Goal: Information Seeking & Learning: Check status

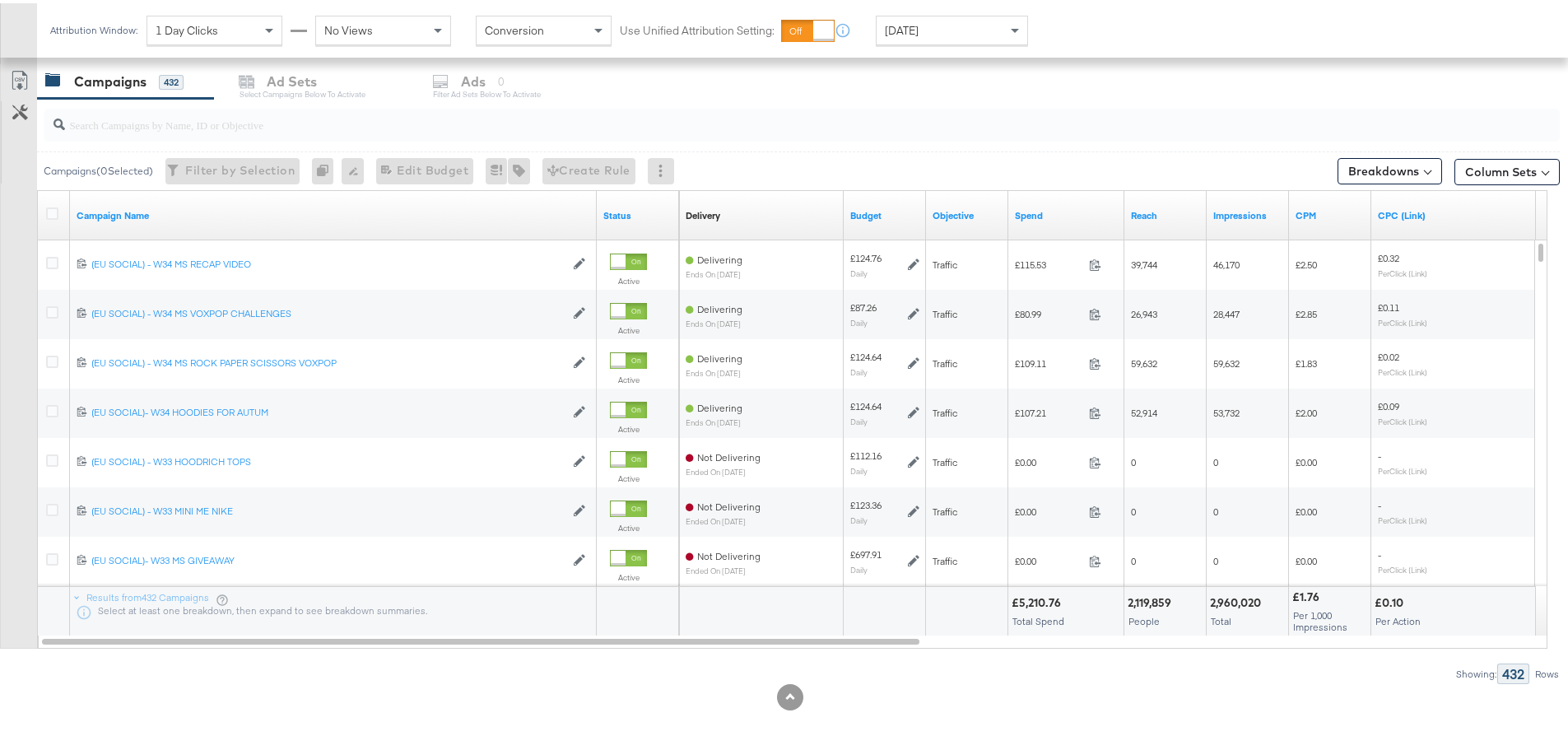
scroll to position [694, 0]
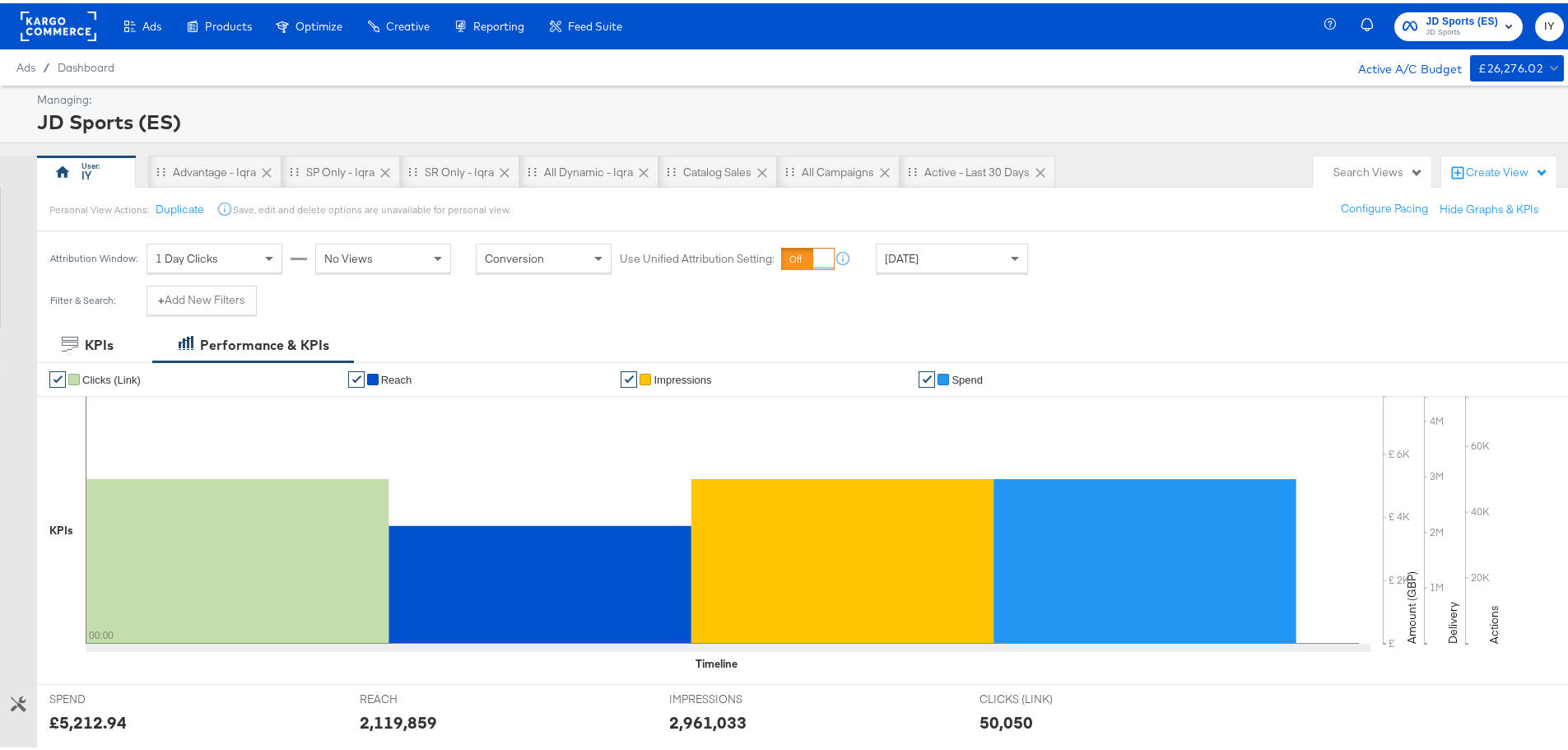
click at [918, 258] on span "[DATE]" at bounding box center [901, 254] width 33 height 14
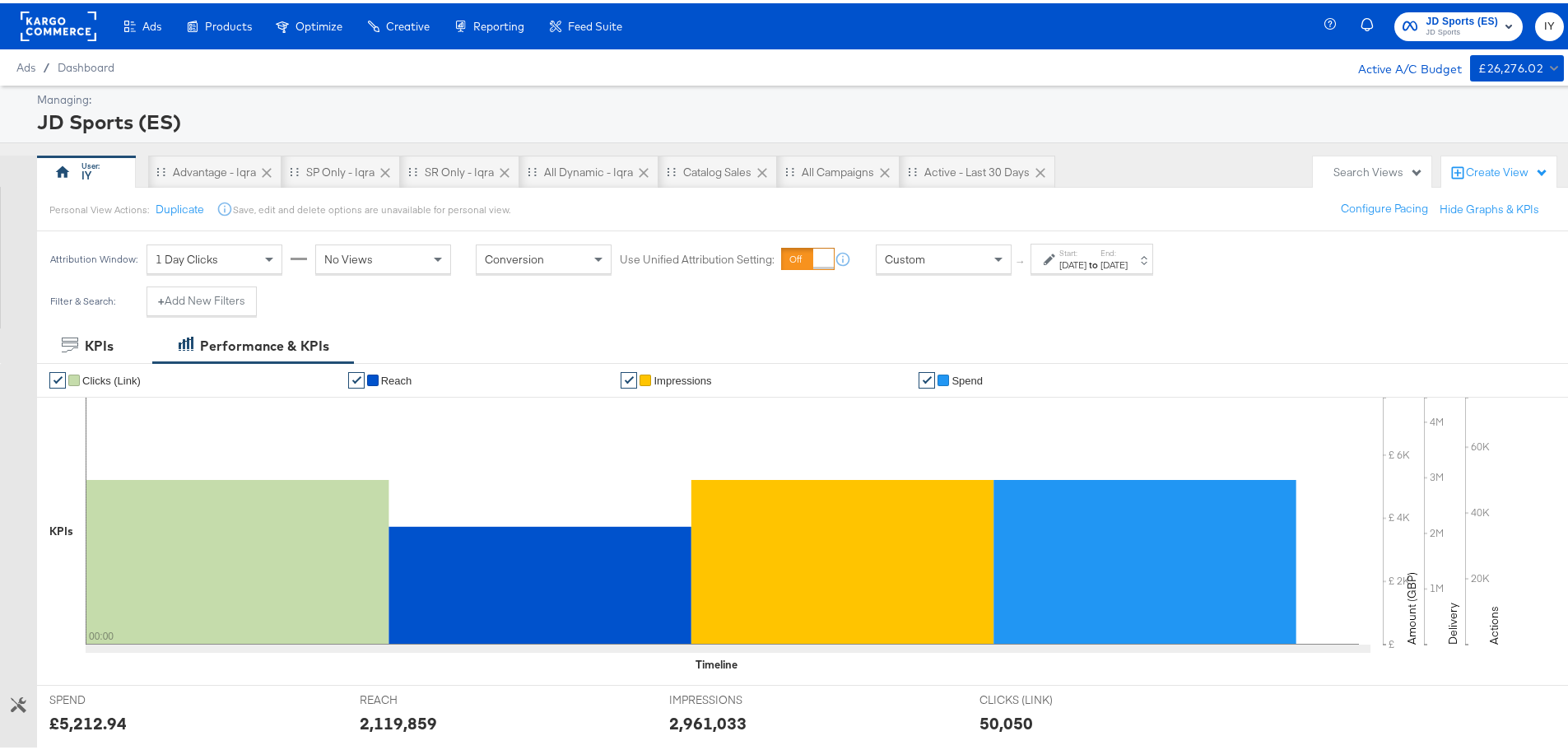
click at [1057, 256] on div at bounding box center [1051, 256] width 15 height 11
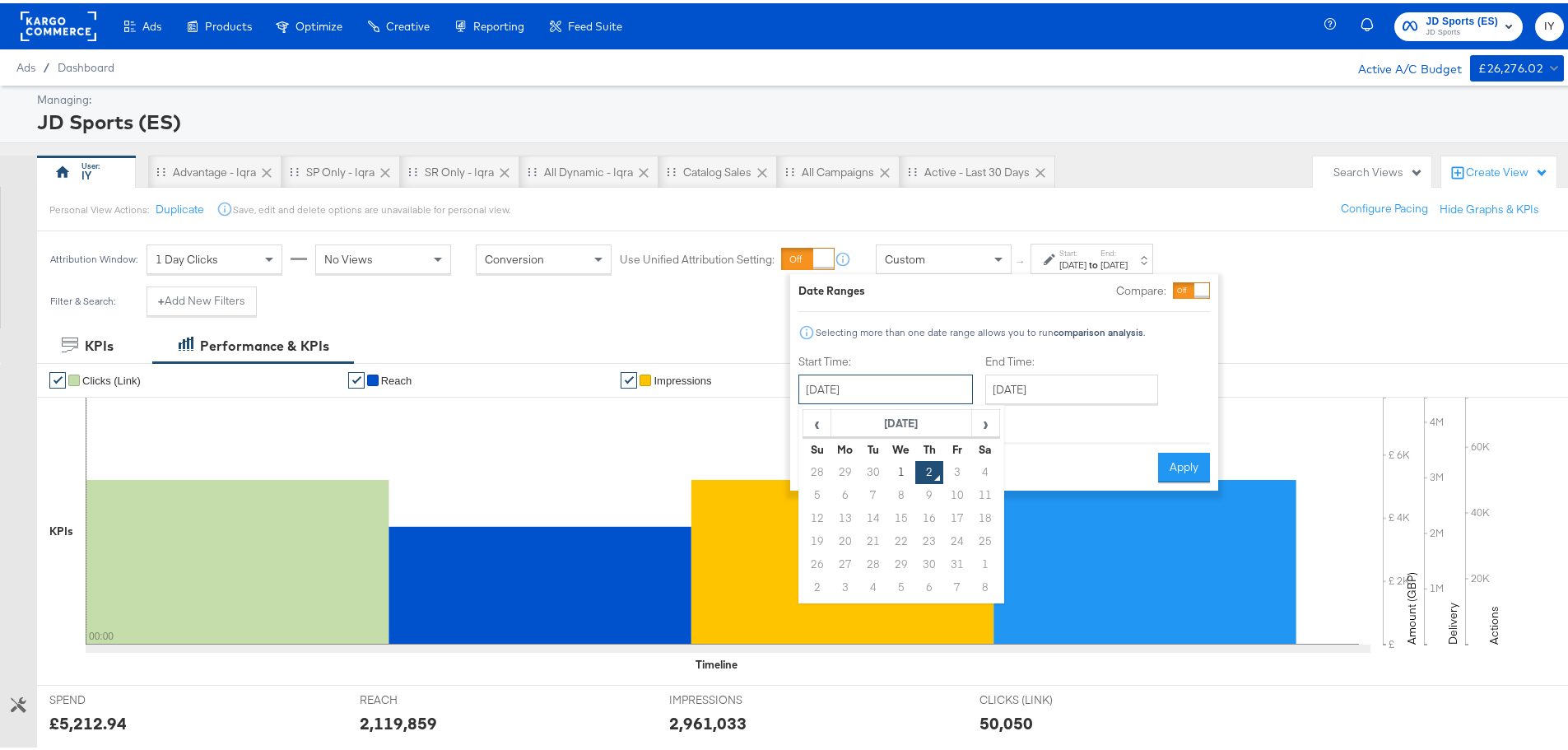
click at [891, 386] on input "[DATE]" at bounding box center [886, 386] width 174 height 30
click at [816, 464] on td "28" at bounding box center [817, 470] width 28 height 23
type input "[DATE]"
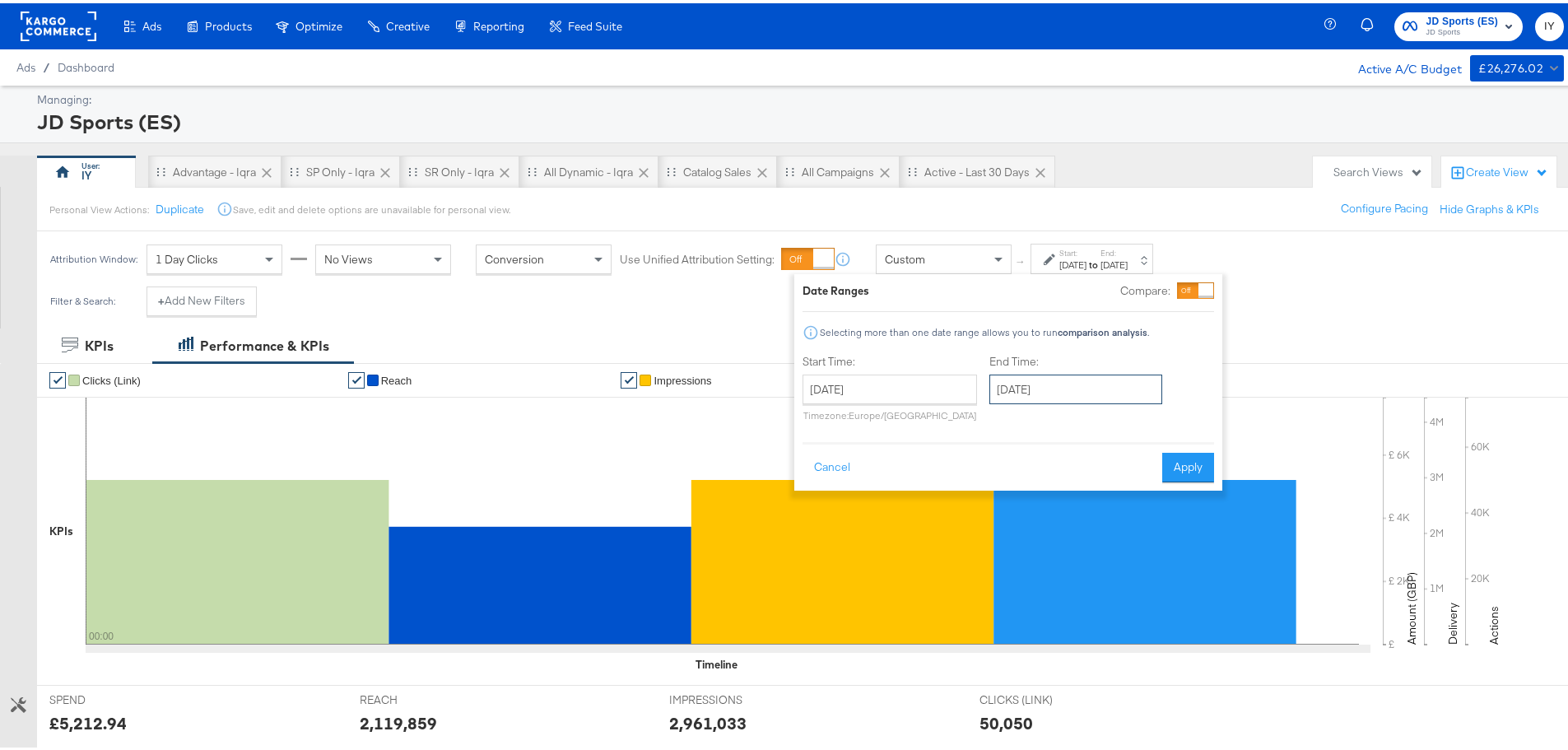
click at [1066, 381] on input "[DATE]" at bounding box center [1075, 386] width 173 height 30
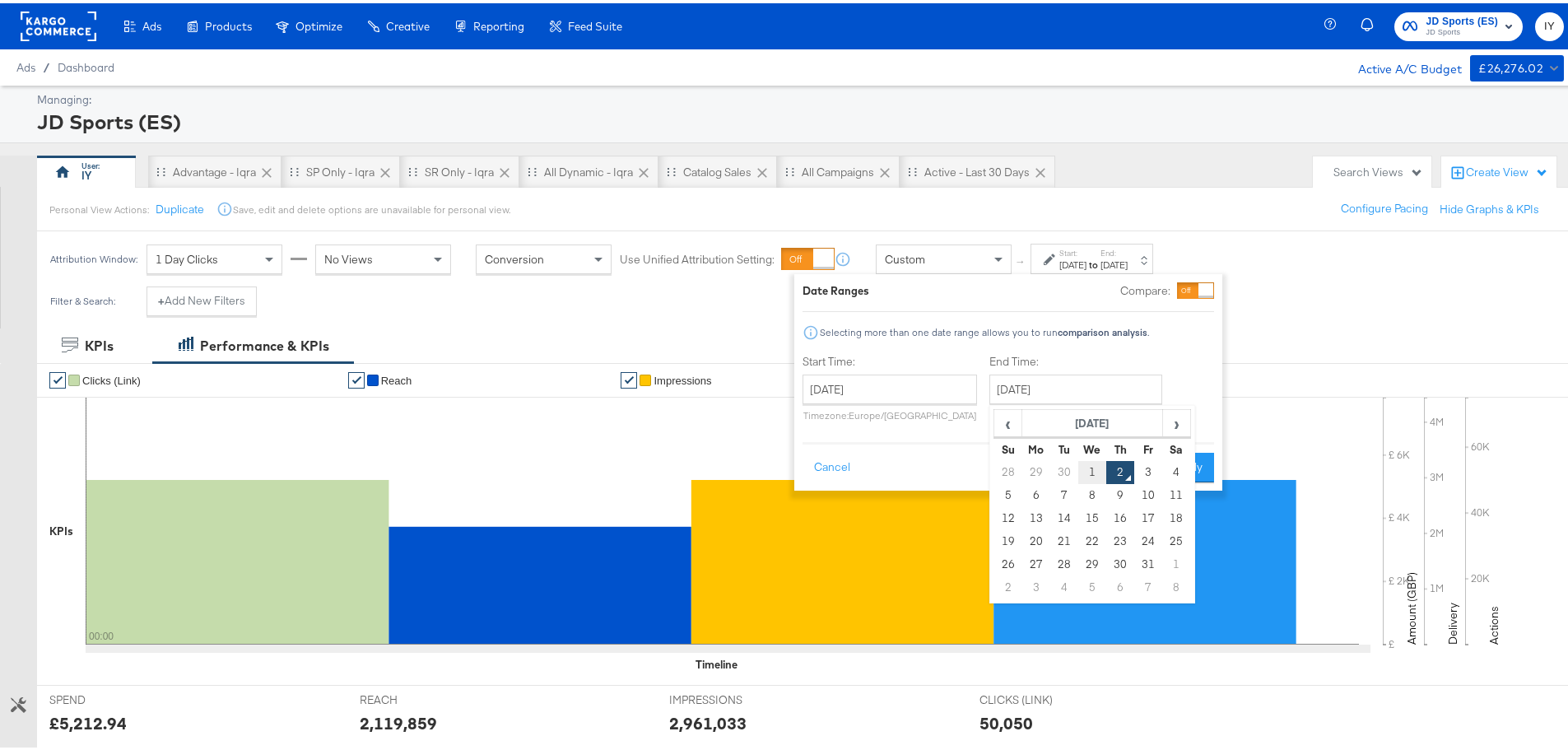
click at [1086, 466] on td "1" at bounding box center [1092, 470] width 28 height 23
type input "[DATE]"
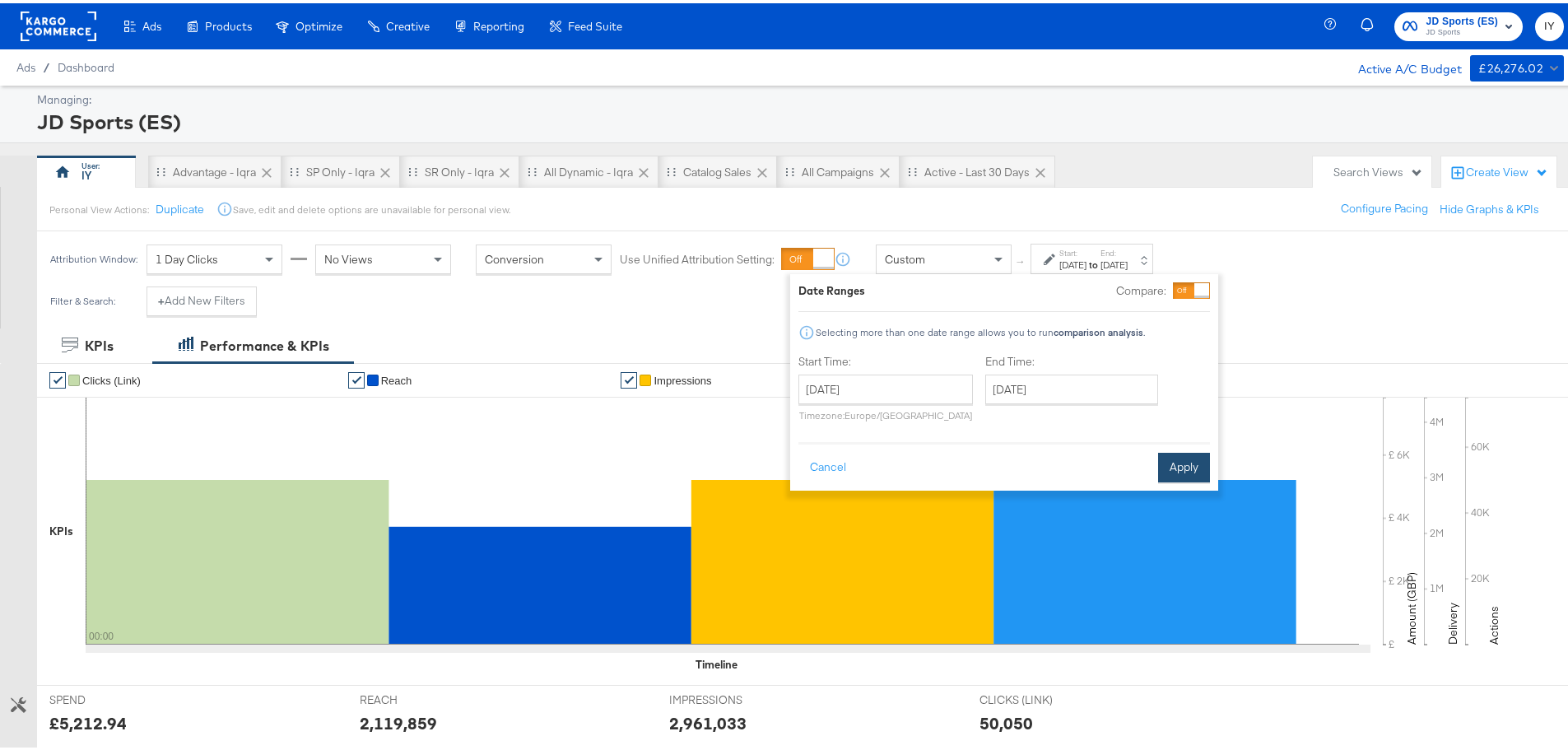
click at [1184, 458] on button "Apply" at bounding box center [1184, 464] width 52 height 30
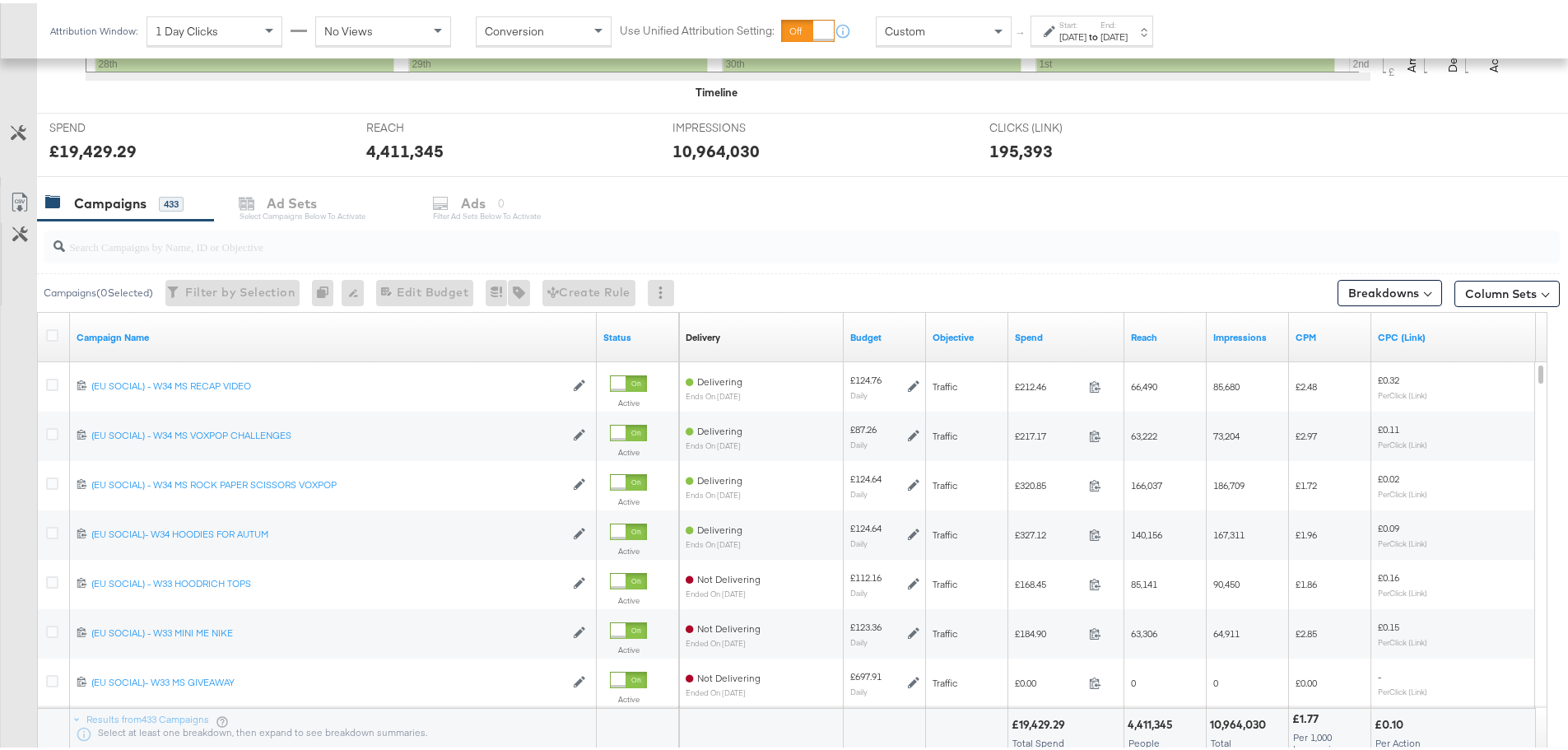
scroll to position [576, 0]
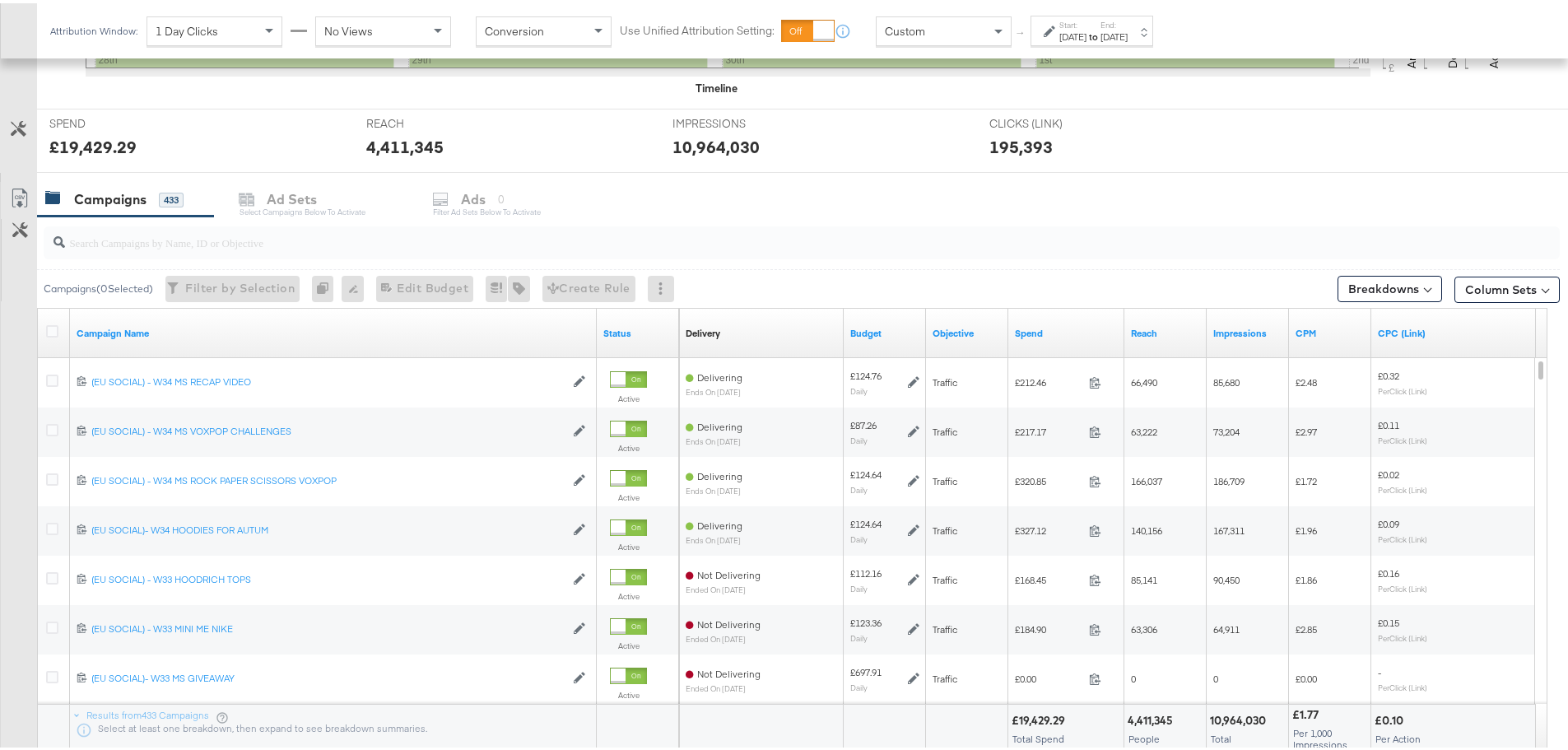
click at [138, 245] on input "search" at bounding box center [742, 232] width 1356 height 33
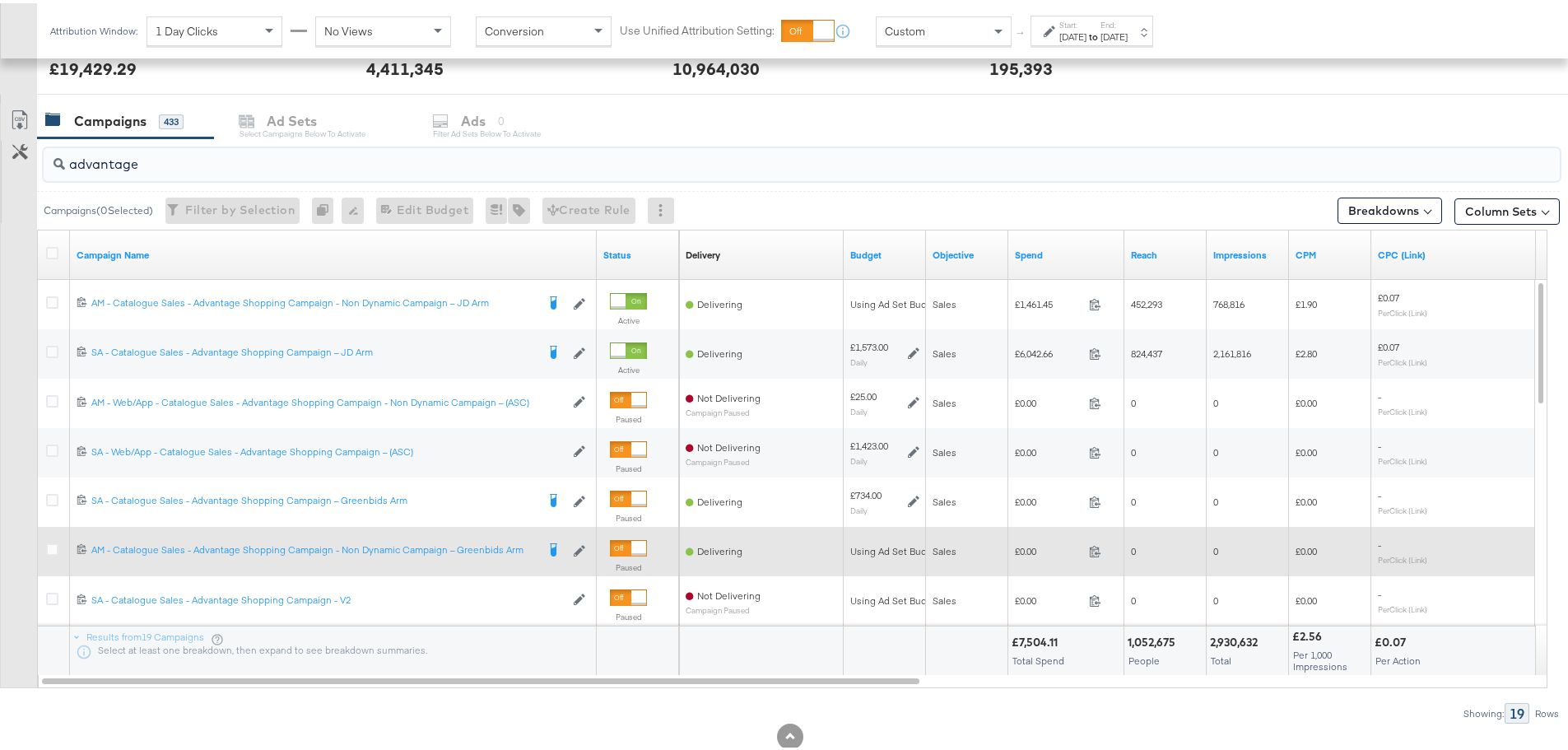
scroll to position [659, 0]
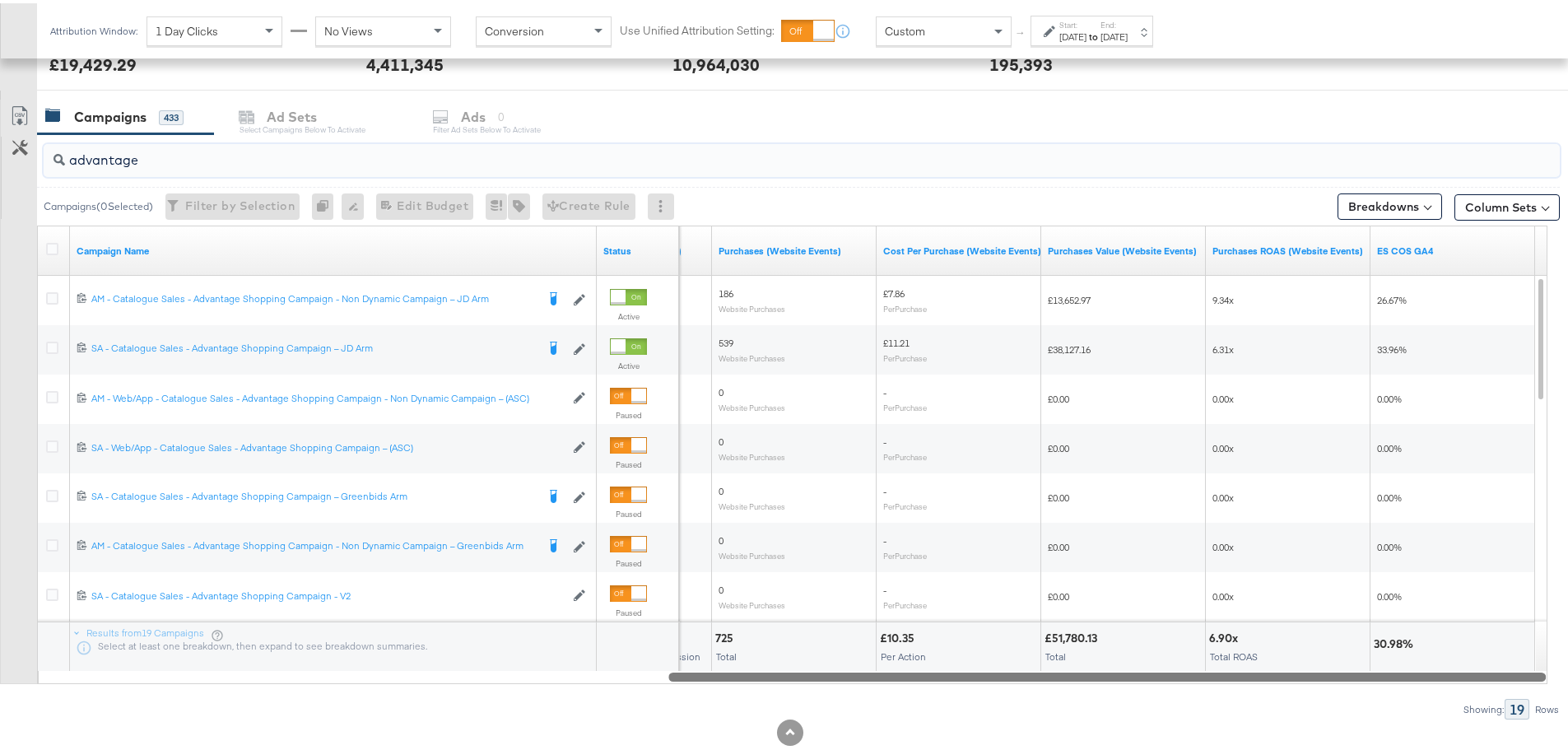
drag, startPoint x: 724, startPoint y: 672, endPoint x: 1580, endPoint y: 679, distance: 856.0
type input "advantage"
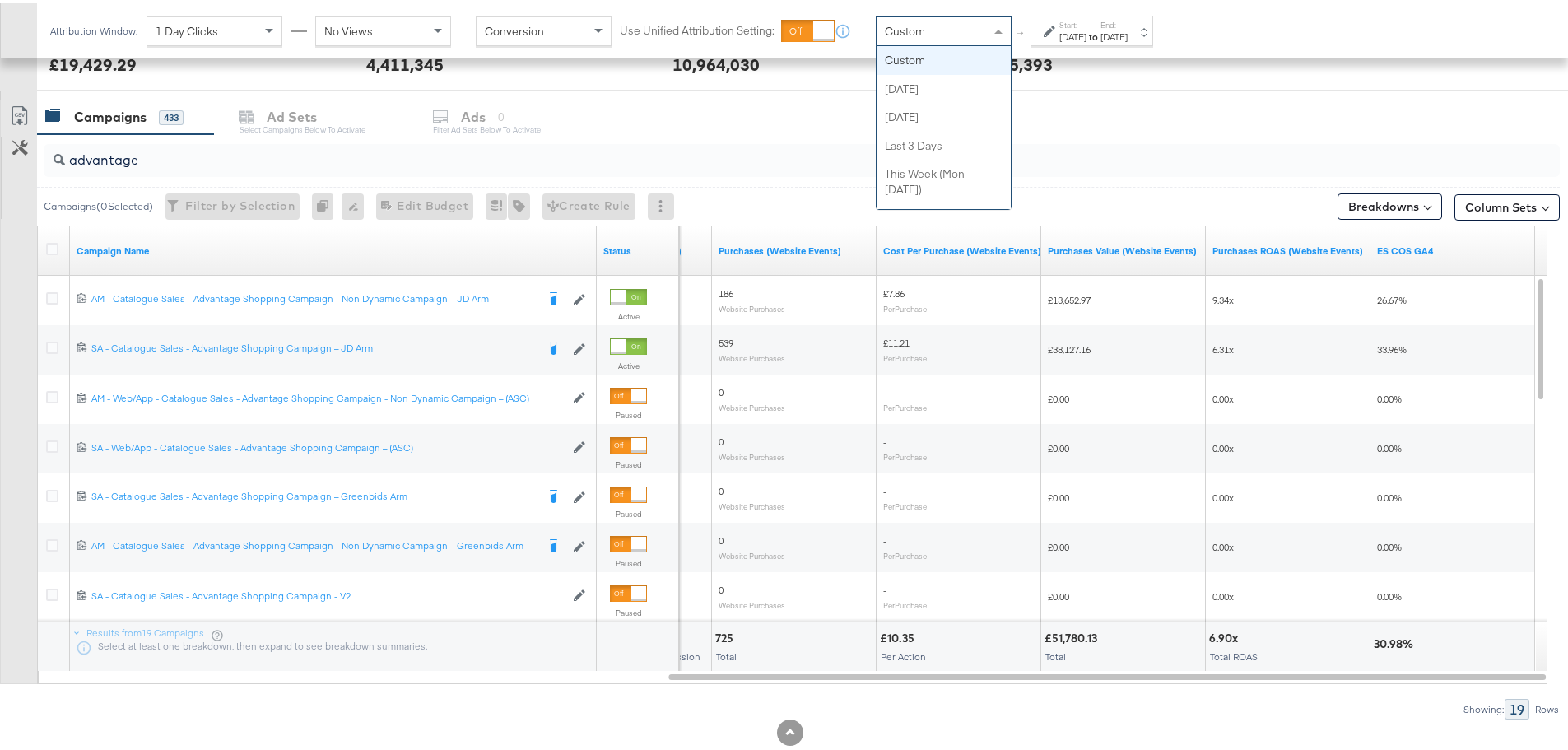
click at [975, 28] on div "Custom" at bounding box center [944, 28] width 134 height 28
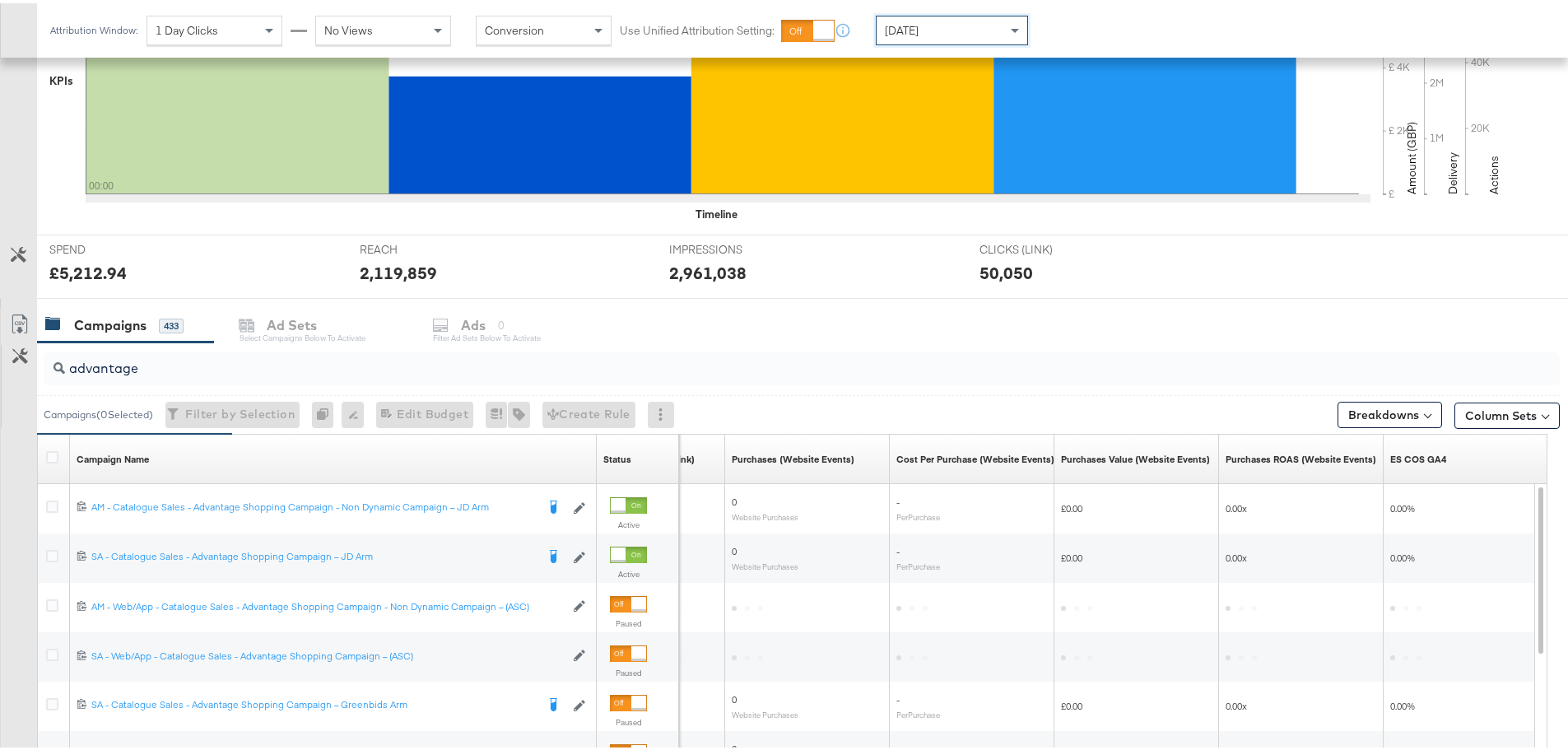
scroll to position [658, 0]
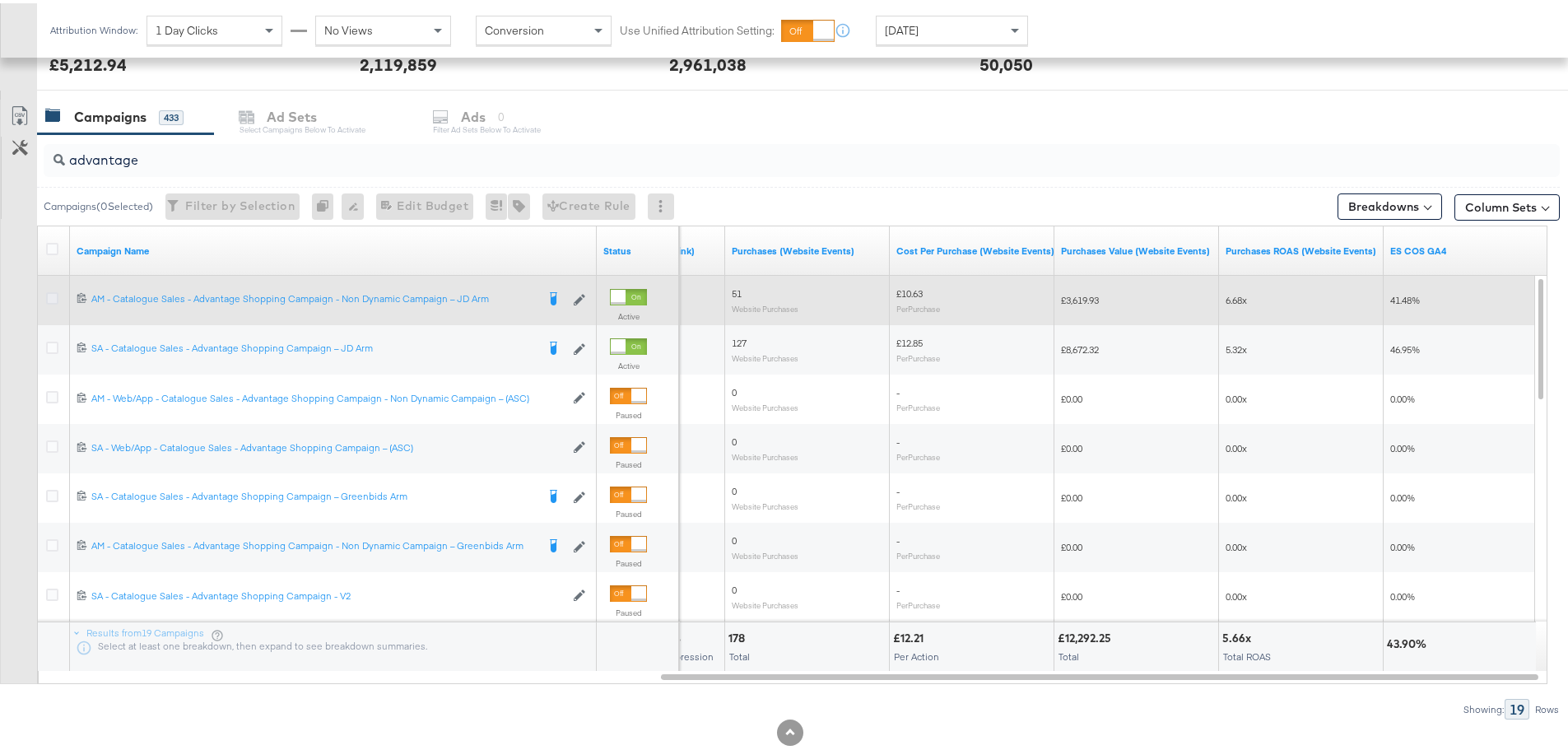
click at [56, 296] on icon at bounding box center [52, 295] width 12 height 12
click at [0, 0] on input "checkbox" at bounding box center [0, 0] width 0 height 0
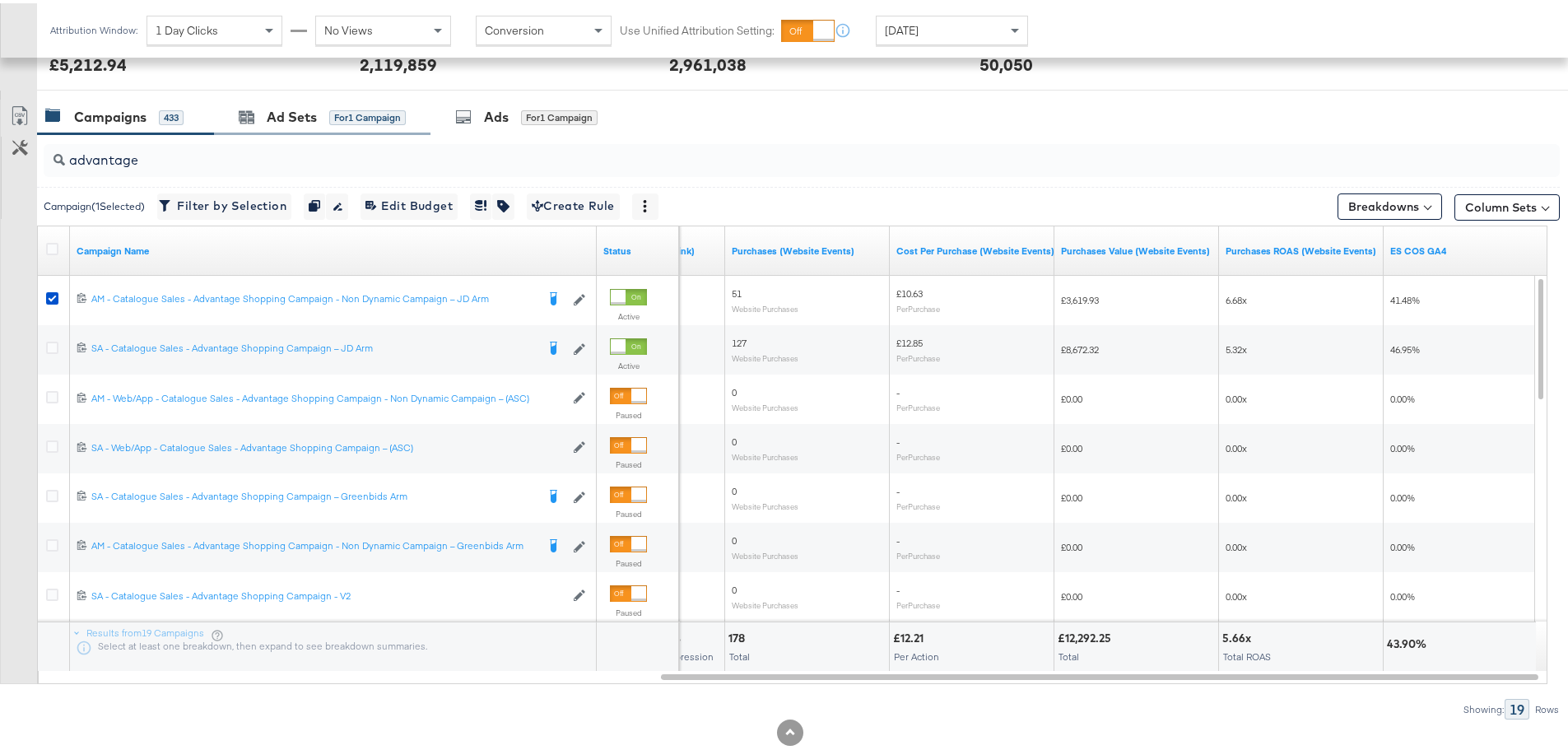
click at [273, 101] on div "Ad Sets for 1 Campaign" at bounding box center [322, 114] width 216 height 35
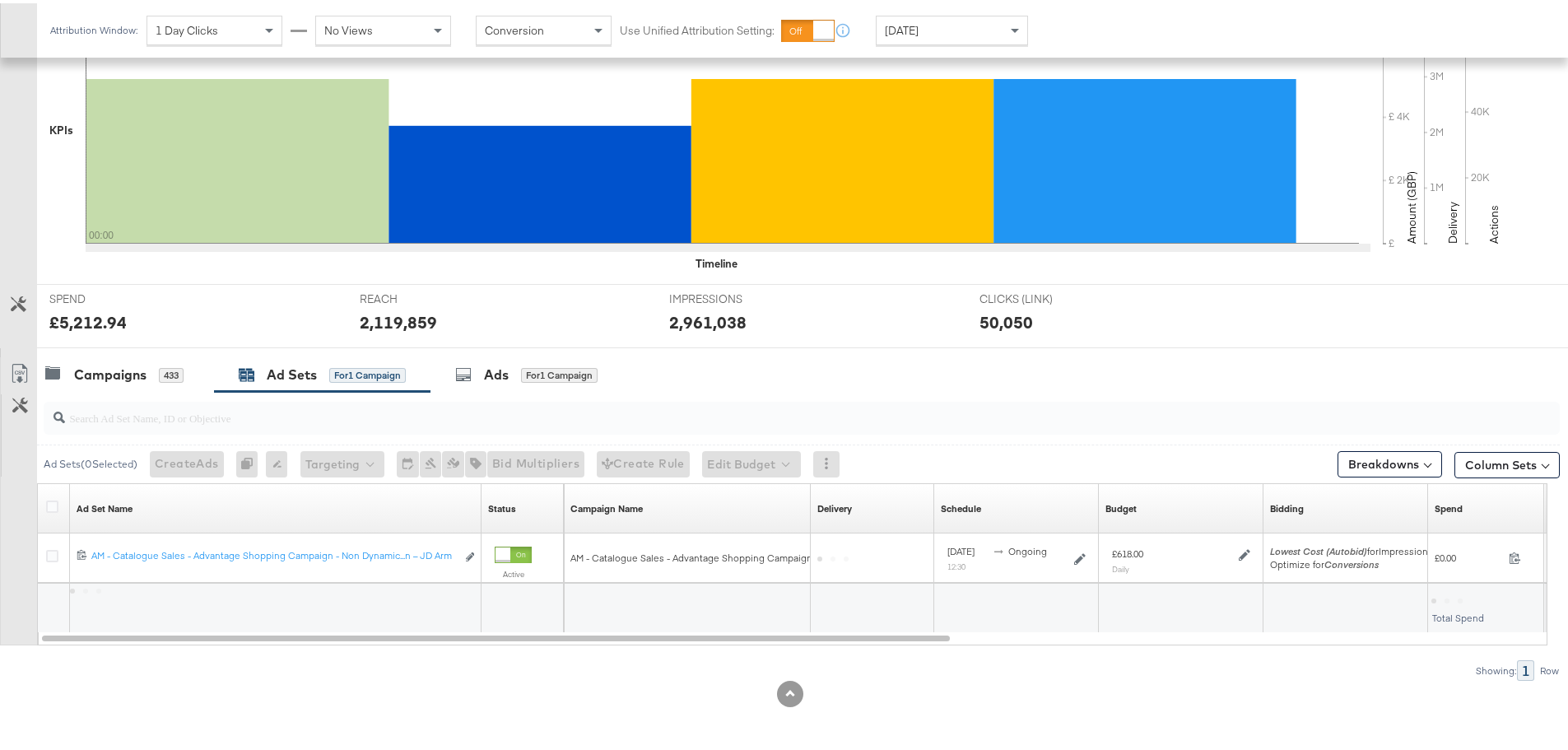
scroll to position [400, 0]
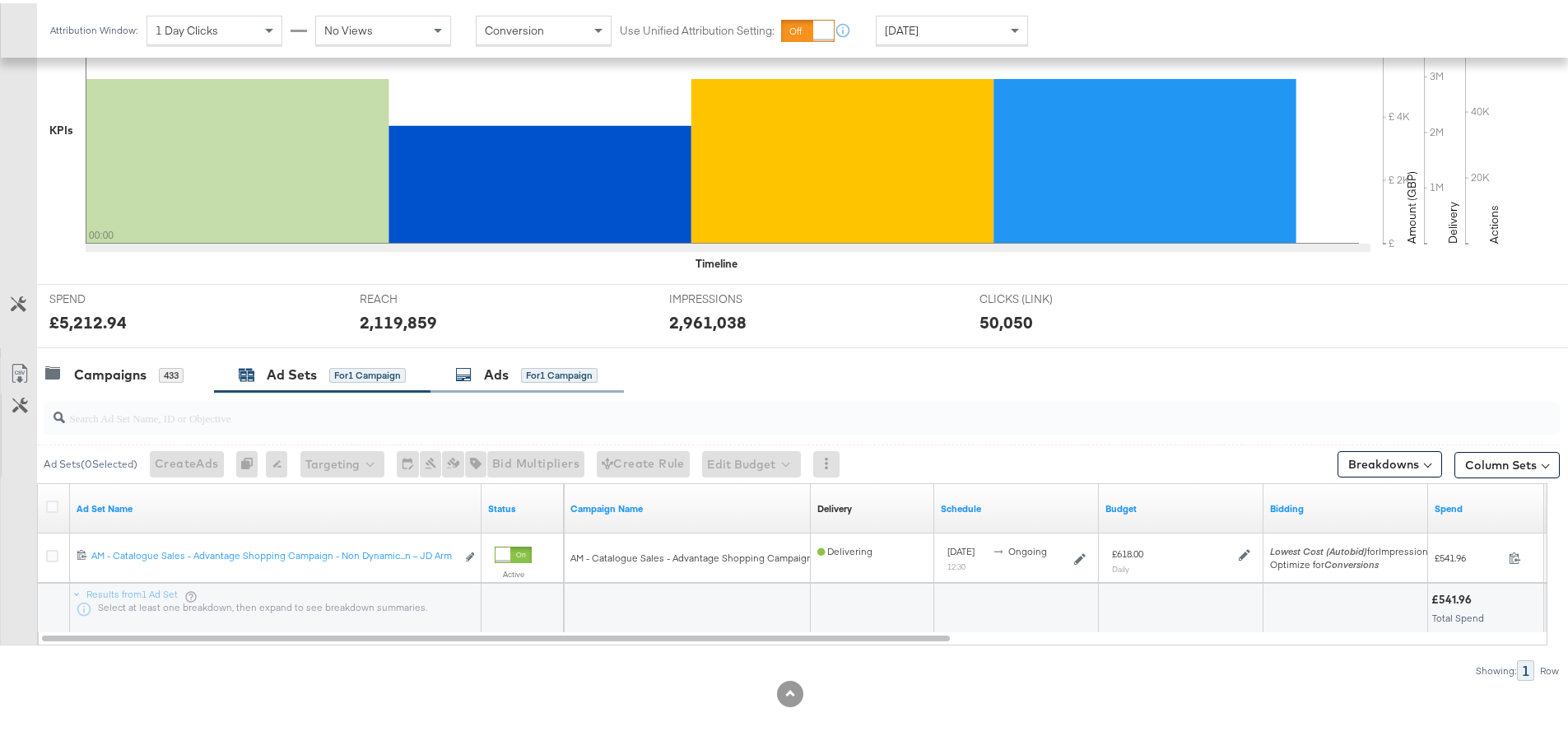
click at [502, 364] on div "Ads" at bounding box center [497, 372] width 25 height 19
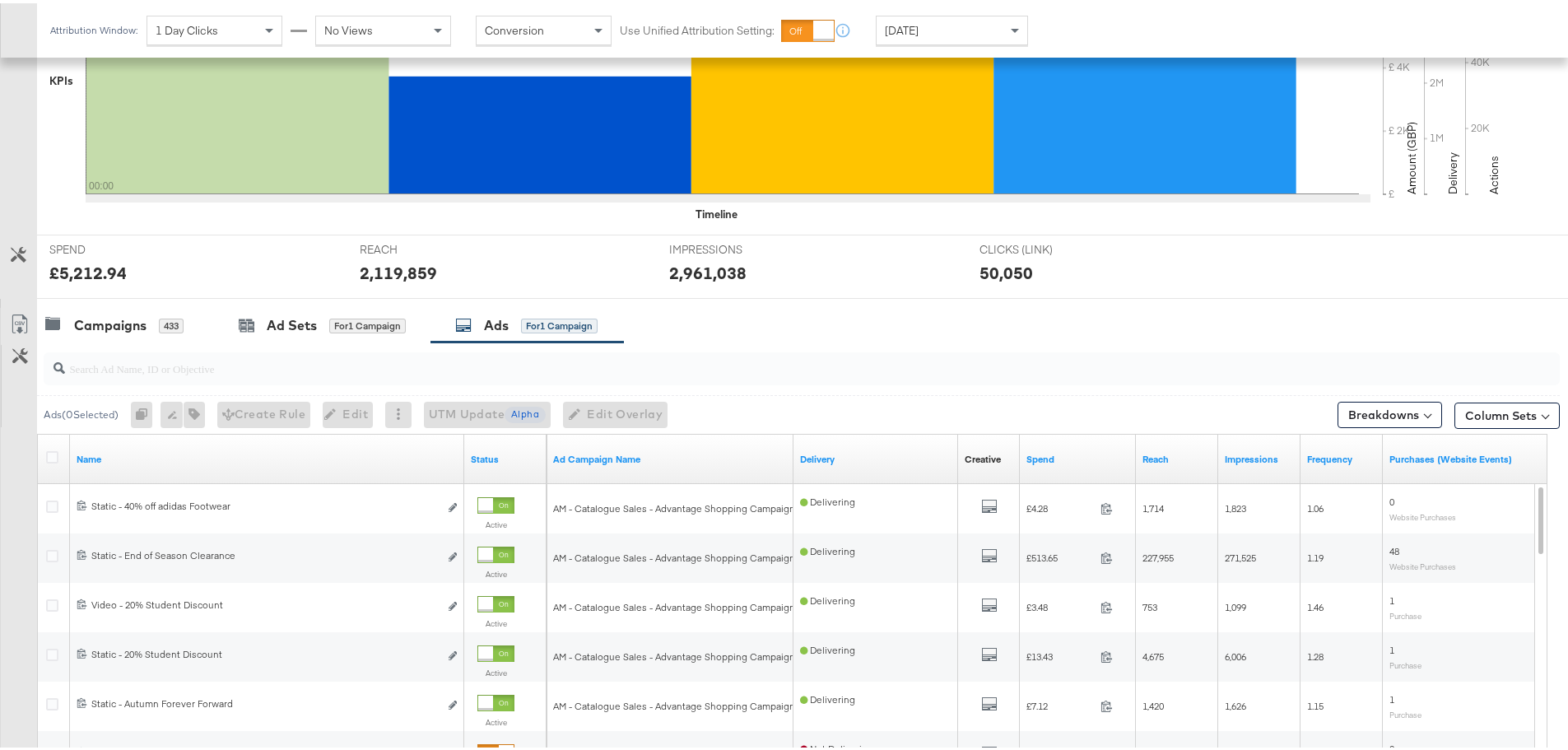
scroll to position [658, 0]
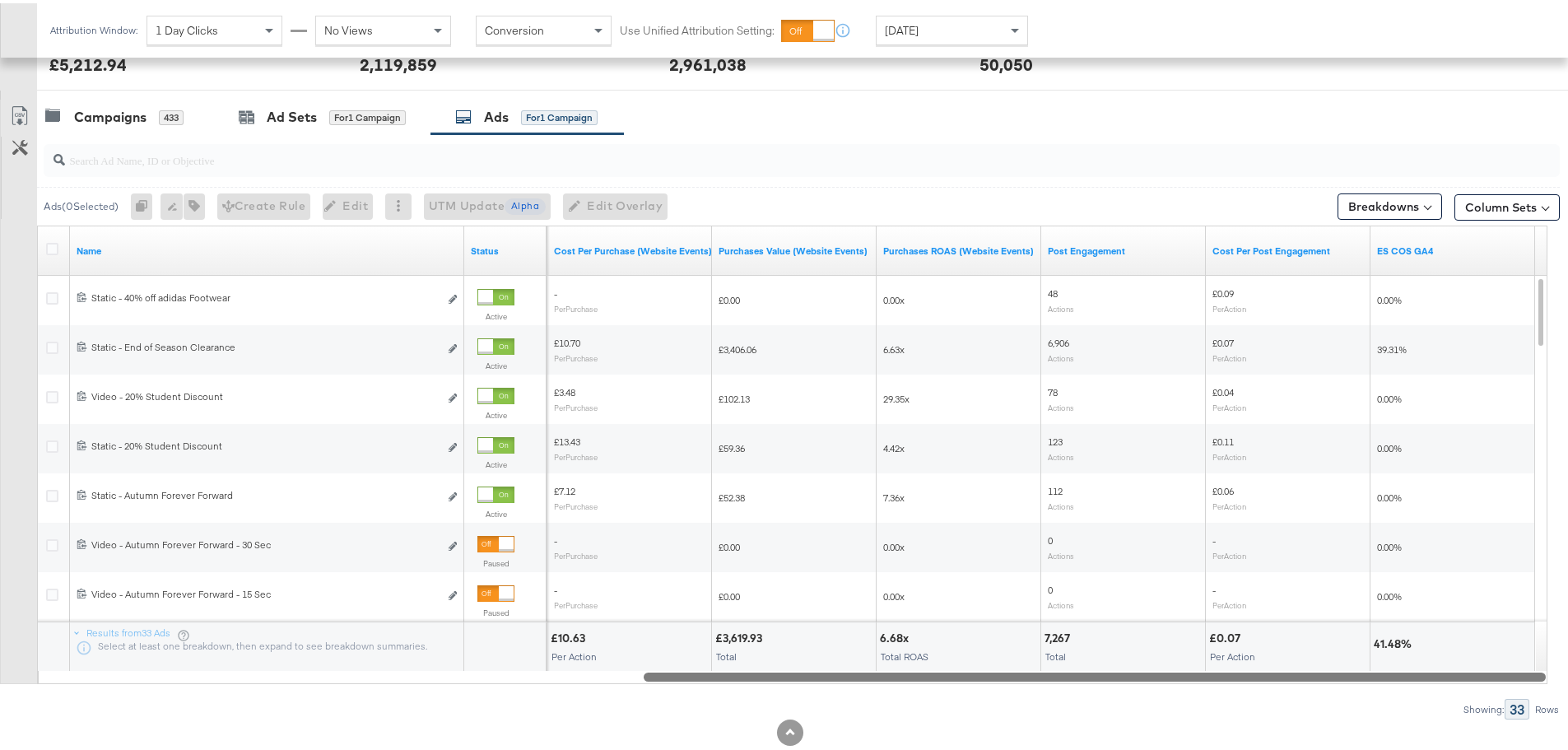
drag, startPoint x: 823, startPoint y: 670, endPoint x: 1580, endPoint y: 635, distance: 757.8
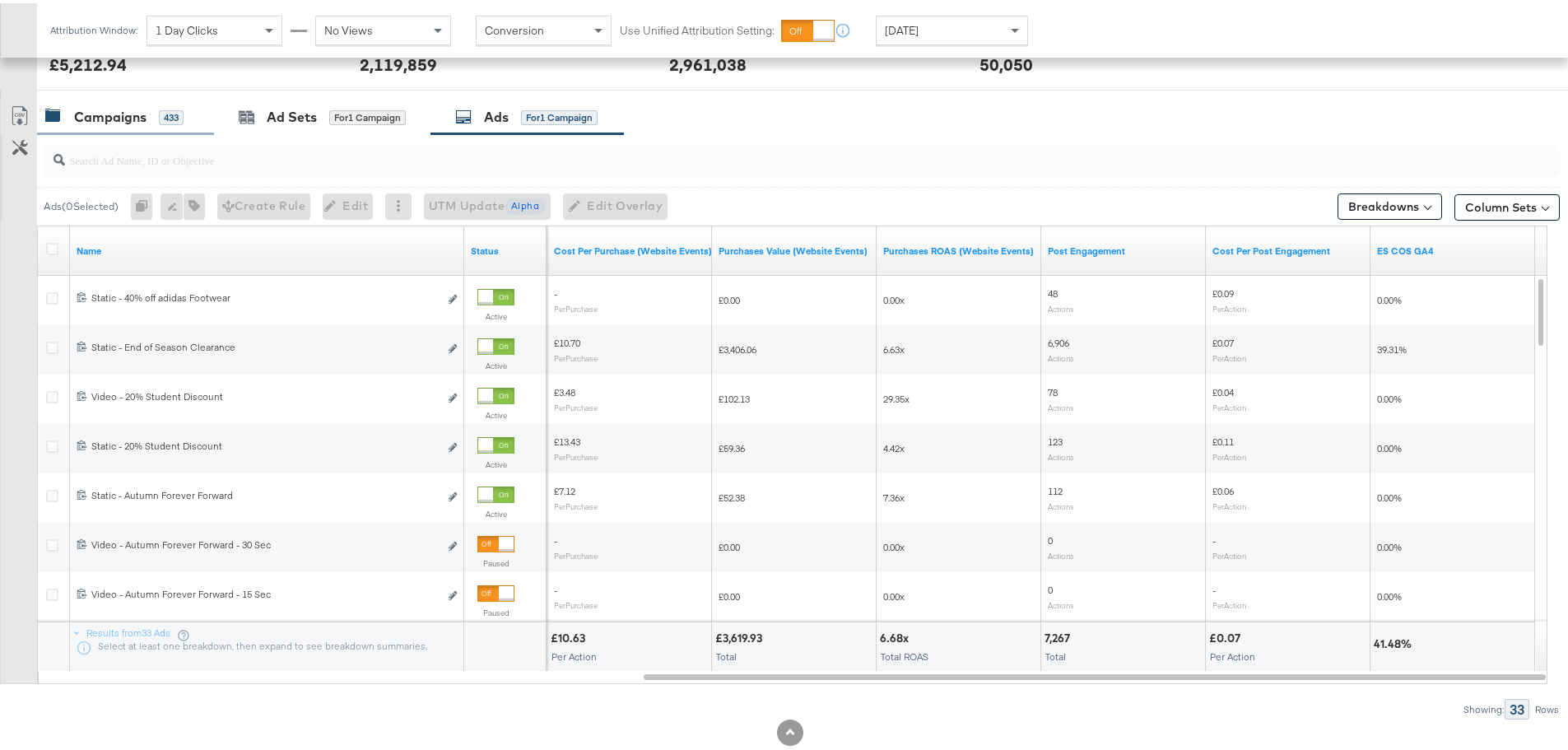
click at [142, 110] on div "Campaigns" at bounding box center [110, 114] width 73 height 19
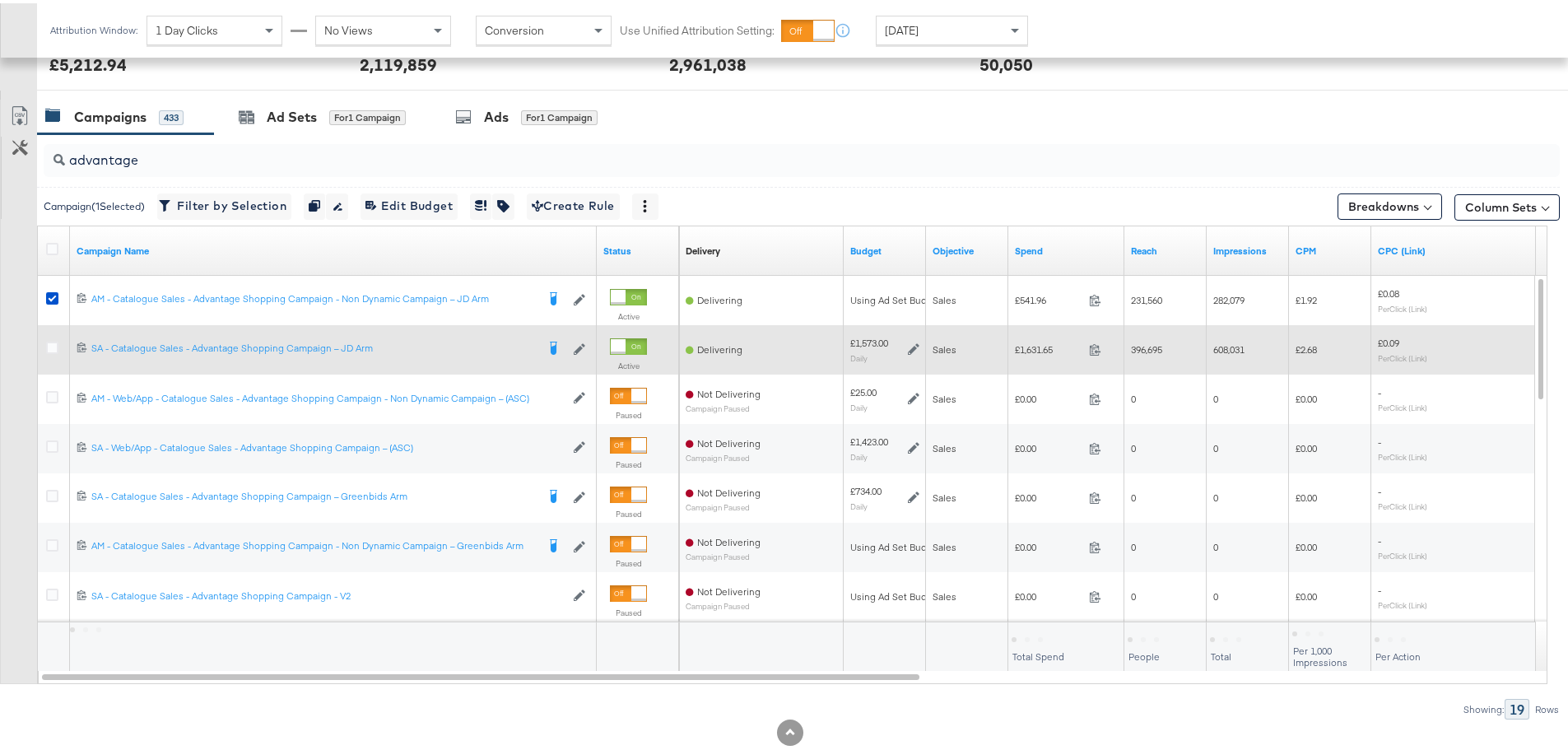
drag, startPoint x: 50, startPoint y: 299, endPoint x: 50, endPoint y: 333, distance: 34.0
click at [50, 299] on icon at bounding box center [52, 295] width 12 height 12
click at [0, 0] on input "checkbox" at bounding box center [0, 0] width 0 height 0
click at [50, 340] on icon at bounding box center [52, 344] width 12 height 12
click at [0, 0] on input "checkbox" at bounding box center [0, 0] width 0 height 0
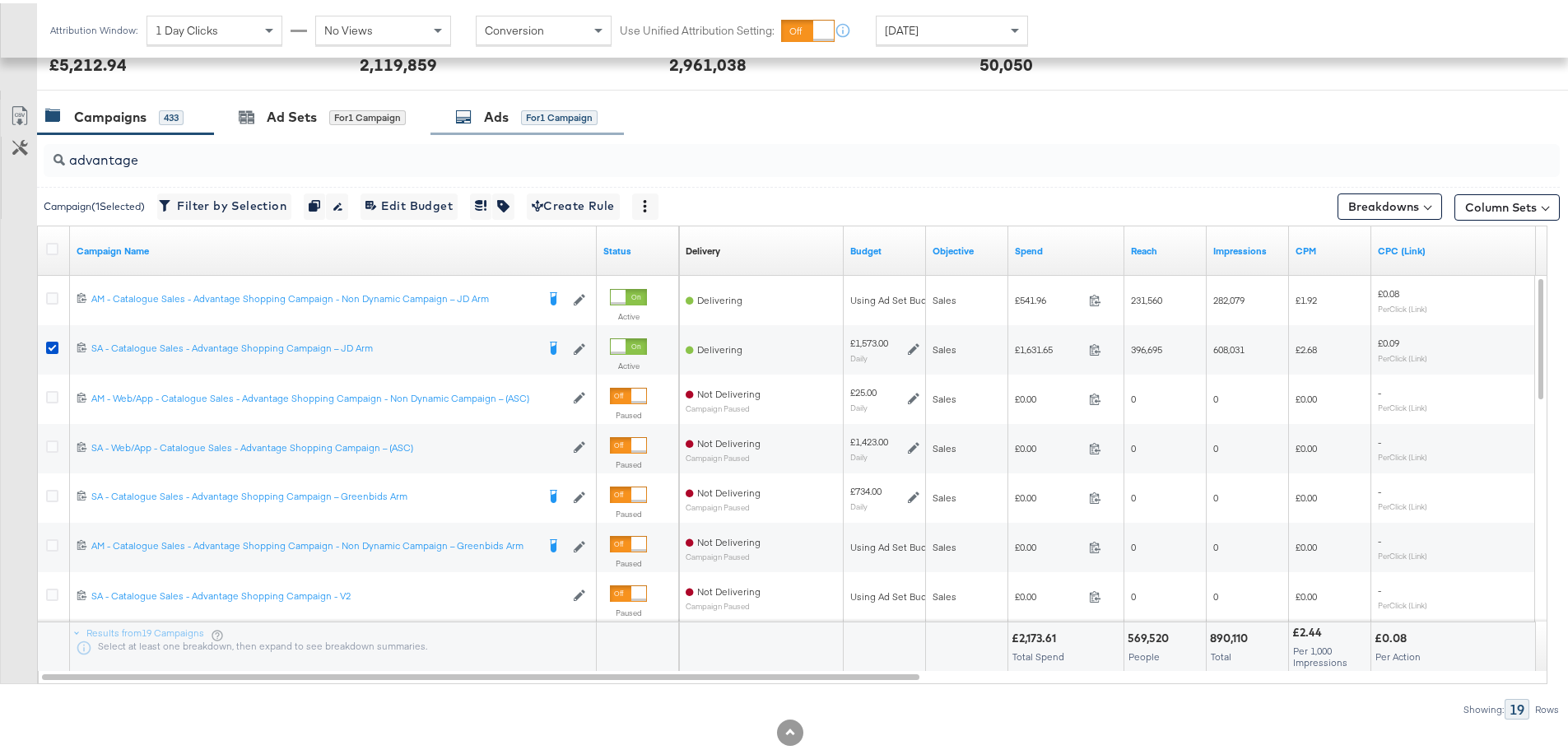
click at [455, 119] on div "Ads for 1 Campaign" at bounding box center [527, 114] width 193 height 35
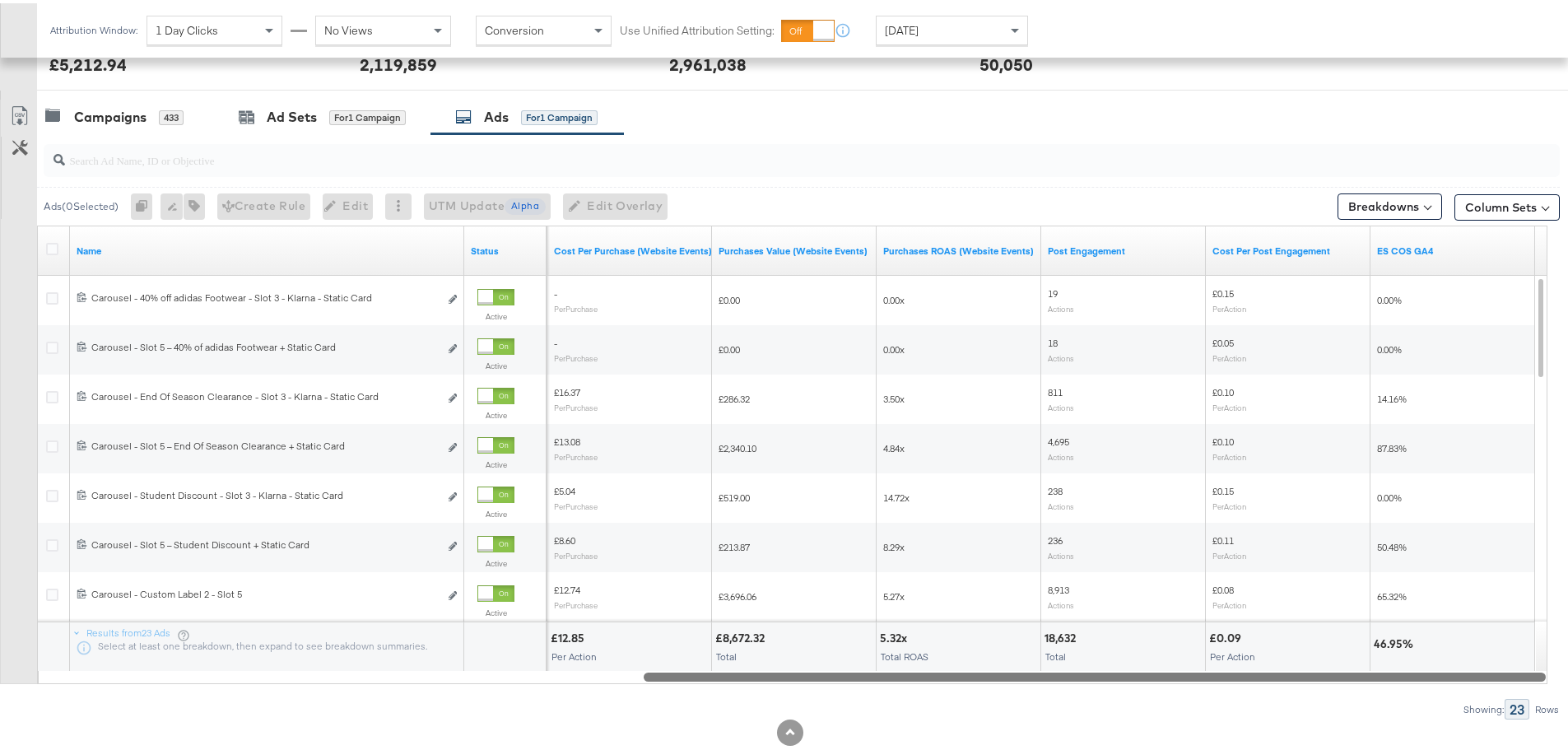
drag, startPoint x: 872, startPoint y: 671, endPoint x: 1580, endPoint y: 673, distance: 708.0
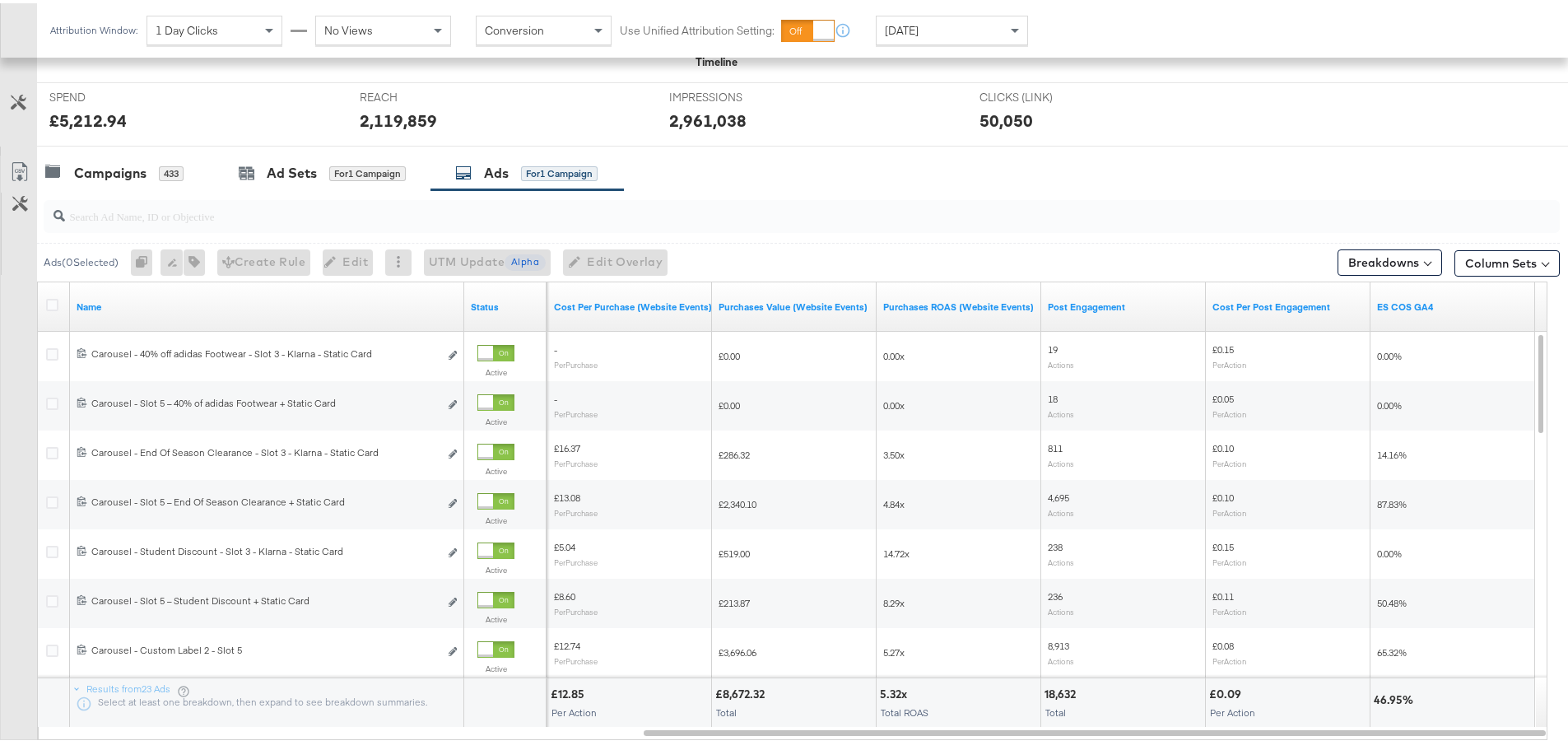
scroll to position [576, 0]
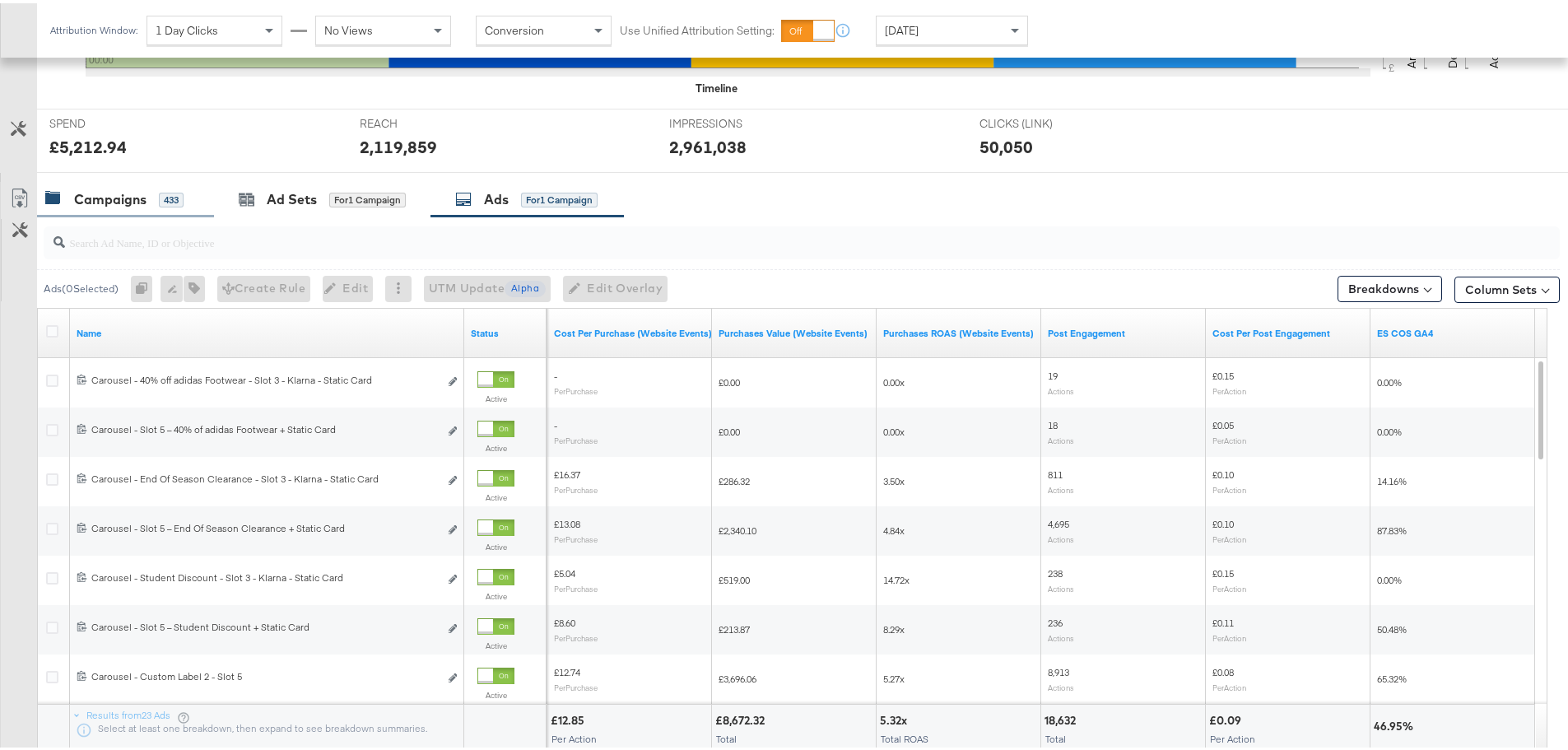
click at [117, 192] on div "Campaigns" at bounding box center [110, 196] width 73 height 19
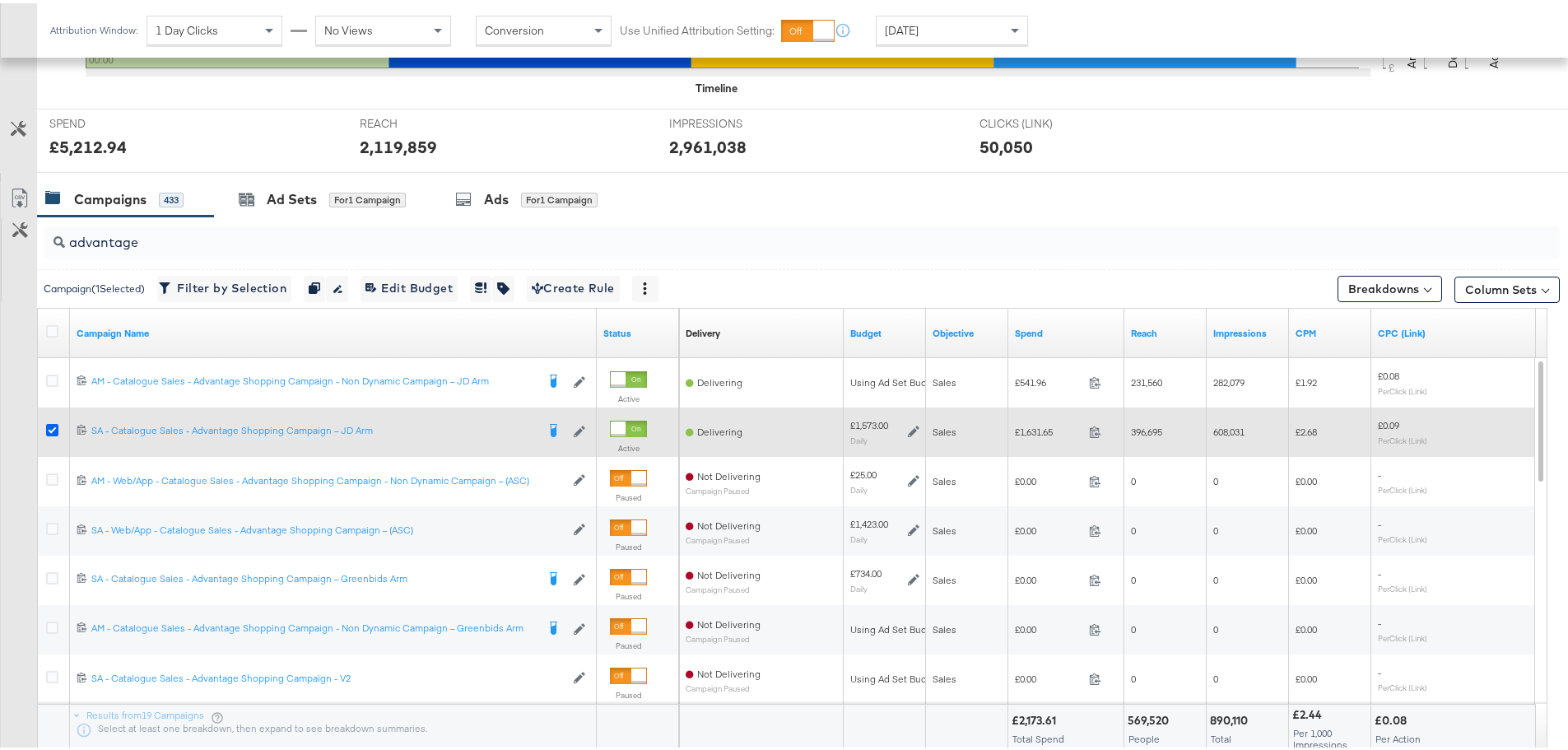
click at [55, 424] on icon at bounding box center [52, 427] width 12 height 12
click at [0, 0] on input "checkbox" at bounding box center [0, 0] width 0 height 0
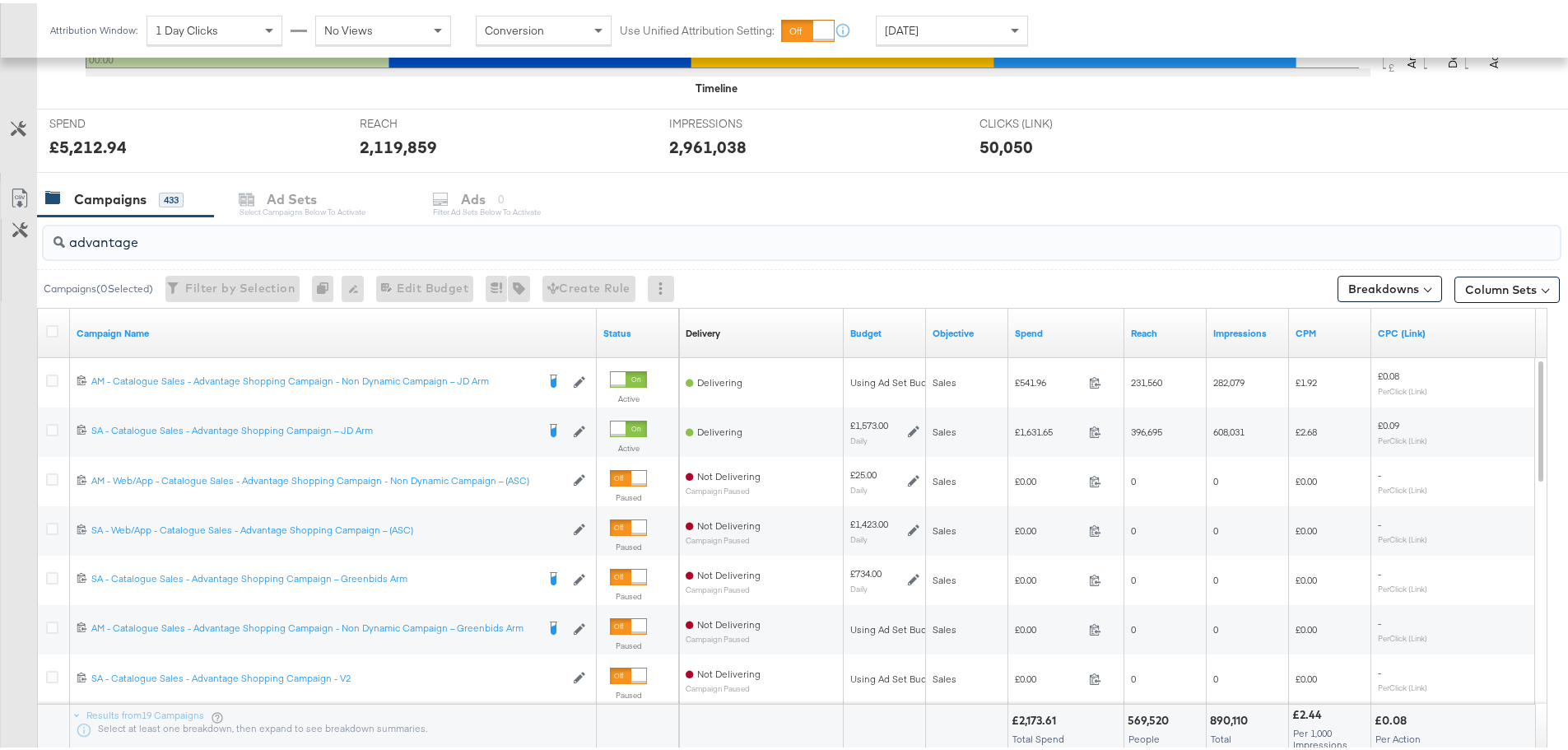
drag, startPoint x: 166, startPoint y: 236, endPoint x: 14, endPoint y: 245, distance: 152.3
click at [14, 245] on div "advantage Campaigns ( 0 Selected) Filter by Selection Filter 0 campaigns 0 Rena…" at bounding box center [780, 506] width 1560 height 585
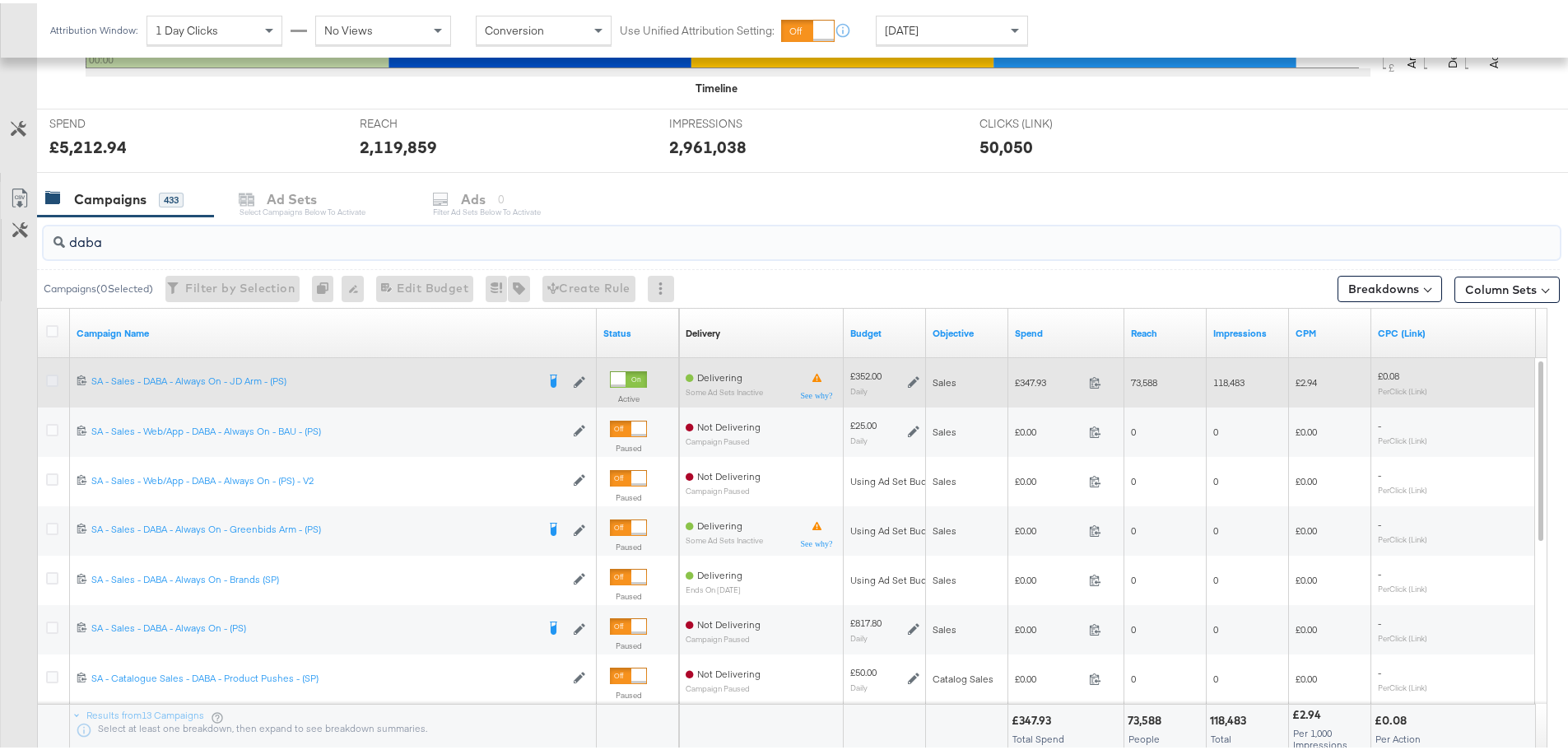
type input "daba"
click at [55, 371] on icon at bounding box center [52, 377] width 12 height 12
click at [0, 0] on input "checkbox" at bounding box center [0, 0] width 0 height 0
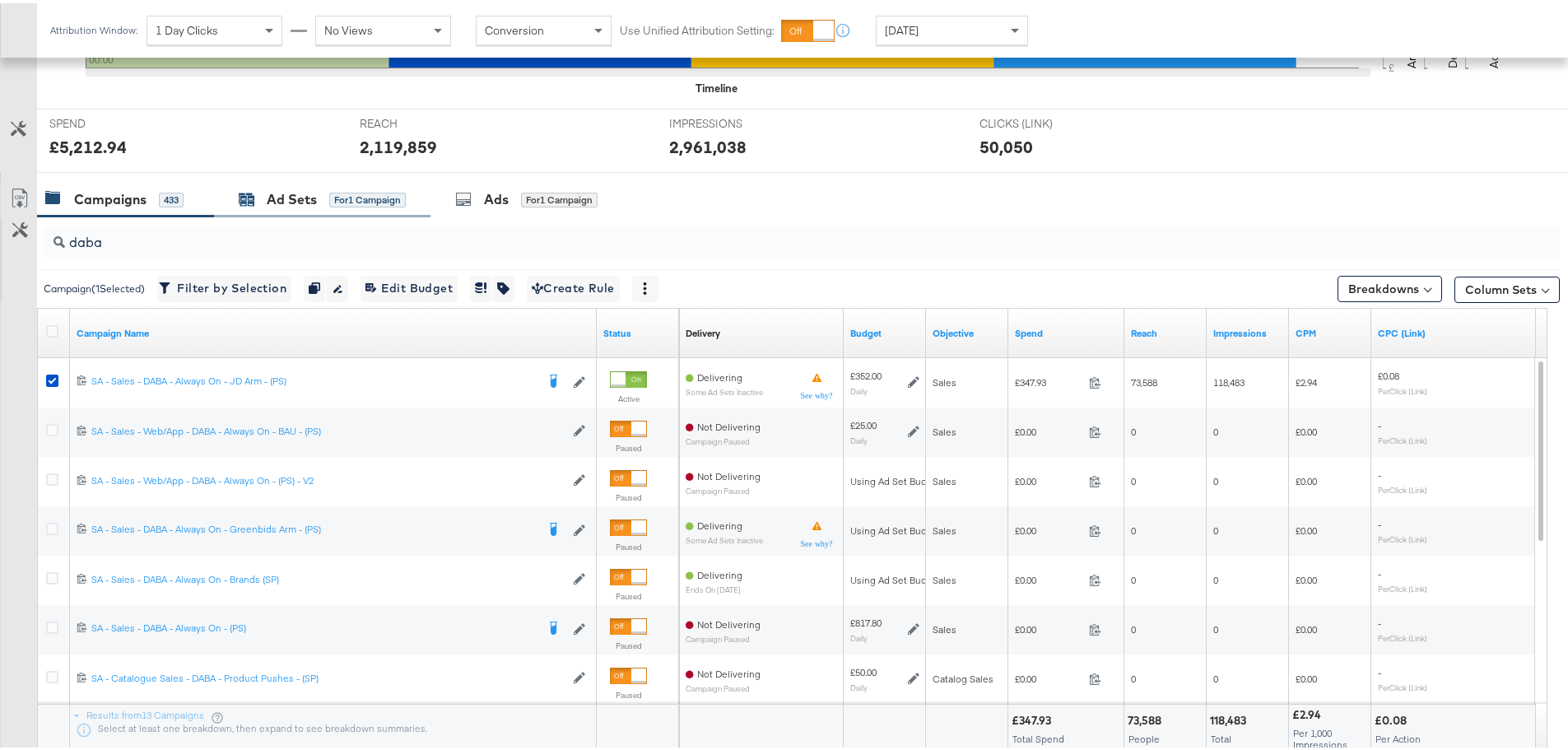
click at [279, 192] on div "Ad Sets" at bounding box center [292, 196] width 50 height 19
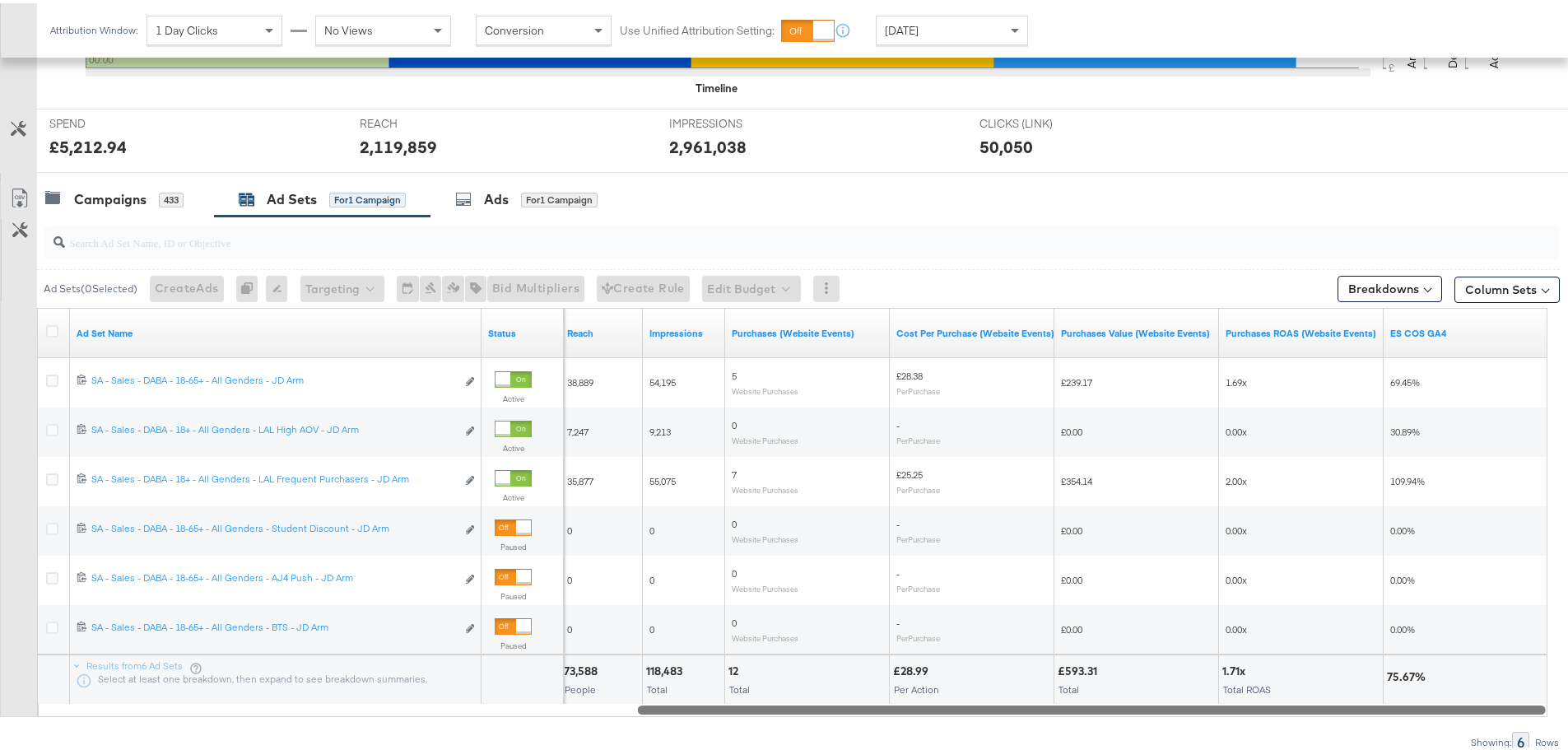
drag, startPoint x: 632, startPoint y: 703, endPoint x: 1473, endPoint y: 712, distance: 841.0
click at [1473, 712] on div at bounding box center [1092, 706] width 908 height 14
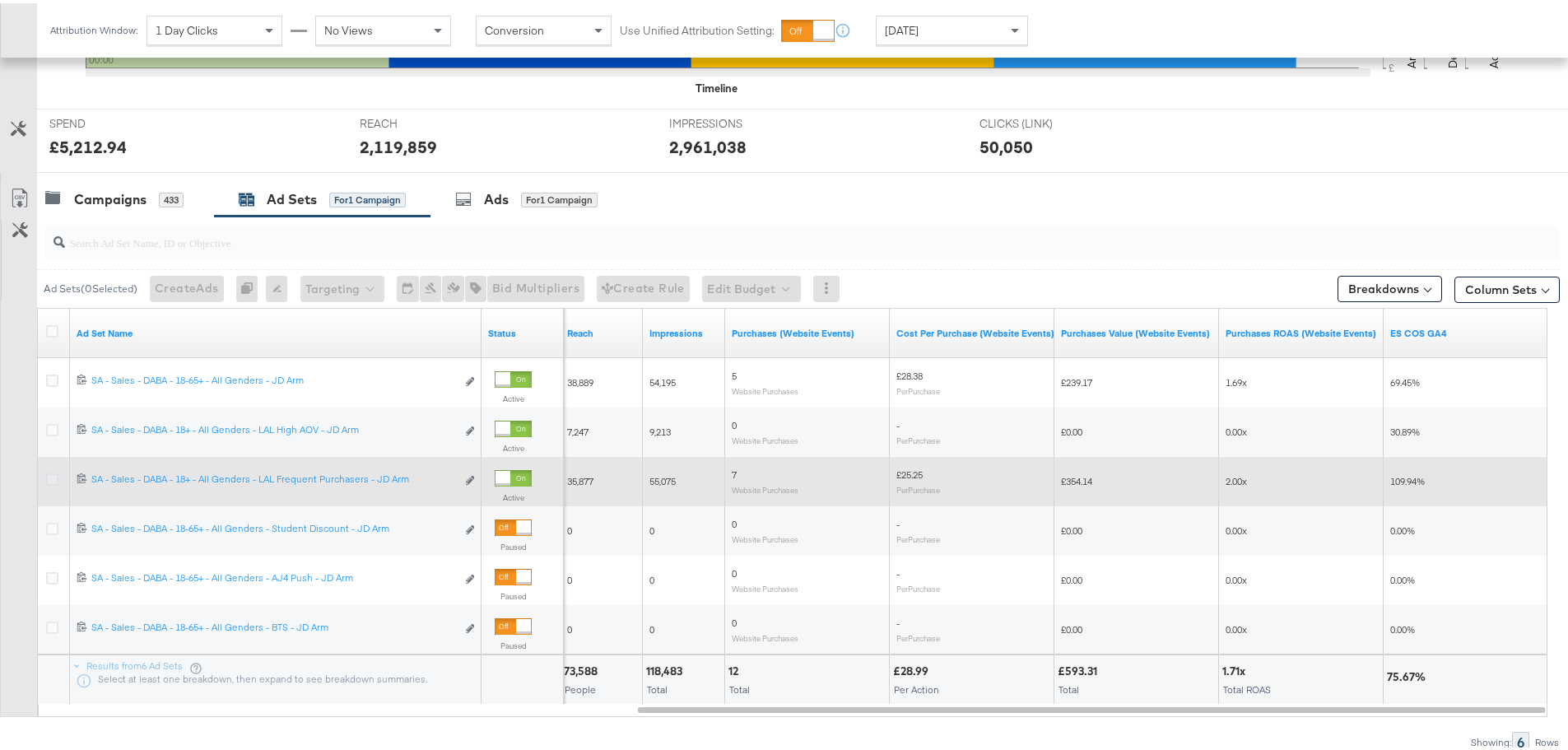
click at [51, 473] on icon at bounding box center [52, 475] width 12 height 12
click at [0, 0] on input "checkbox" at bounding box center [0, 0] width 0 height 0
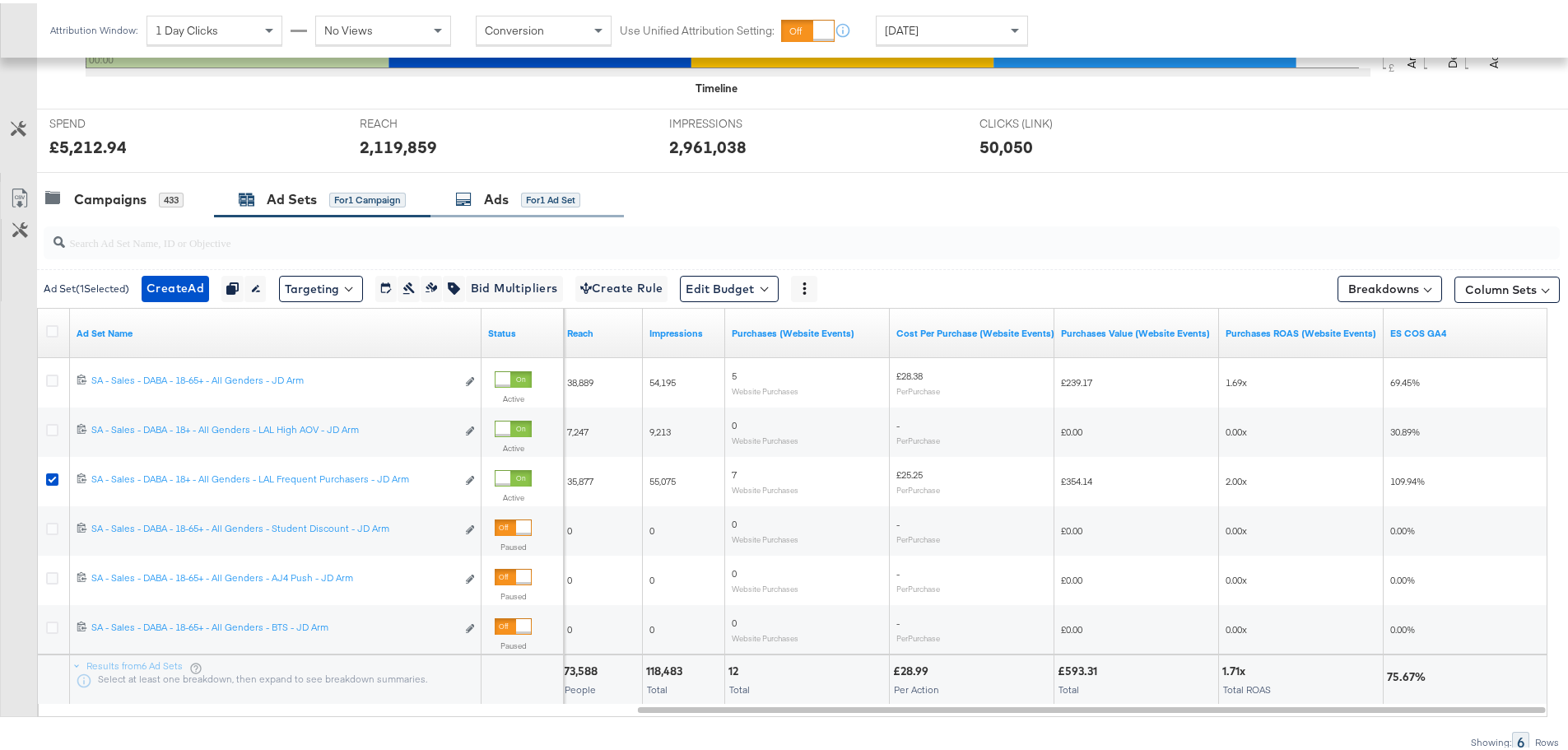
click at [470, 186] on div "Ads for 1 Ad Set" at bounding box center [527, 196] width 193 height 35
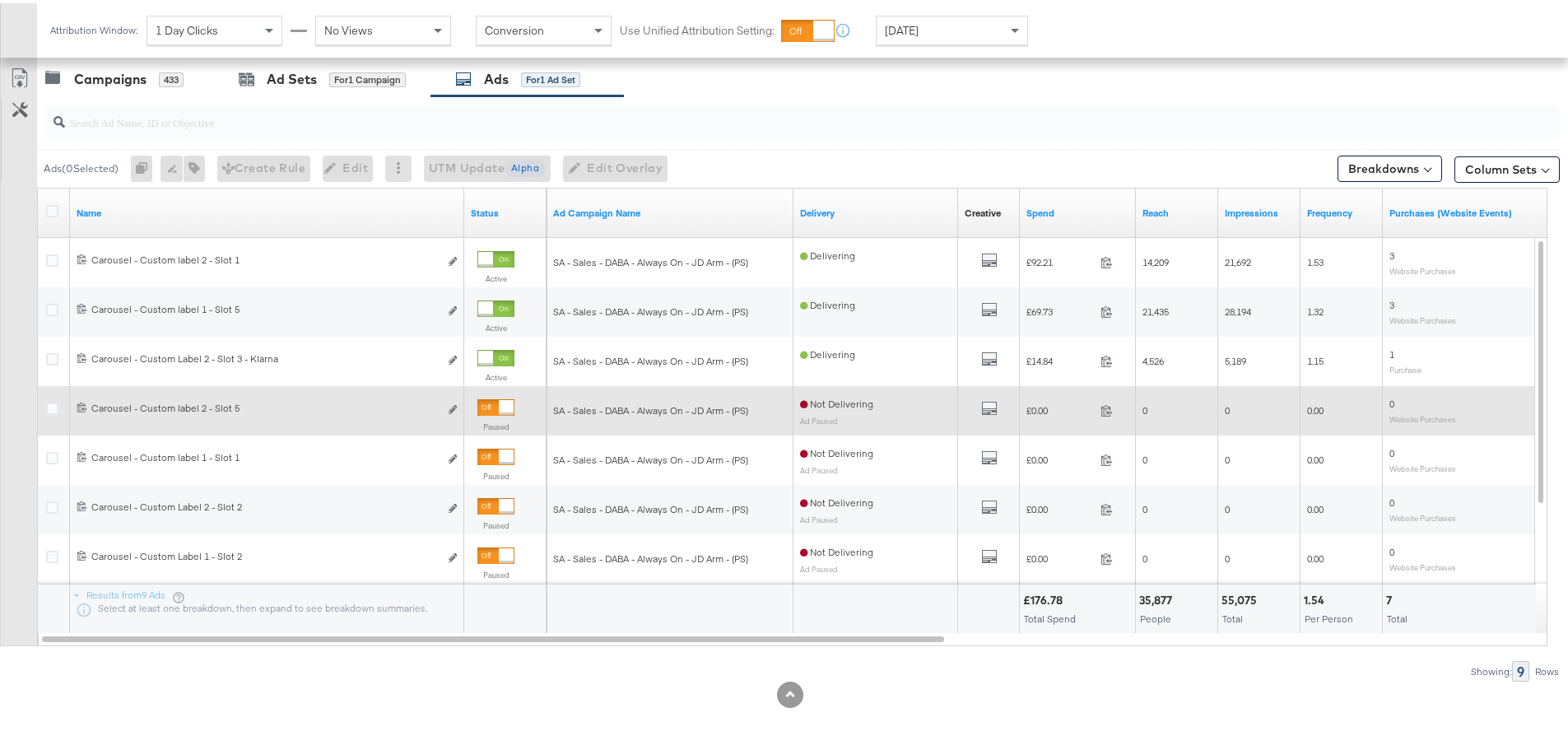
scroll to position [696, 0]
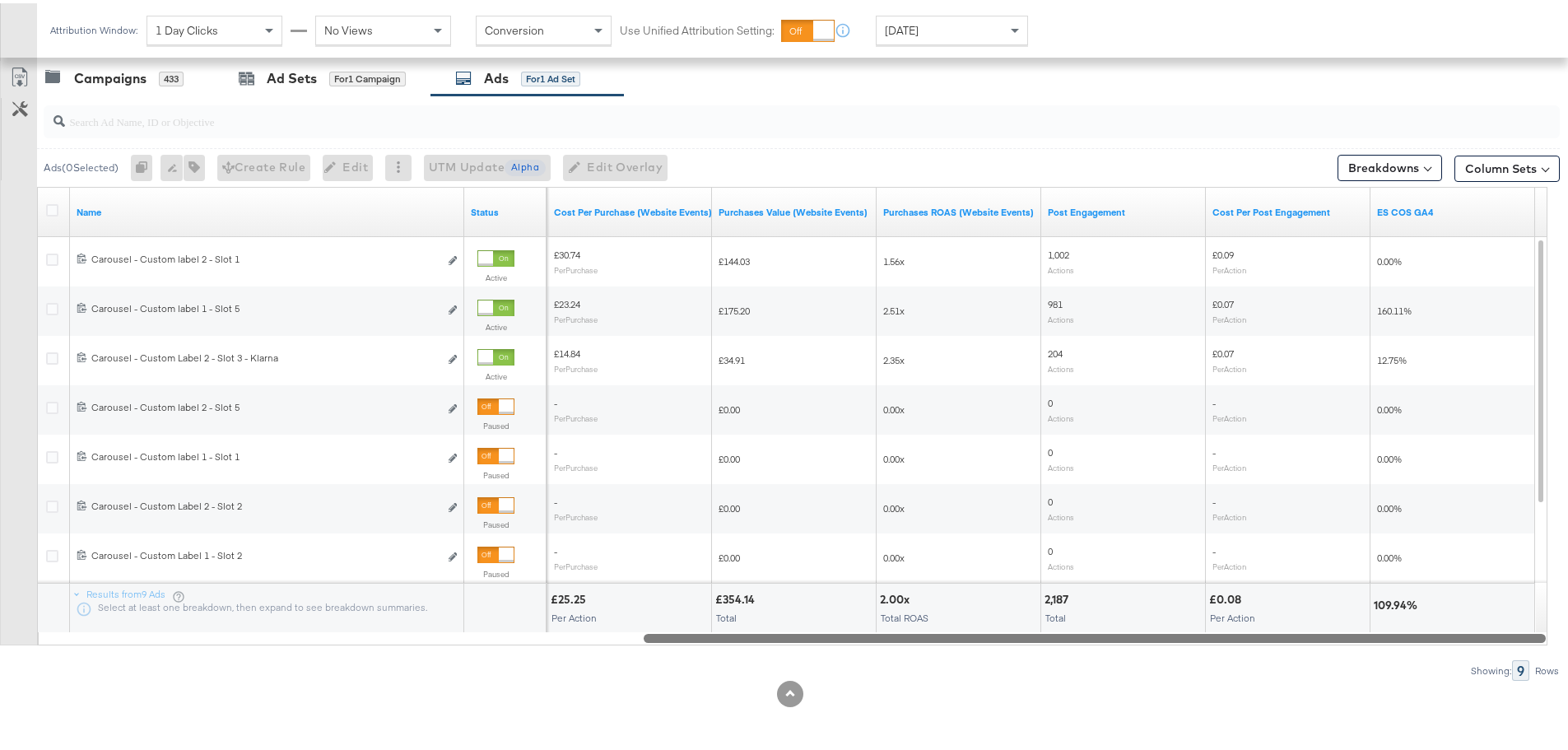
drag, startPoint x: 550, startPoint y: 631, endPoint x: 1511, endPoint y: 655, distance: 961.3
click at [1511, 655] on div "Ads ( 0 Selected) 0 Rename 0 ads Tags for 0 campaigns Create Rule Edit 0 ads Ed…" at bounding box center [780, 385] width 1560 height 585
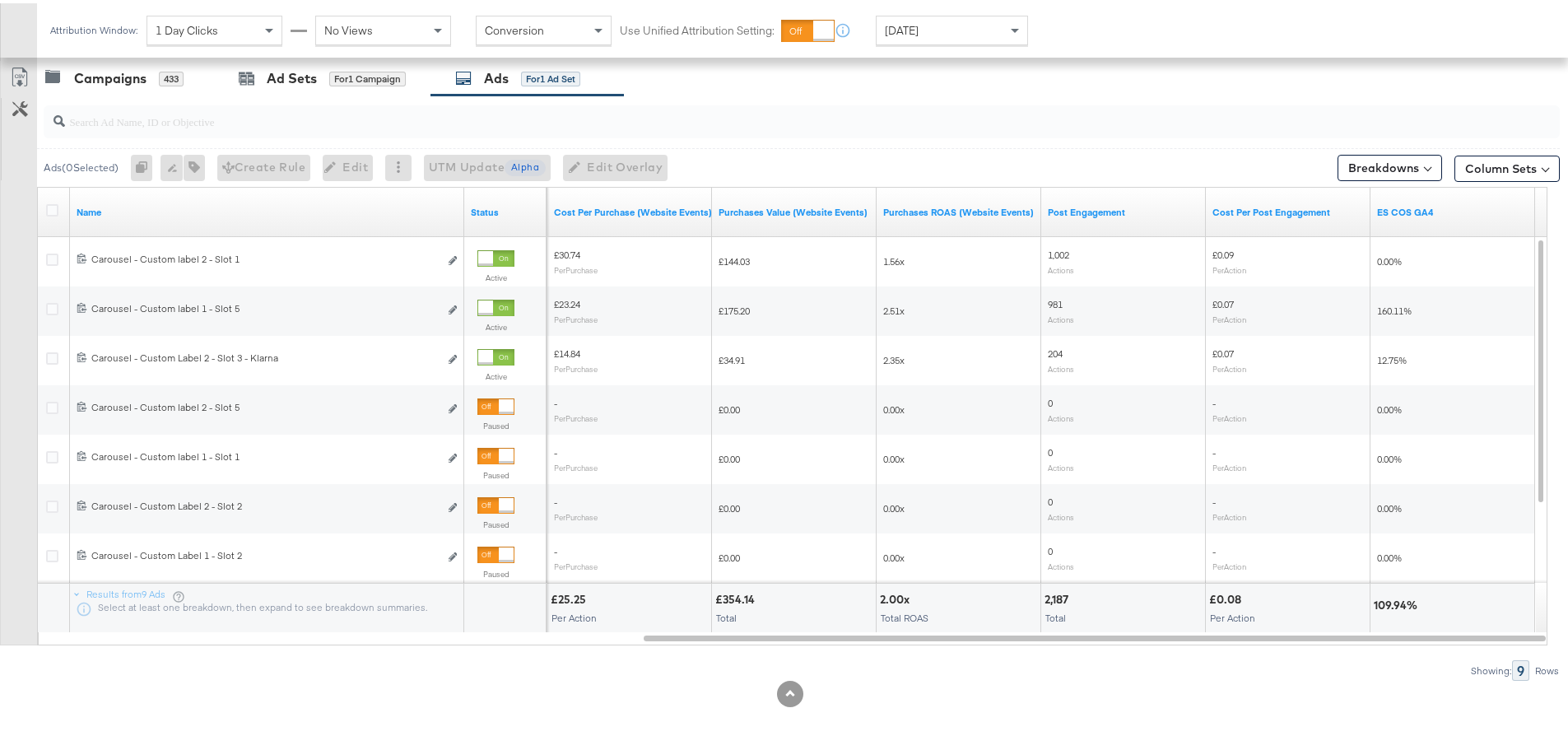
click at [961, 24] on div "[DATE]" at bounding box center [952, 27] width 150 height 28
click at [1076, 30] on div "[DATE]" at bounding box center [1073, 33] width 27 height 13
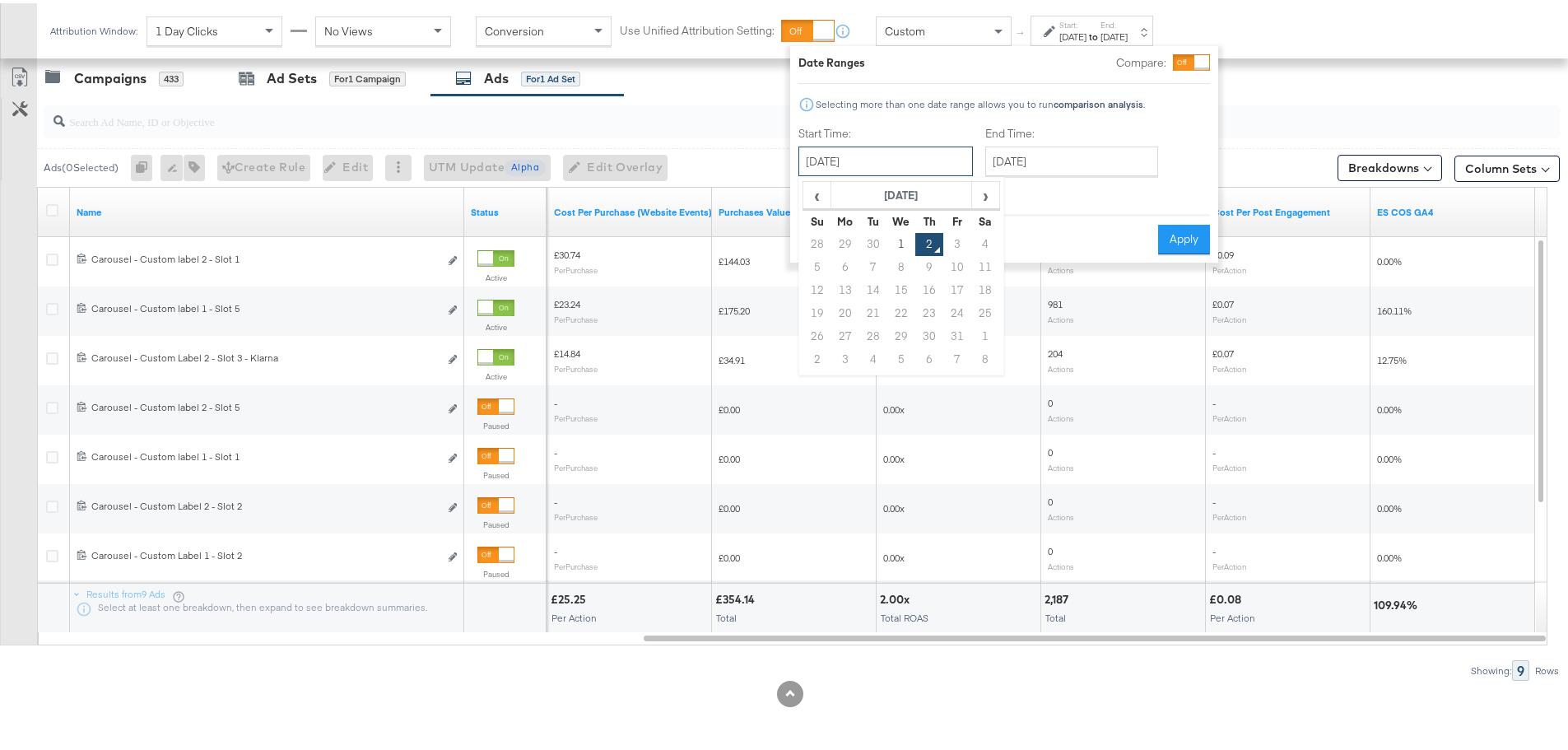
click at [874, 157] on input "[DATE]" at bounding box center [886, 158] width 174 height 30
click at [817, 245] on td "28" at bounding box center [817, 241] width 28 height 23
type input "[DATE]"
click at [1187, 229] on button "Apply" at bounding box center [1188, 236] width 52 height 30
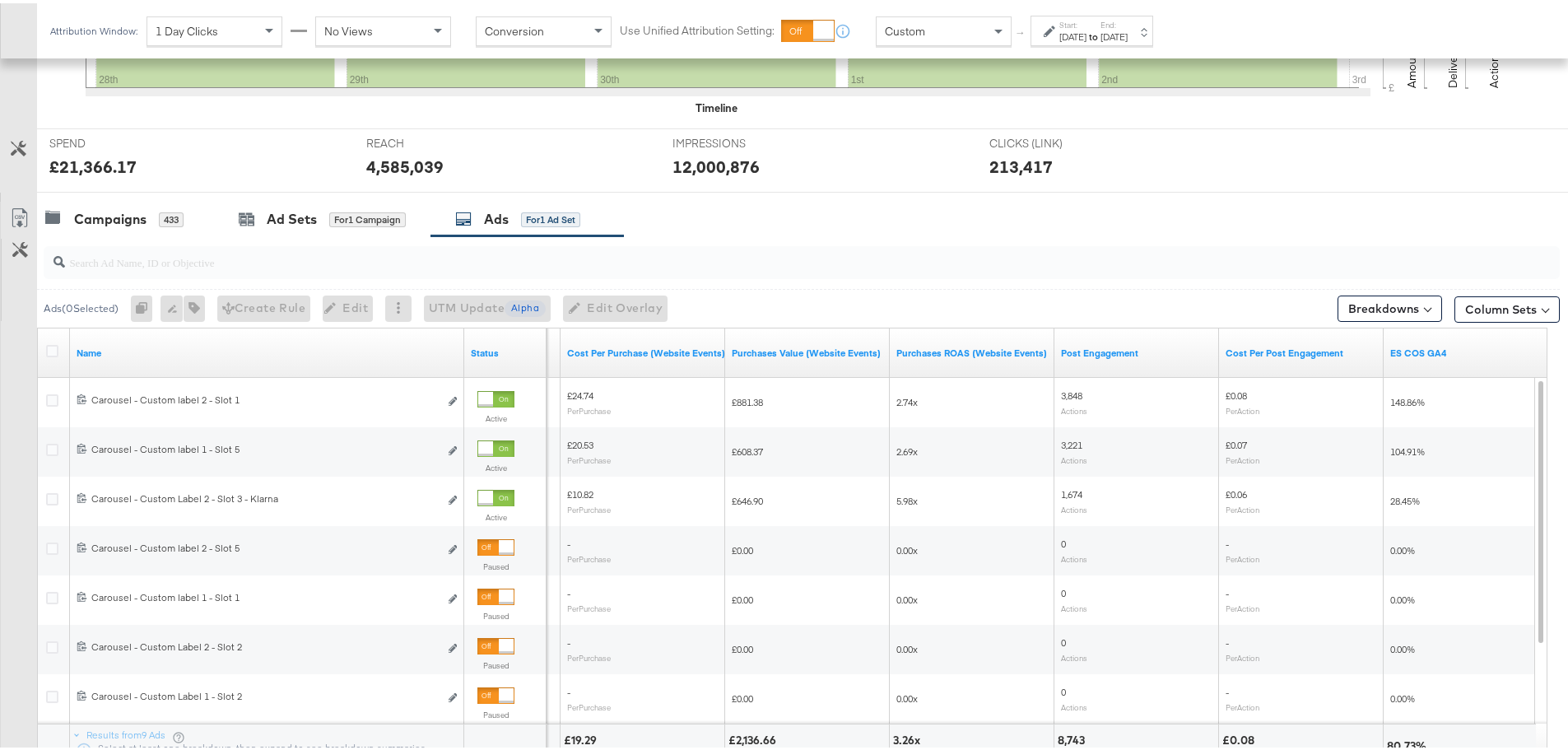
scroll to position [697, 0]
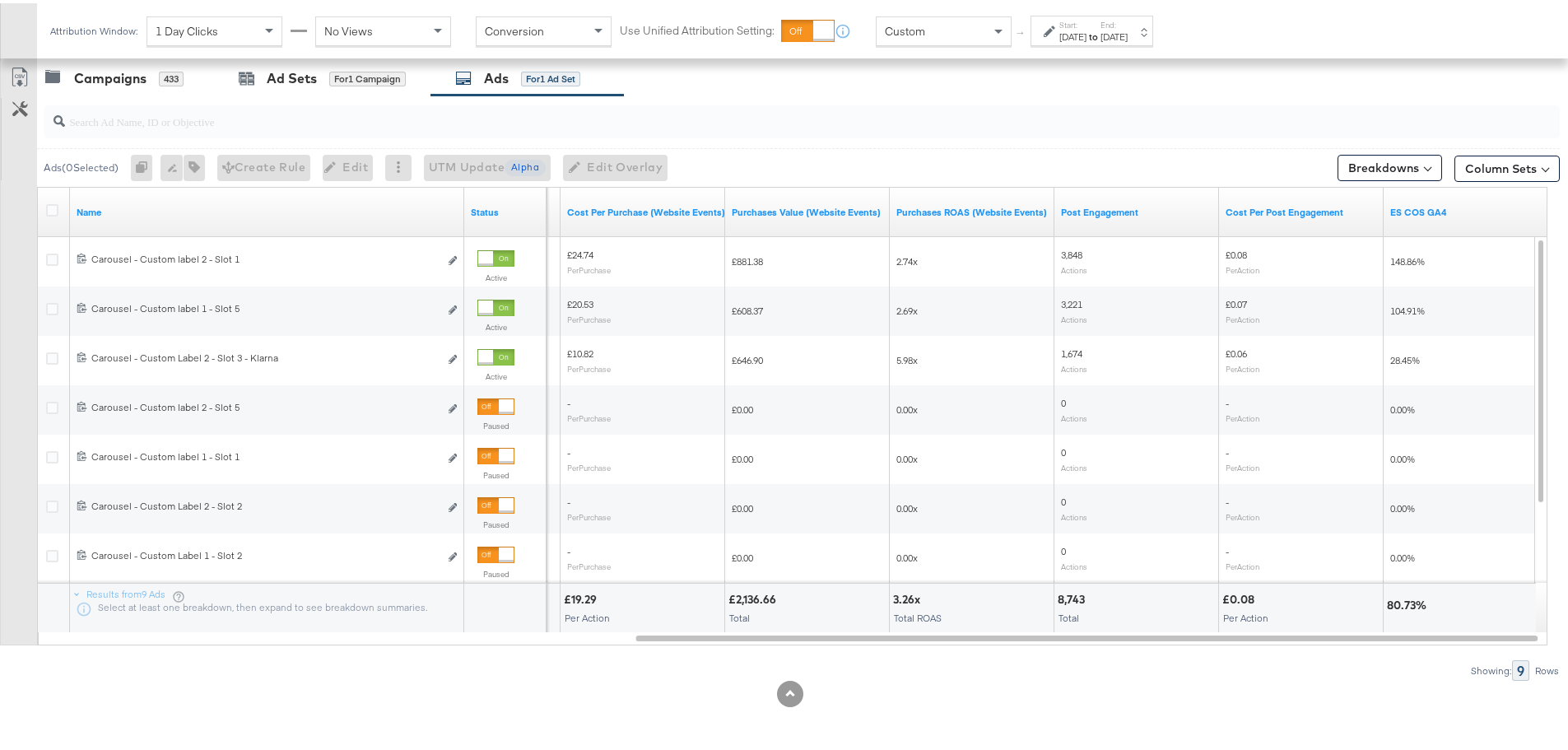
click at [1078, 16] on label "Start:" at bounding box center [1073, 21] width 27 height 11
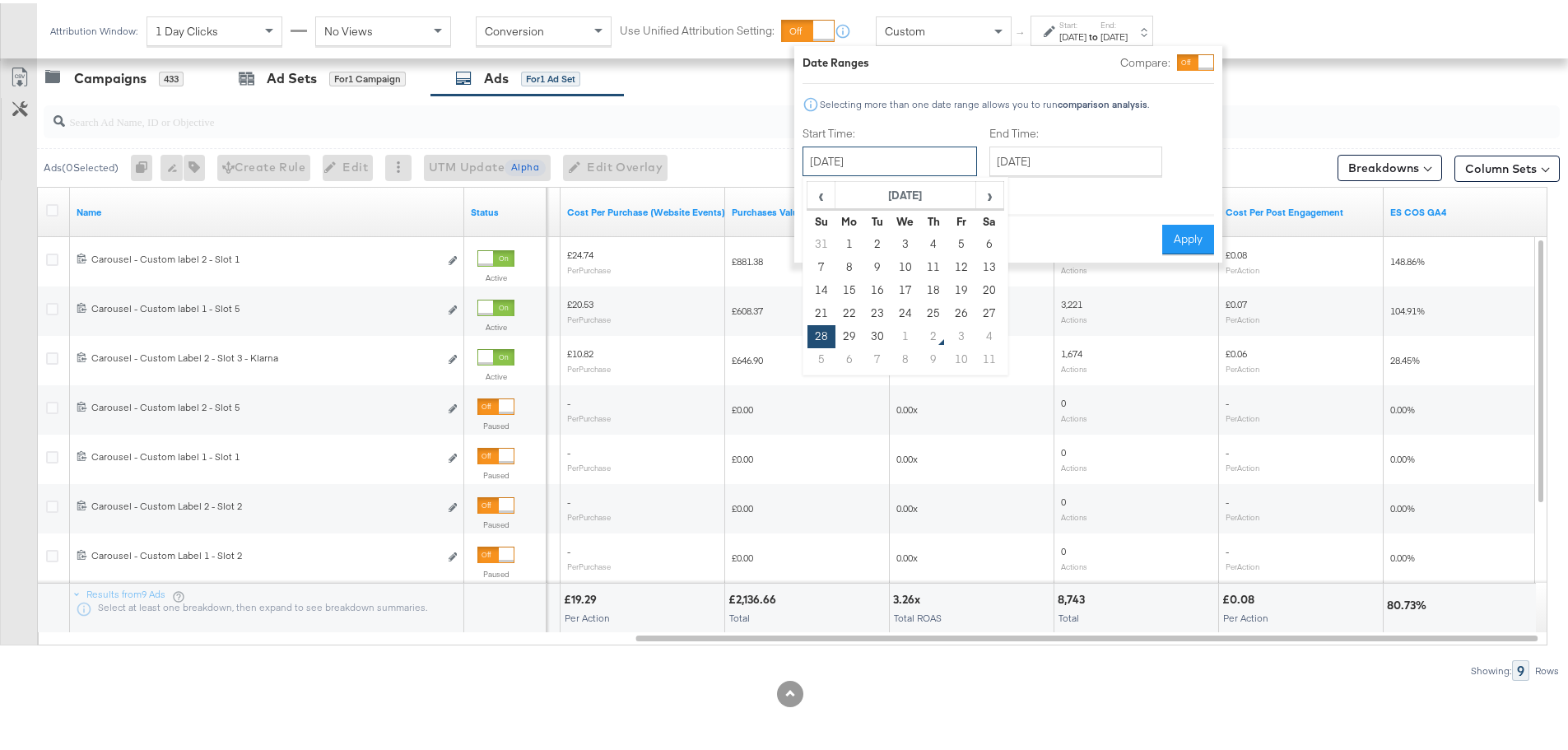
click at [892, 163] on input "[DATE]" at bounding box center [890, 158] width 174 height 30
click at [937, 65] on div "Date Ranges Compare: Selecting more than one date range allows you to run compa…" at bounding box center [1008, 150] width 411 height 200
click at [830, 233] on button "Cancel" at bounding box center [832, 236] width 59 height 30
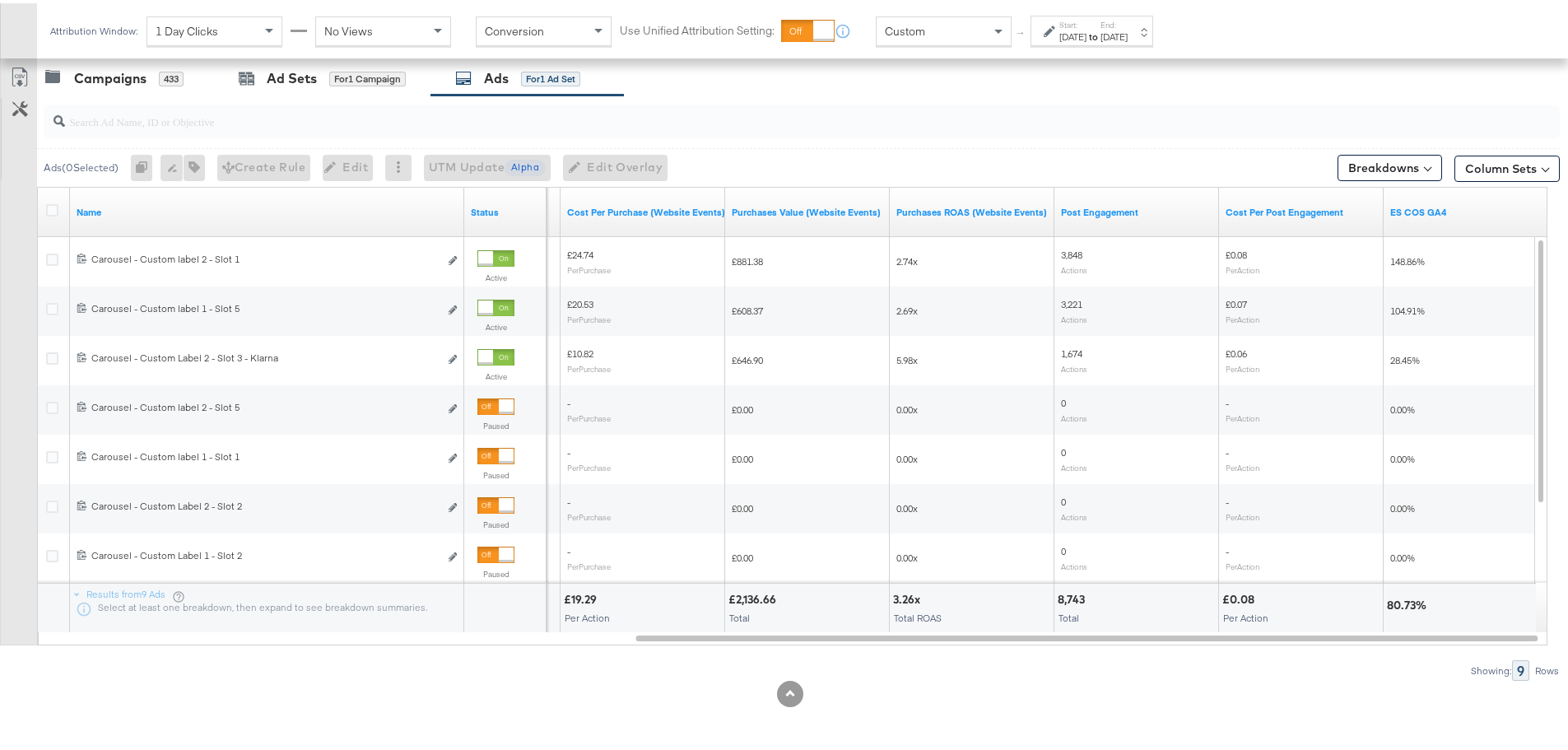
click at [907, 25] on span "Custom" at bounding box center [905, 28] width 40 height 14
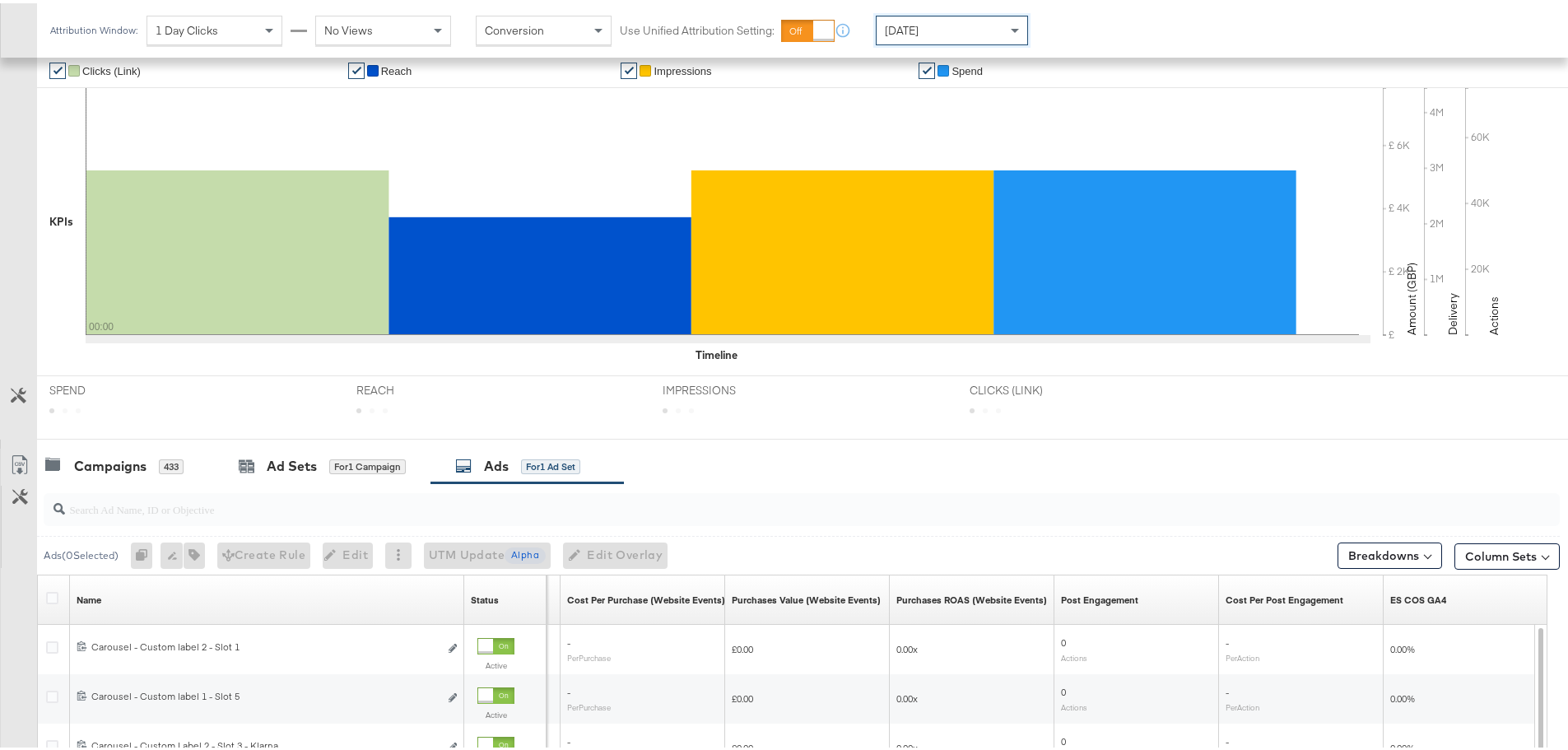
scroll to position [696, 0]
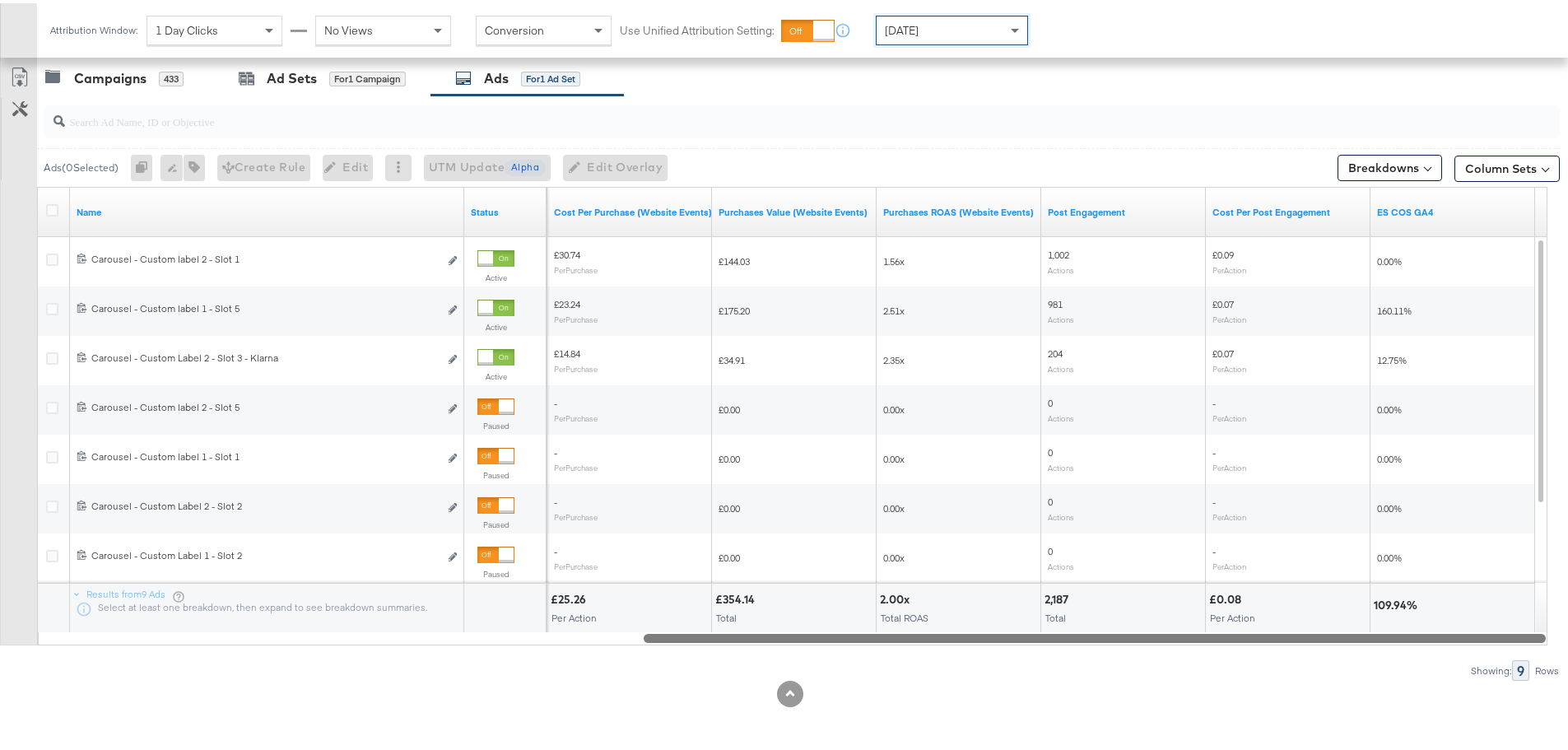
drag, startPoint x: 1270, startPoint y: 634, endPoint x: 1383, endPoint y: 626, distance: 113.3
click at [1383, 626] on div "Name Status Purchases (Website Events) Cost Per Purchase (Website Events) Purch…" at bounding box center [792, 412] width 1511 height 458
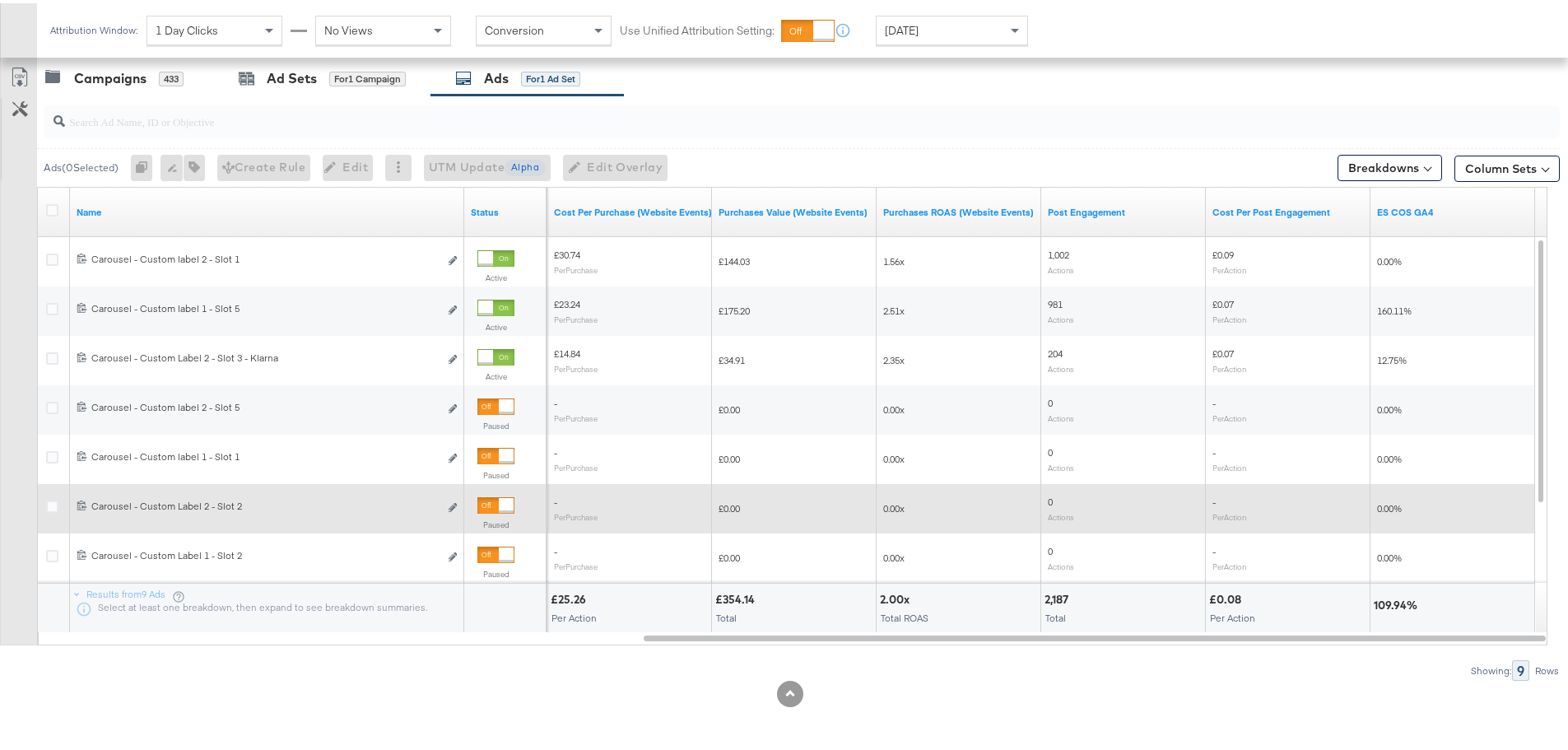
click at [499, 497] on div at bounding box center [506, 501] width 14 height 14
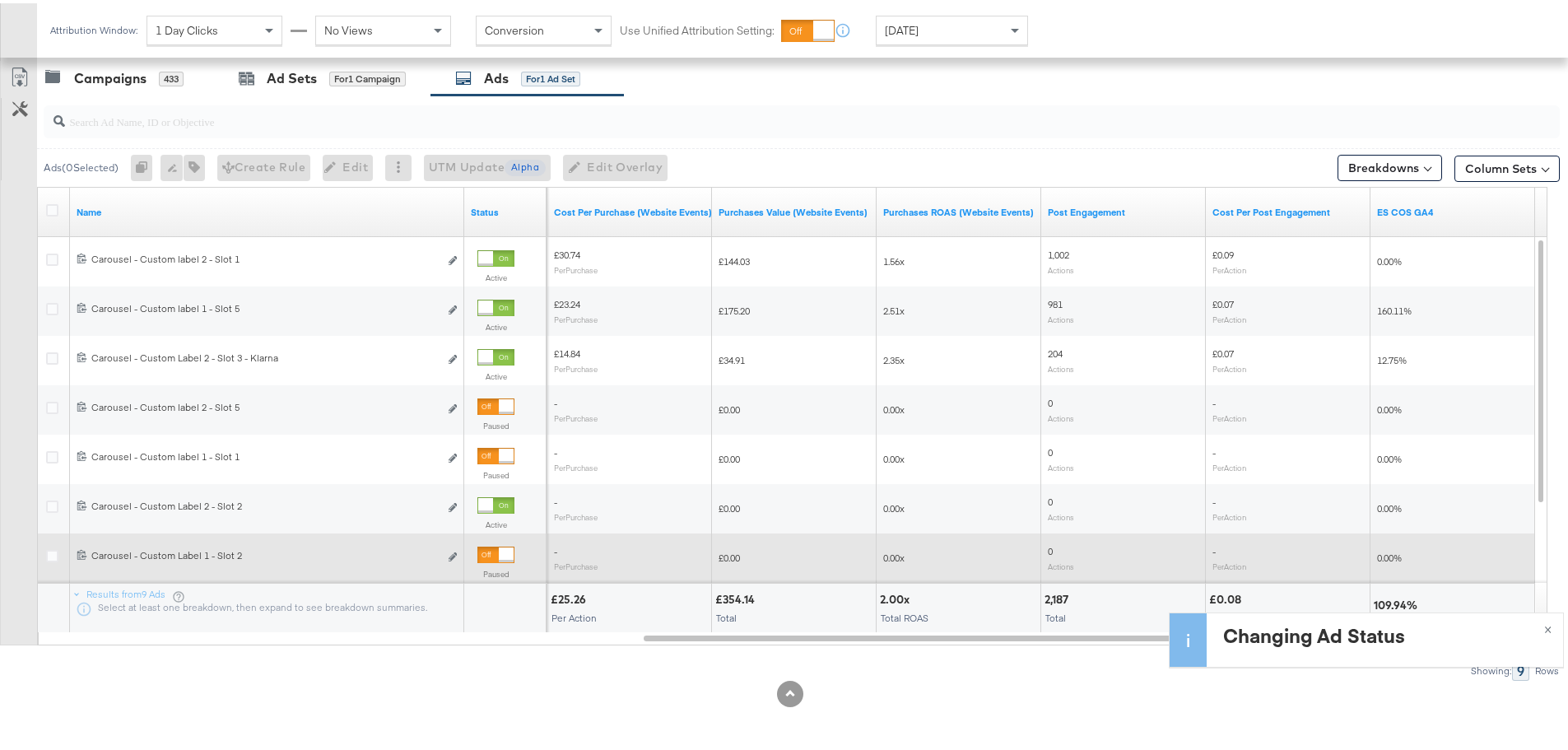
click at [501, 552] on div at bounding box center [506, 551] width 14 height 14
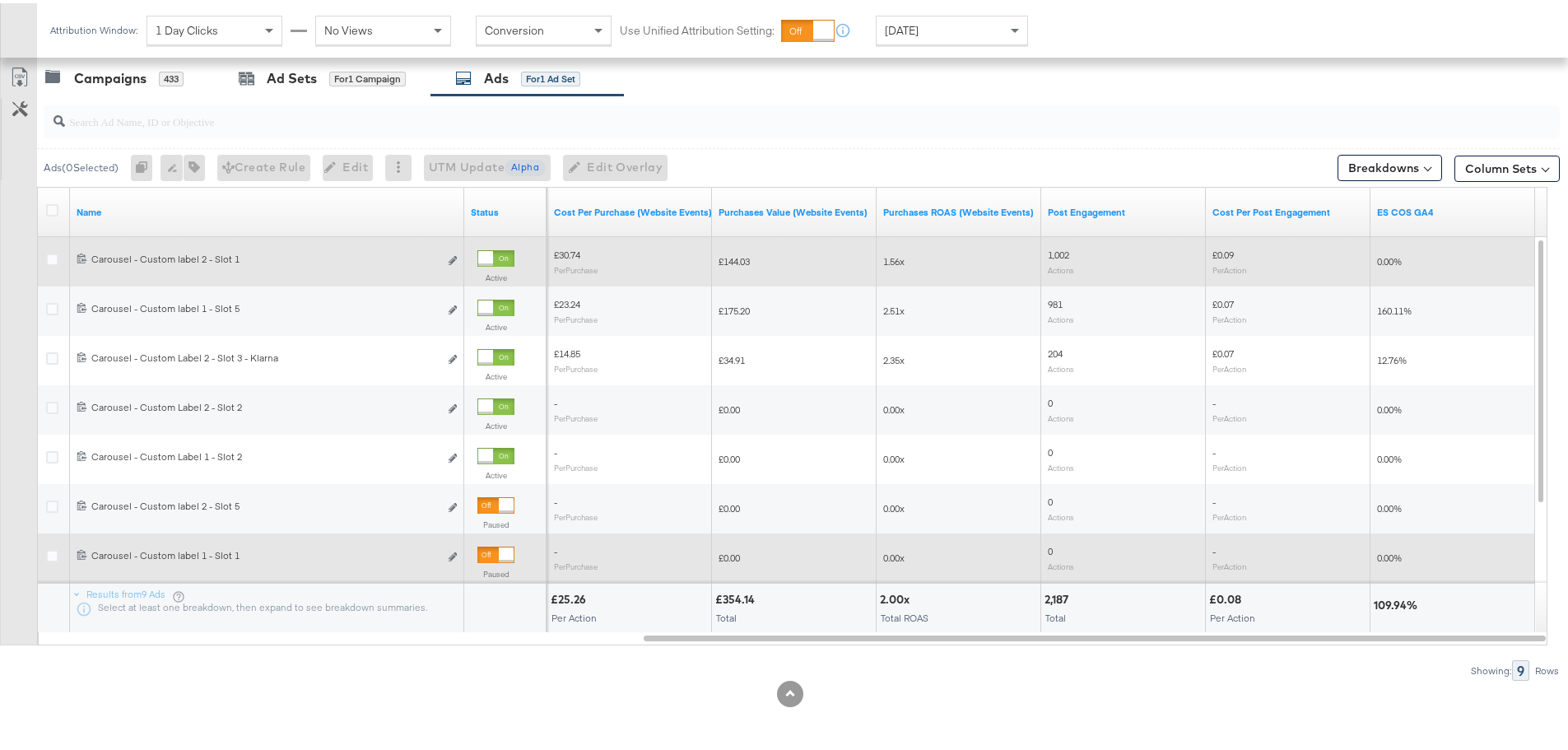
click at [494, 256] on div at bounding box center [485, 254] width 14 height 14
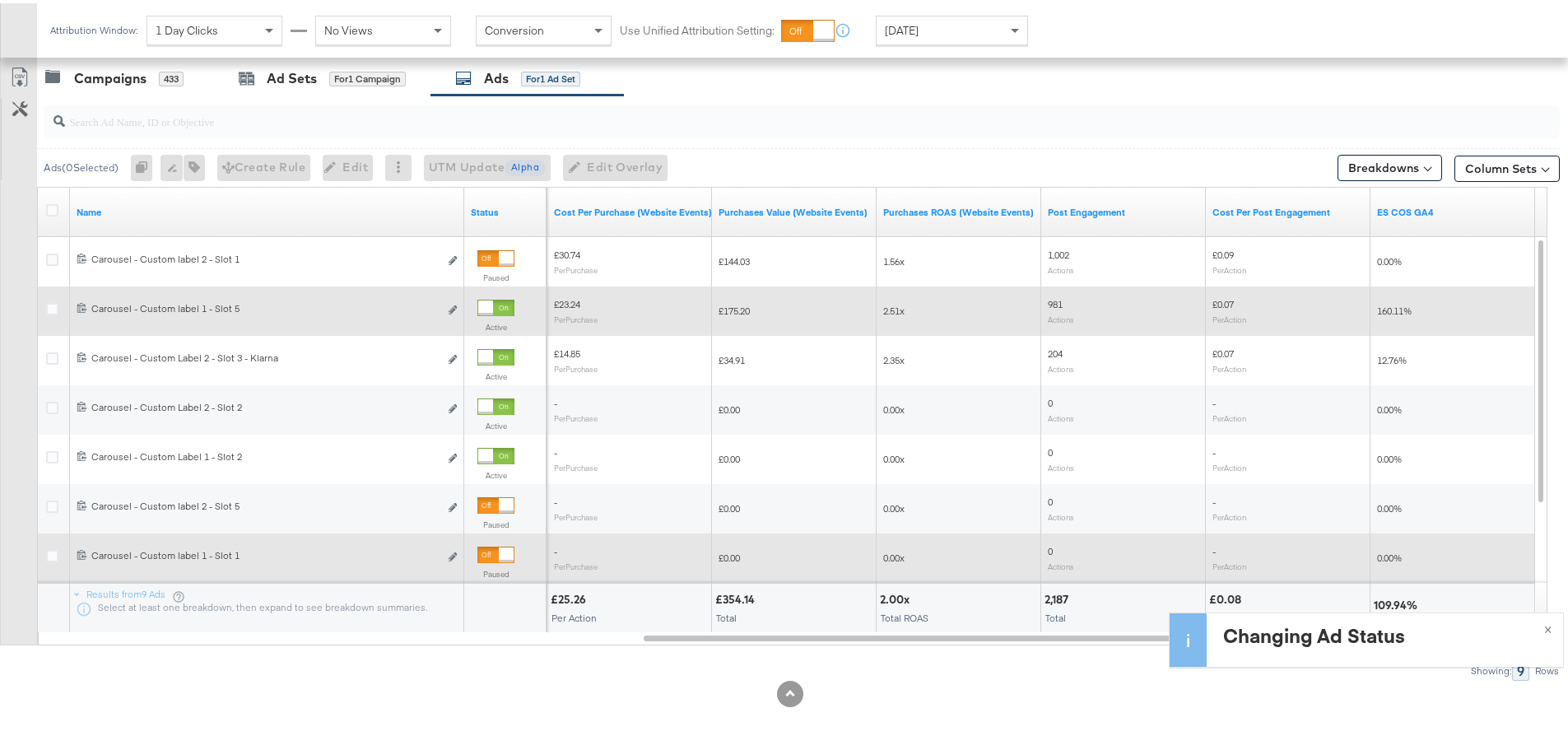
click at [494, 298] on div at bounding box center [485, 304] width 14 height 14
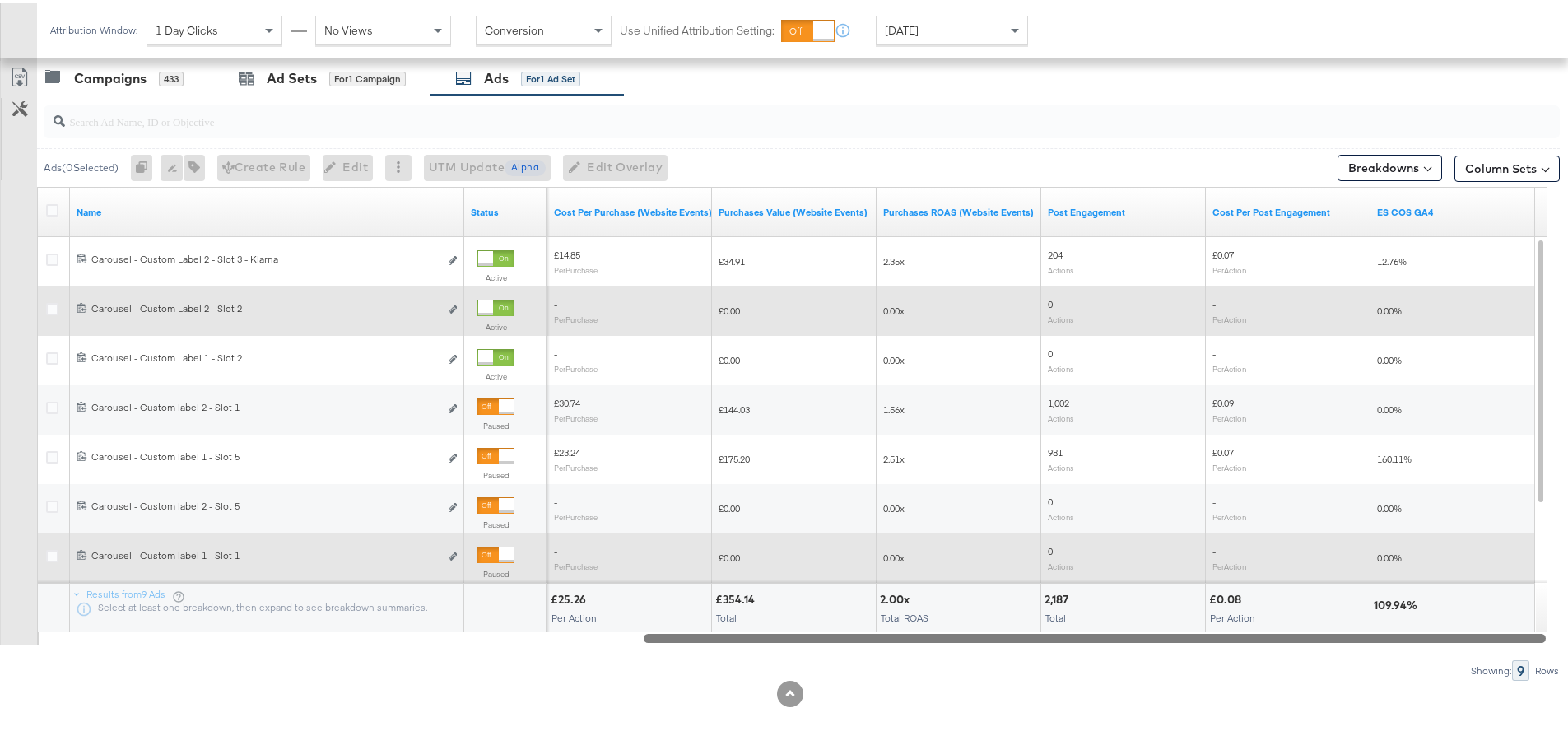
drag, startPoint x: 808, startPoint y: 637, endPoint x: 926, endPoint y: 606, distance: 122.0
click at [926, 606] on div "Name Status Purchases (Website Events) Cost Per Purchase (Website Events) Purch…" at bounding box center [792, 412] width 1511 height 458
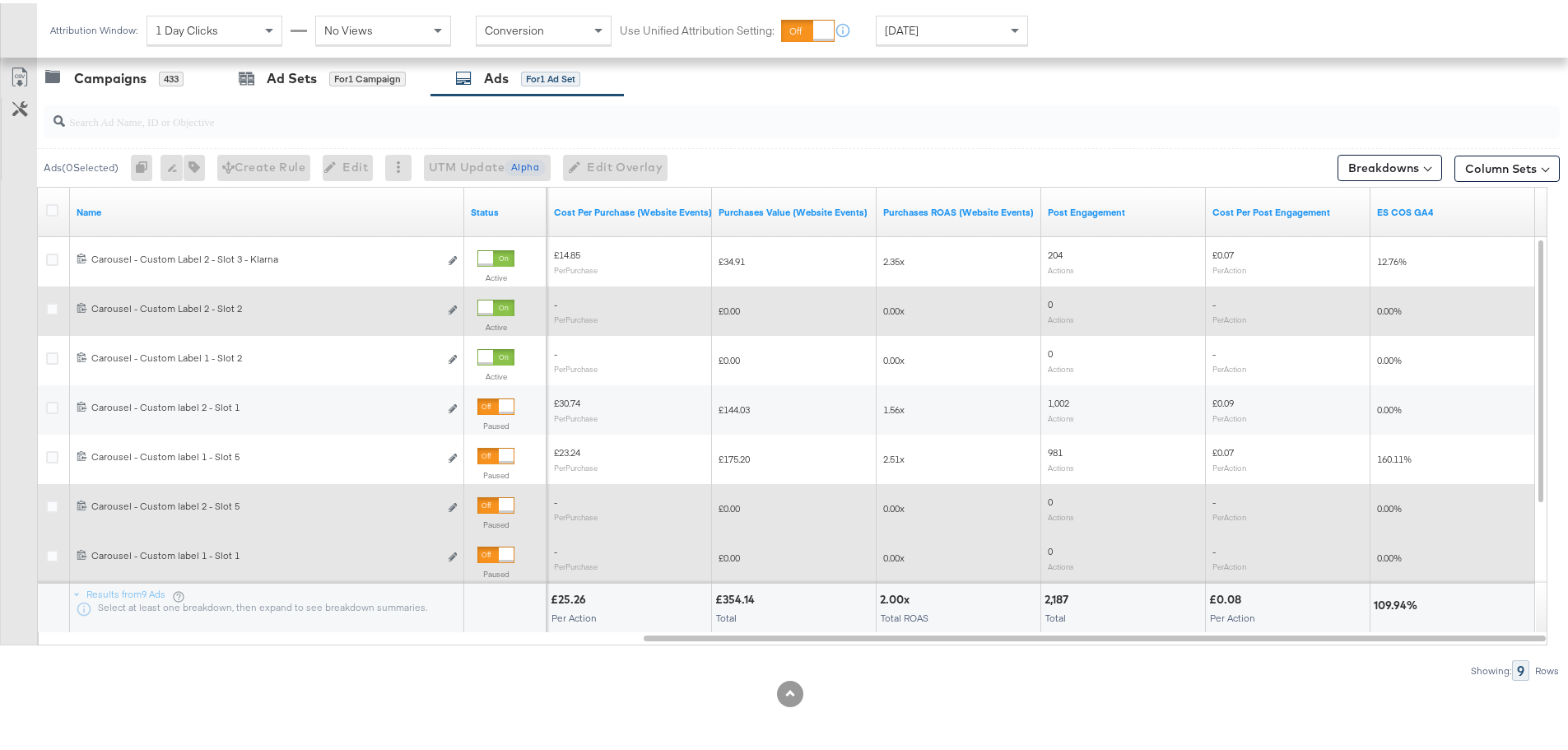
click at [502, 499] on div at bounding box center [506, 501] width 14 height 14
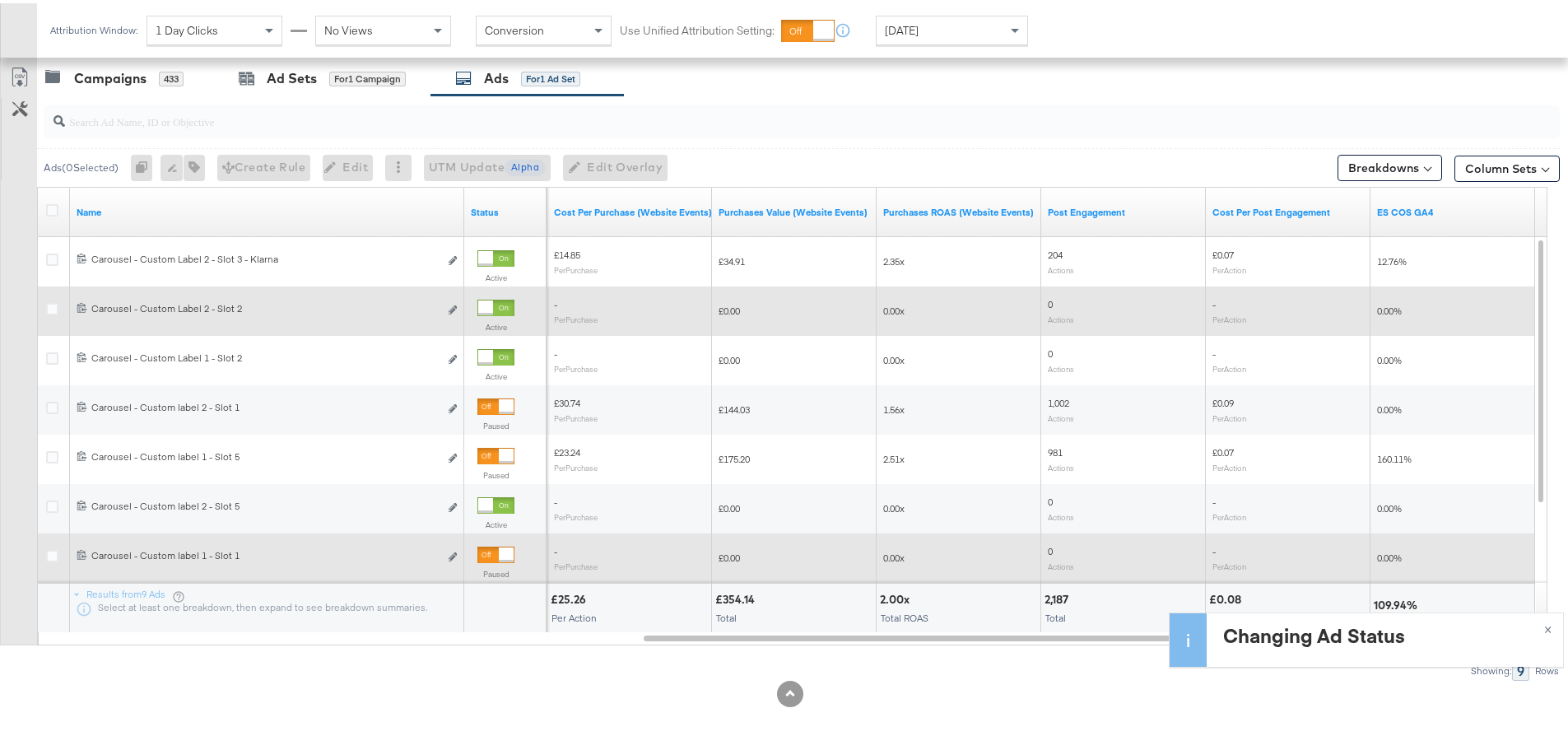
click at [497, 546] on div at bounding box center [496, 551] width 37 height 16
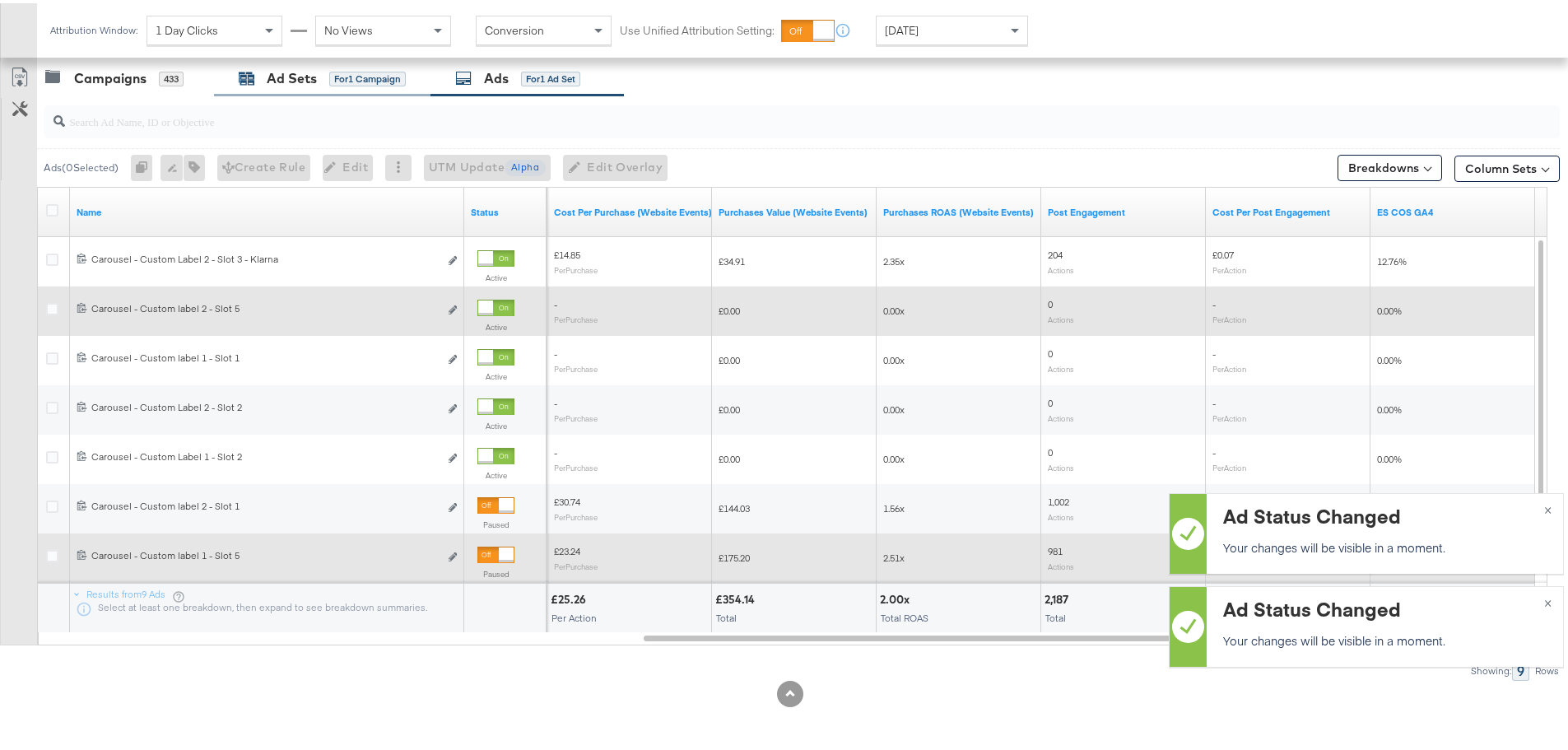
click at [269, 78] on div "Ad Sets" at bounding box center [292, 76] width 50 height 19
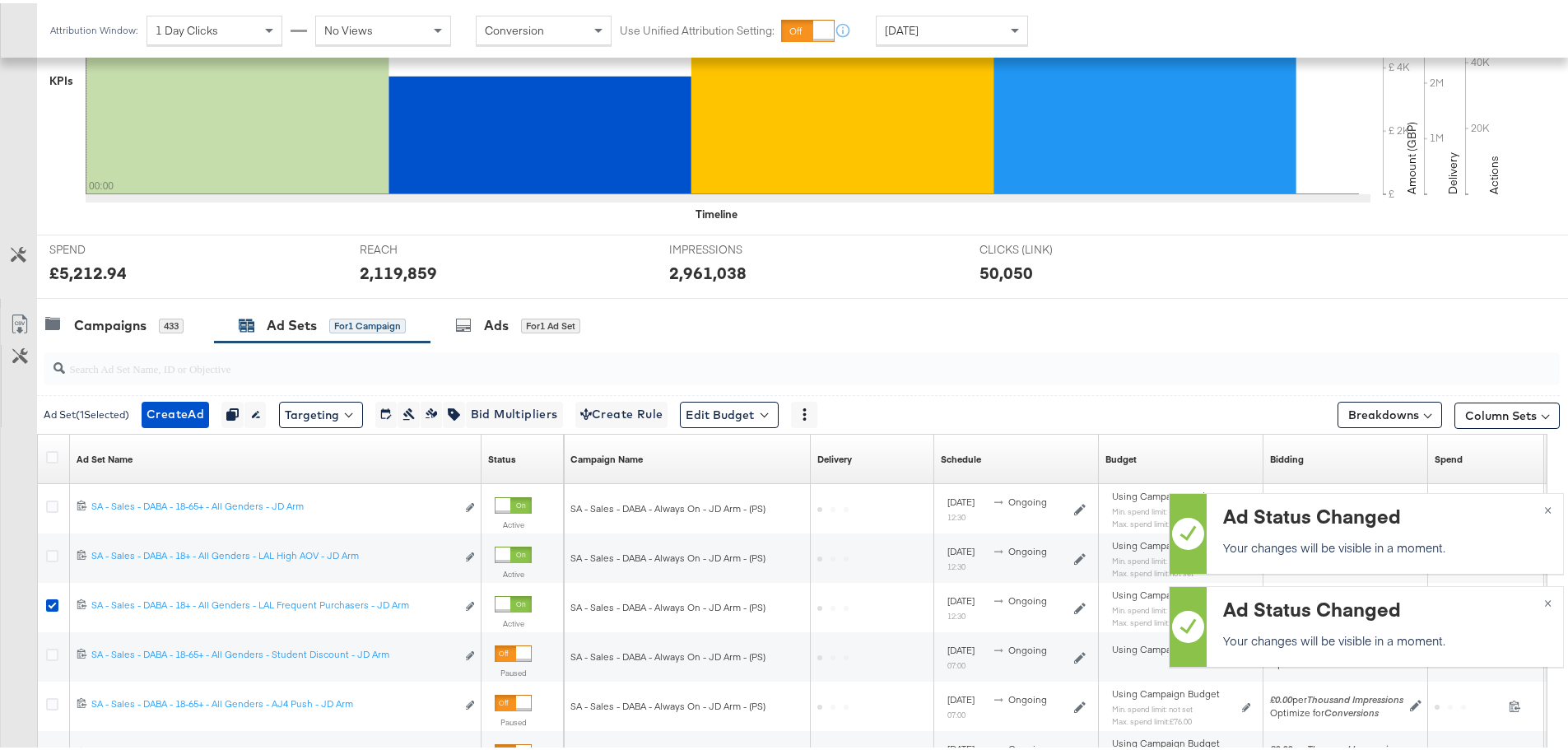
scroll to position [647, 0]
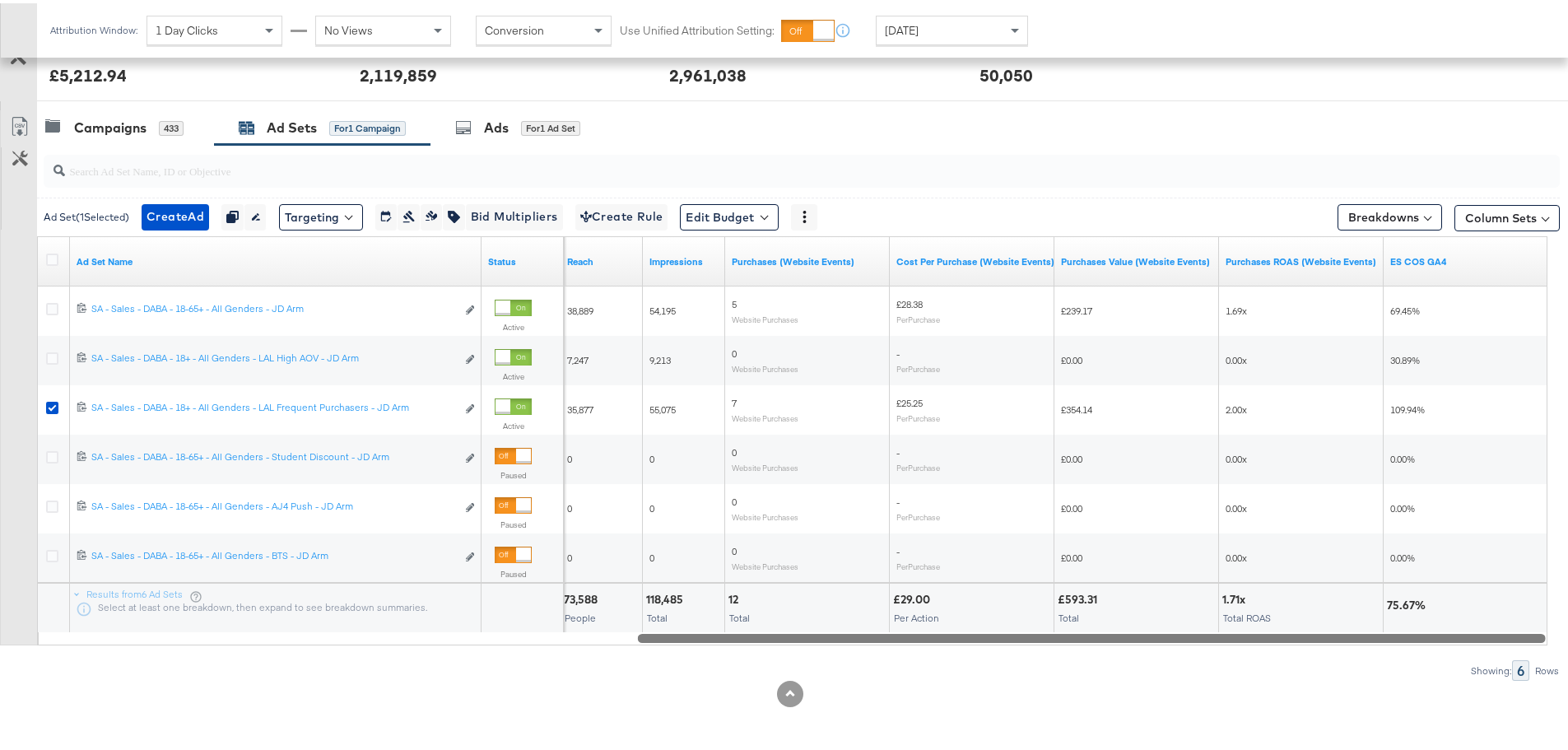
drag, startPoint x: 788, startPoint y: 632, endPoint x: 1551, endPoint y: 644, distance: 763.1
click at [1551, 644] on div "KPIs Performance & KPIs Customize KPIs ✔ Clicks (Link) ✔ Reach ✔ Impressions ✔ …" at bounding box center [790, 213] width 1580 height 1072
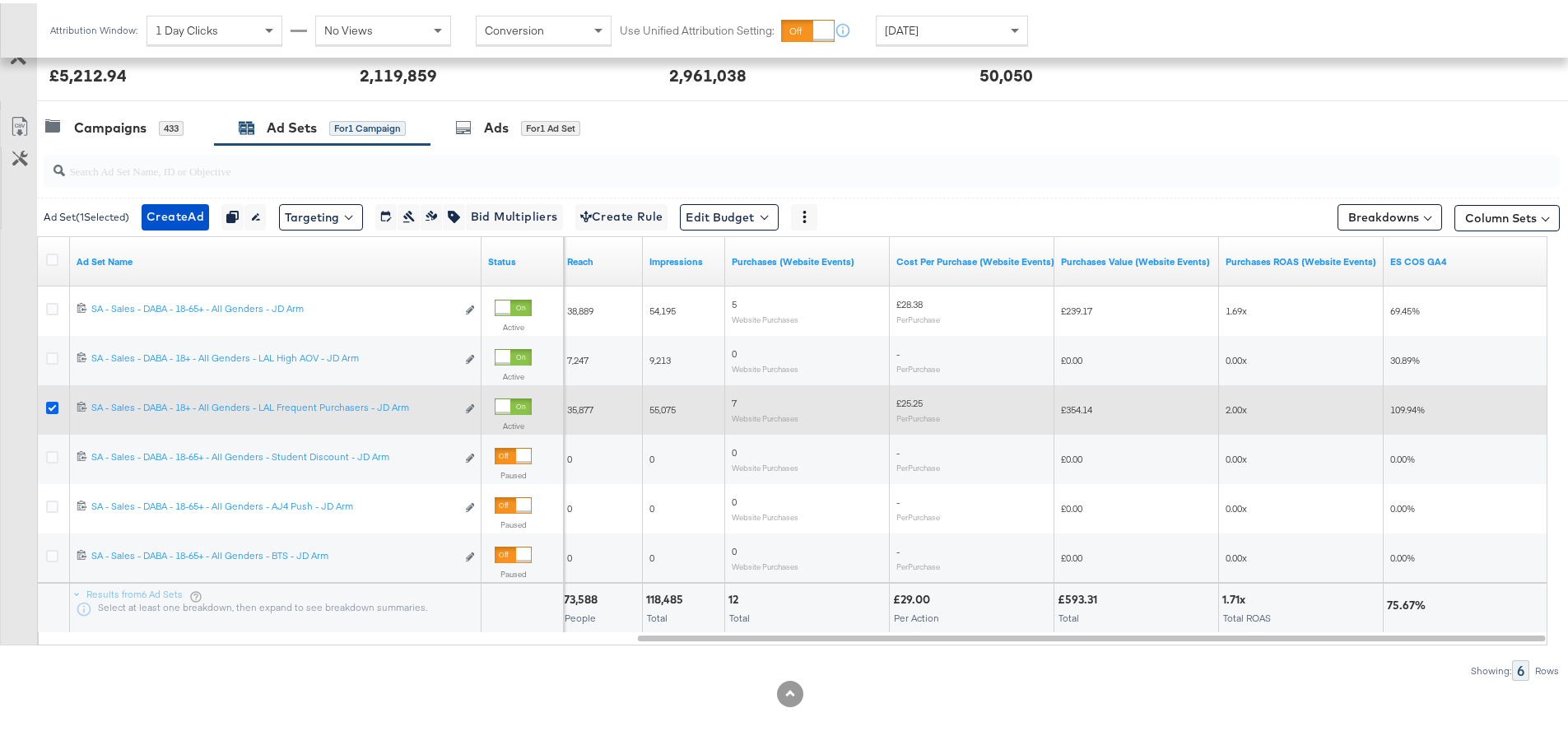
click at [56, 400] on icon at bounding box center [52, 405] width 12 height 12
click at [0, 0] on input "checkbox" at bounding box center [0, 0] width 0 height 0
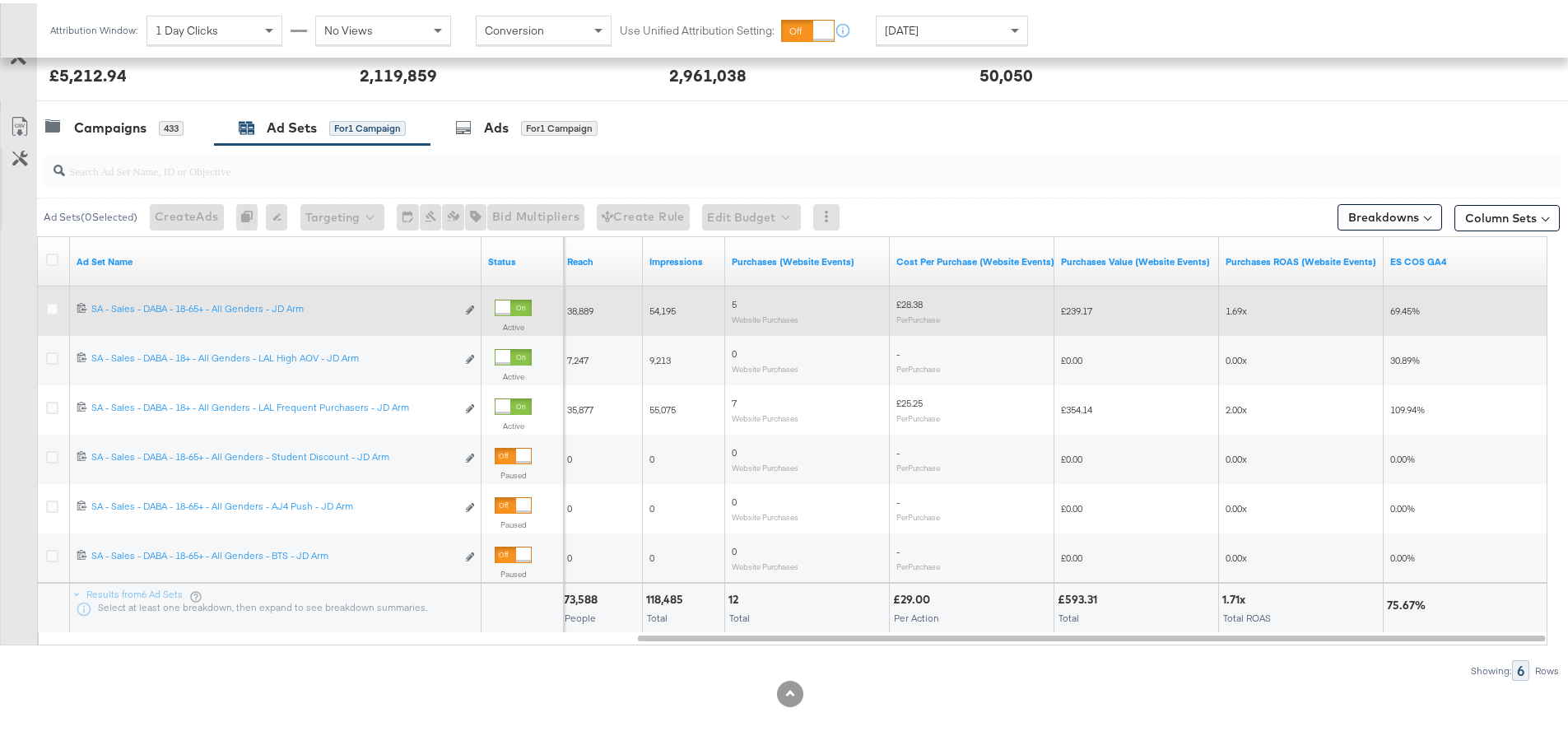
click at [53, 298] on div at bounding box center [55, 307] width 31 height 30
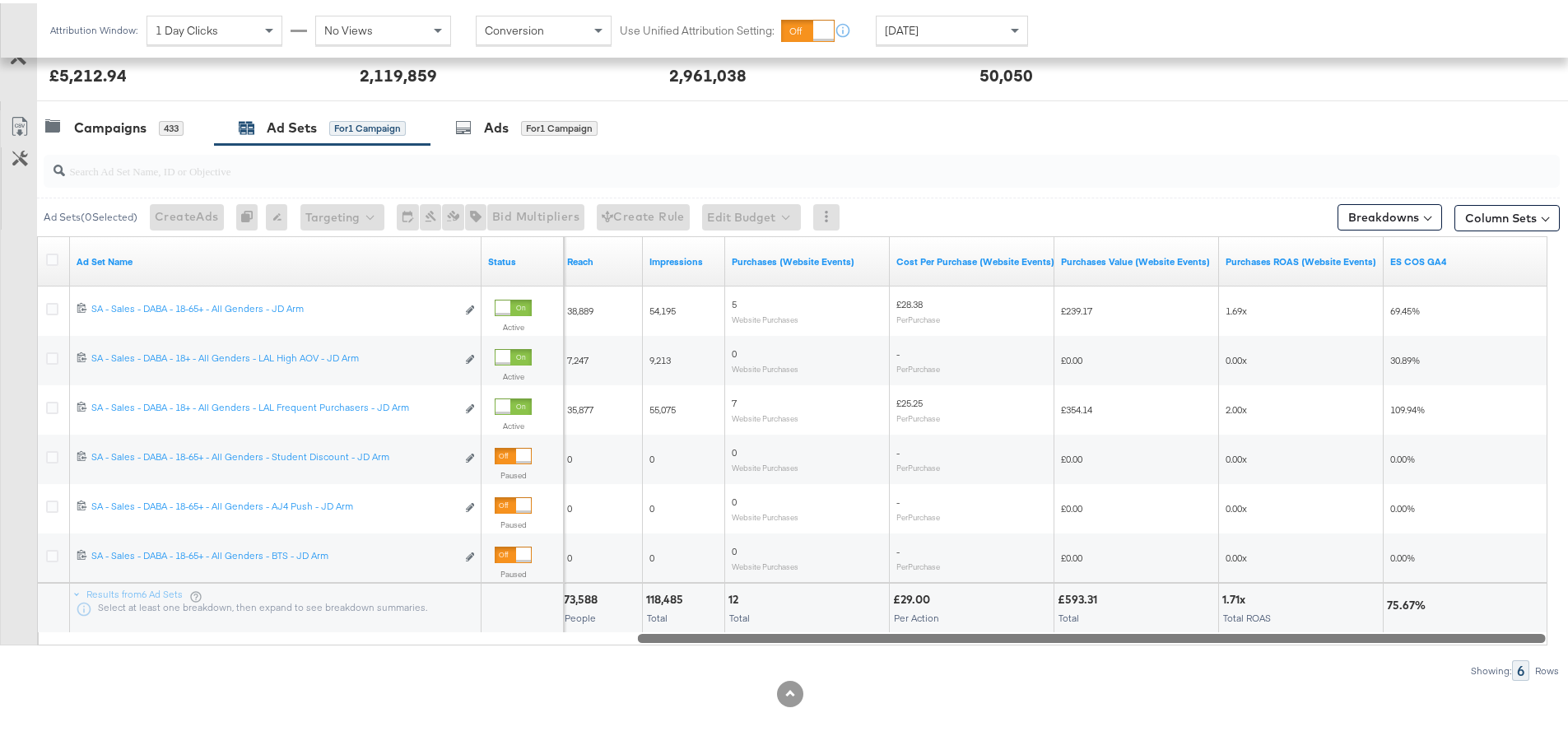
drag, startPoint x: 842, startPoint y: 634, endPoint x: 907, endPoint y: 635, distance: 65.0
click at [907, 635] on div at bounding box center [1092, 634] width 908 height 14
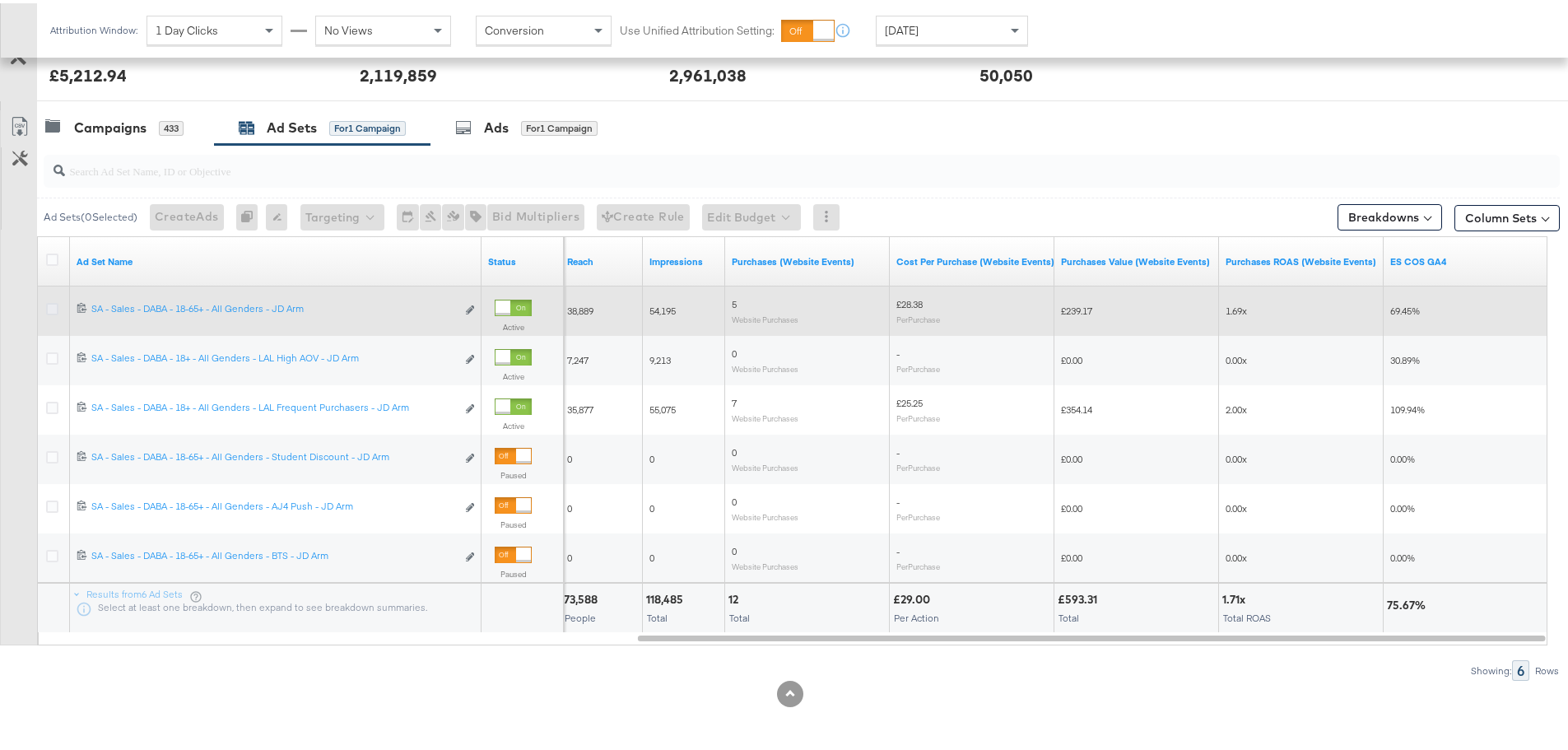
click at [52, 305] on icon at bounding box center [52, 305] width 12 height 12
click at [0, 0] on input "checkbox" at bounding box center [0, 0] width 0 height 0
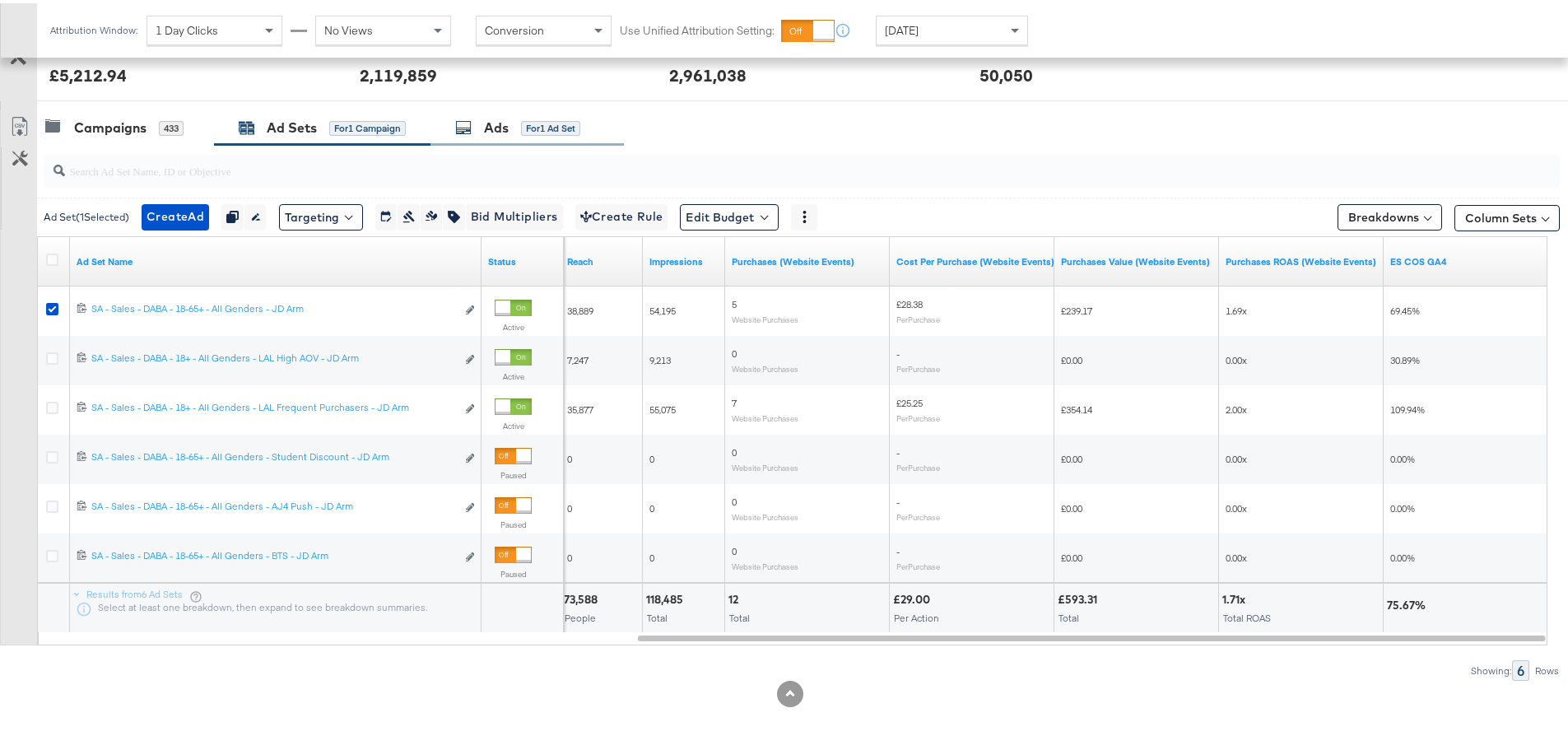
click at [508, 126] on div "Ads" at bounding box center [497, 124] width 25 height 19
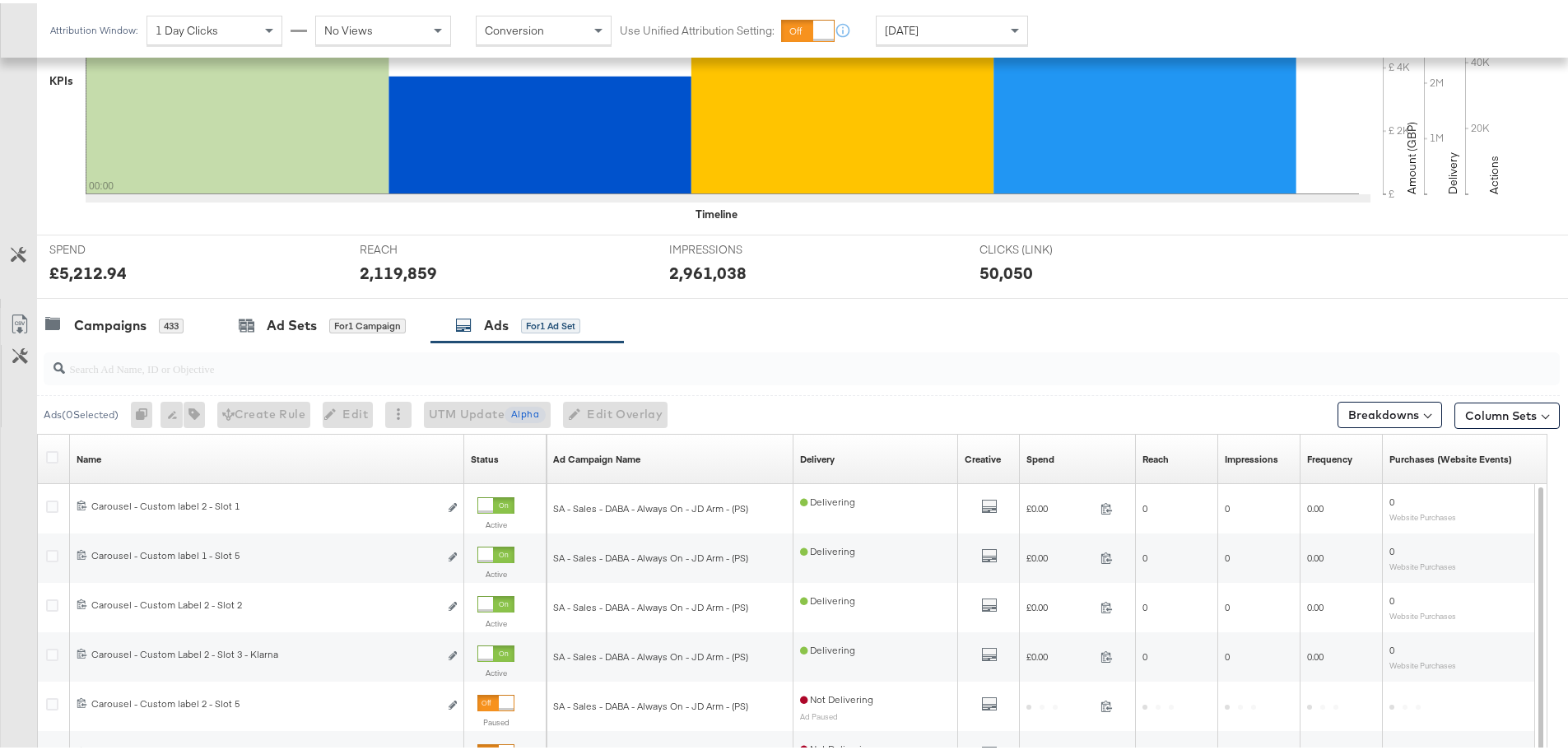
scroll to position [696, 0]
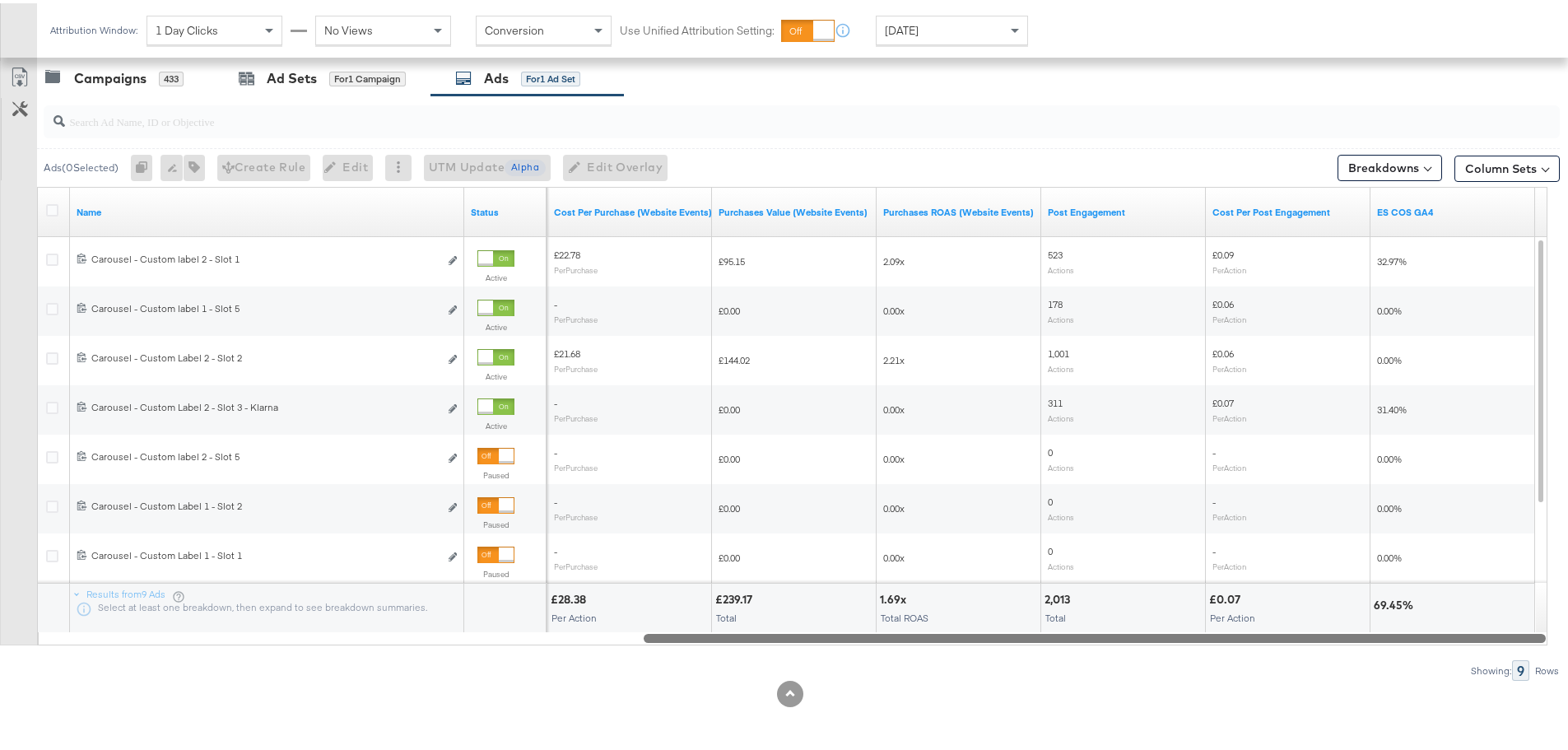
drag, startPoint x: 684, startPoint y: 631, endPoint x: 1358, endPoint y: 619, distance: 674.1
click at [1358, 619] on div "Name Status Purchases (Website Events) Cost Per Purchase (Website Events) Purch…" at bounding box center [792, 412] width 1511 height 458
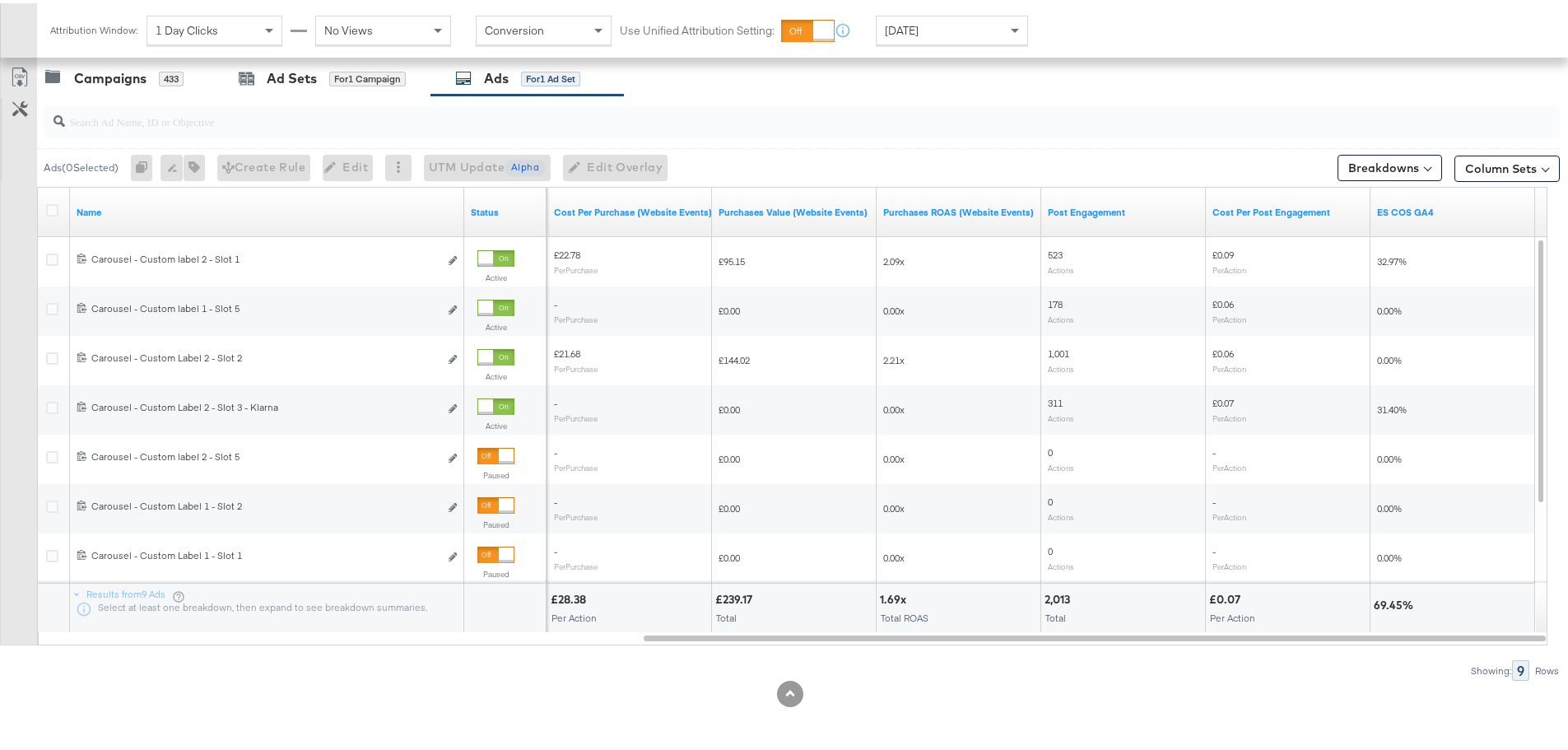
click at [995, 33] on div "[DATE]" at bounding box center [952, 27] width 150 height 28
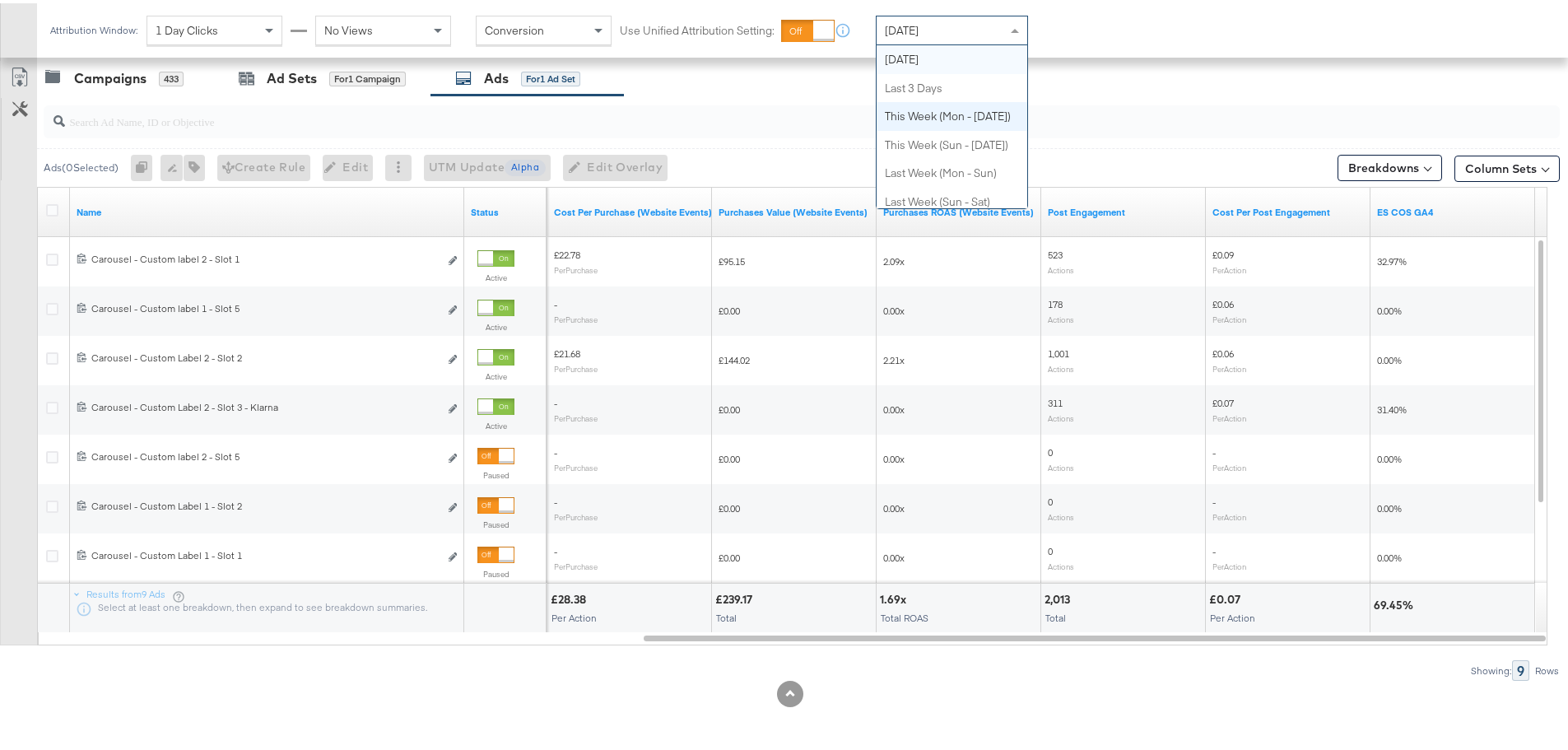
scroll to position [0, 0]
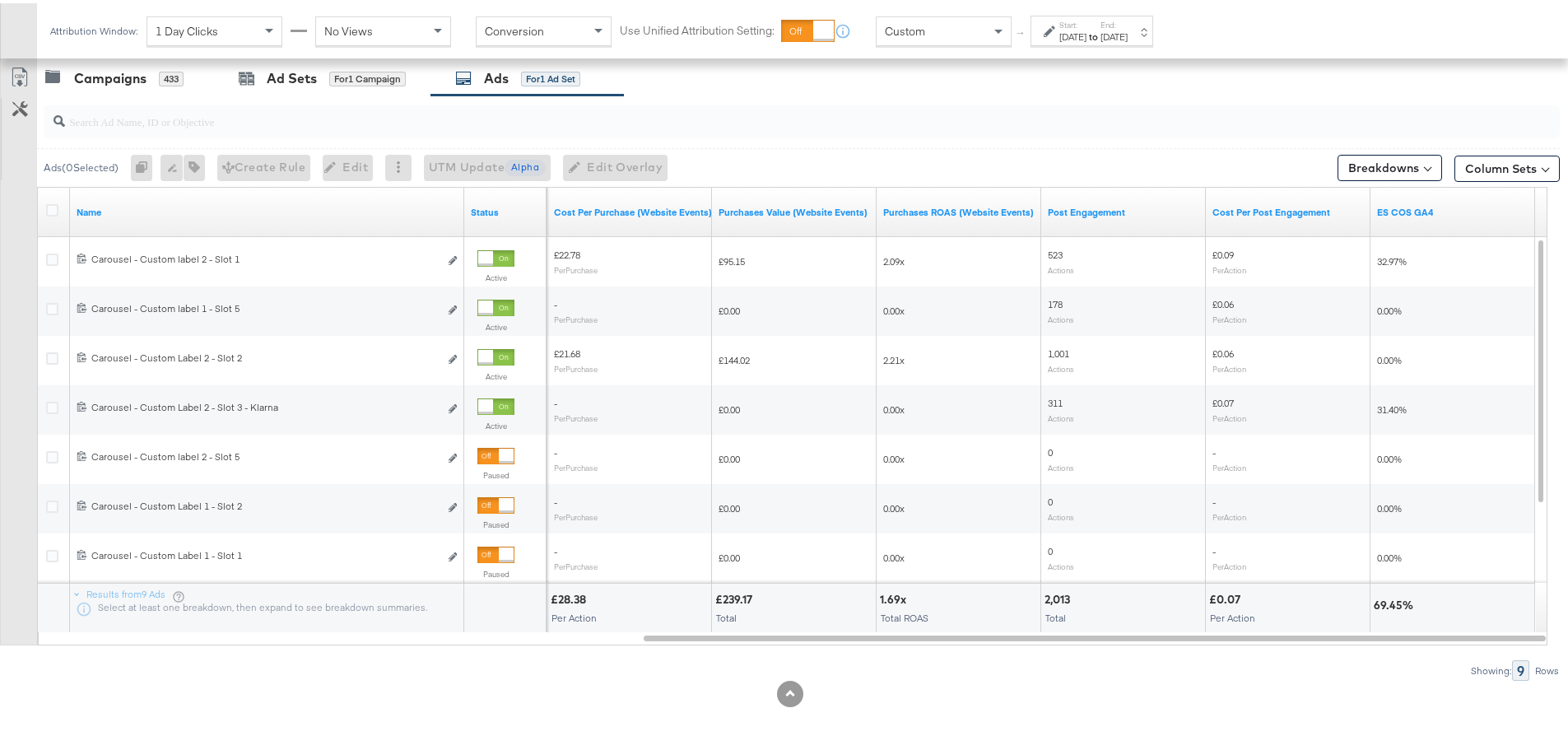
click at [1081, 33] on div "[DATE]" at bounding box center [1073, 33] width 27 height 13
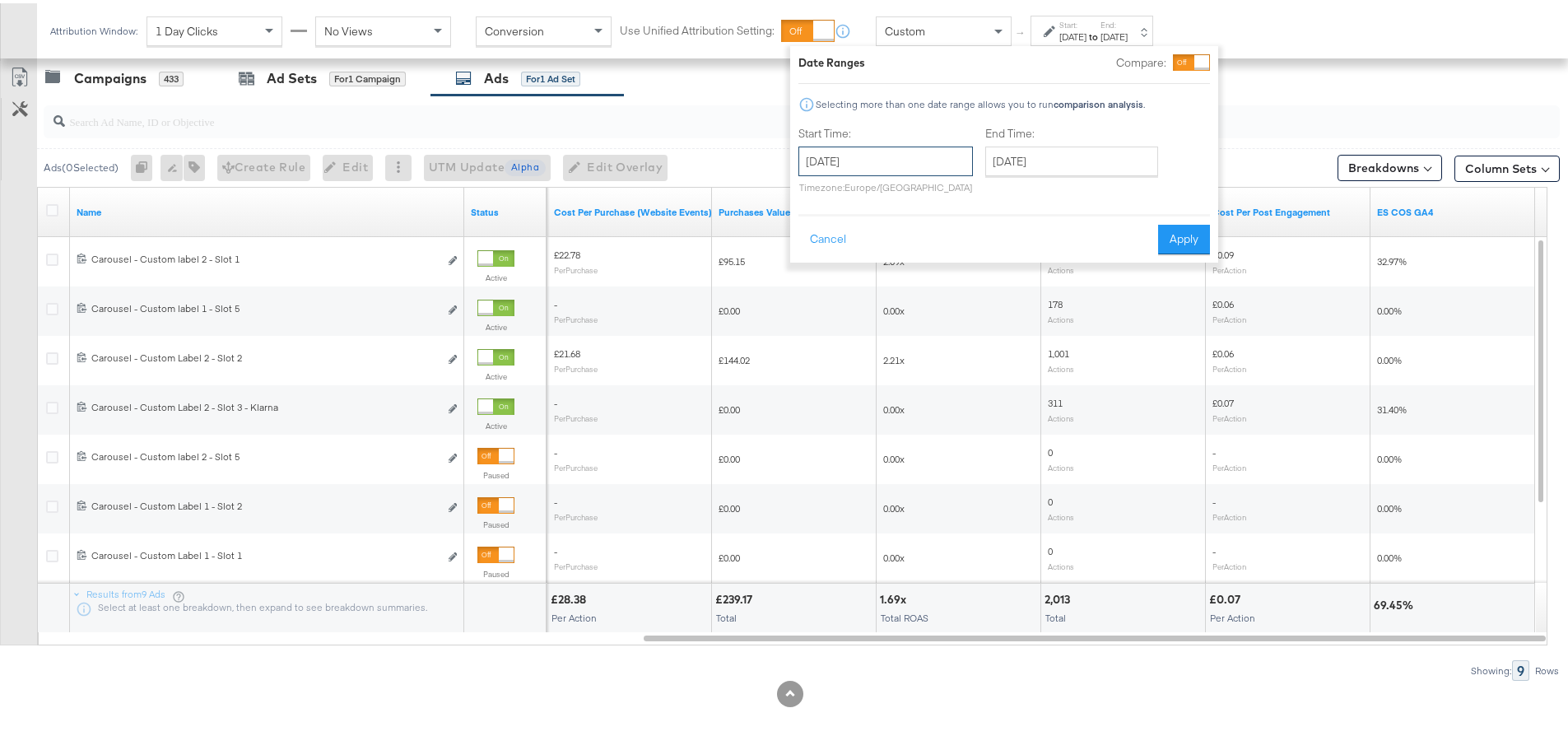
click at [869, 168] on input "[DATE]" at bounding box center [886, 158] width 174 height 30
click at [810, 237] on td "28" at bounding box center [817, 241] width 28 height 23
type input "[DATE]"
click at [1013, 151] on input "[DATE]" at bounding box center [1075, 158] width 173 height 30
click at [1203, 239] on button "Apply" at bounding box center [1188, 236] width 52 height 30
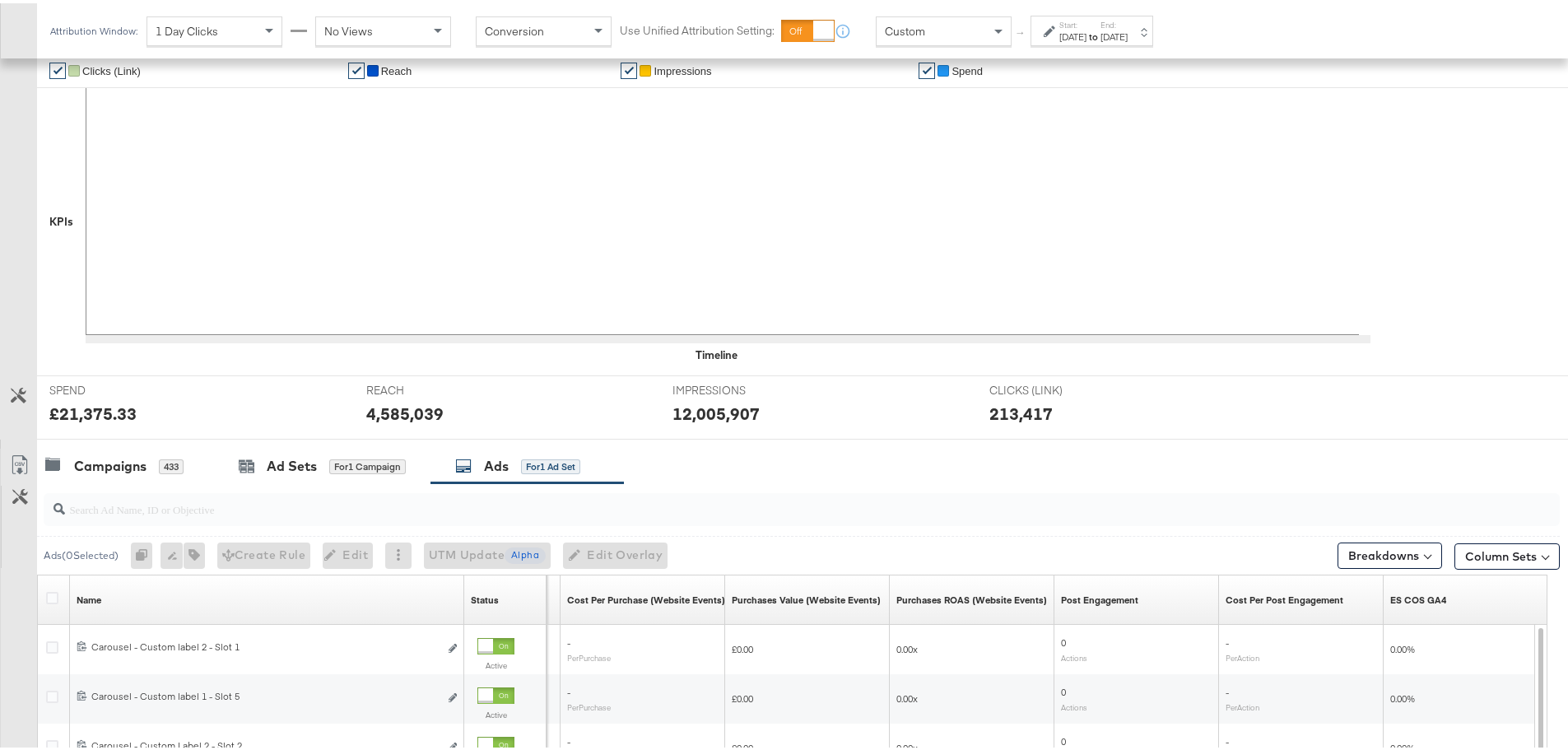
scroll to position [697, 0]
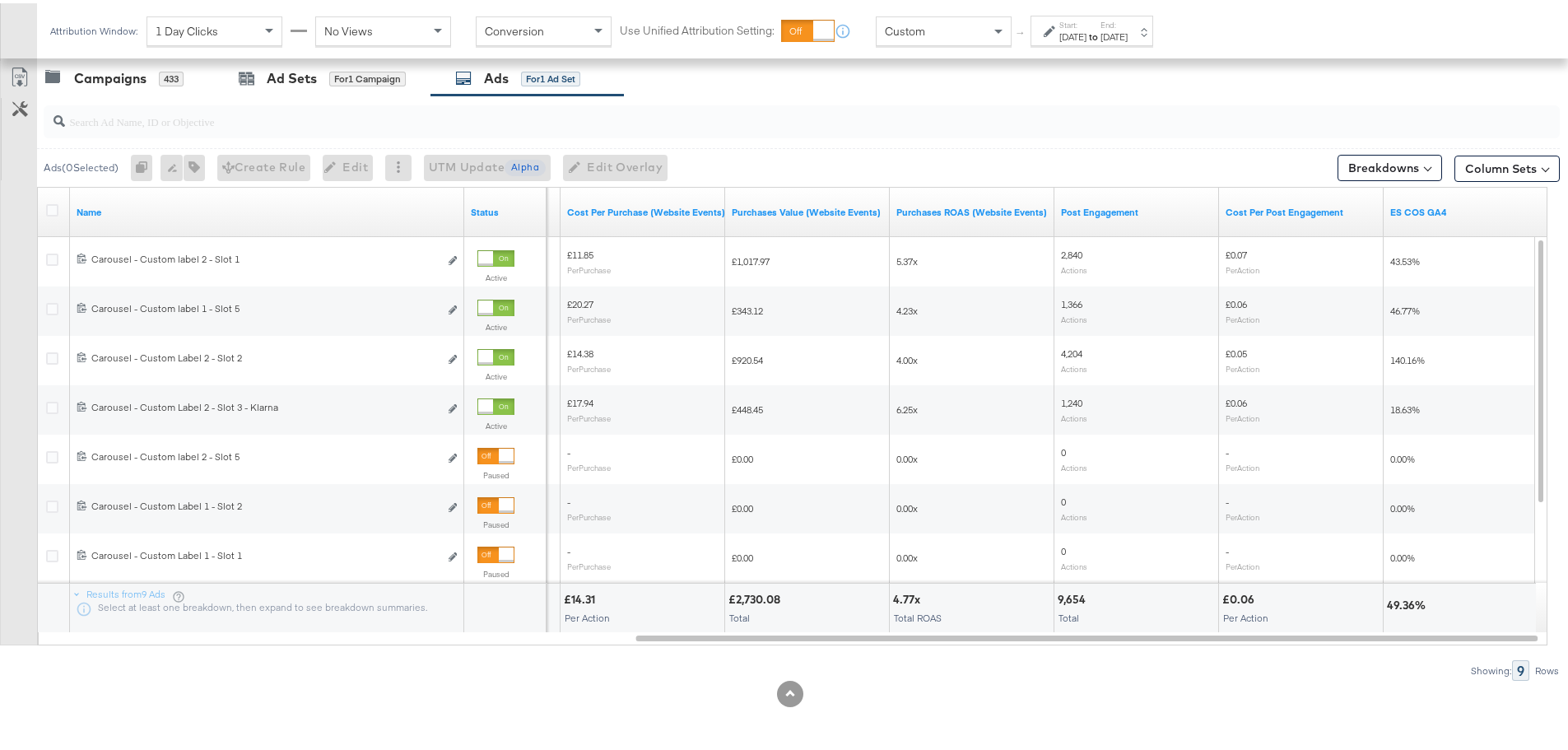
click at [985, 26] on div "Custom" at bounding box center [944, 28] width 134 height 28
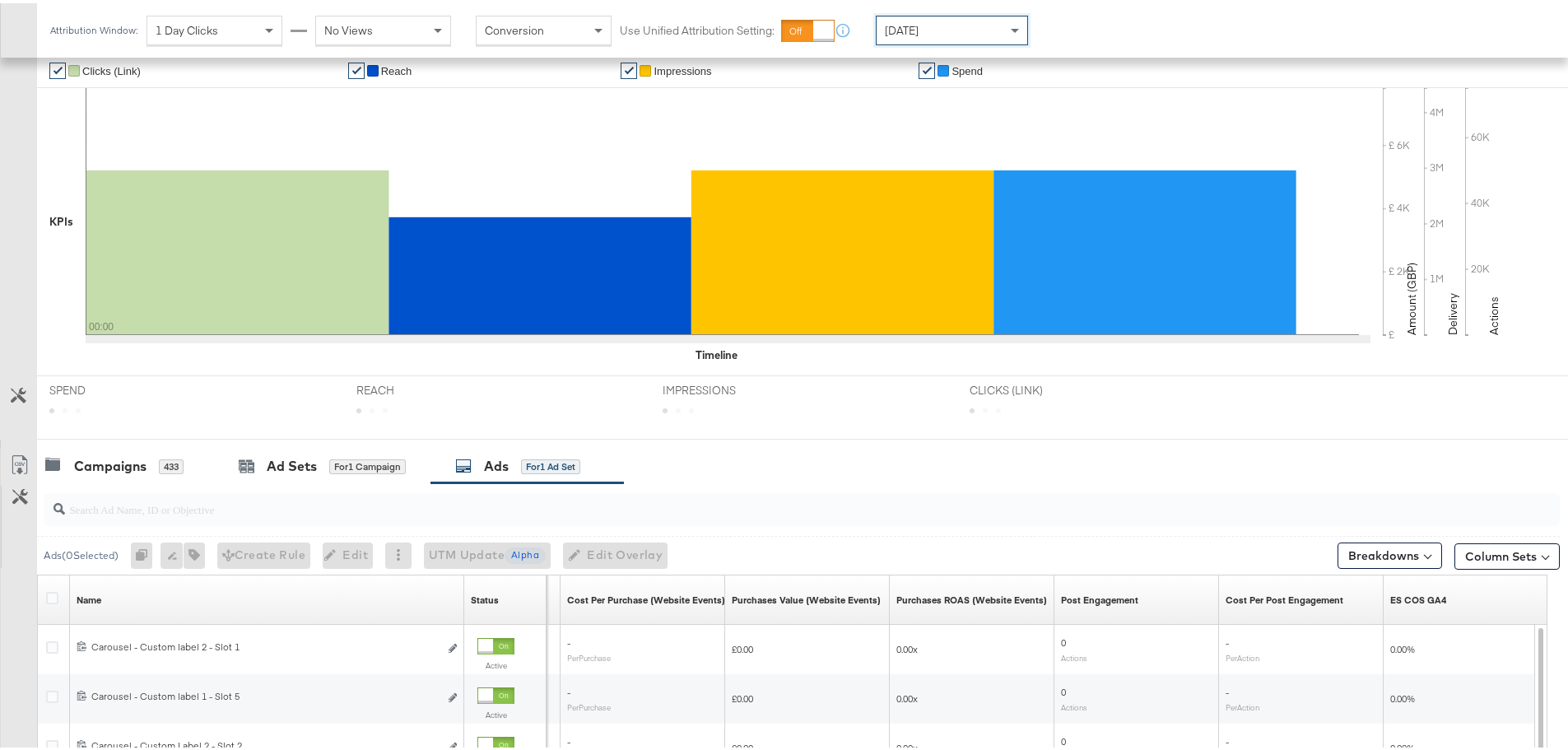
scroll to position [696, 0]
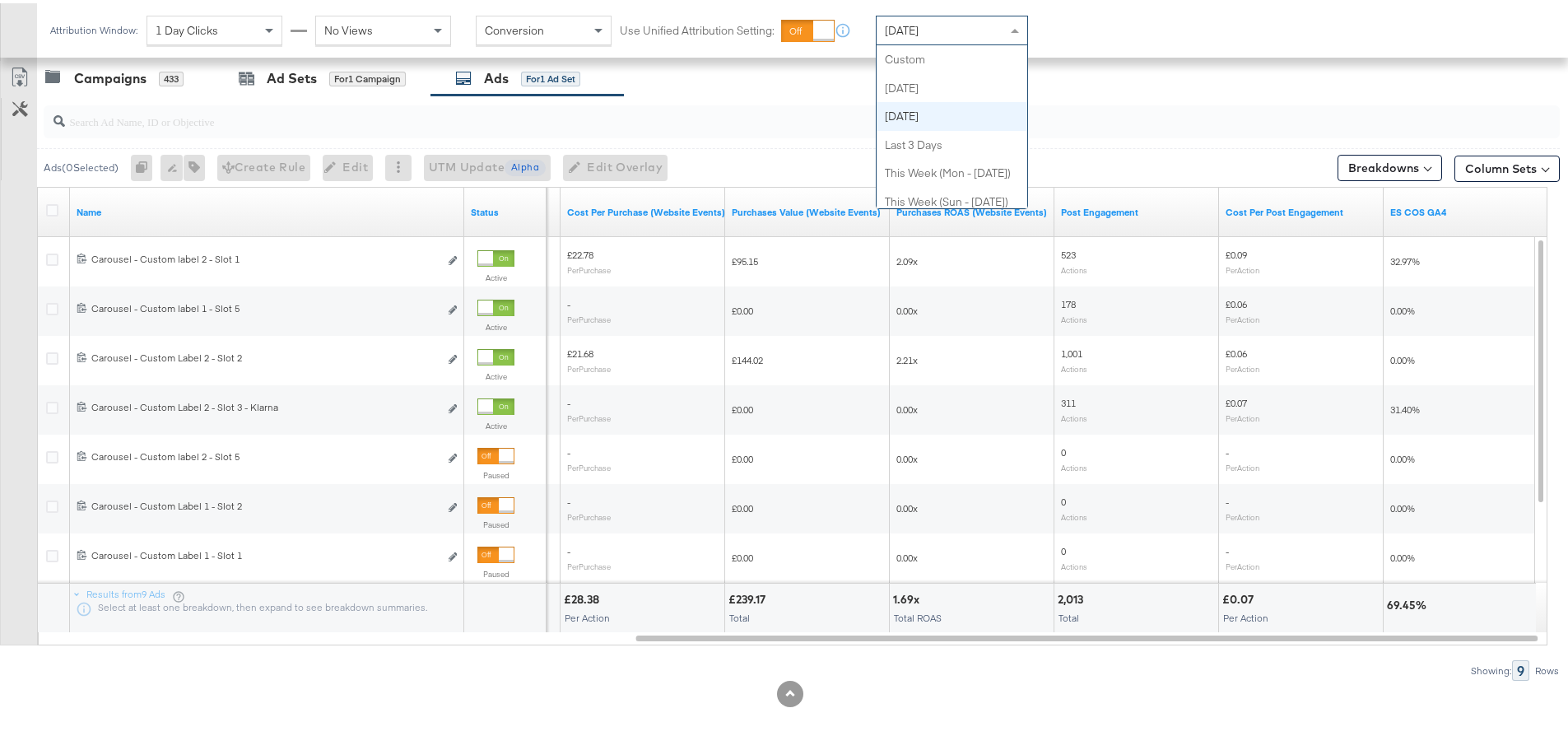
click at [894, 31] on span "[DATE]" at bounding box center [888, 25] width 21 height 14
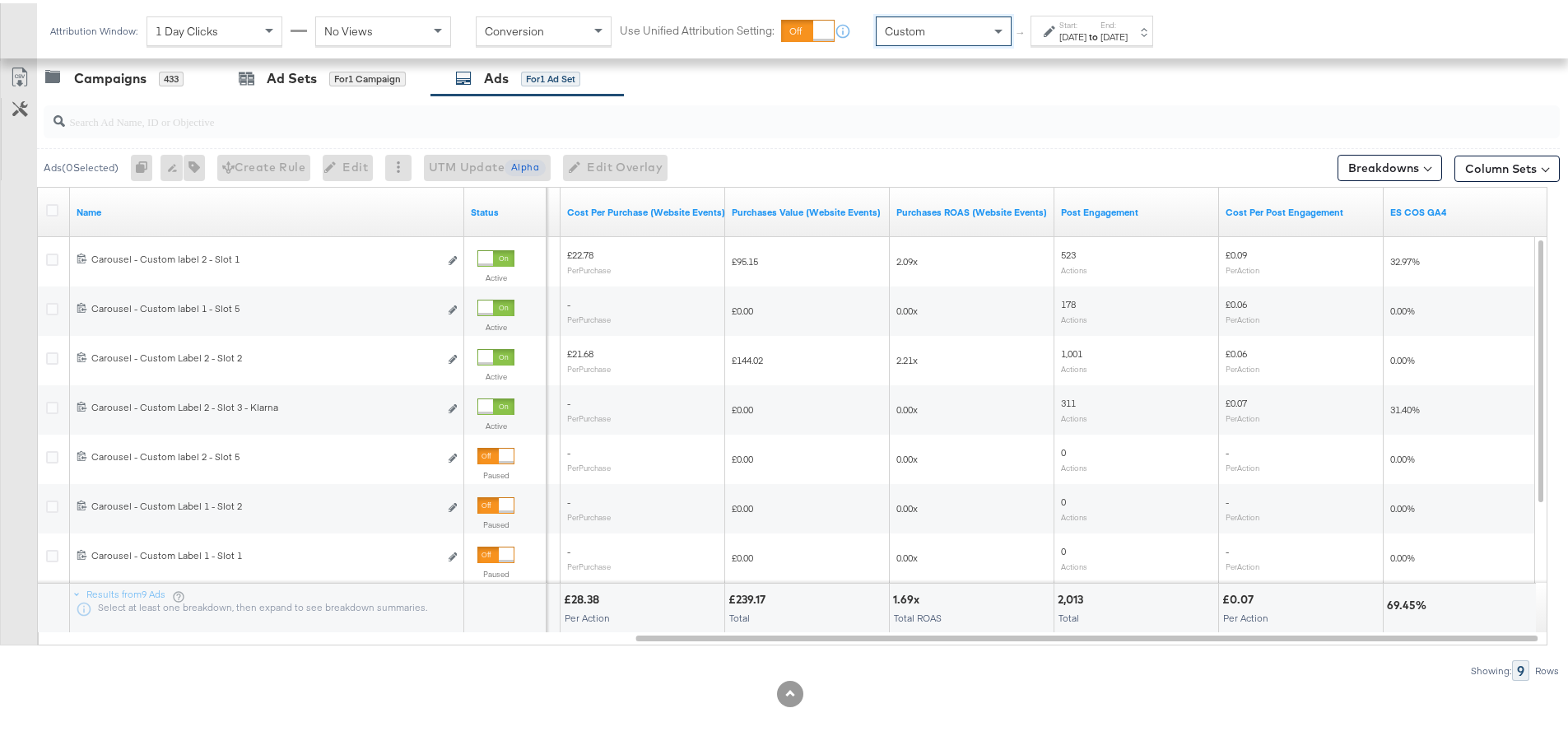
click at [1039, 23] on div "Start: [DATE] to End: [DATE]" at bounding box center [1093, 28] width 122 height 31
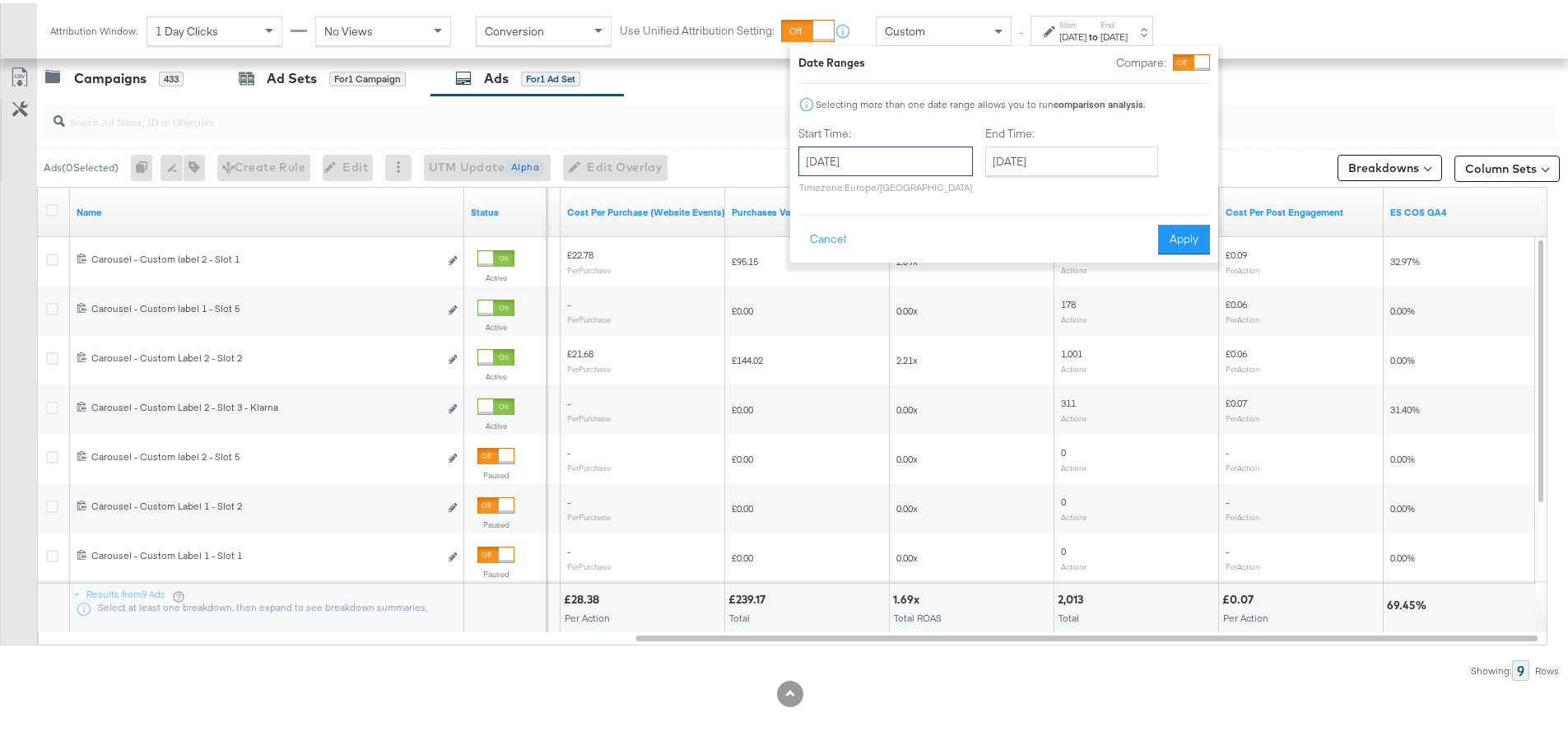
click at [854, 160] on input "[DATE]" at bounding box center [886, 158] width 174 height 30
click at [814, 243] on td "28" at bounding box center [817, 241] width 28 height 23
type input "[DATE]"
click at [1041, 154] on input "[DATE]" at bounding box center [1075, 158] width 173 height 30
click at [1202, 232] on button "Apply" at bounding box center [1188, 236] width 52 height 30
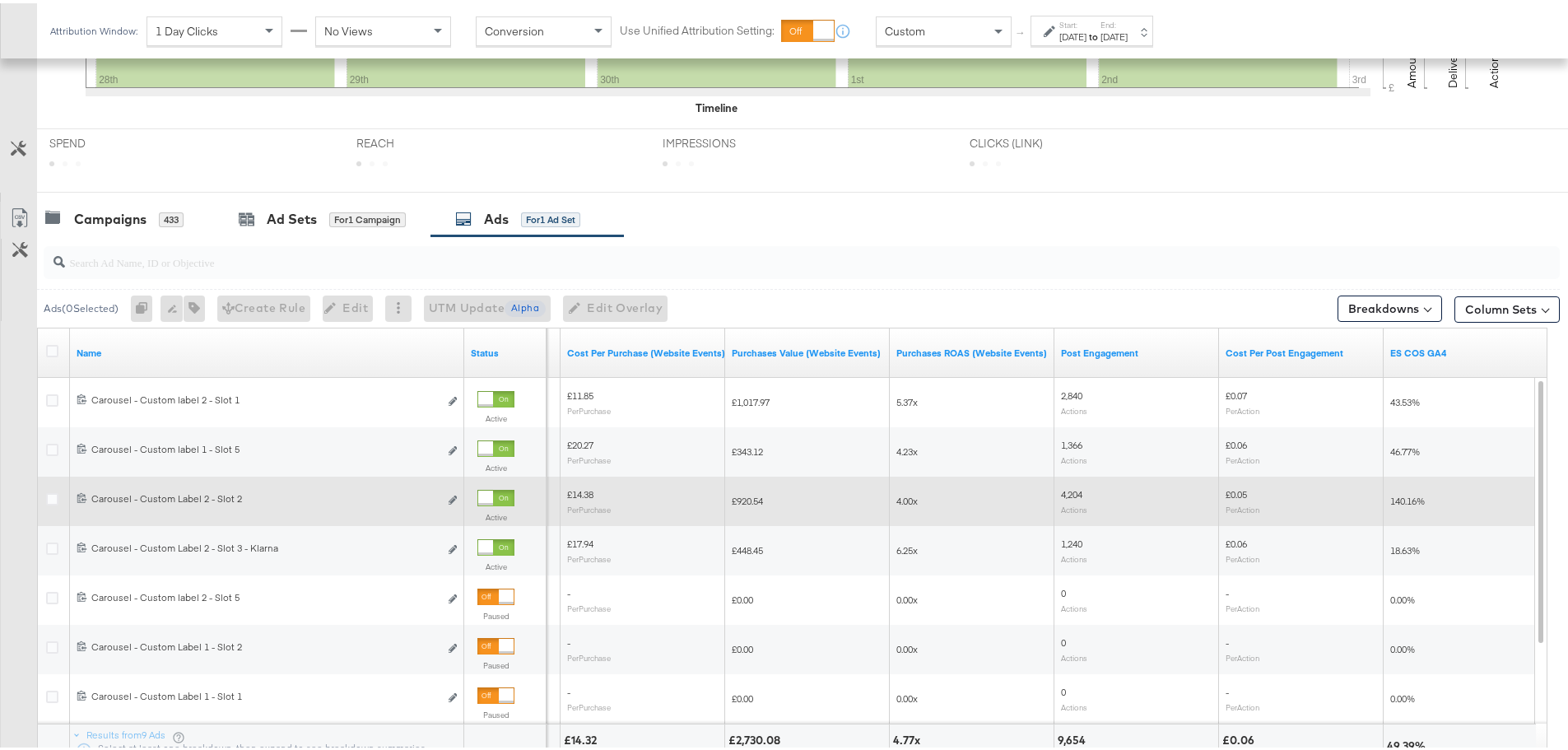
scroll to position [697, 0]
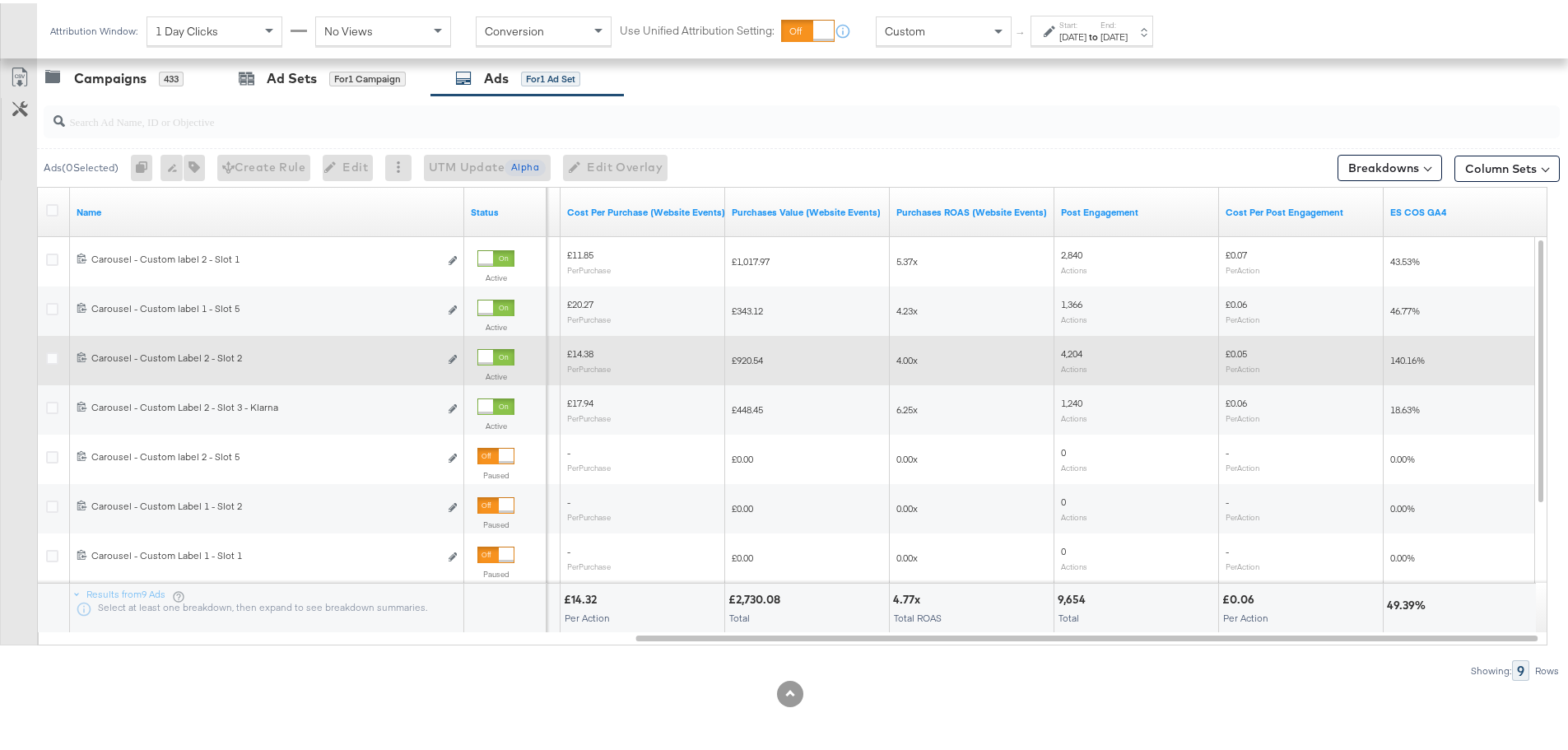
click at [513, 349] on div at bounding box center [496, 353] width 37 height 16
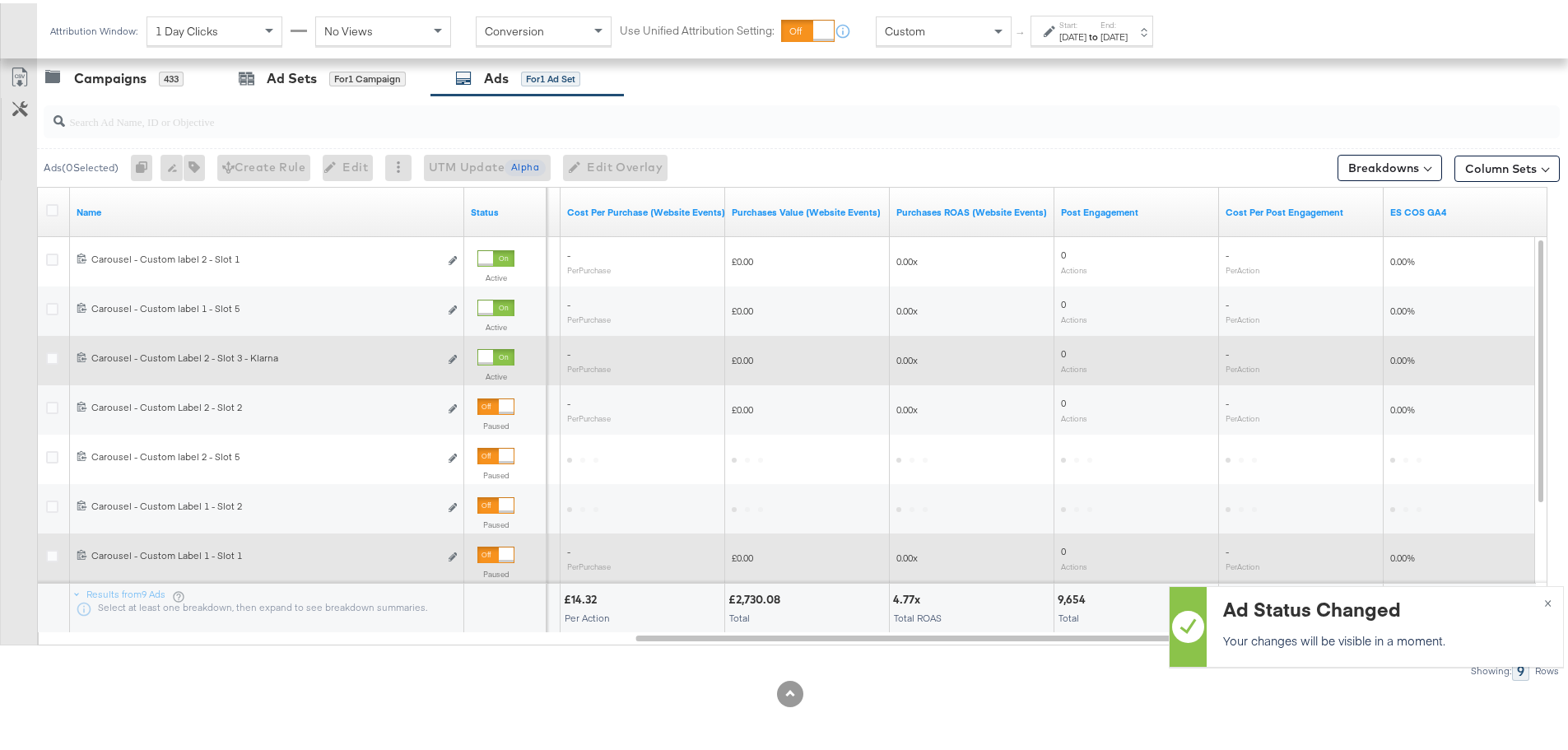
click at [481, 558] on div at bounding box center [496, 551] width 37 height 16
click at [274, 69] on div "Ad Sets" at bounding box center [292, 76] width 50 height 19
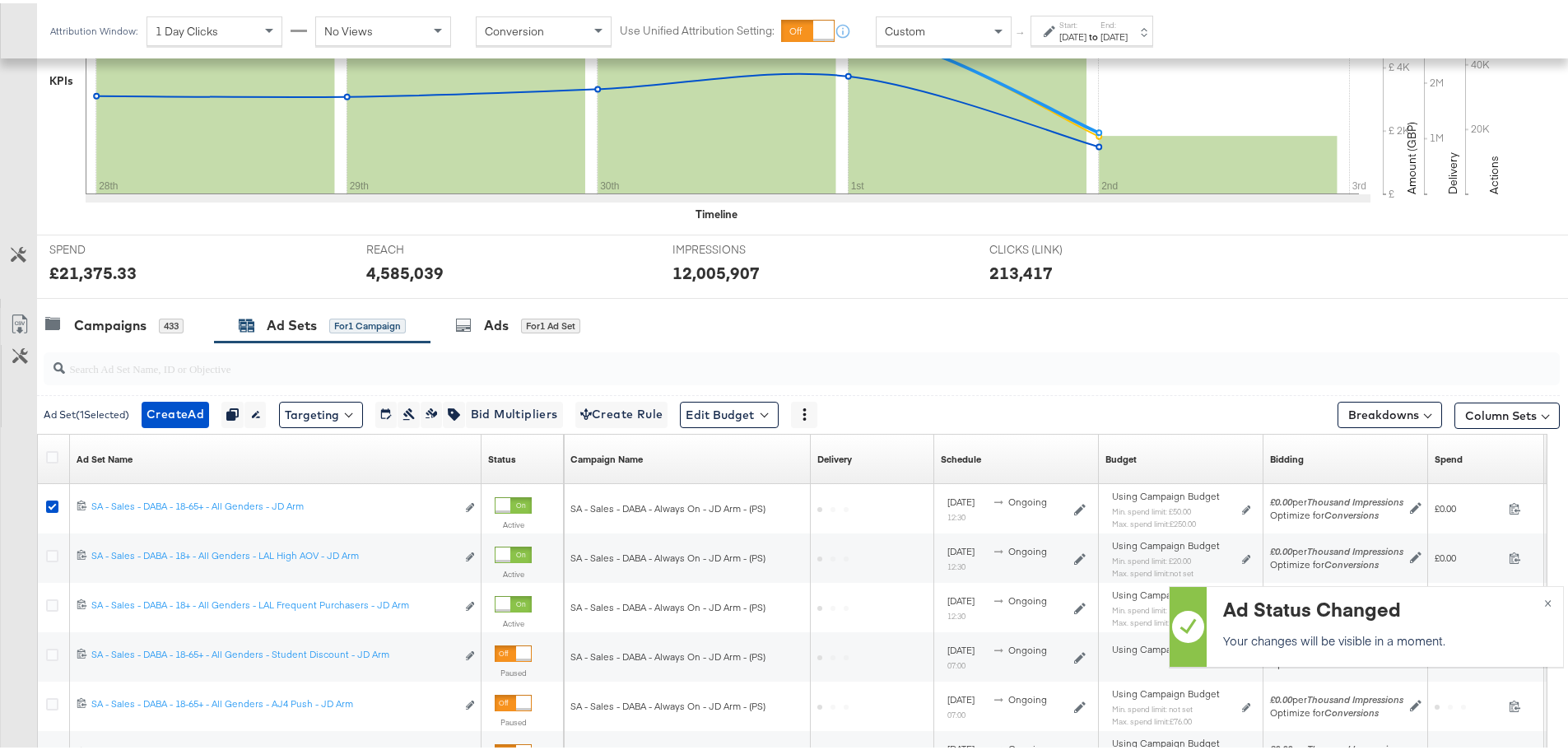
scroll to position [648, 0]
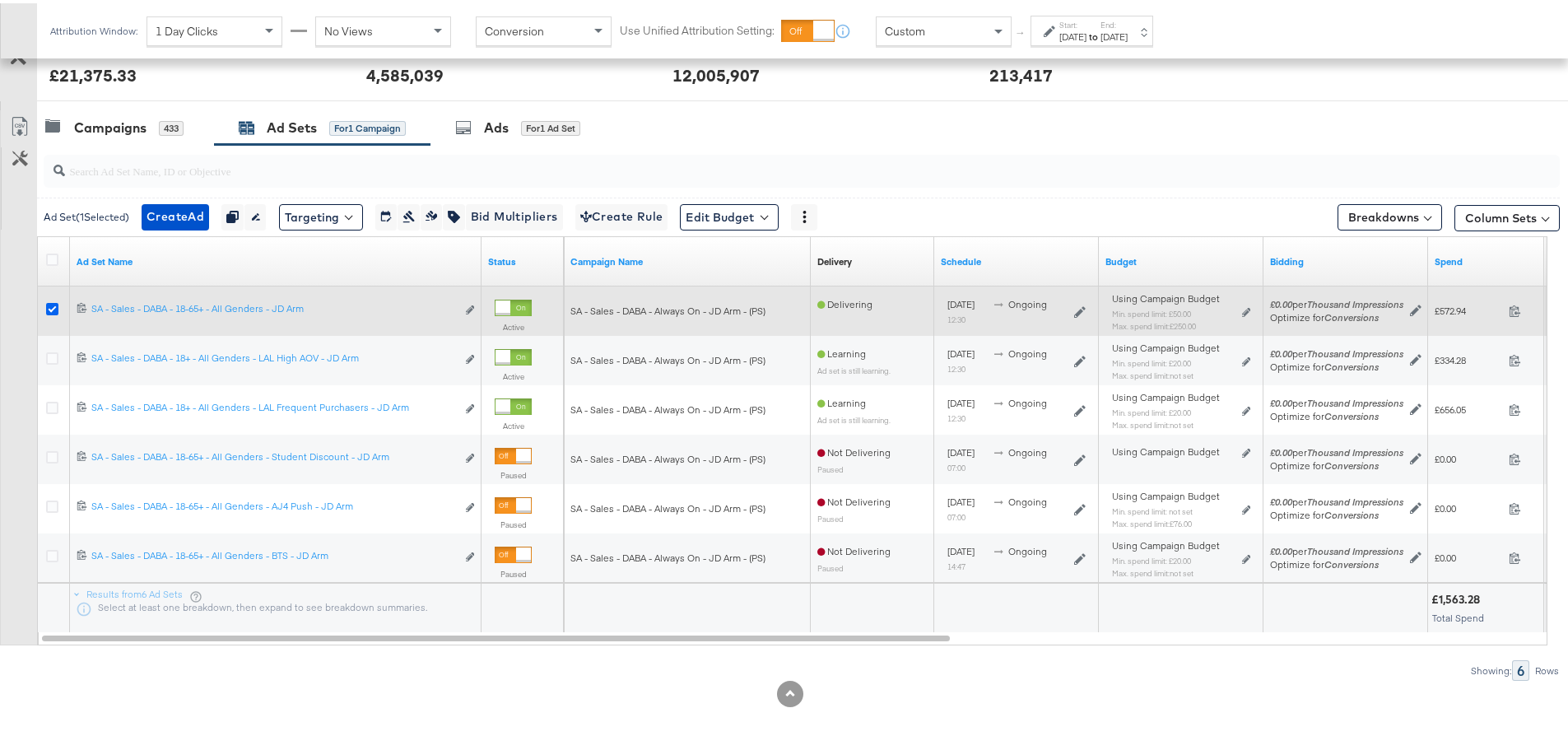
click at [50, 299] on icon at bounding box center [52, 305] width 12 height 12
click at [0, 0] on input "checkbox" at bounding box center [0, 0] width 0 height 0
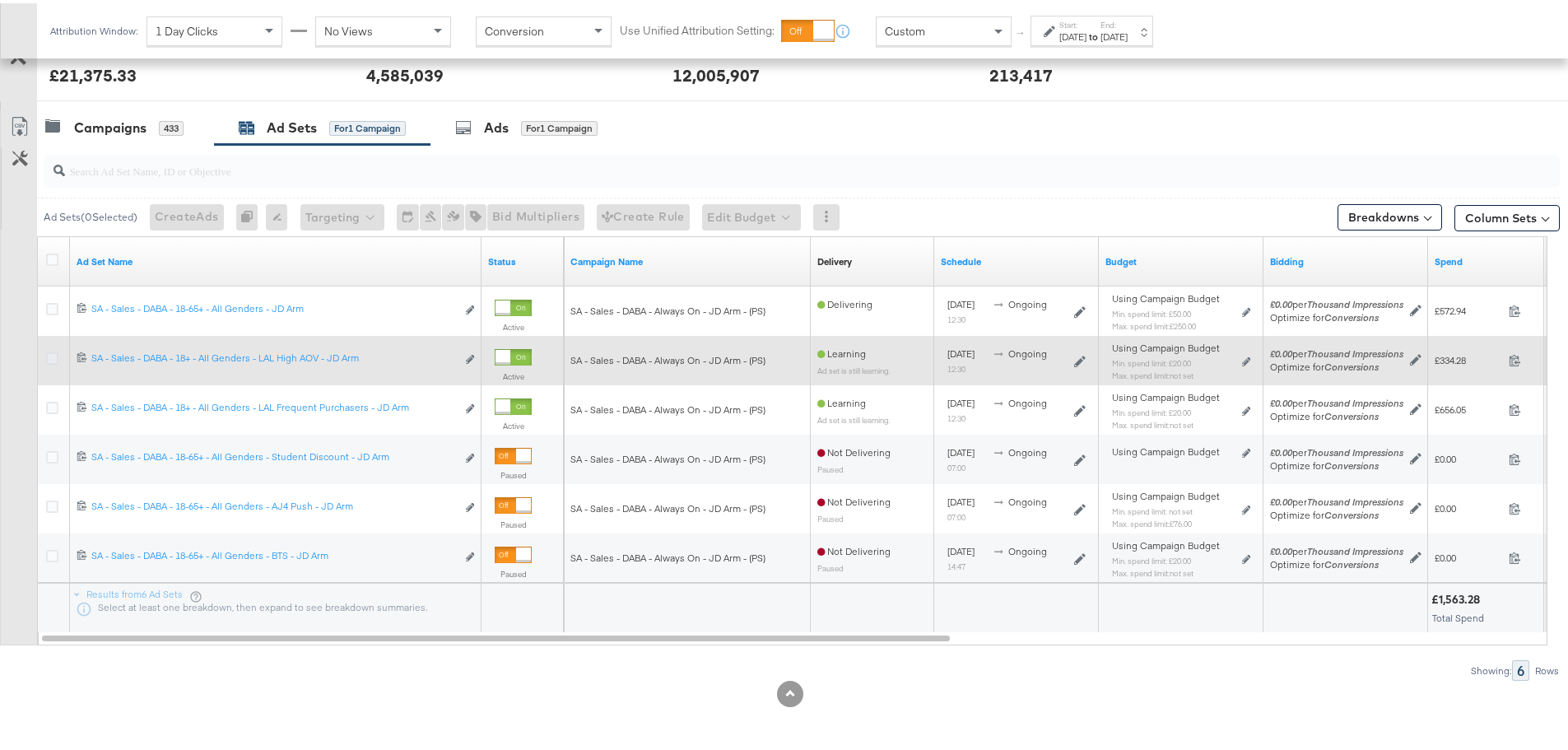
click at [54, 353] on icon at bounding box center [52, 355] width 12 height 12
click at [0, 0] on input "checkbox" at bounding box center [0, 0] width 0 height 0
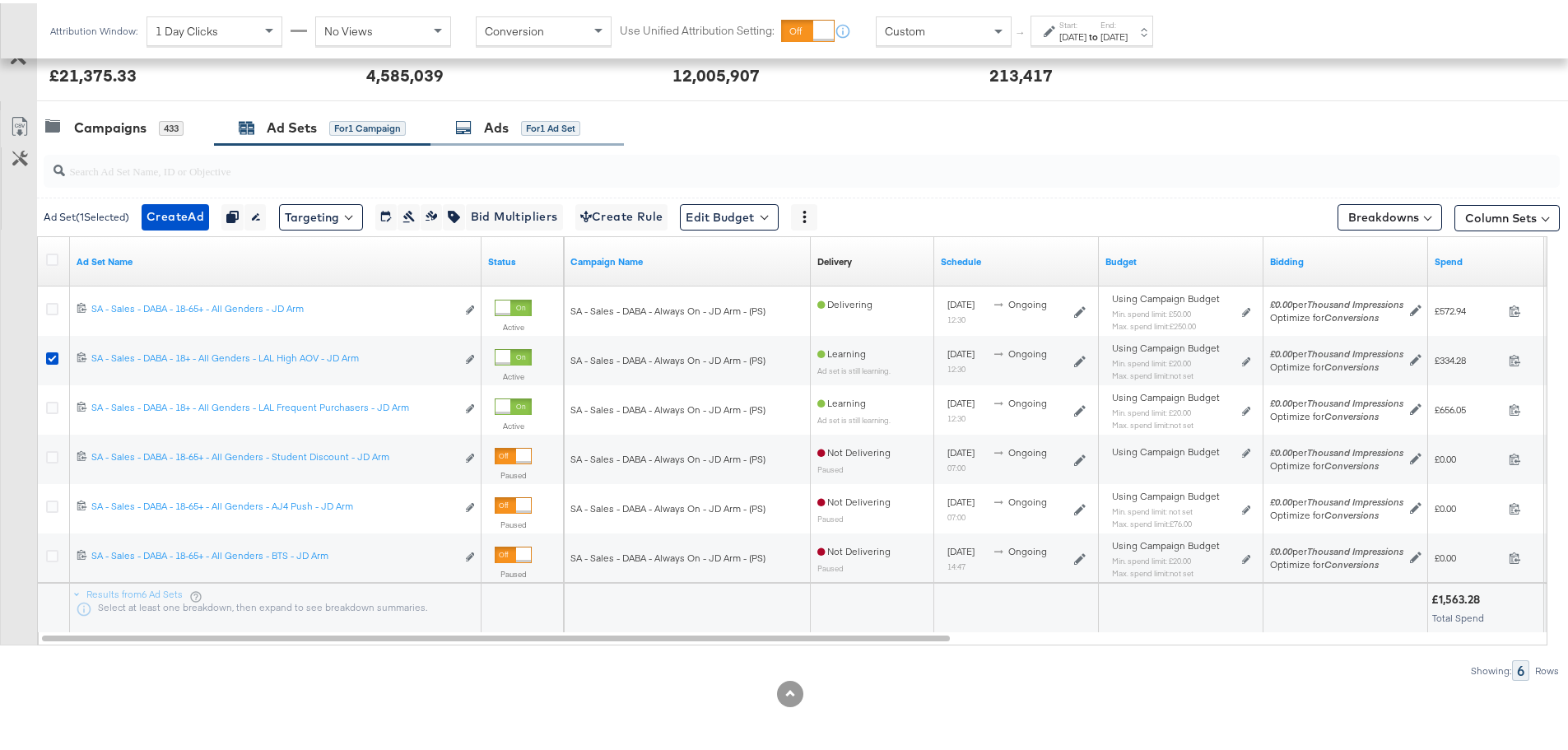
click at [472, 121] on icon at bounding box center [463, 123] width 16 height 16
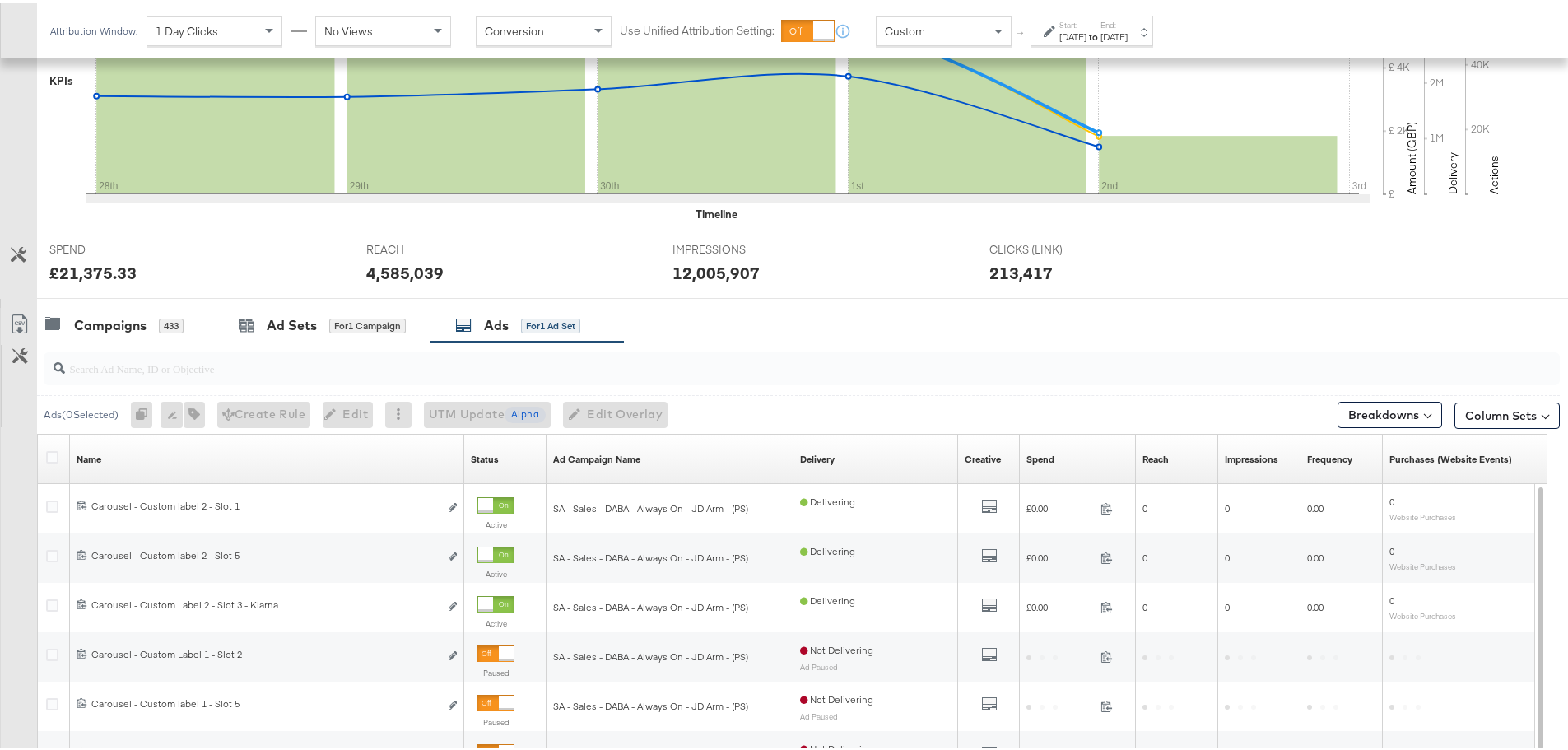
scroll to position [697, 0]
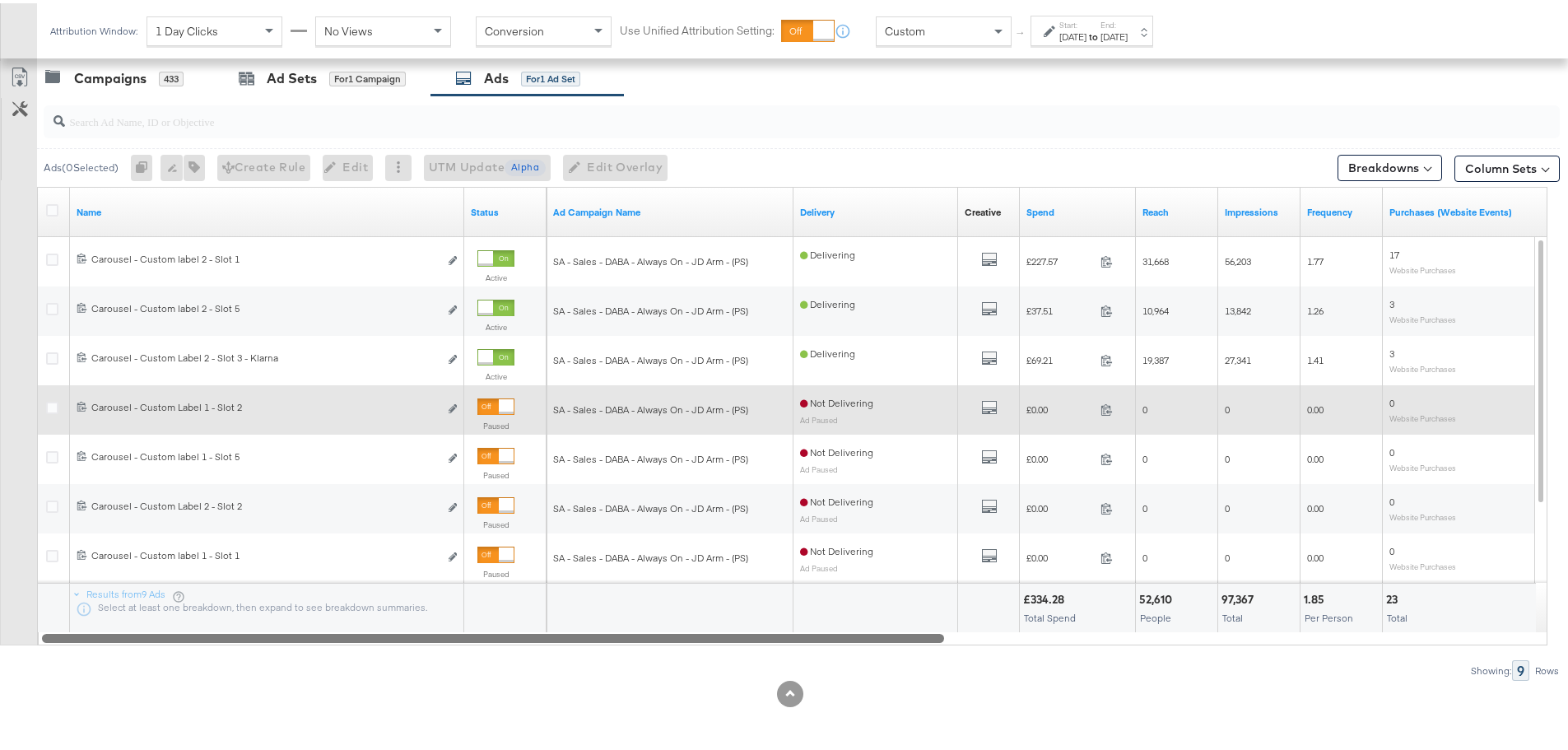
drag, startPoint x: 643, startPoint y: 633, endPoint x: 286, endPoint y: 421, distance: 415.2
click at [287, 442] on div "Name Status Ad Campaign Name Delivery Creative Sorting Unavailable Spend Reach …" at bounding box center [792, 412] width 1511 height 458
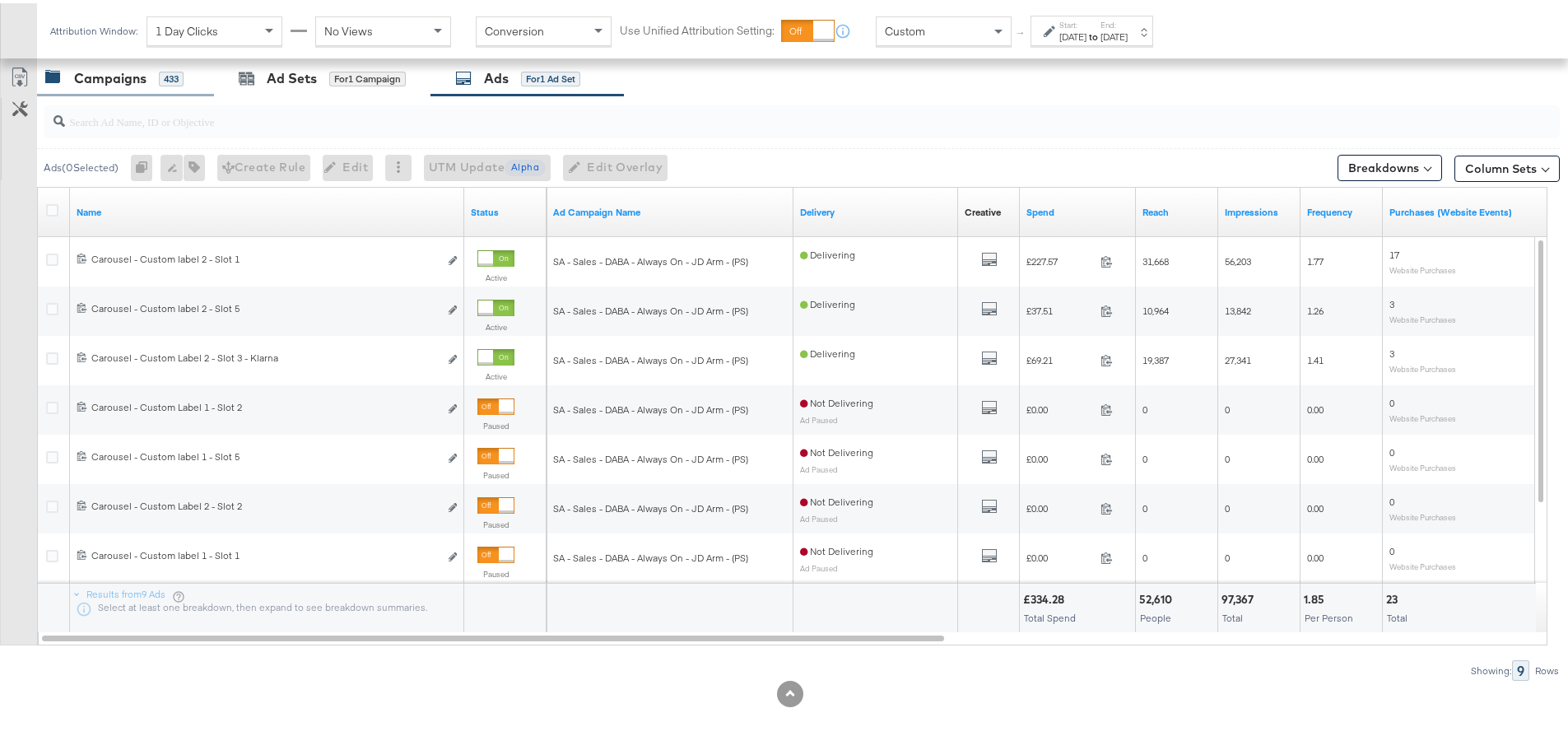
click at [103, 70] on div "Campaigns" at bounding box center [110, 76] width 73 height 19
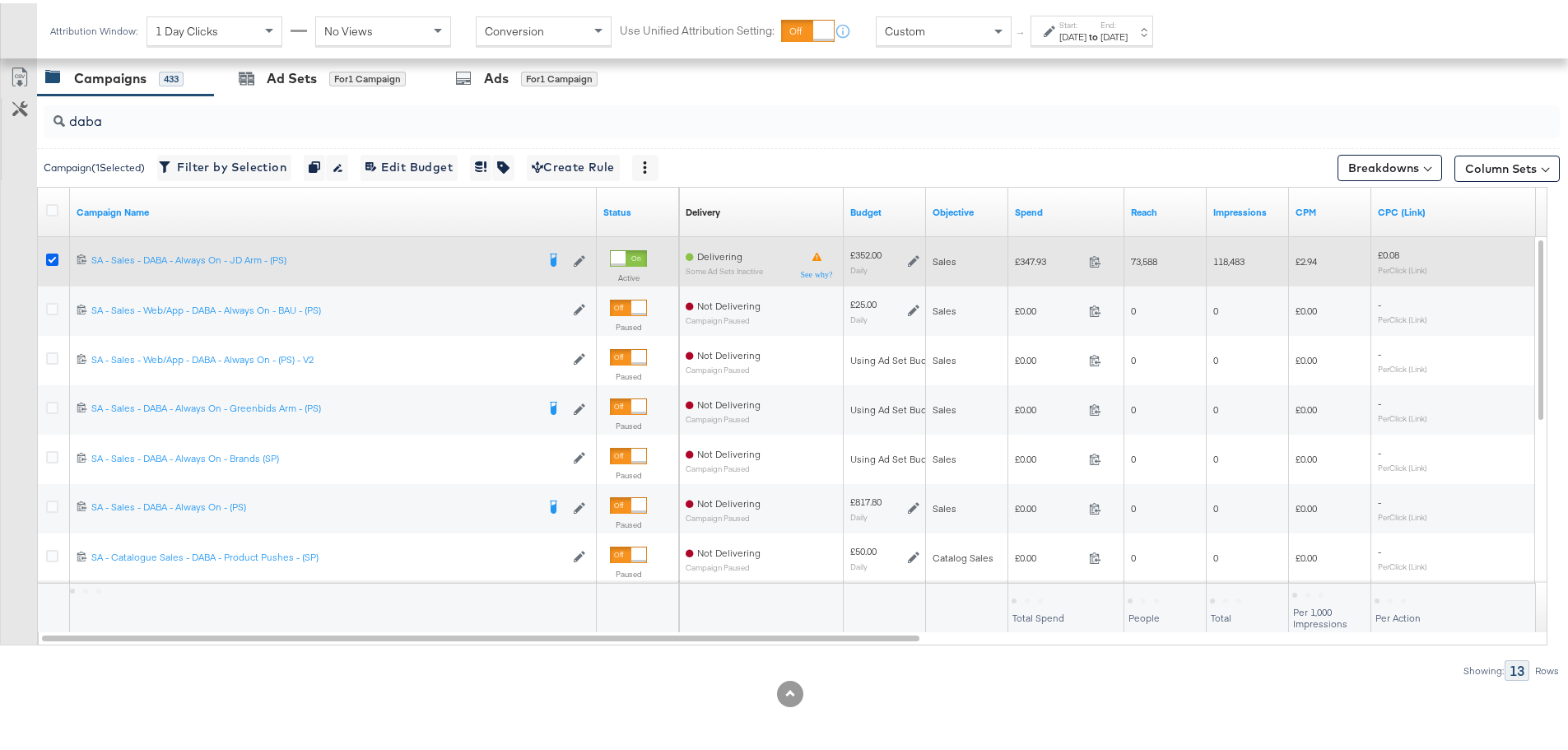
click at [48, 257] on icon at bounding box center [52, 256] width 12 height 12
click at [0, 0] on input "checkbox" at bounding box center [0, 0] width 0 height 0
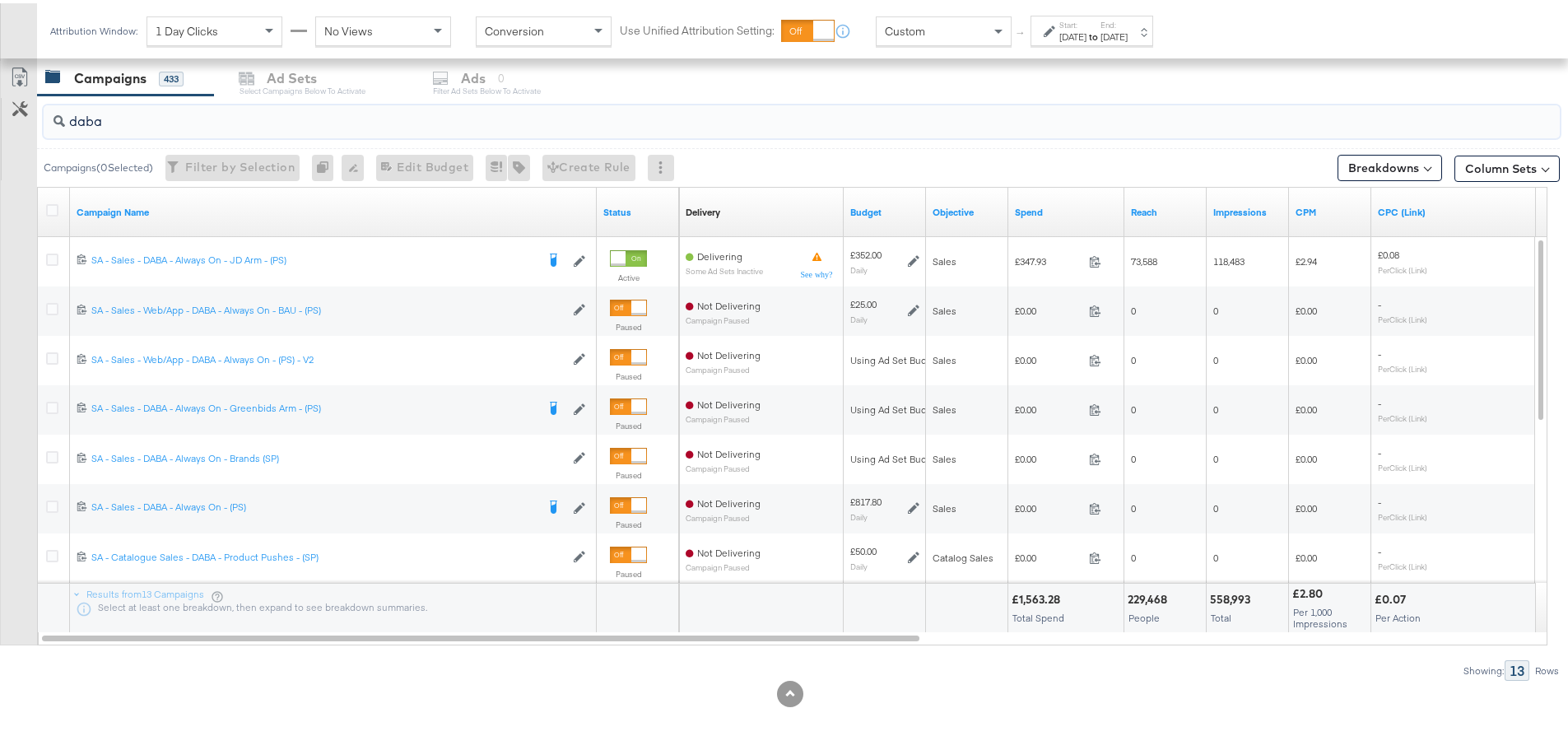
drag, startPoint x: 178, startPoint y: 109, endPoint x: -191, endPoint y: 98, distance: 369.2
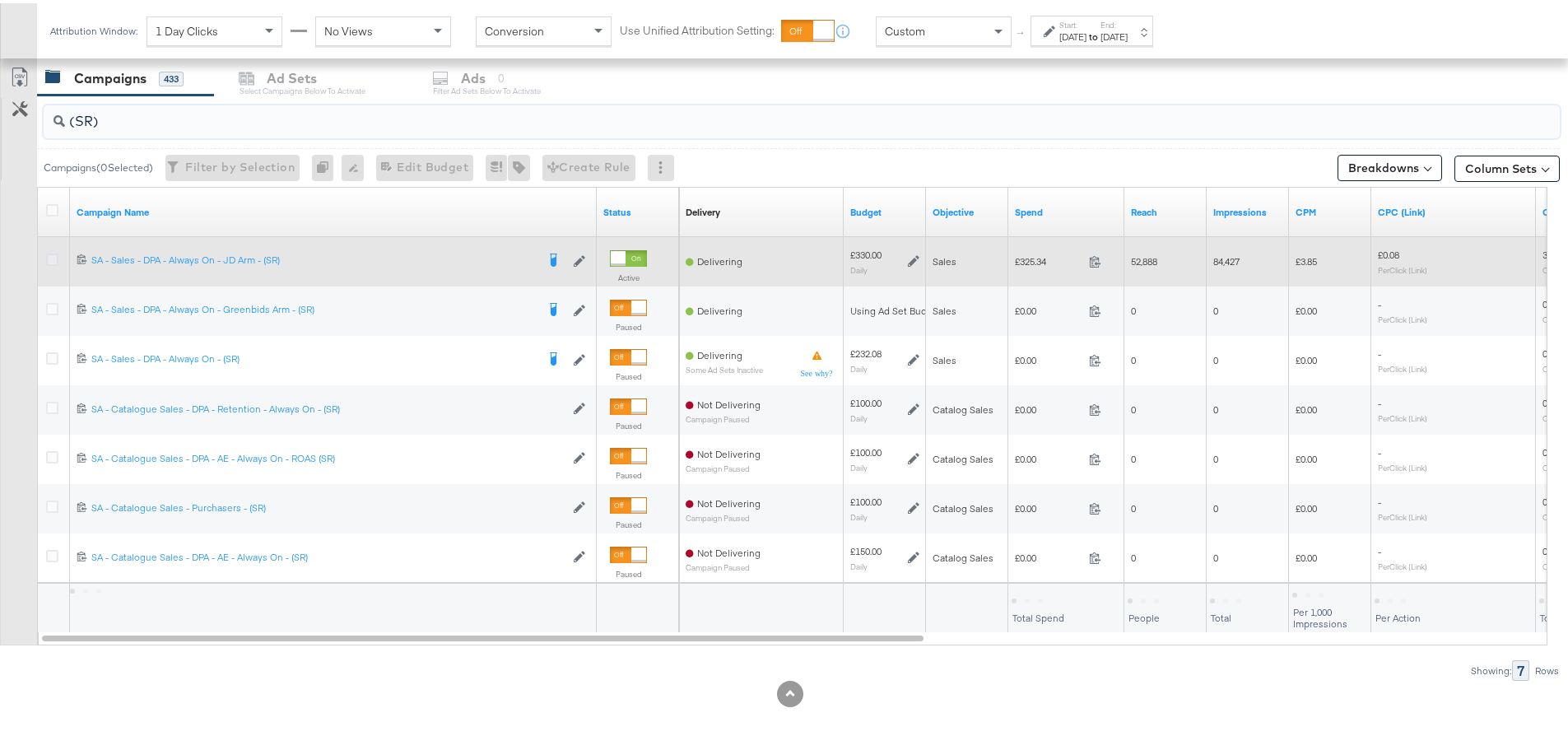
type input "(SR)"
click at [50, 253] on icon at bounding box center [52, 256] width 12 height 12
click at [0, 0] on input "checkbox" at bounding box center [0, 0] width 0 height 0
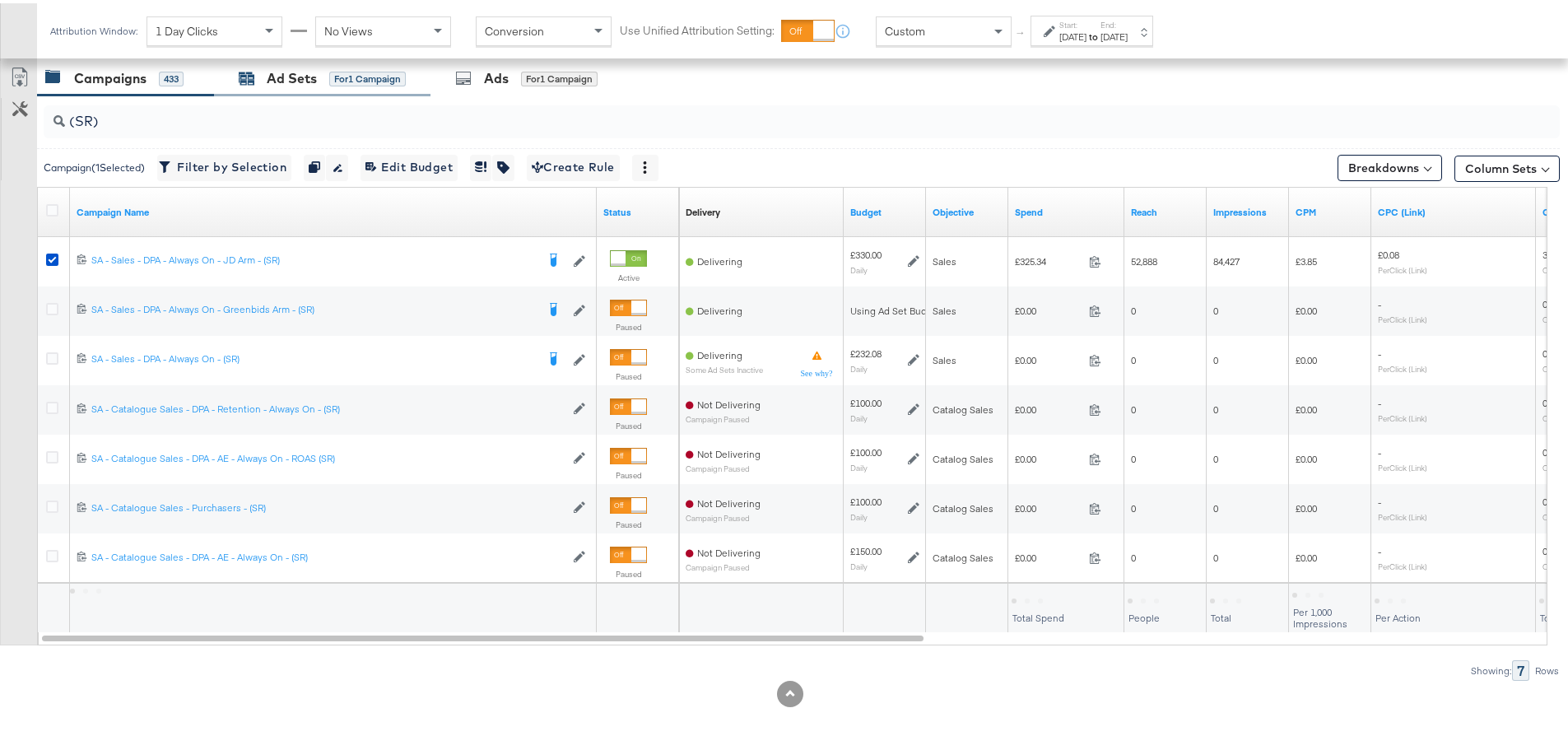
click at [276, 84] on div "Ad Sets" at bounding box center [292, 76] width 50 height 19
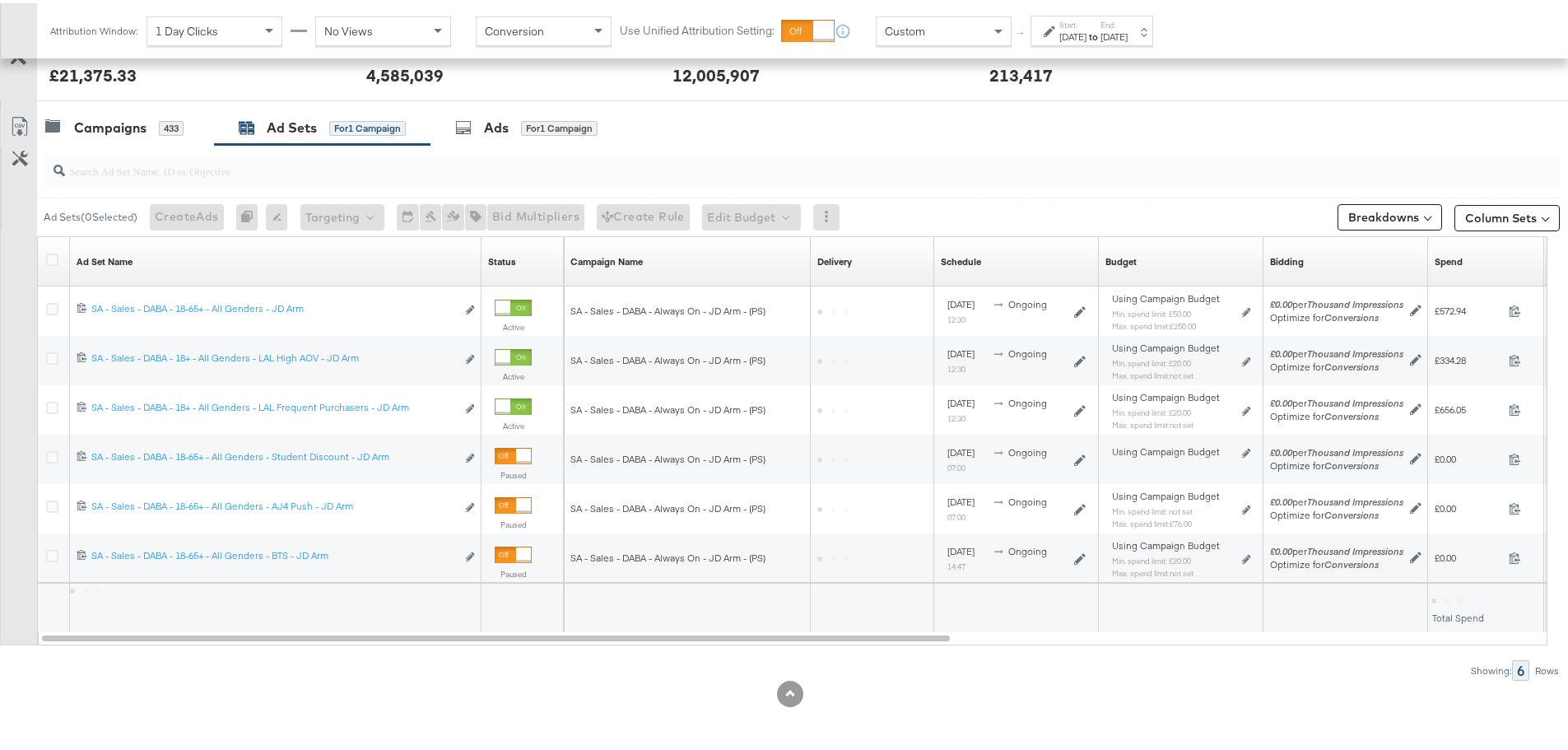
scroll to position [451, 0]
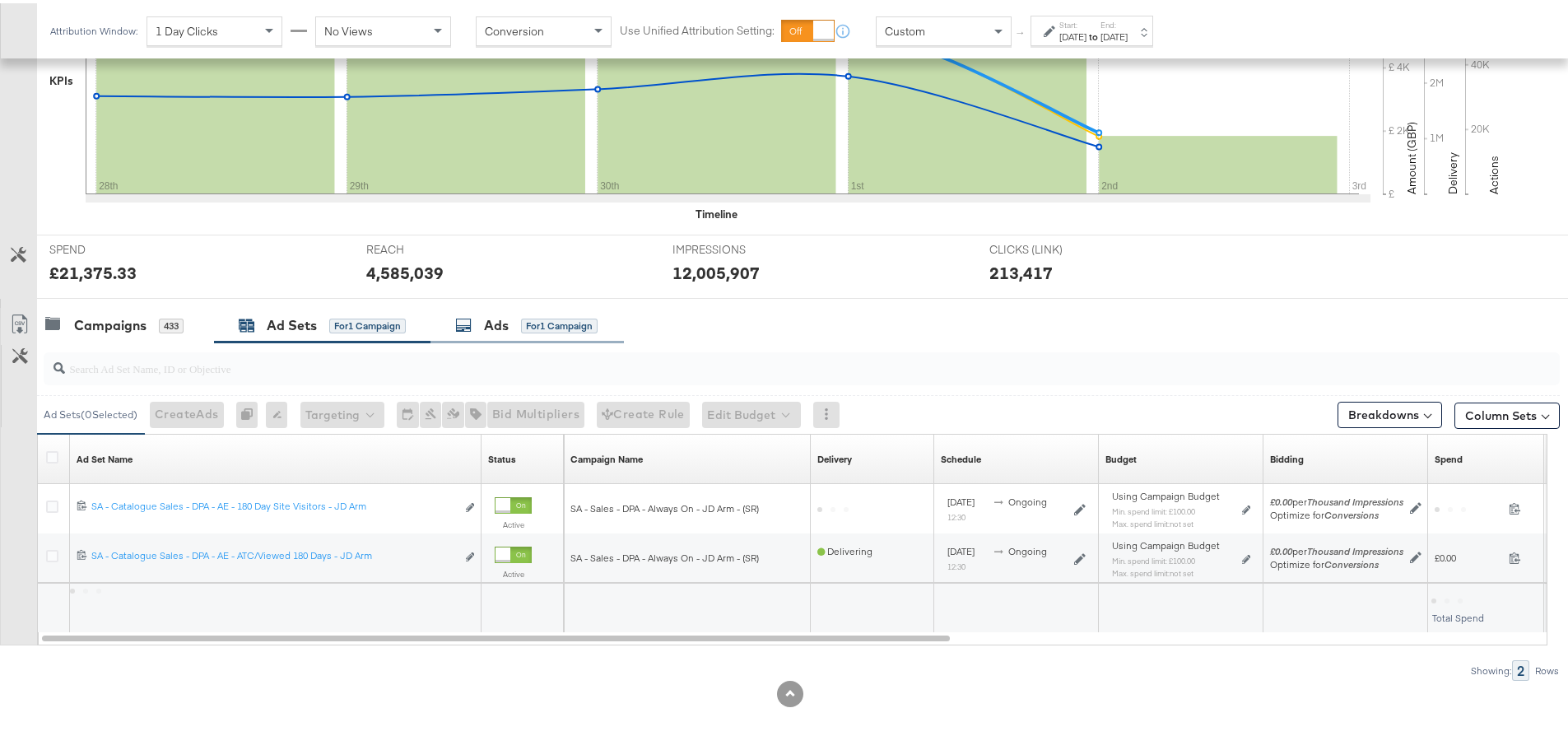
click at [494, 323] on div "Ads" at bounding box center [497, 322] width 25 height 19
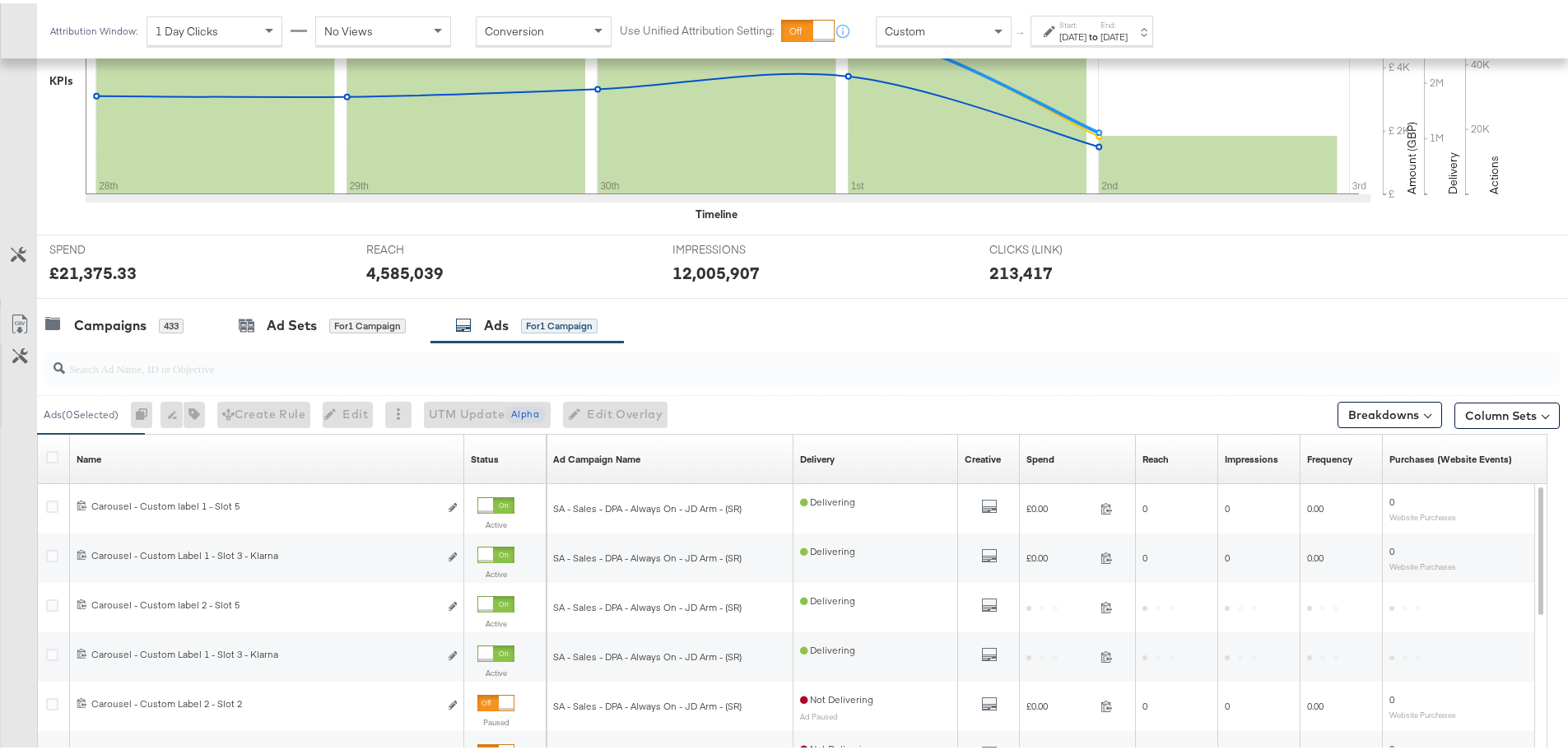
scroll to position [697, 0]
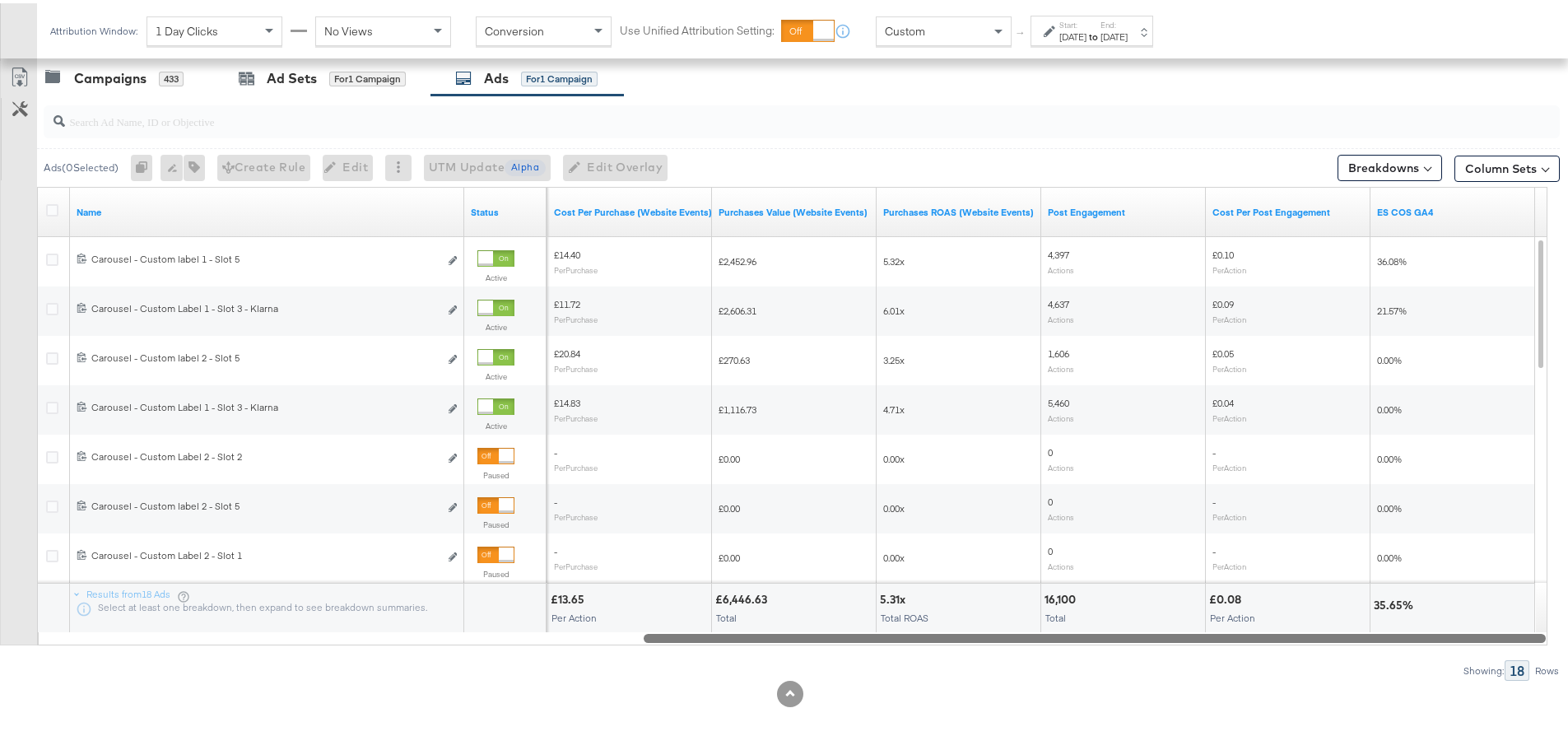
drag, startPoint x: 691, startPoint y: 630, endPoint x: 1358, endPoint y: 634, distance: 667.0
click at [1358, 634] on div at bounding box center [1094, 634] width 902 height 14
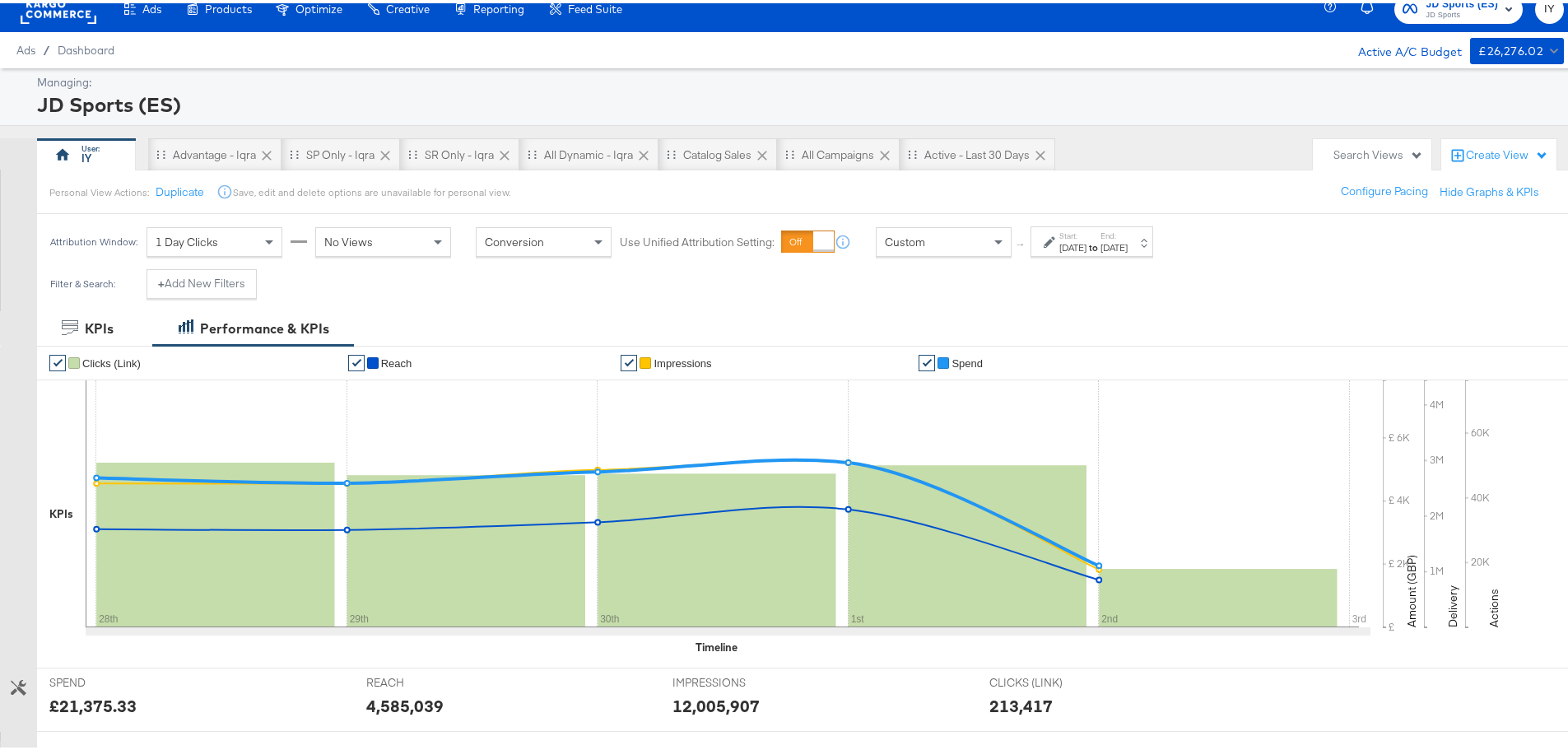
scroll to position [0, 0]
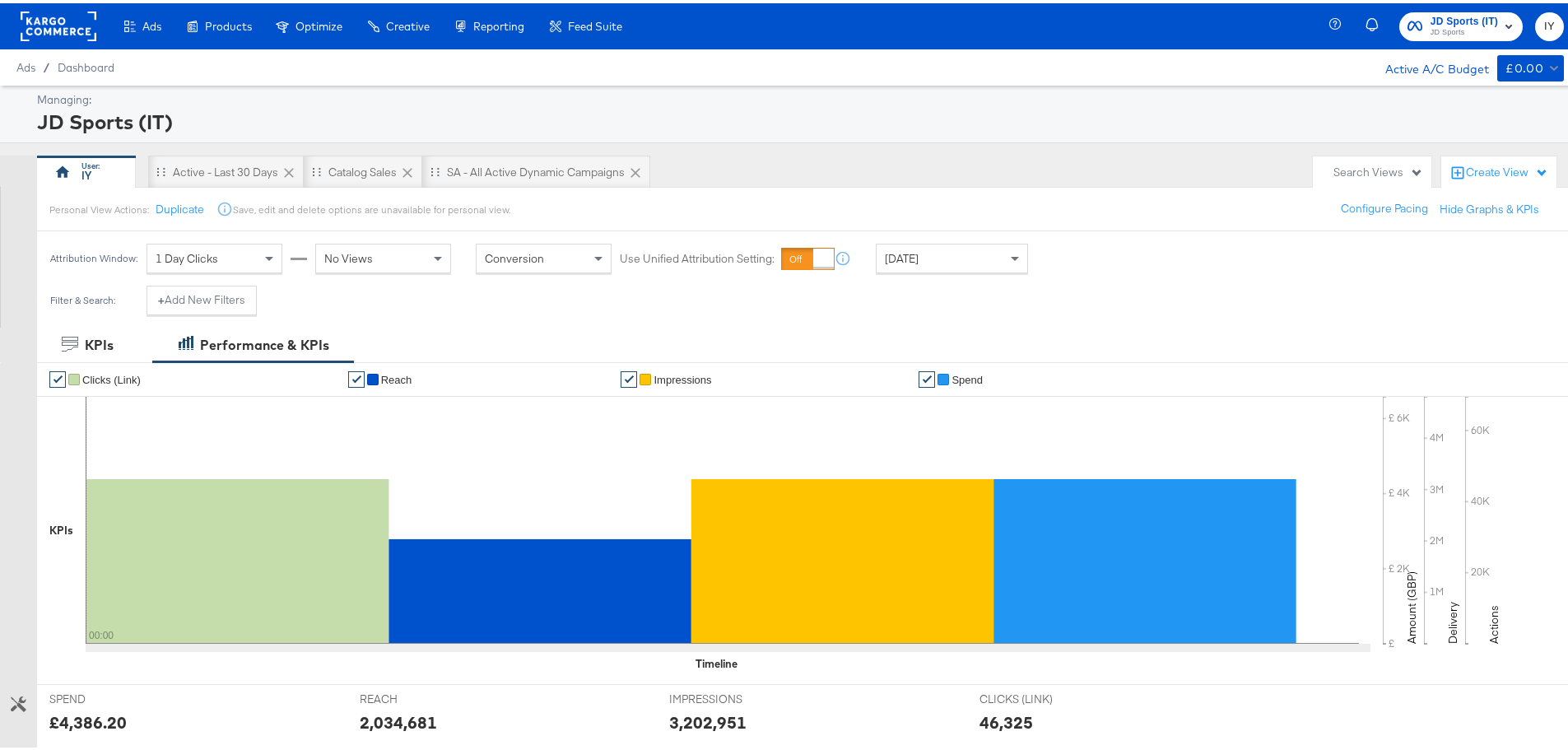
click at [1477, 19] on span "JD Sports (IT)" at bounding box center [1465, 18] width 68 height 17
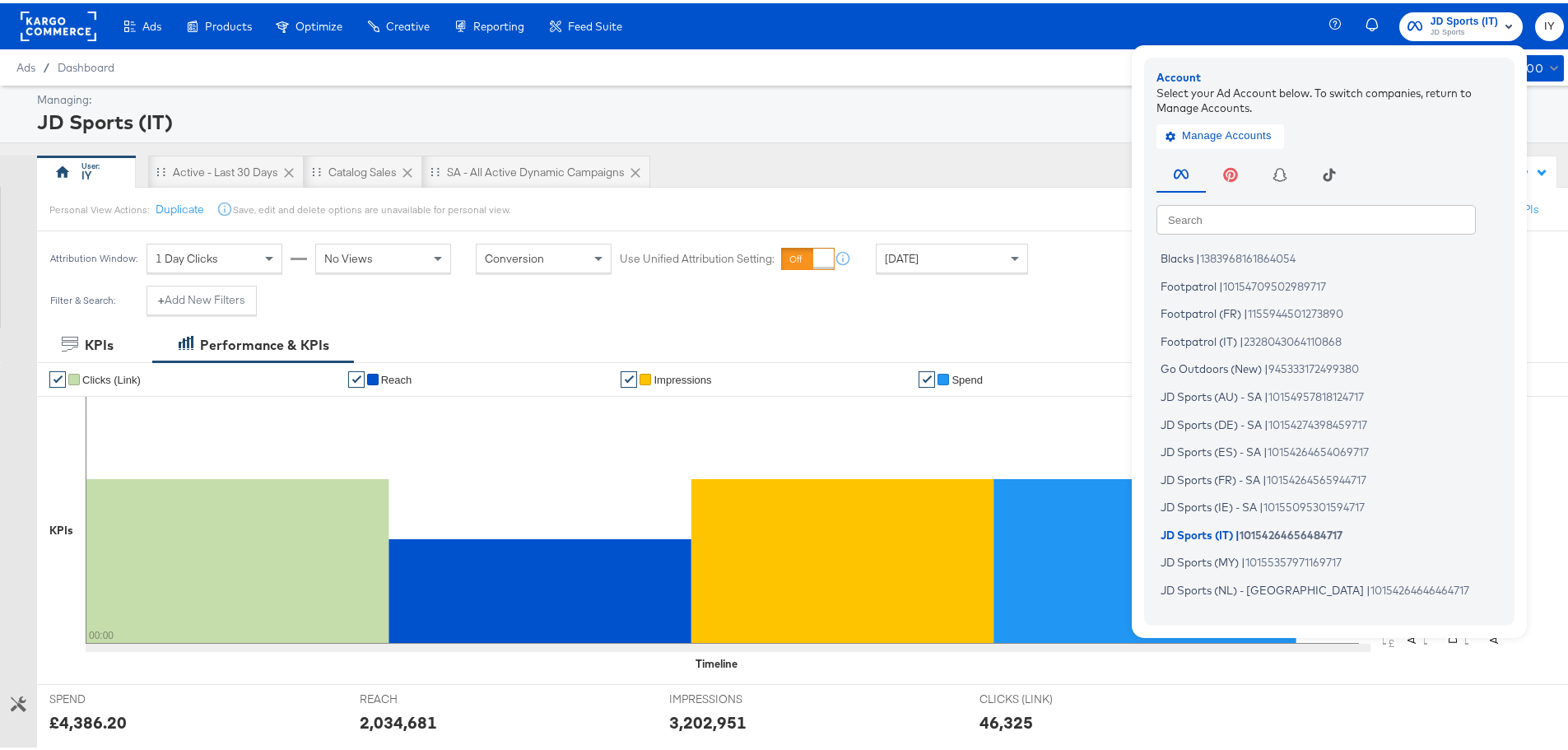
click at [1477, 19] on span "JD Sports (IT)" at bounding box center [1465, 18] width 68 height 17
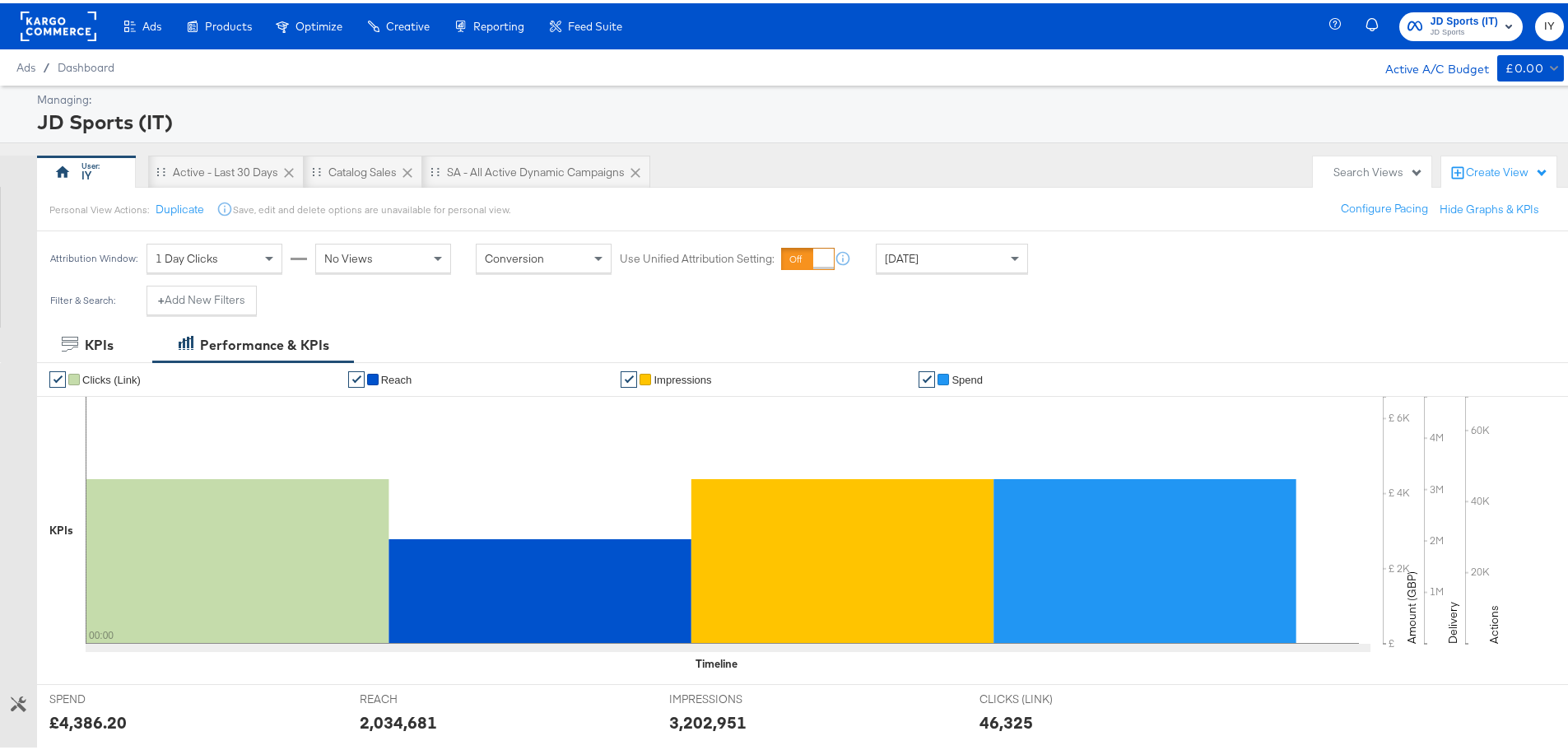
click at [945, 253] on div "[DATE]" at bounding box center [952, 254] width 150 height 28
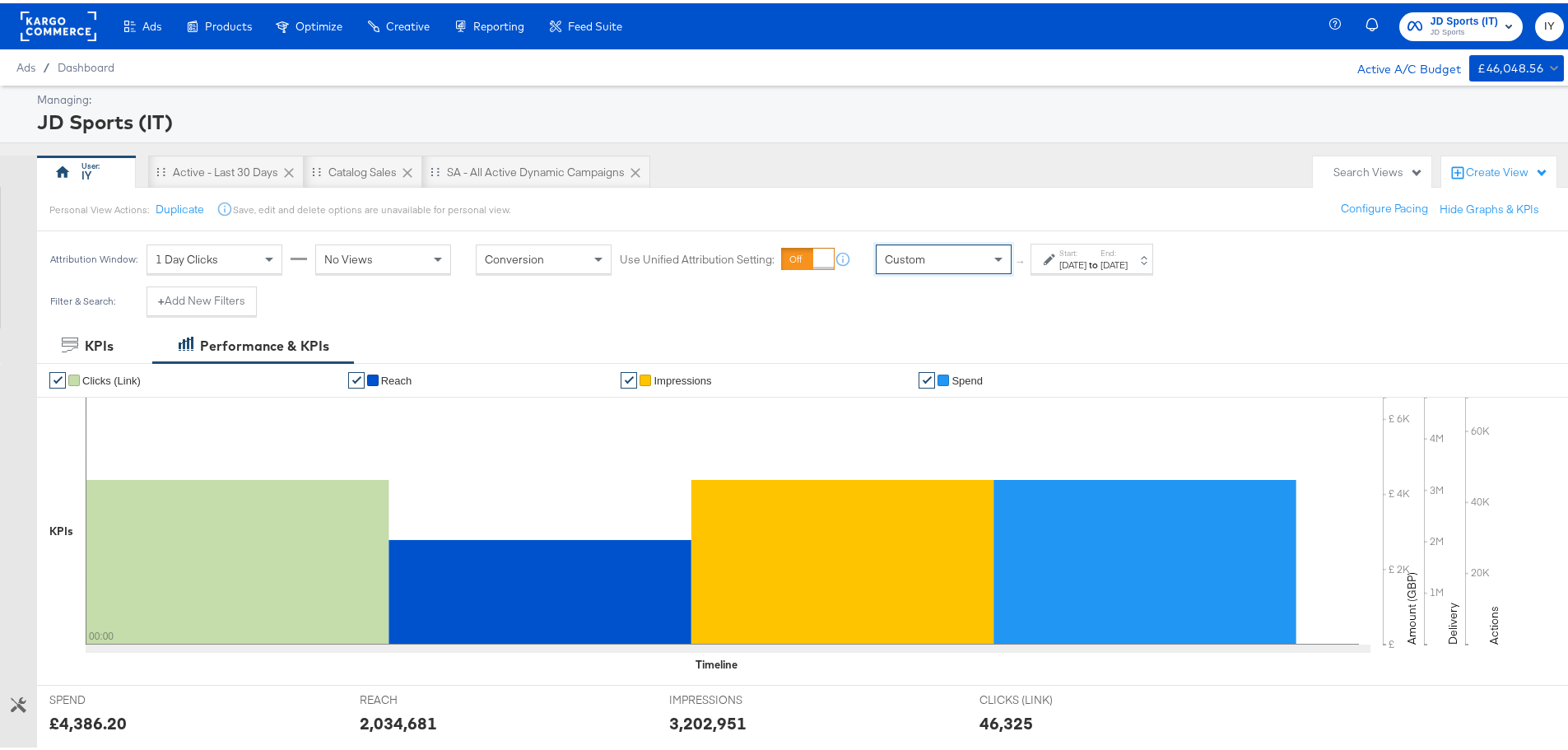
click at [914, 257] on span "Custom" at bounding box center [905, 255] width 40 height 14
click at [1087, 248] on label "Start:" at bounding box center [1073, 250] width 27 height 11
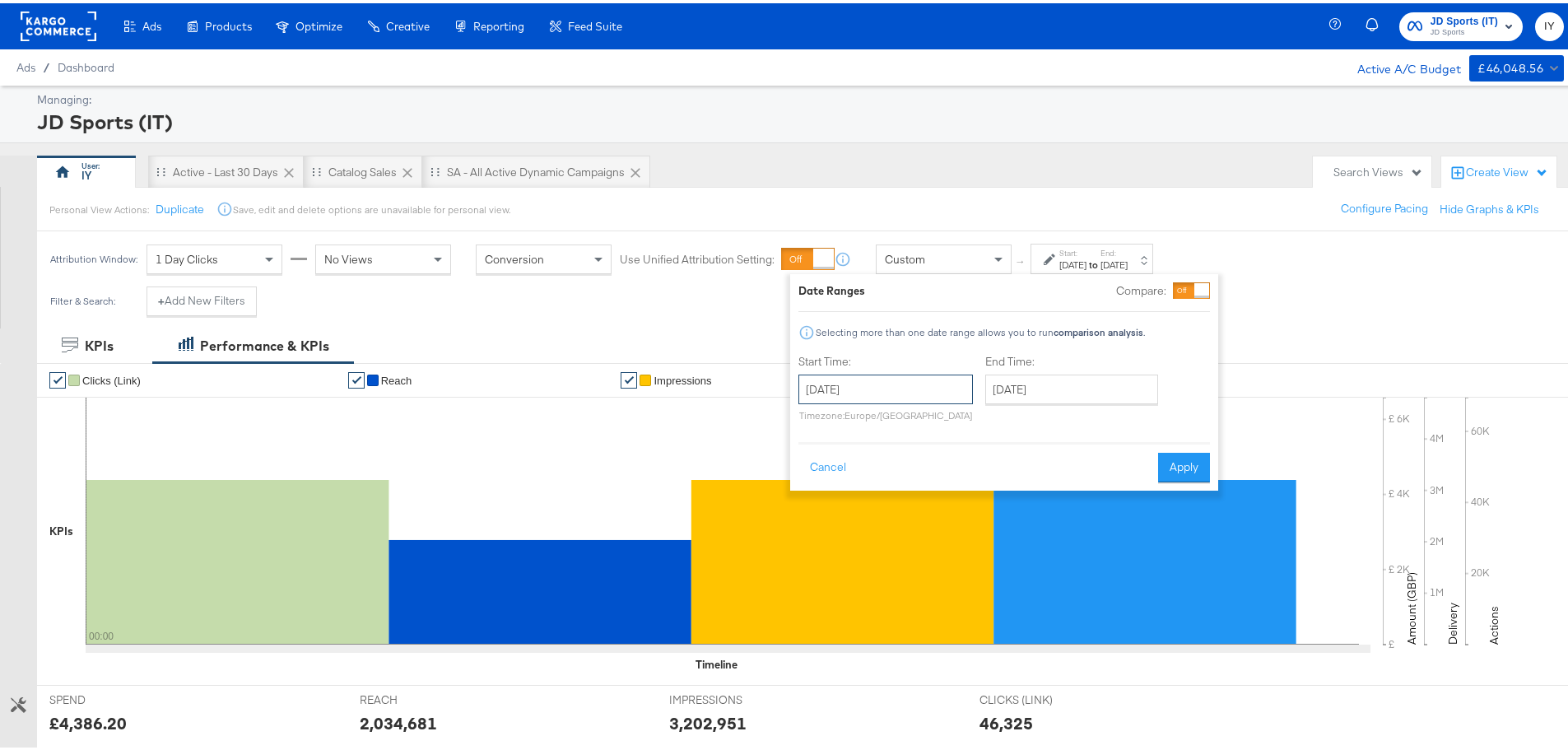
click at [846, 390] on input "[DATE]" at bounding box center [886, 386] width 174 height 30
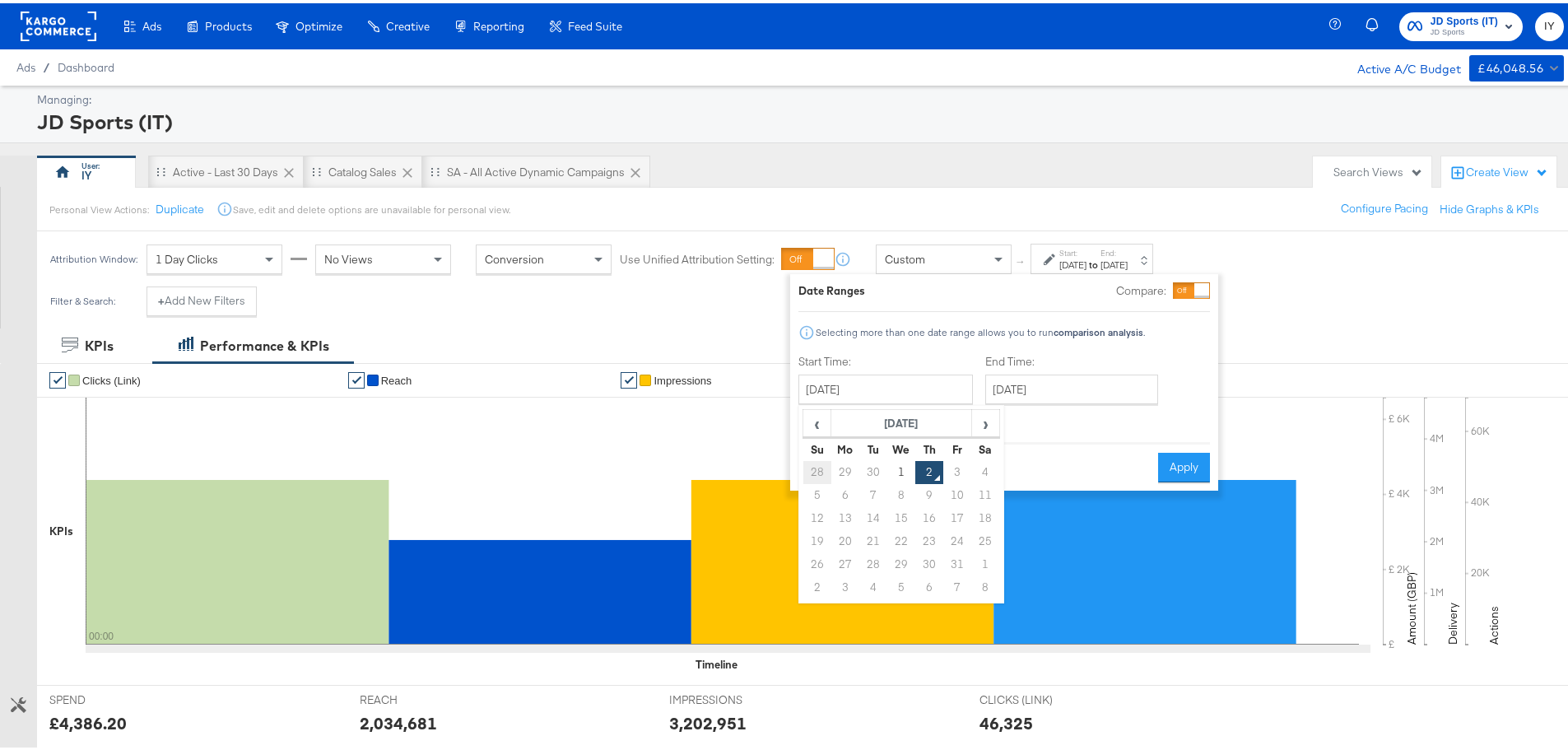
click at [821, 464] on td "28" at bounding box center [817, 470] width 28 height 23
type input "[DATE]"
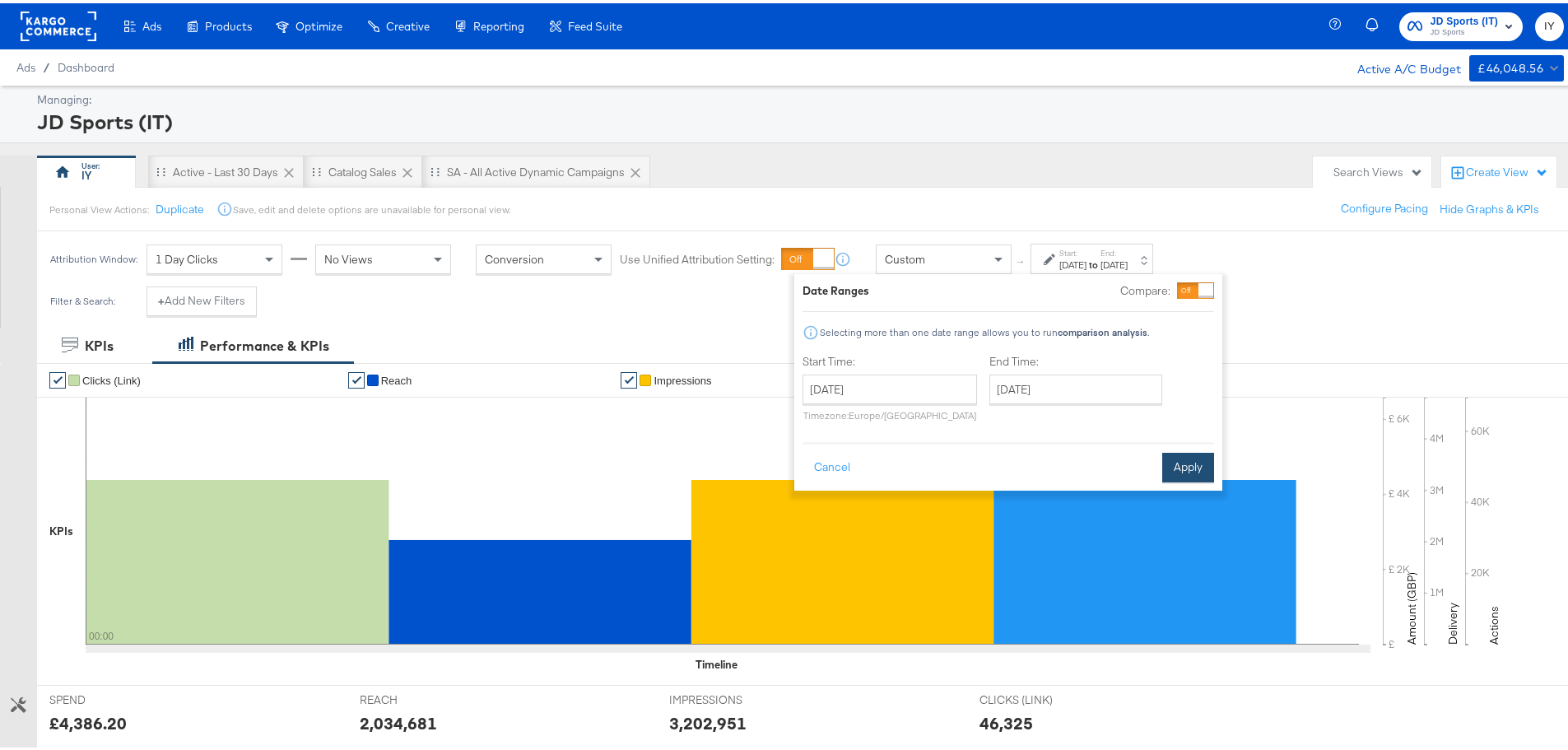
click at [1193, 452] on button "Apply" at bounding box center [1188, 464] width 52 height 30
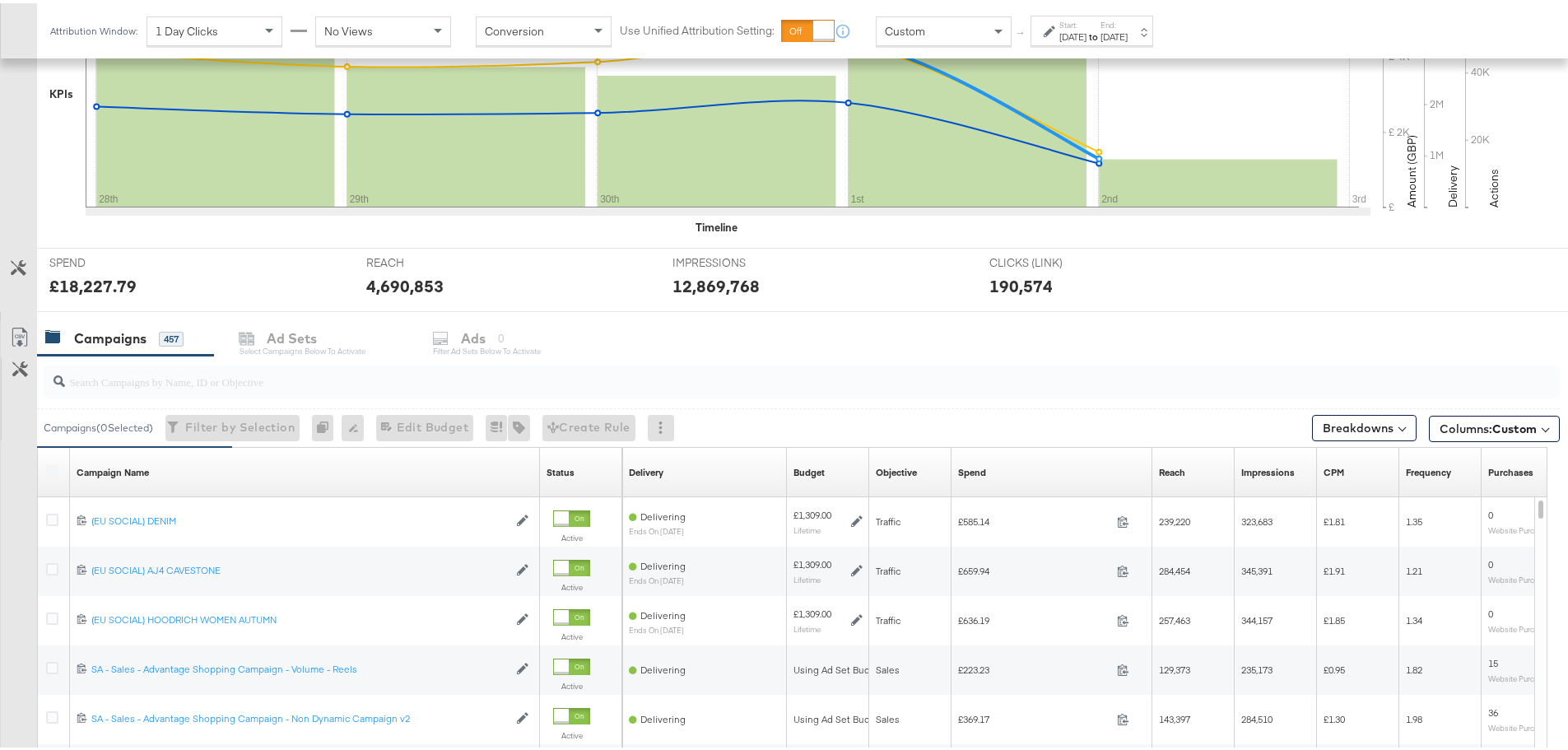
scroll to position [557, 0]
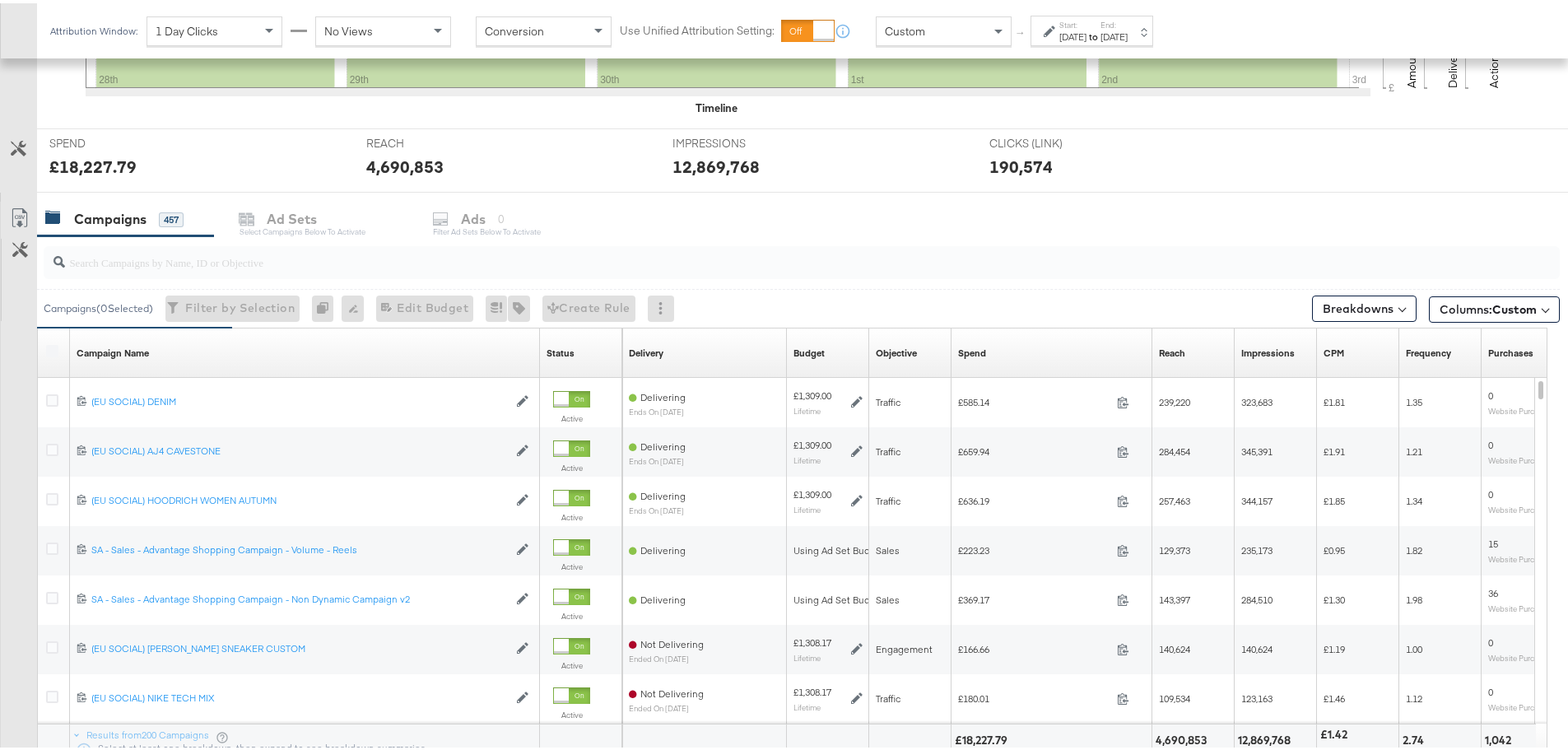
click at [140, 268] on input "search" at bounding box center [742, 253] width 1356 height 33
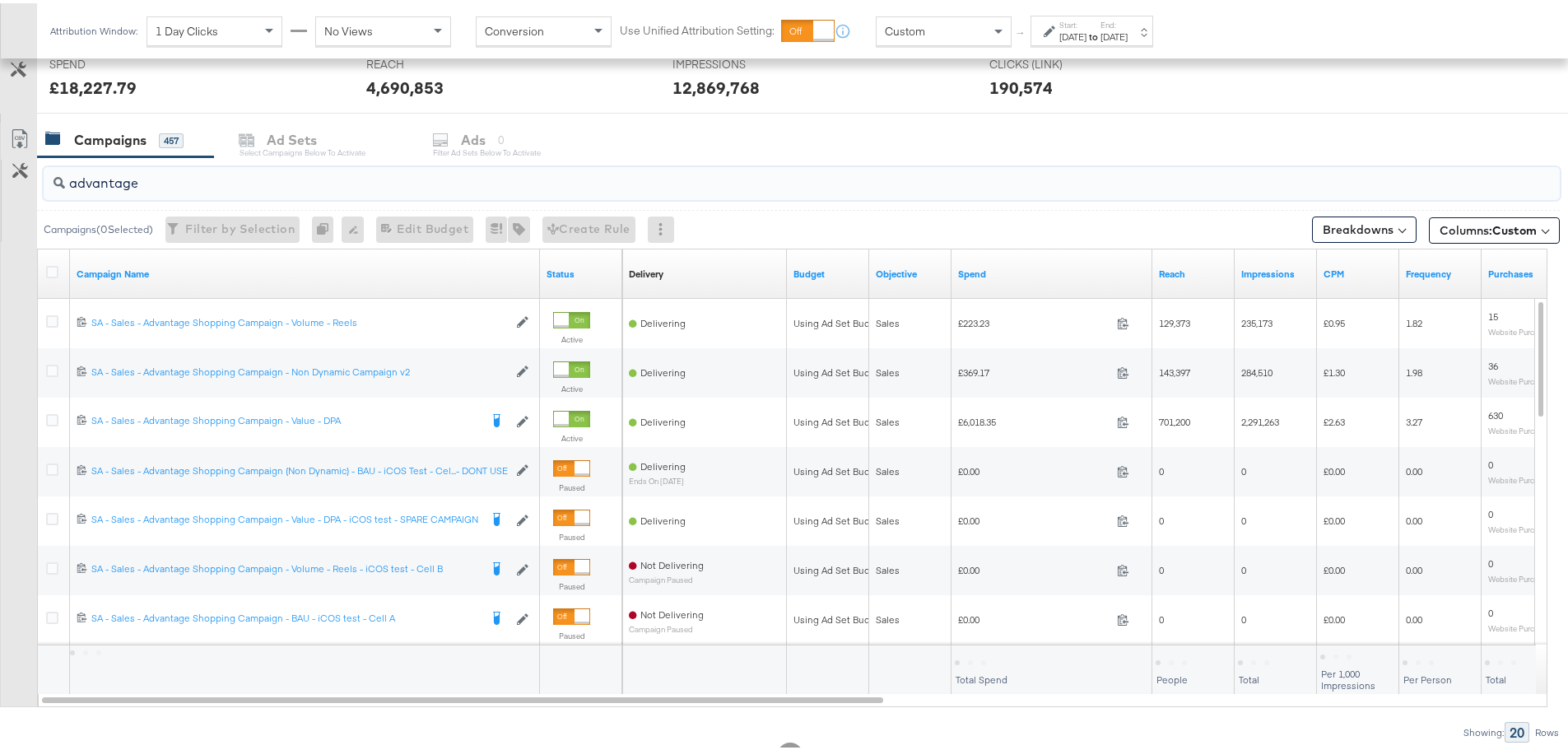
scroll to position [697, 0]
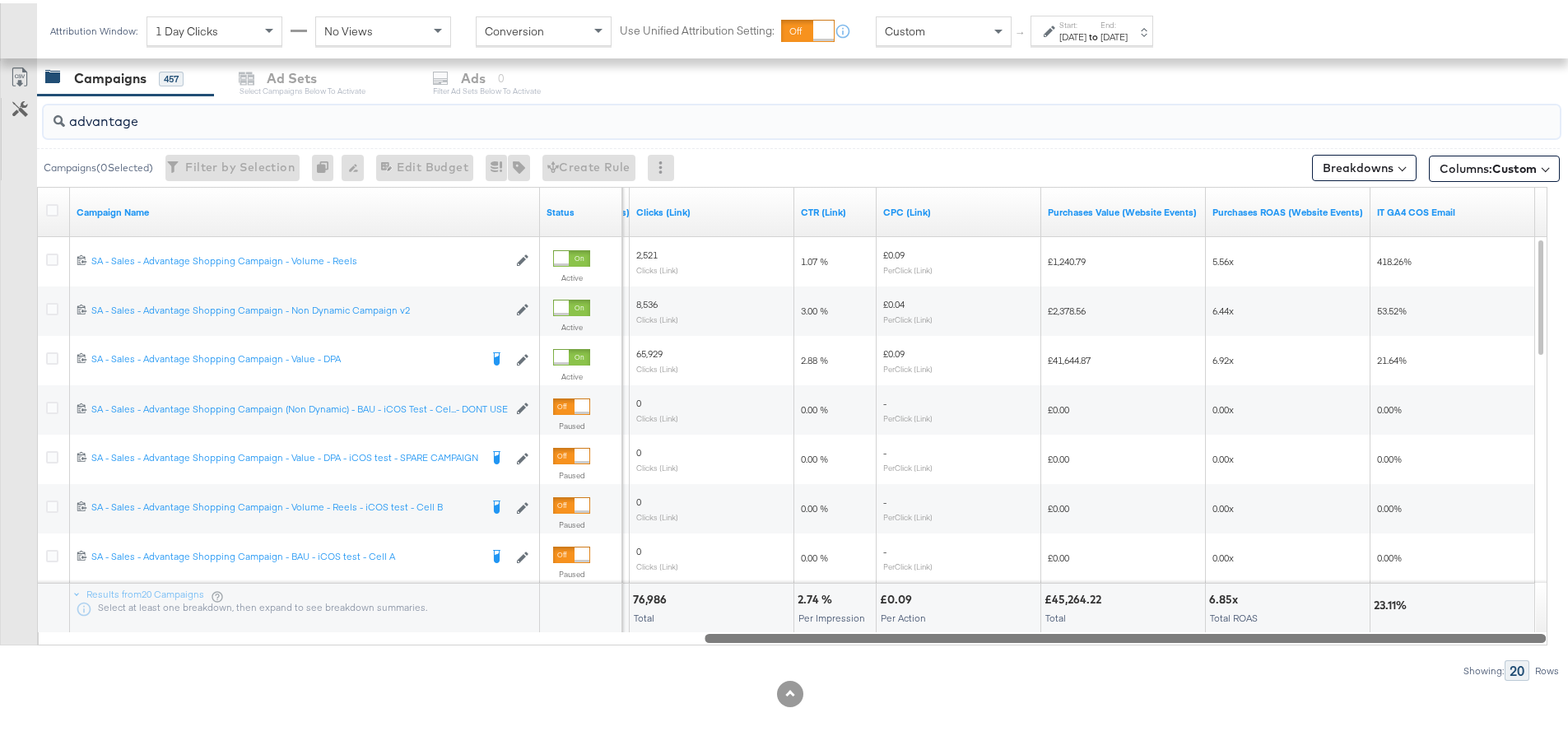
drag, startPoint x: 489, startPoint y: 634, endPoint x: 1523, endPoint y: 661, distance: 1034.4
click at [1523, 661] on div "advantage Campaigns ( 0 Selected) Filter by Selection Filter 0 campaigns 0 Rena…" at bounding box center [780, 385] width 1560 height 585
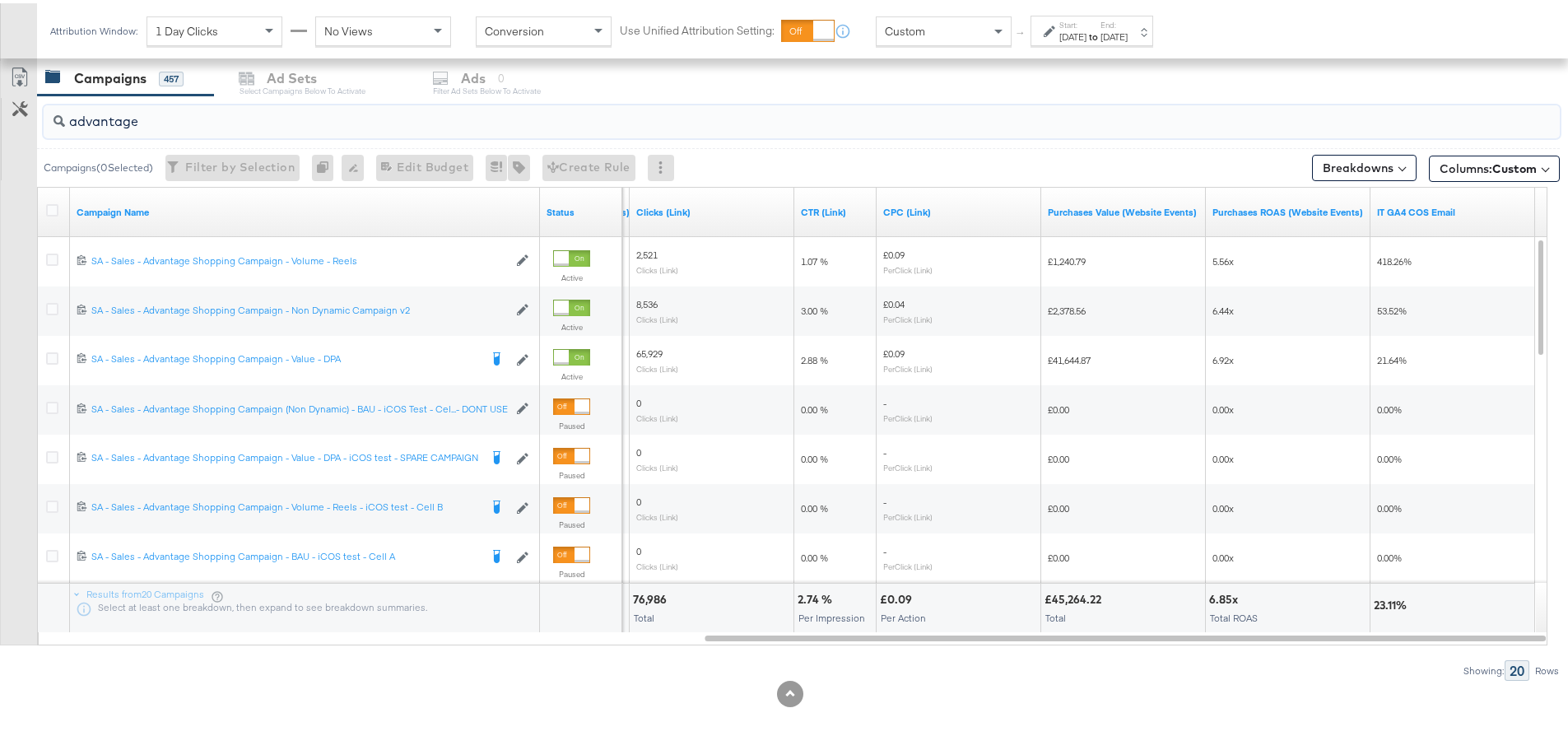
type input "advantage"
click at [948, 25] on div "Custom" at bounding box center [944, 28] width 134 height 28
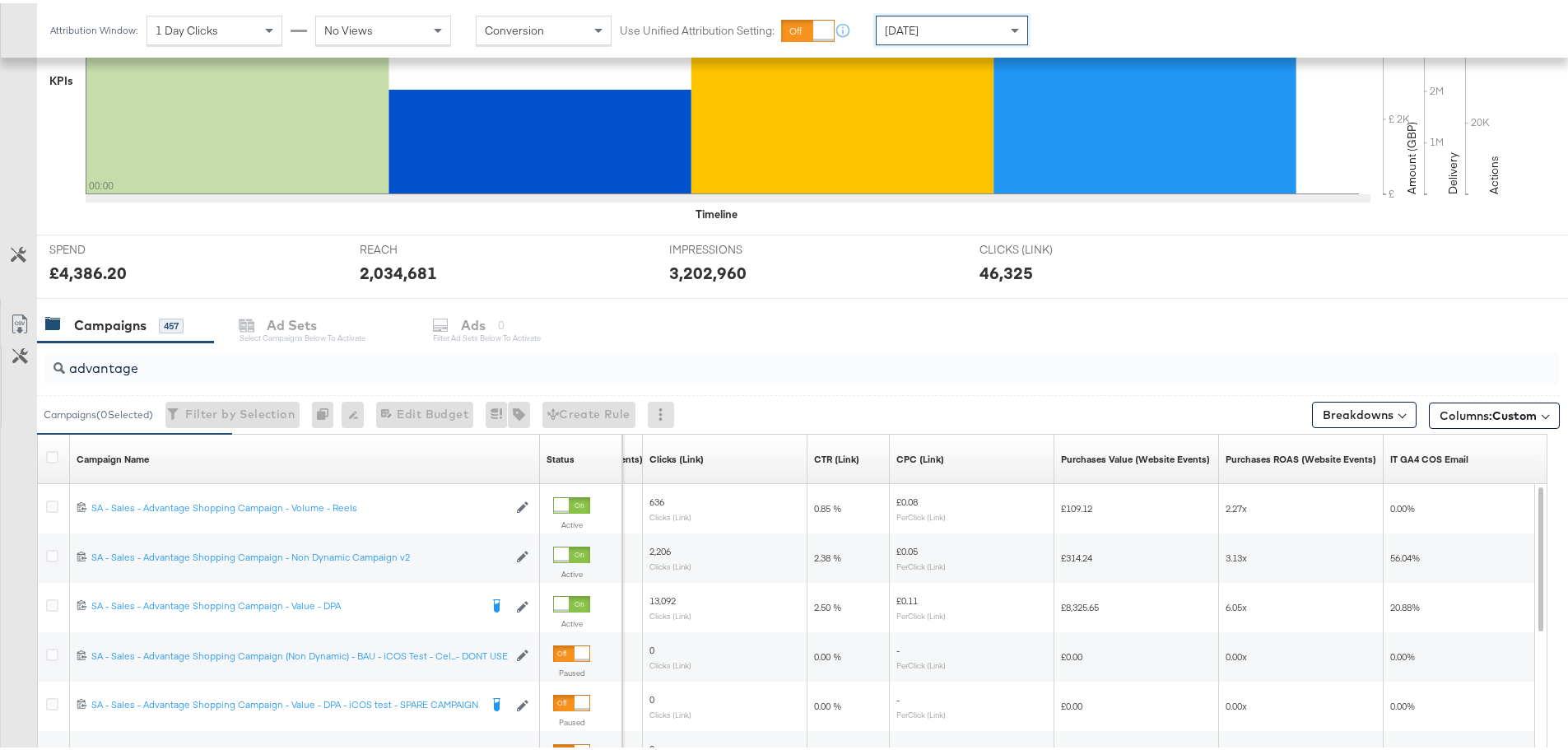
scroll to position [696, 0]
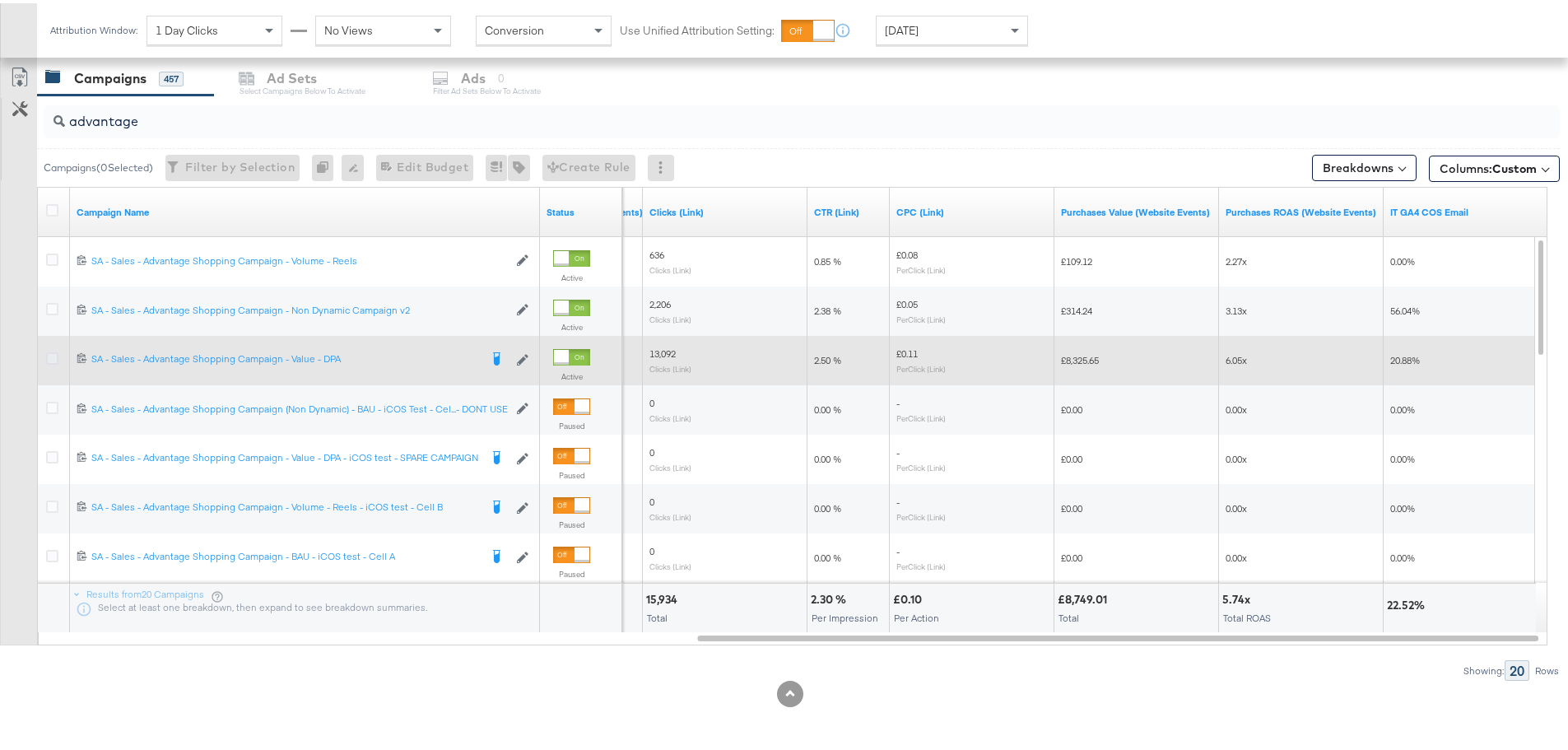
click at [50, 359] on icon at bounding box center [52, 355] width 12 height 12
click at [0, 0] on input "checkbox" at bounding box center [0, 0] width 0 height 0
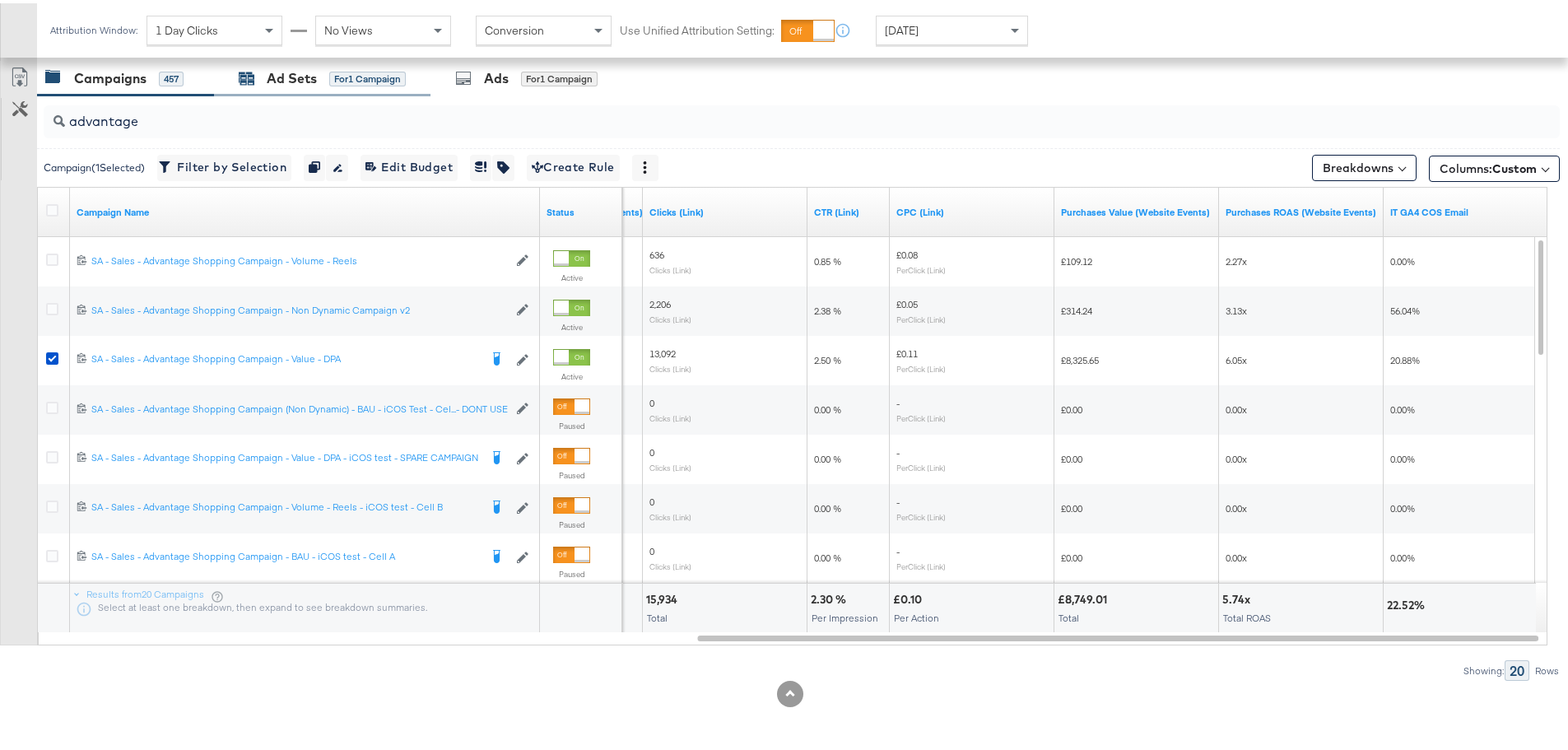
click at [372, 79] on div "for 1 Campaign" at bounding box center [367, 75] width 77 height 14
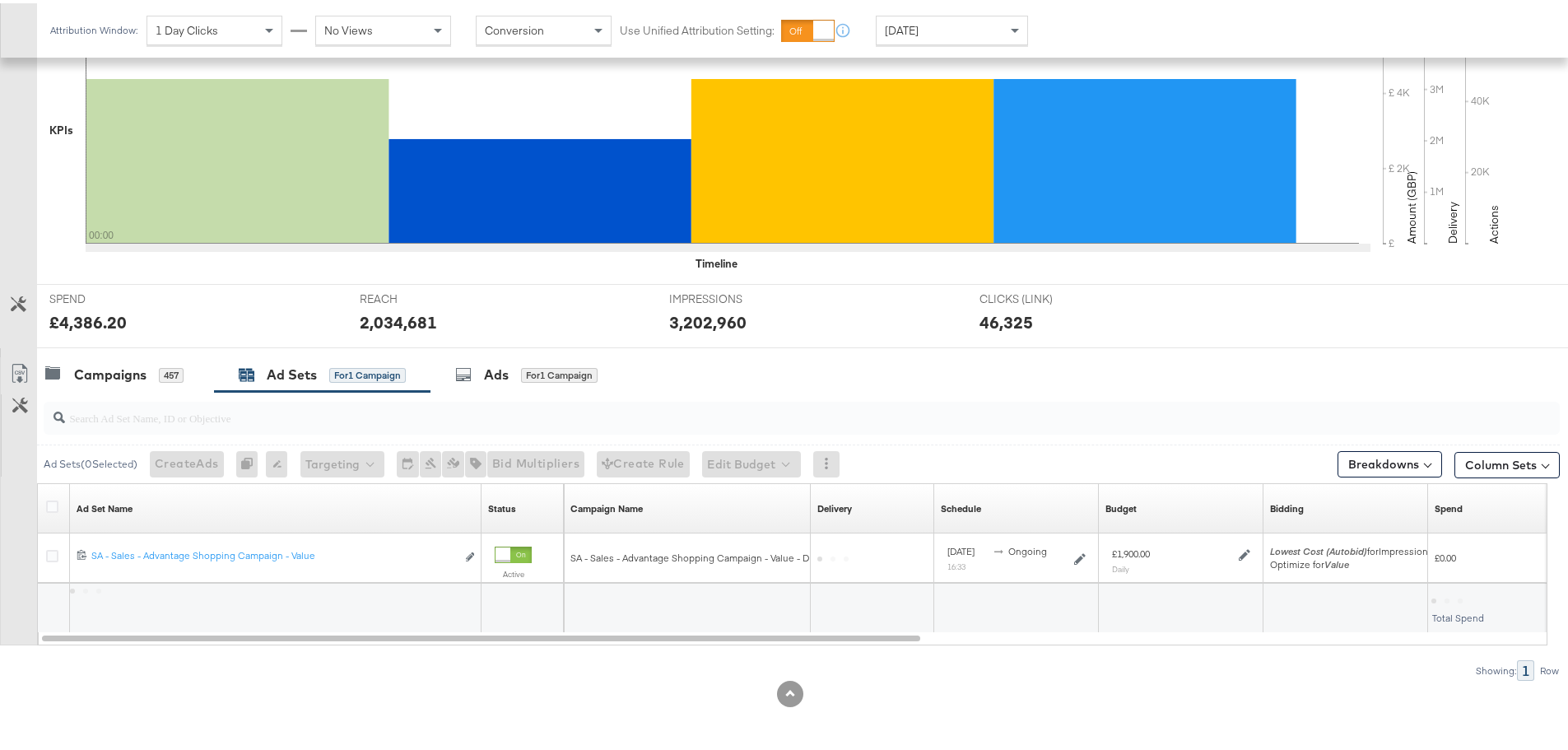
scroll to position [400, 0]
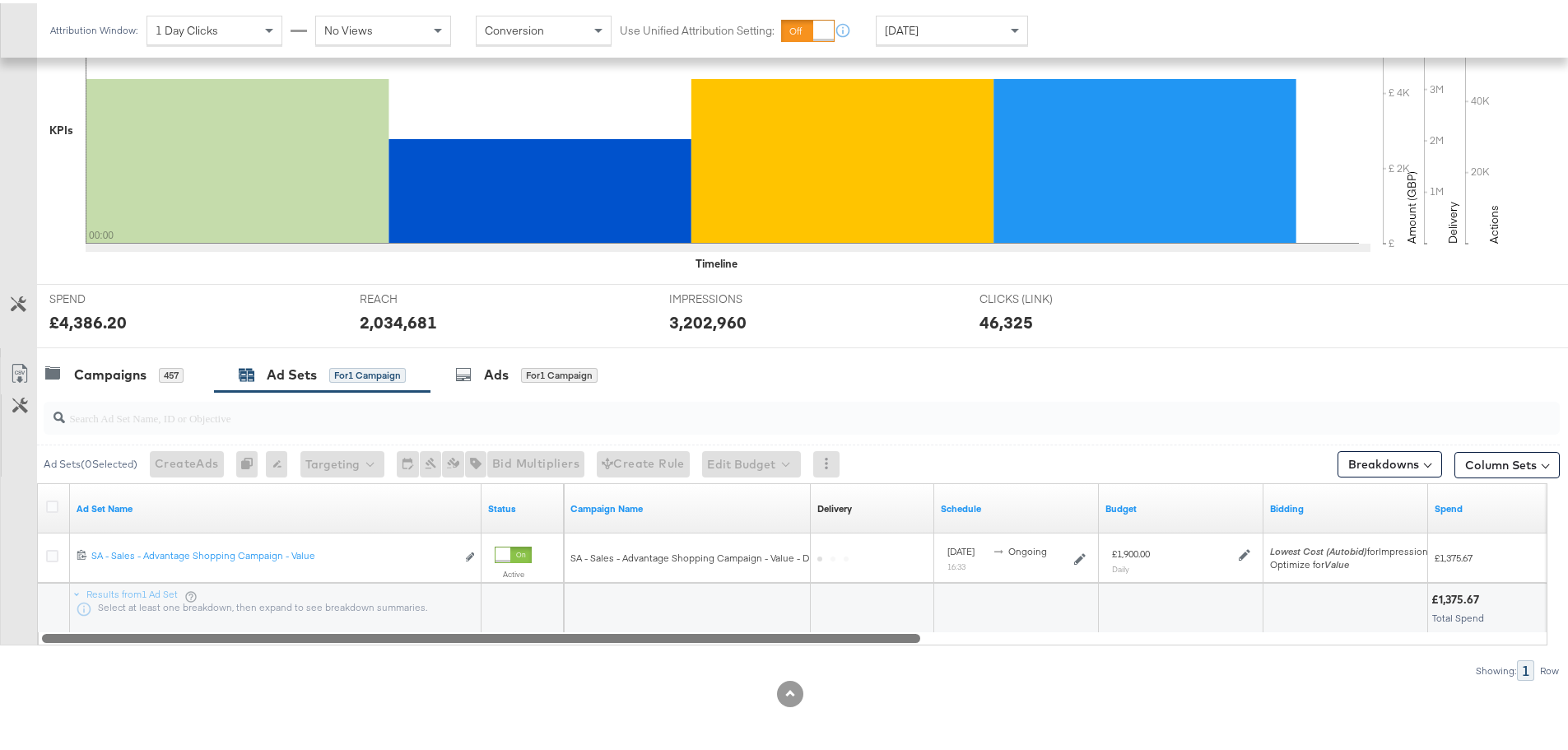
drag, startPoint x: 799, startPoint y: 640, endPoint x: 529, endPoint y: 661, distance: 270.8
click at [529, 661] on div "Ad Sets ( 0 Selected) Create Ads At least one ad set must be selected 0 Rename …" at bounding box center [780, 533] width 1560 height 289
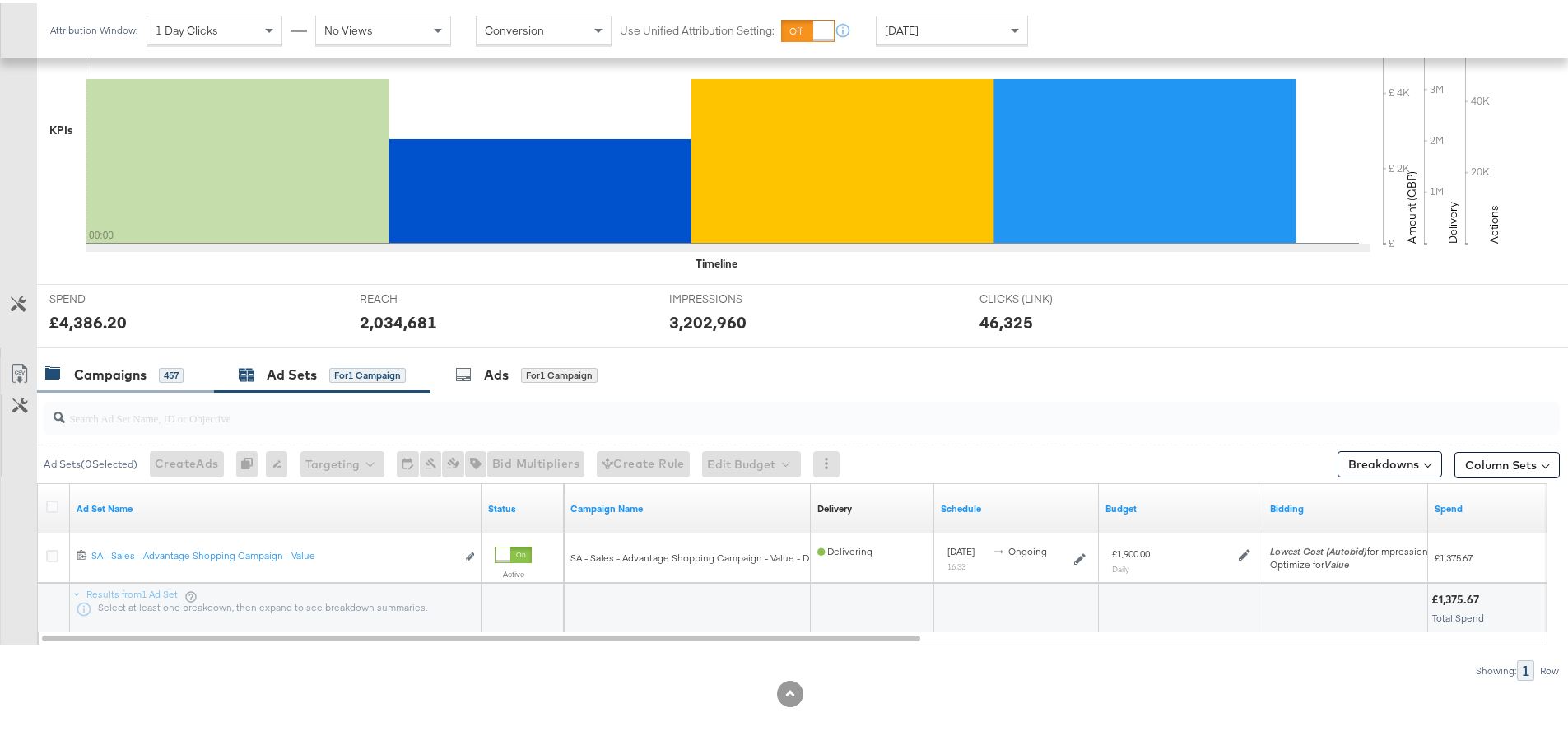
click at [153, 380] on div "Campaigns 457" at bounding box center [114, 372] width 139 height 19
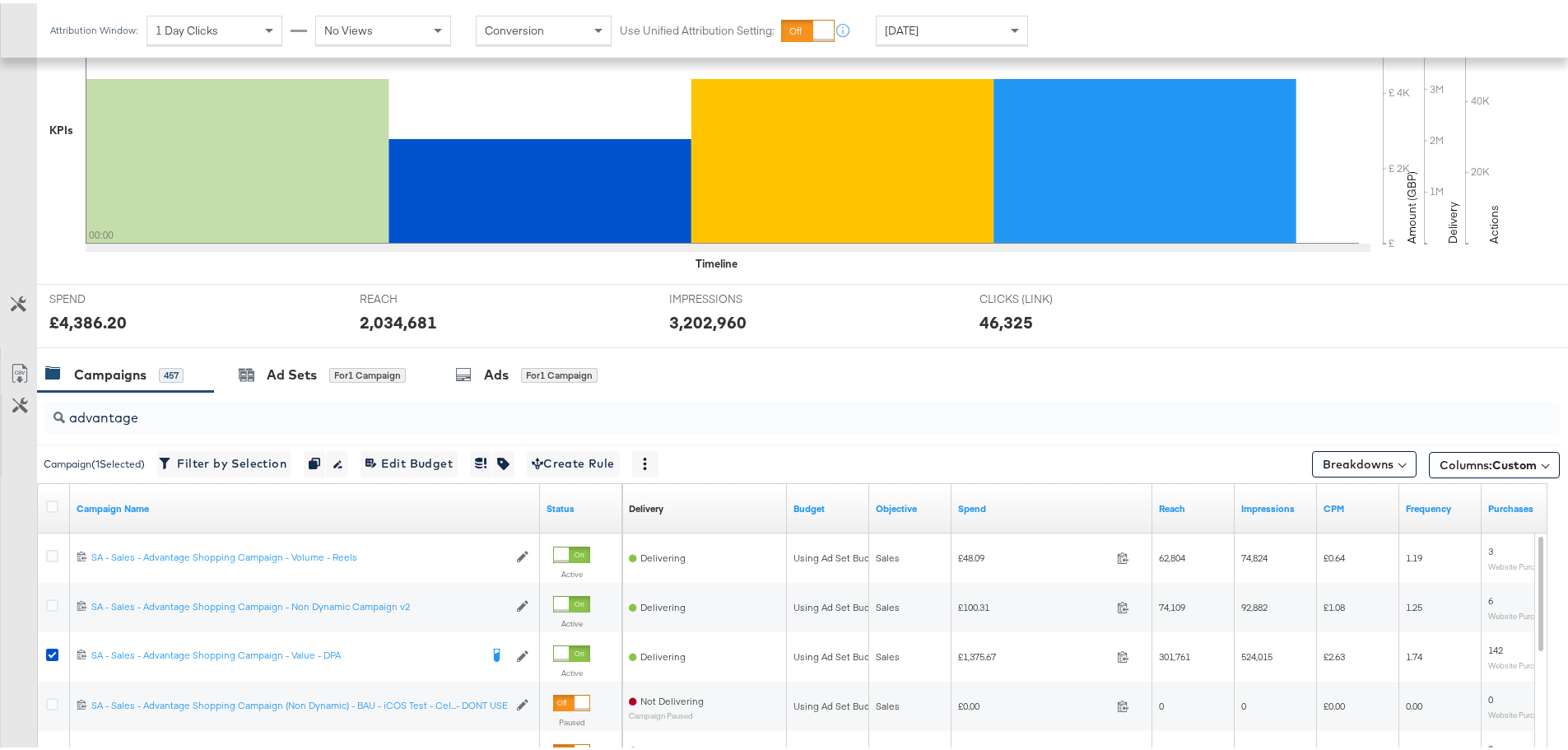
scroll to position [696, 0]
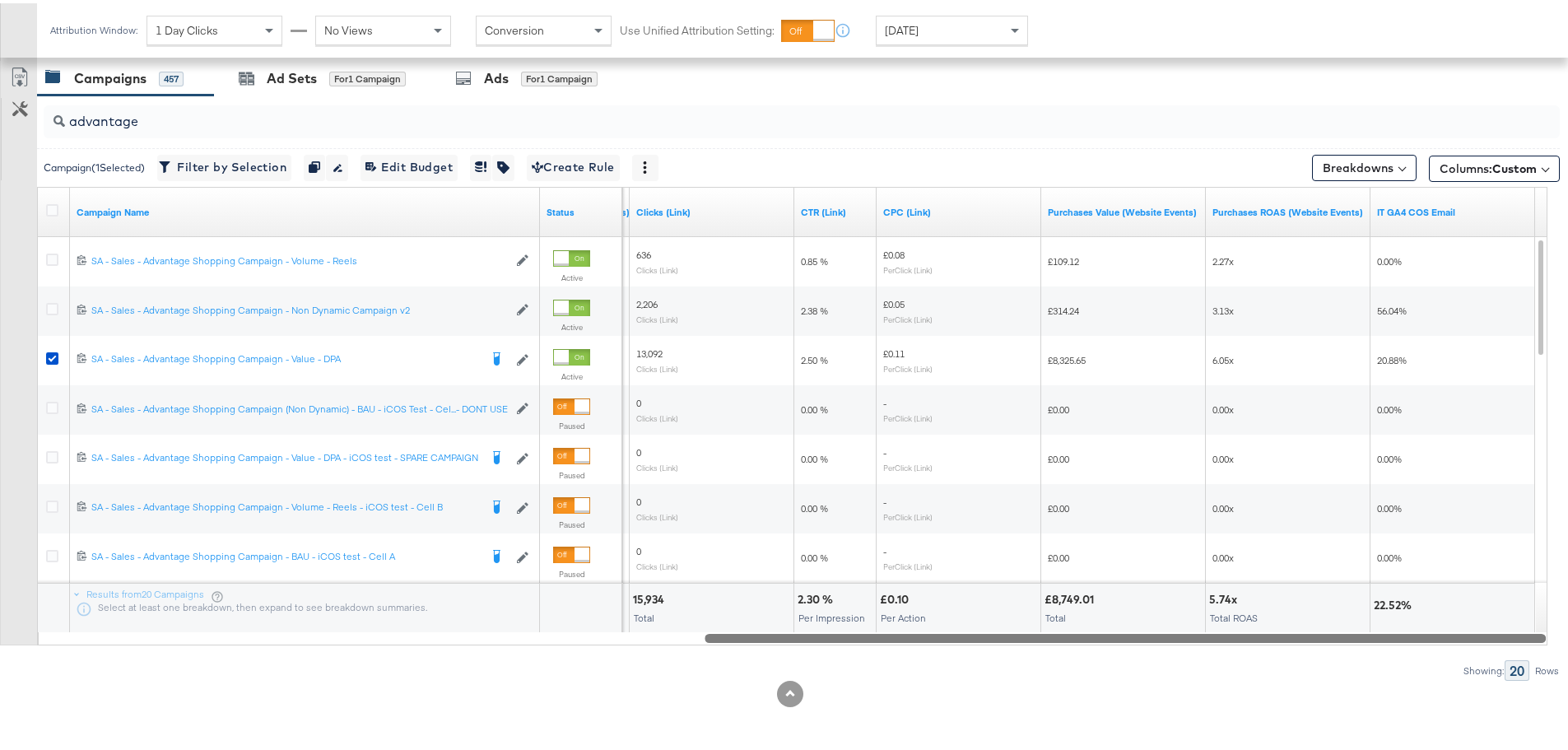
drag, startPoint x: 494, startPoint y: 636, endPoint x: 1580, endPoint y: 642, distance: 1086.0
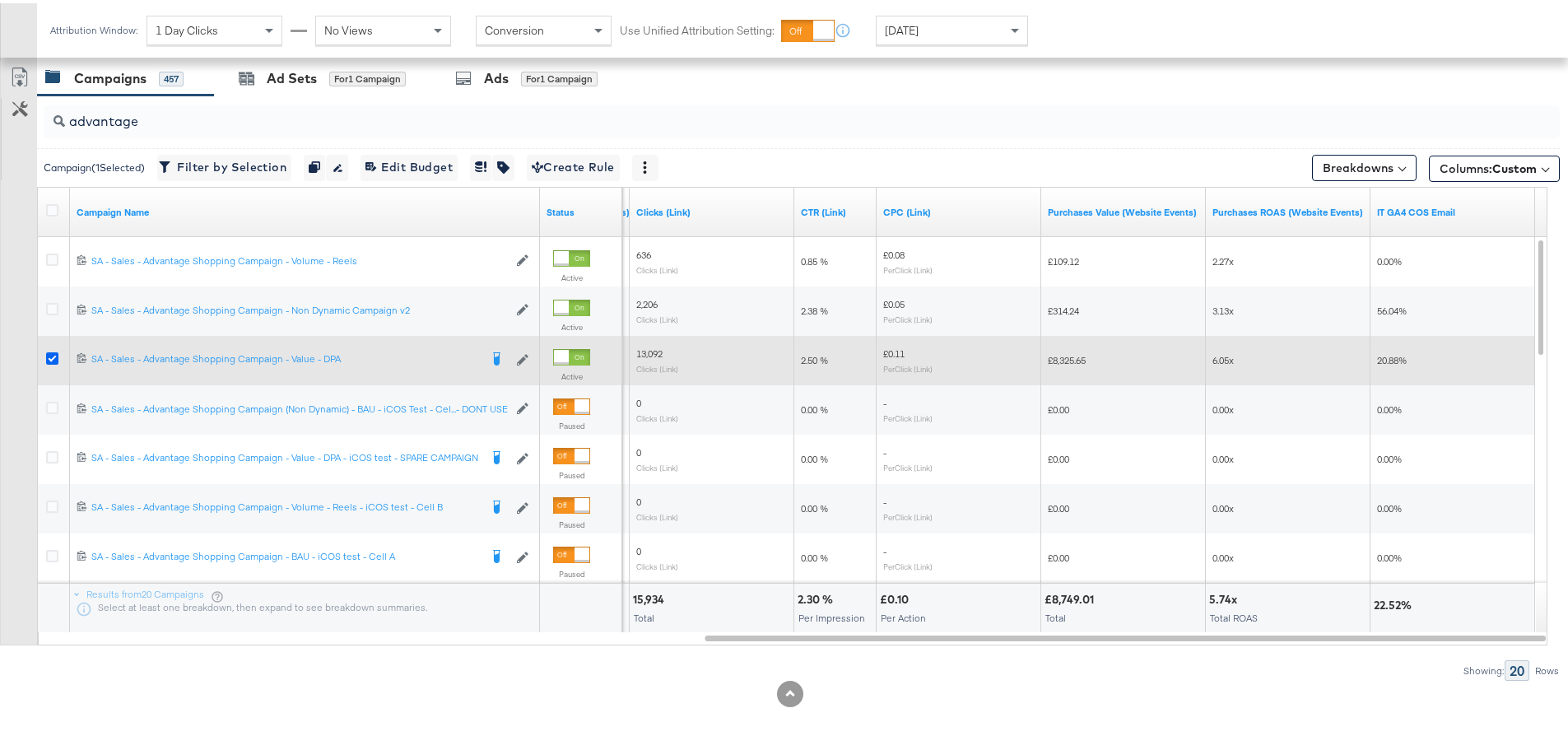
click at [57, 355] on icon at bounding box center [52, 355] width 12 height 12
click at [0, 0] on input "checkbox" at bounding box center [0, 0] width 0 height 0
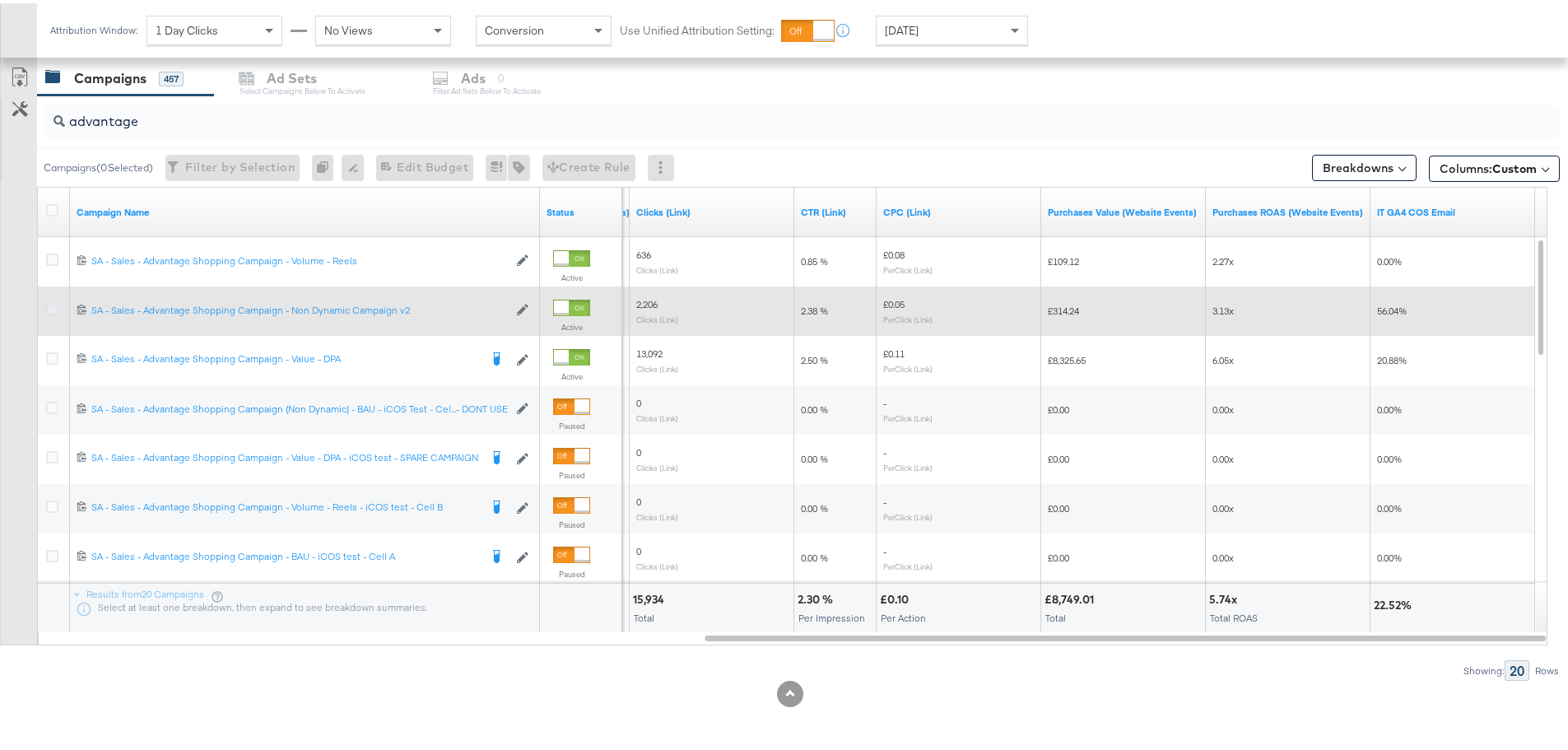
click at [53, 311] on icon at bounding box center [52, 305] width 12 height 12
click at [0, 0] on input "checkbox" at bounding box center [0, 0] width 0 height 0
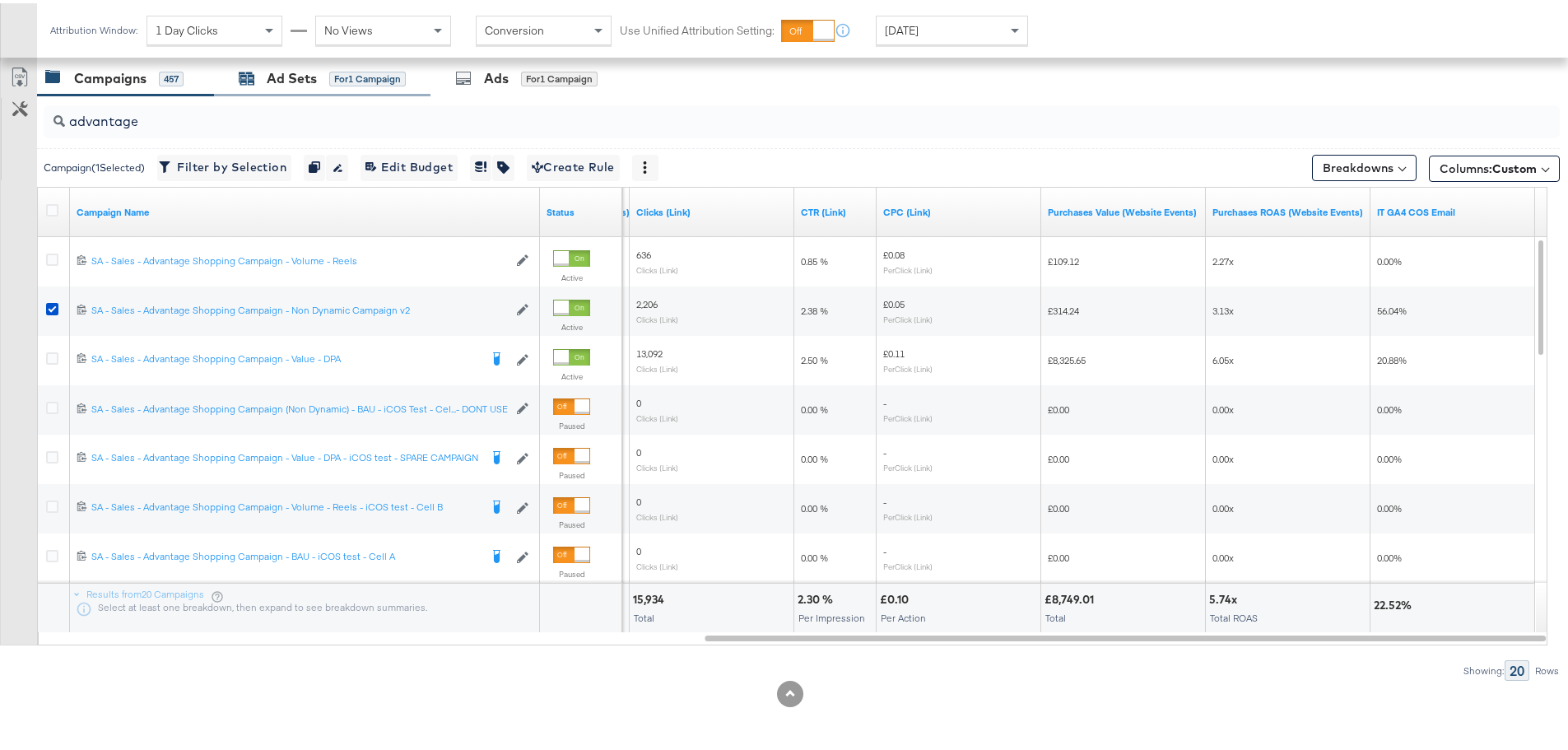
click at [349, 81] on div "for 1 Campaign" at bounding box center [367, 75] width 77 height 14
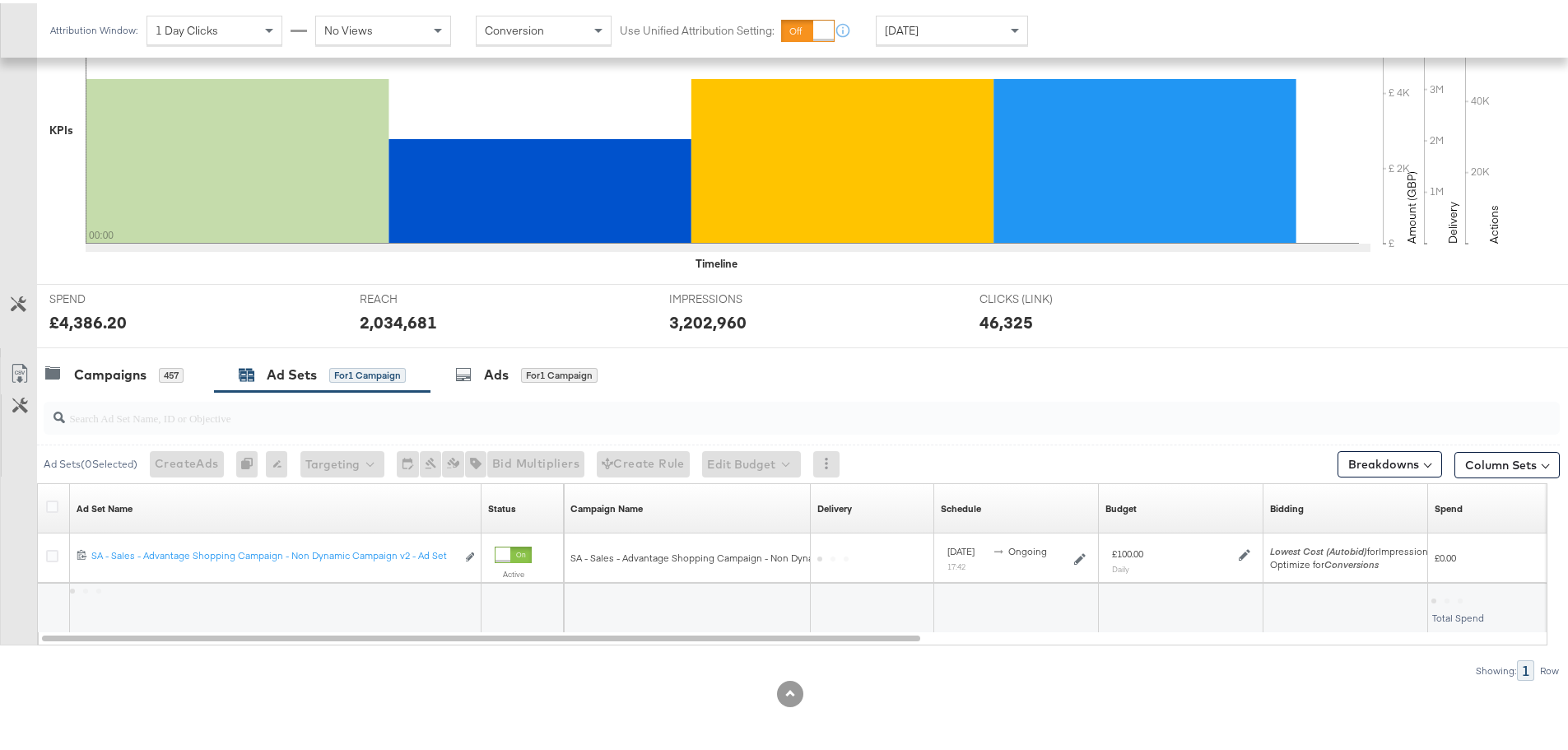
scroll to position [400, 0]
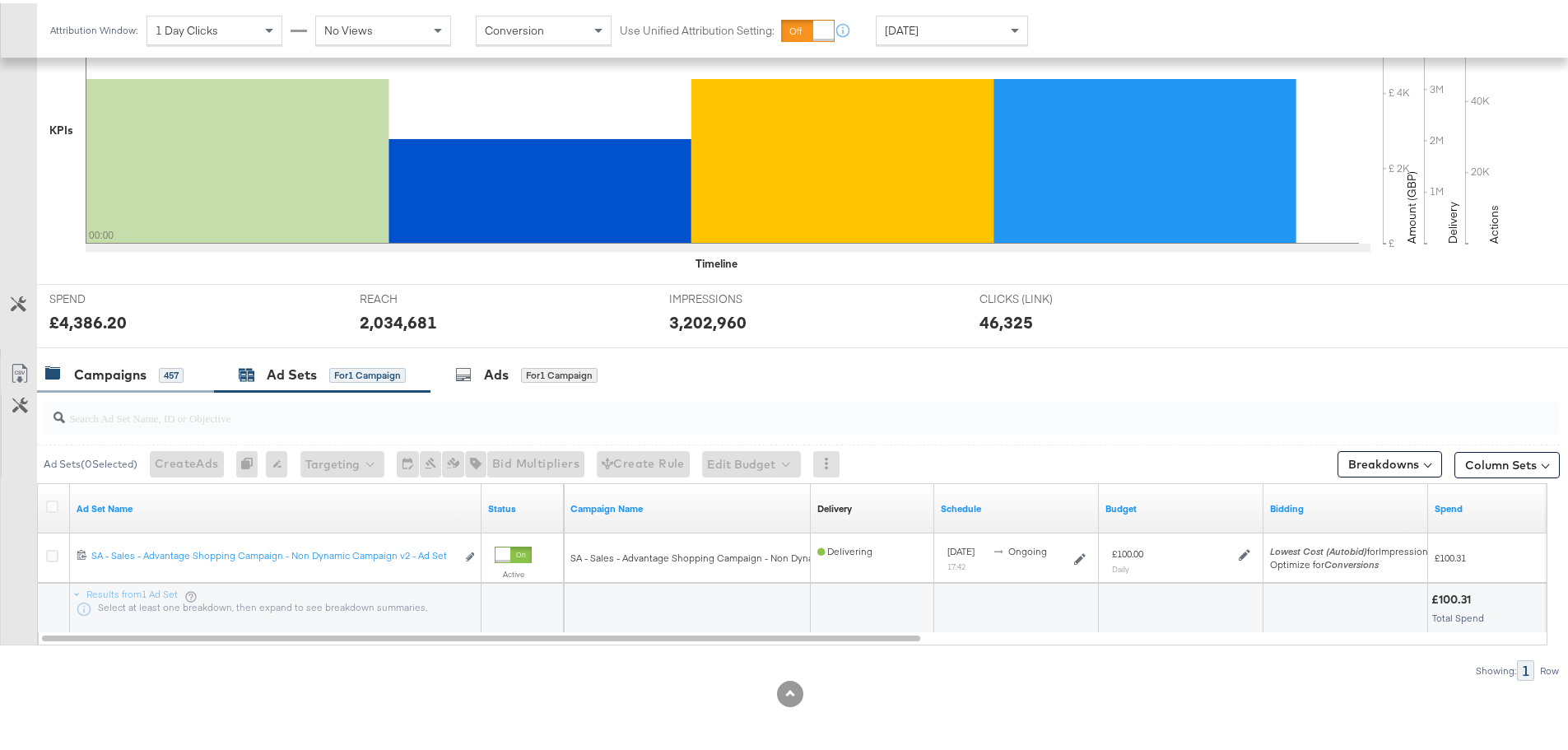
click at [117, 368] on div "Campaigns" at bounding box center [110, 372] width 73 height 19
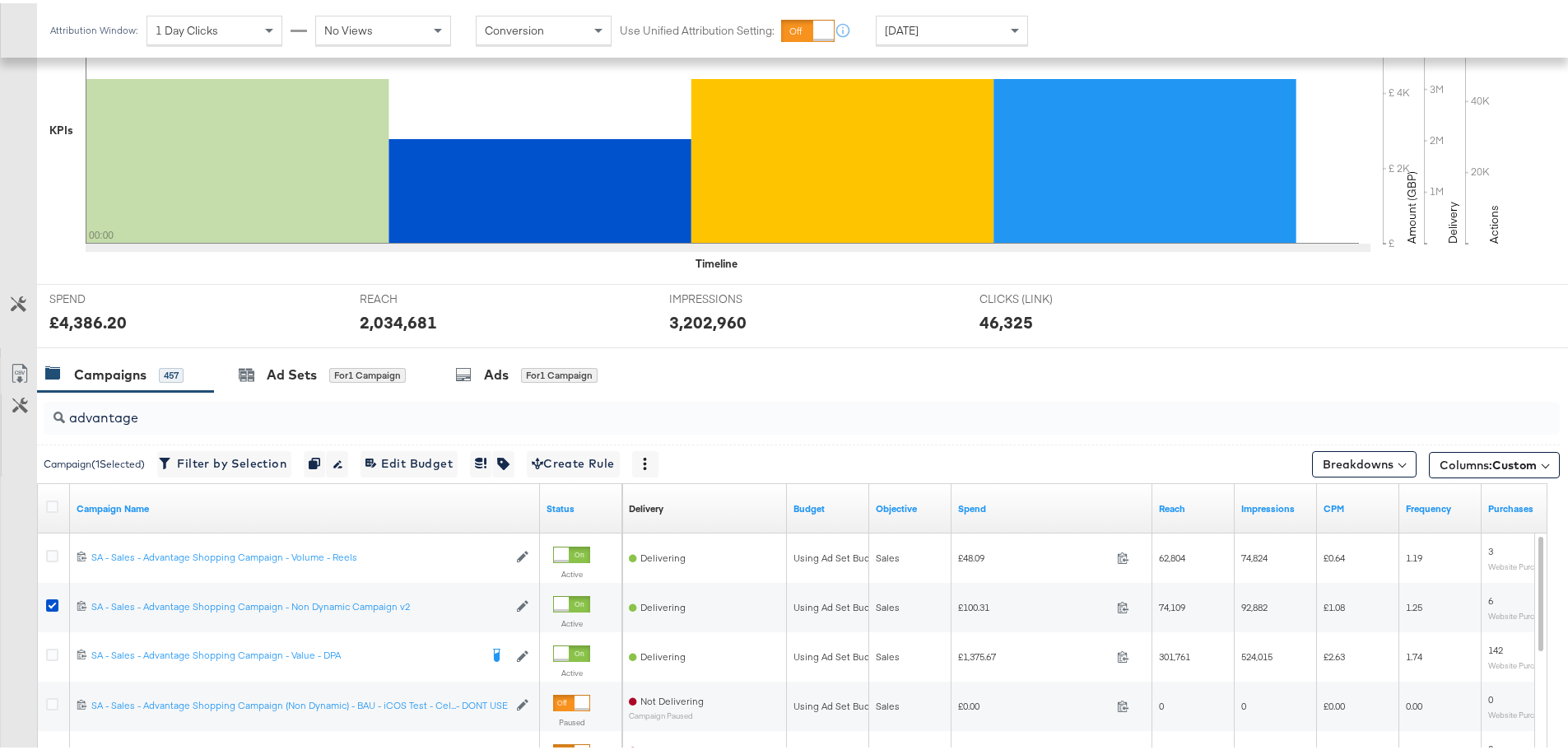
scroll to position [696, 0]
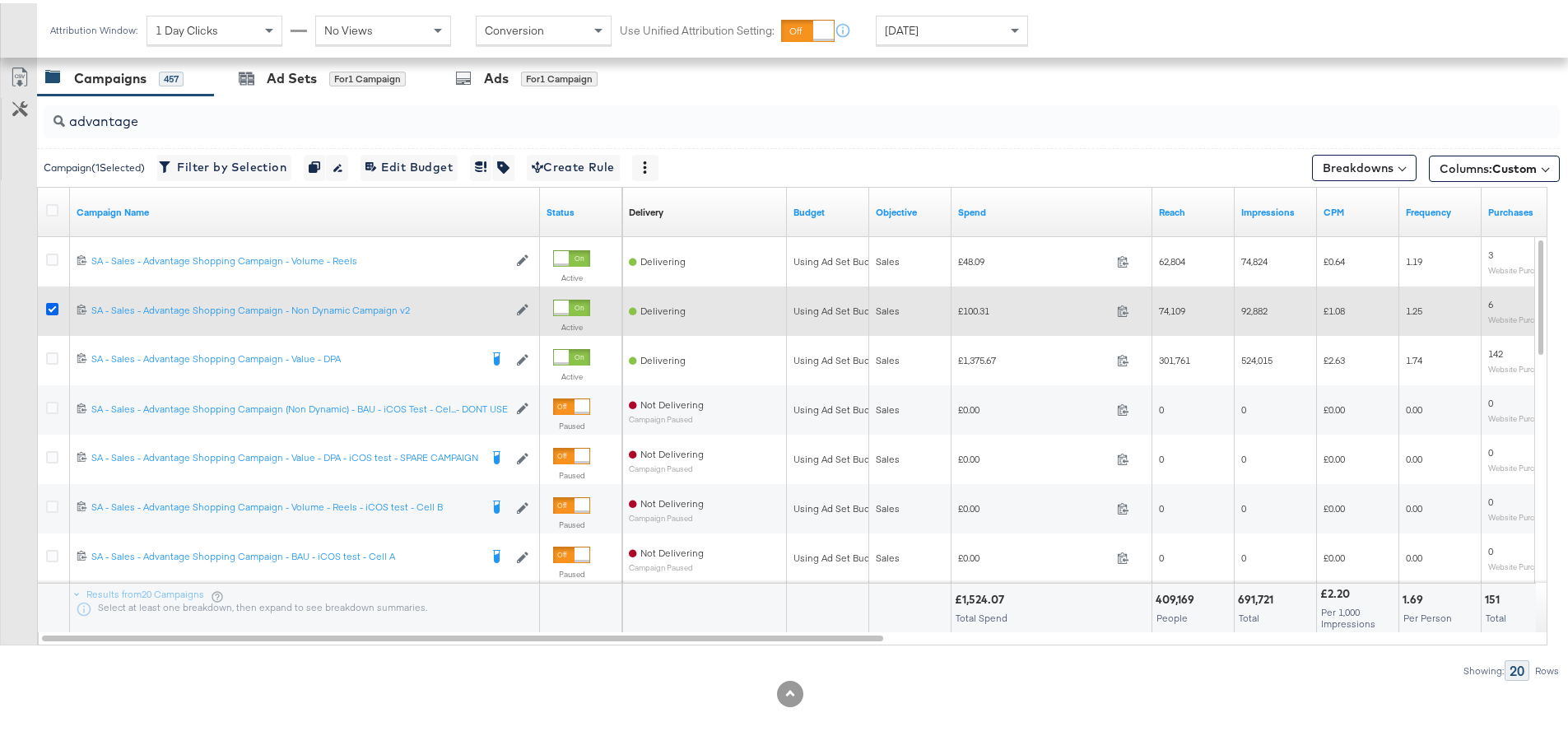
click at [52, 304] on icon at bounding box center [52, 305] width 12 height 12
click at [0, 0] on input "checkbox" at bounding box center [0, 0] width 0 height 0
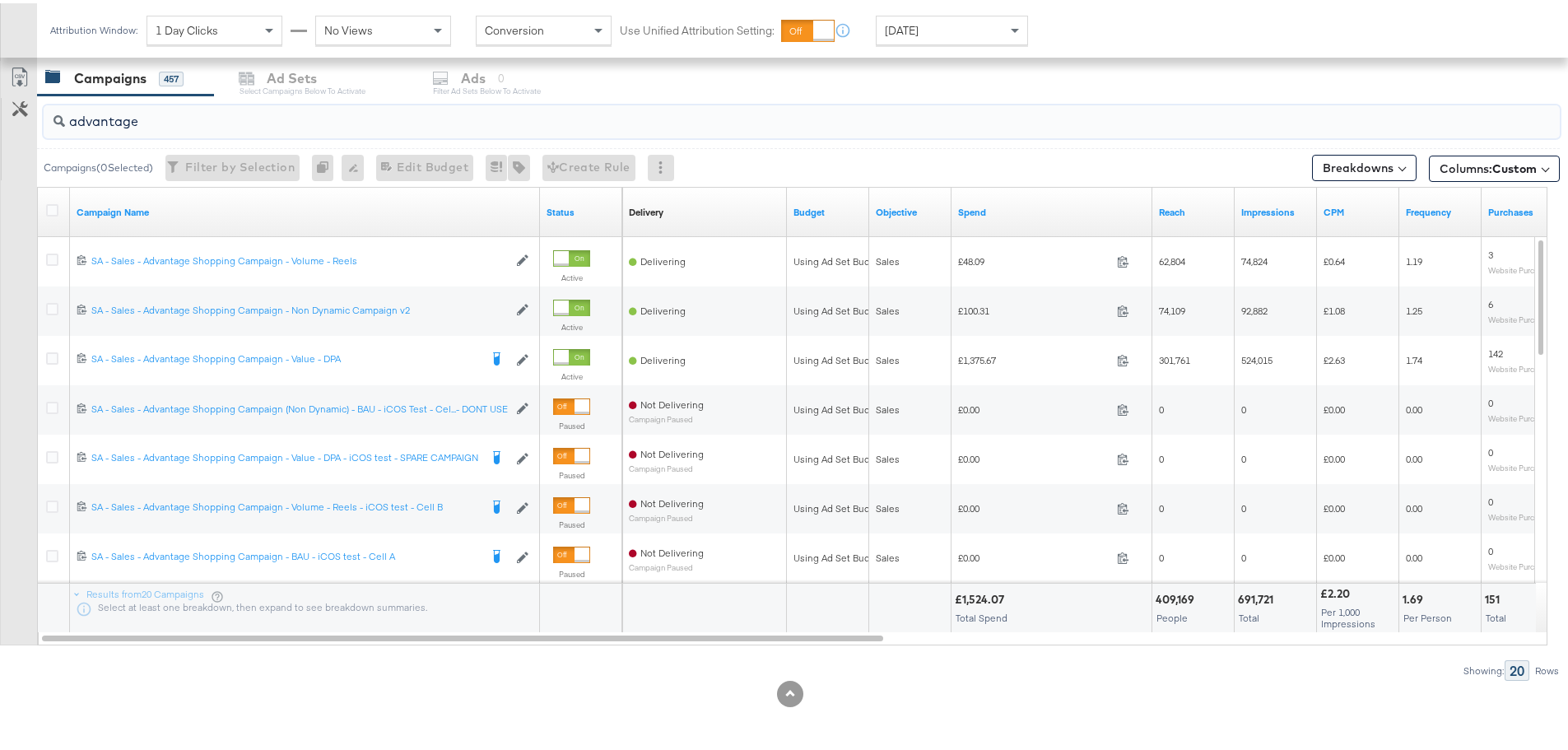
drag, startPoint x: 179, startPoint y: 116, endPoint x: -121, endPoint y: 98, distance: 300.5
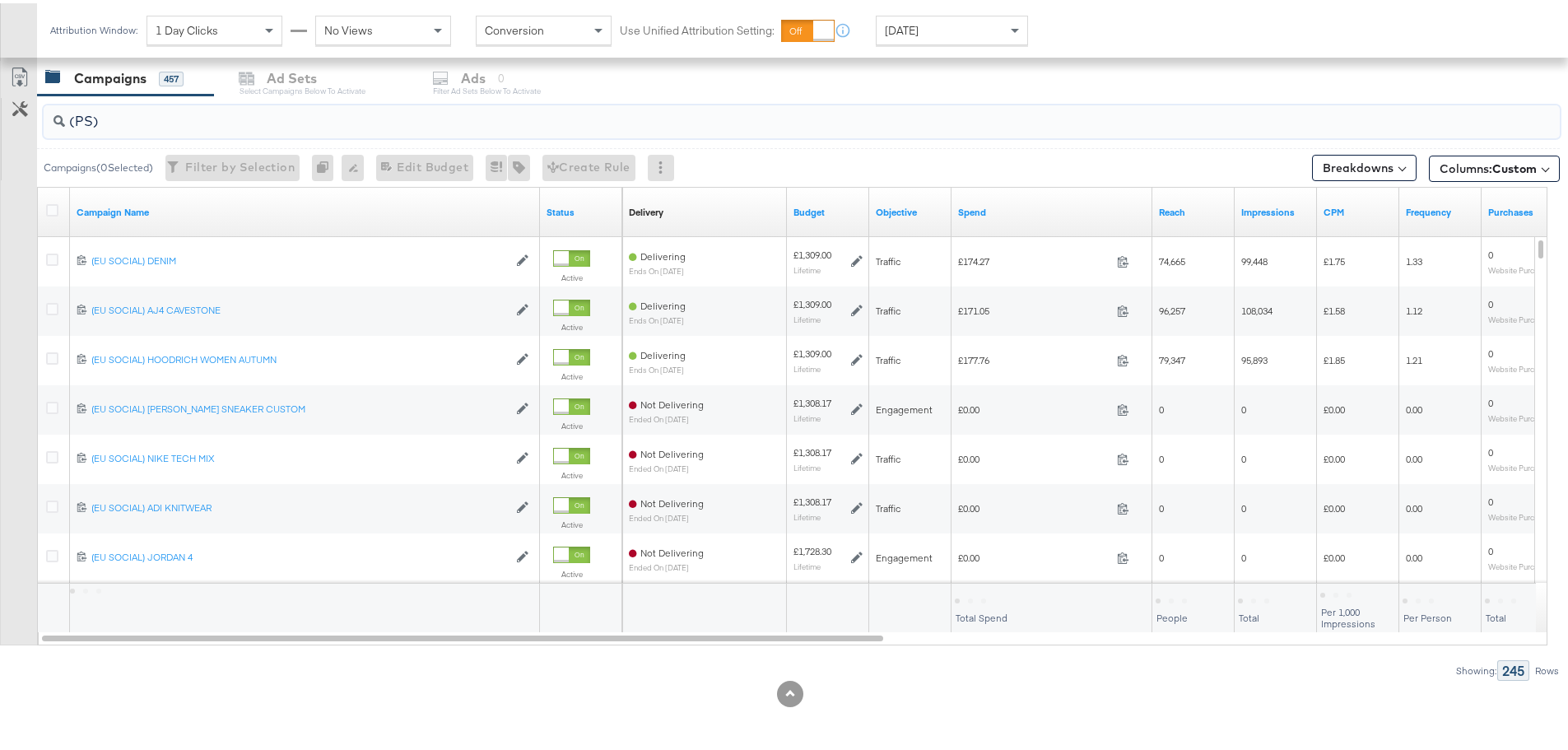
scroll to position [647, 0]
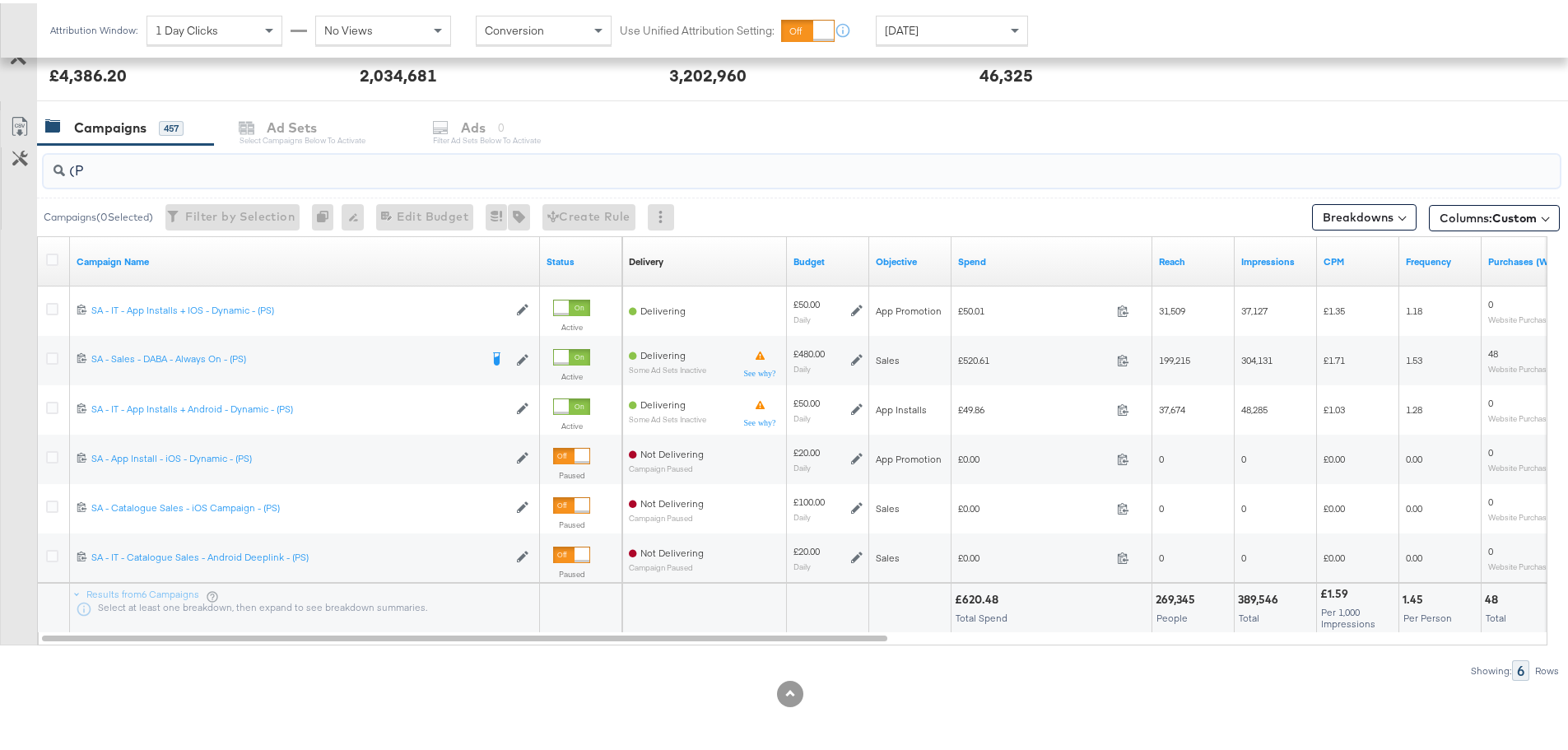
type input "("
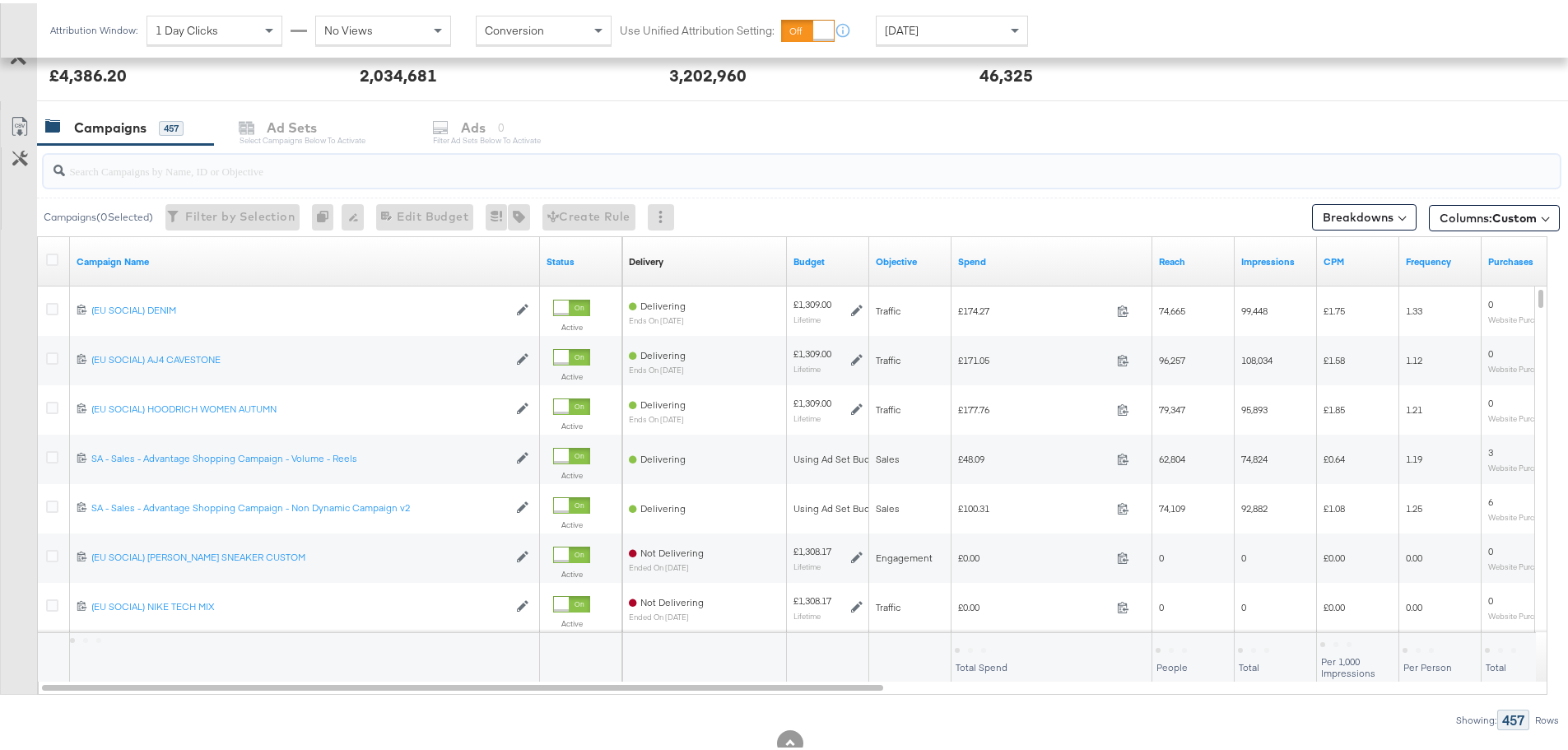
scroll to position [696, 0]
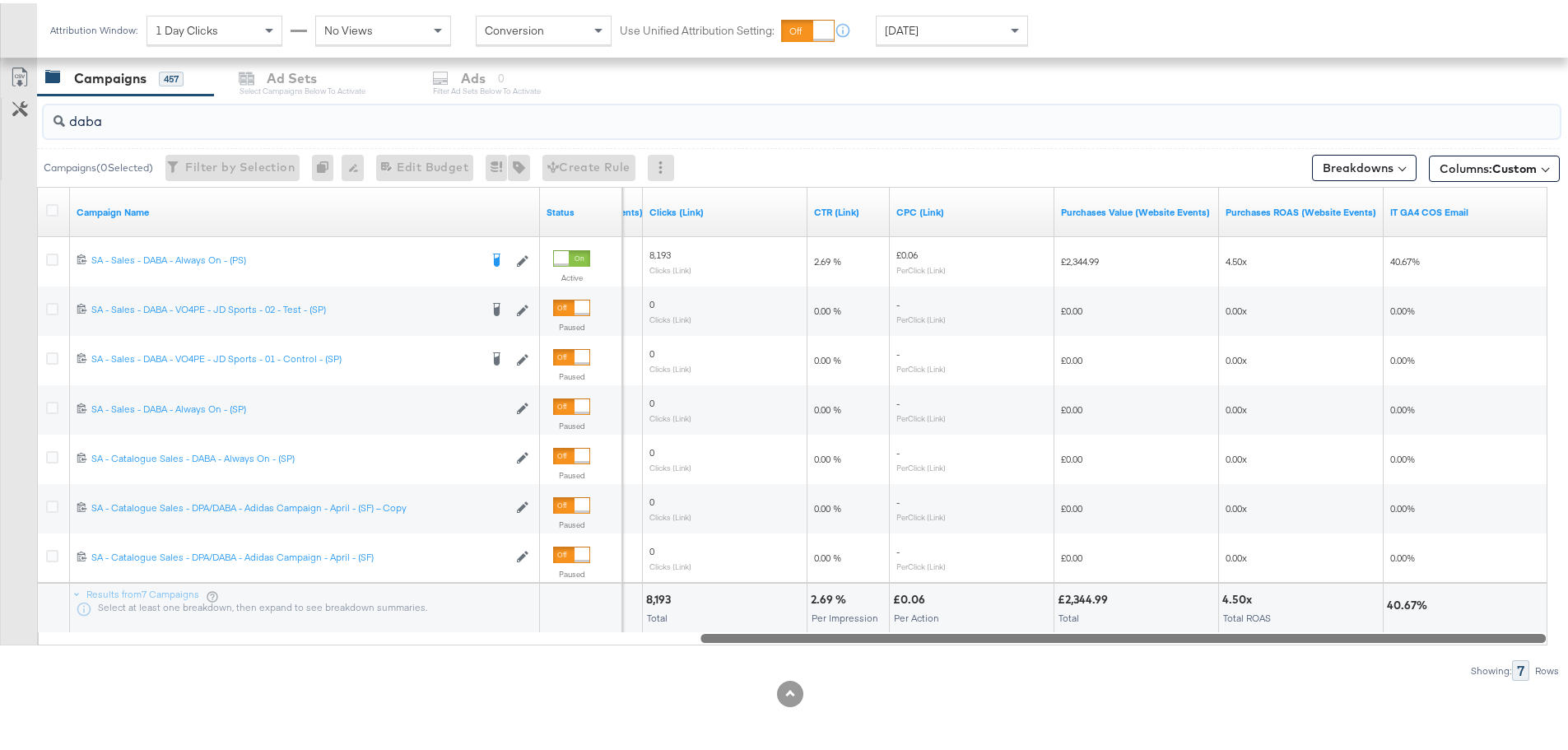
drag, startPoint x: 629, startPoint y: 633, endPoint x: 1580, endPoint y: 651, distance: 951.2
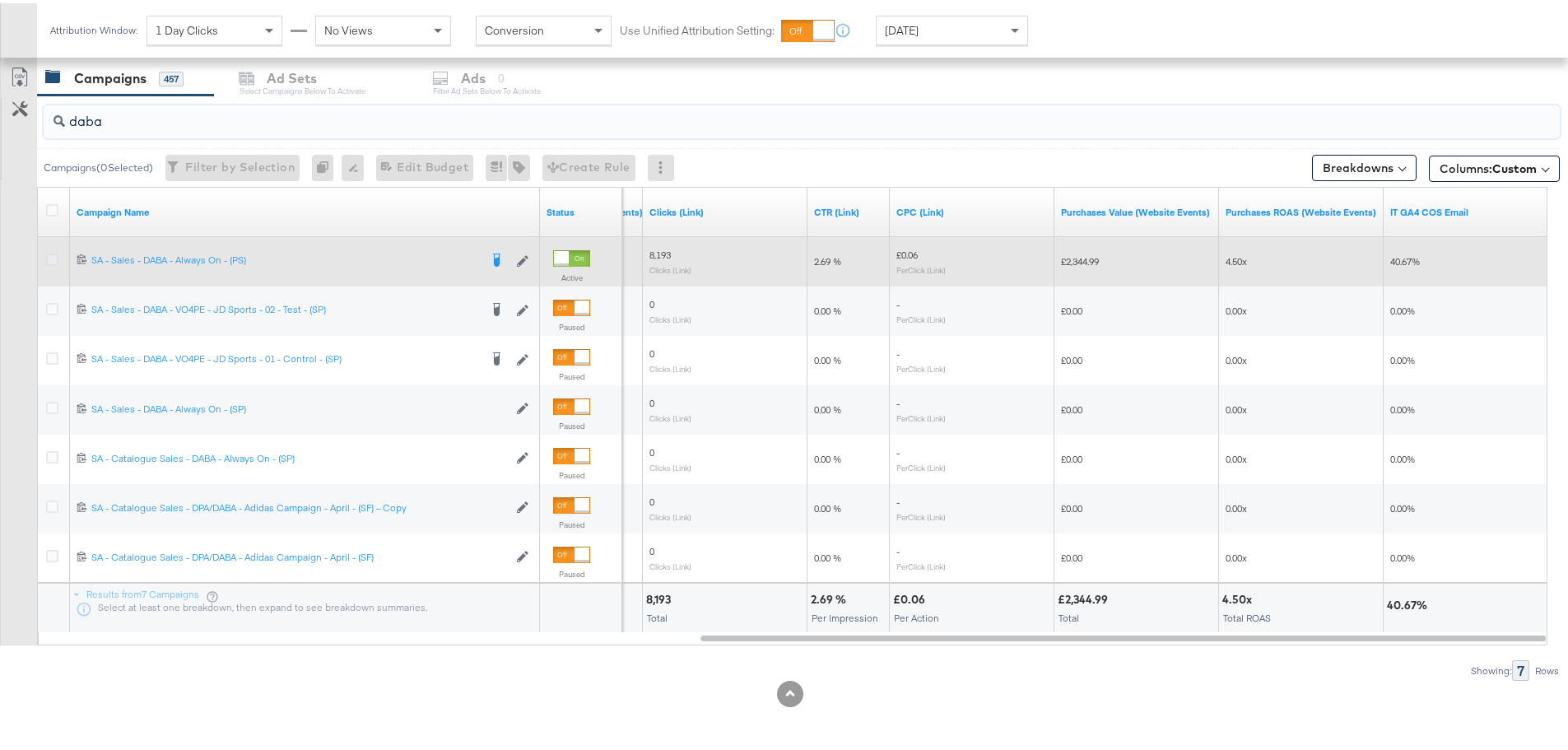
type input "daba"
click at [54, 258] on icon at bounding box center [52, 256] width 12 height 12
click at [0, 0] on input "checkbox" at bounding box center [0, 0] width 0 height 0
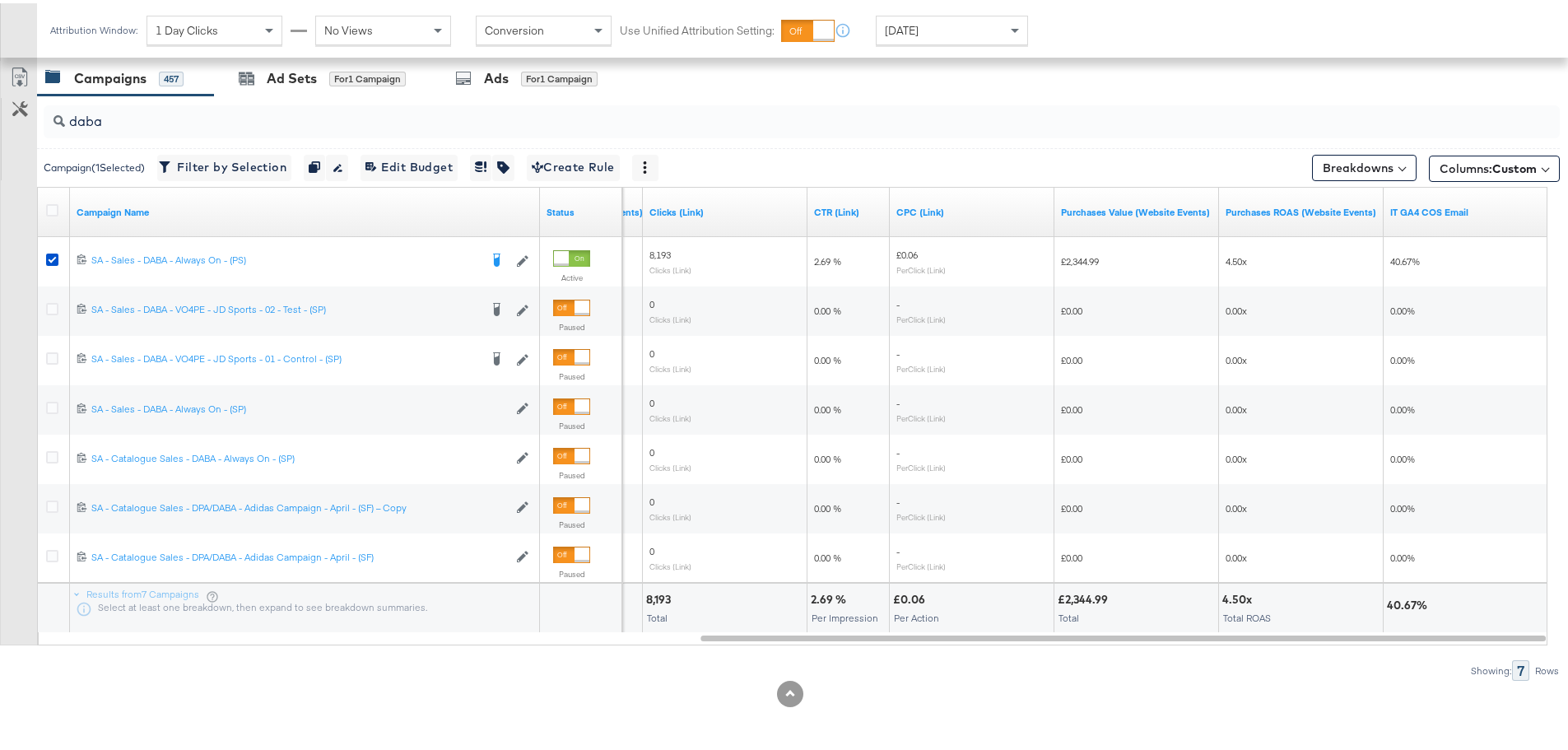
click at [286, 95] on div "daba" at bounding box center [799, 118] width 1523 height 53
click at [289, 82] on div "Ad Sets" at bounding box center [292, 76] width 50 height 19
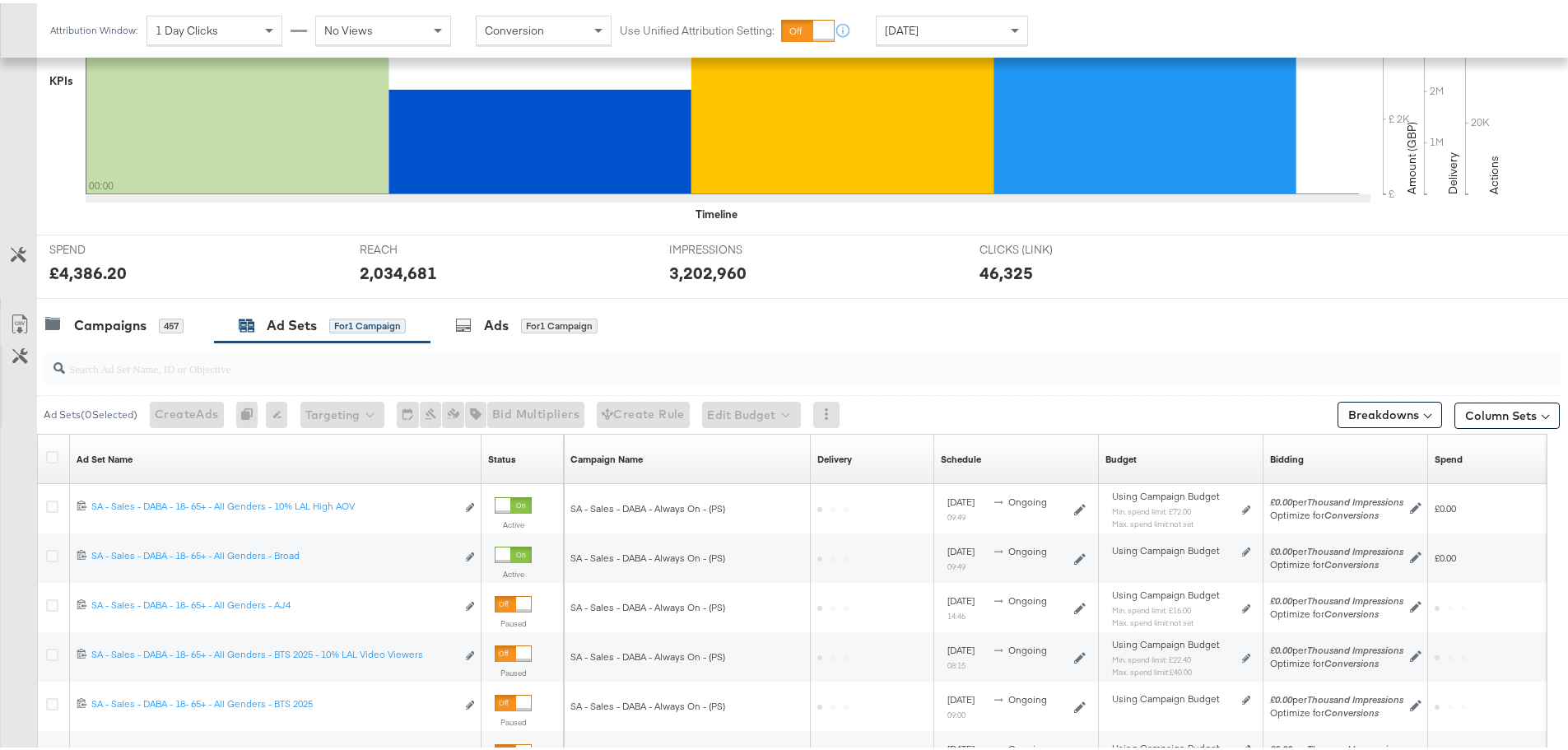
scroll to position [647, 0]
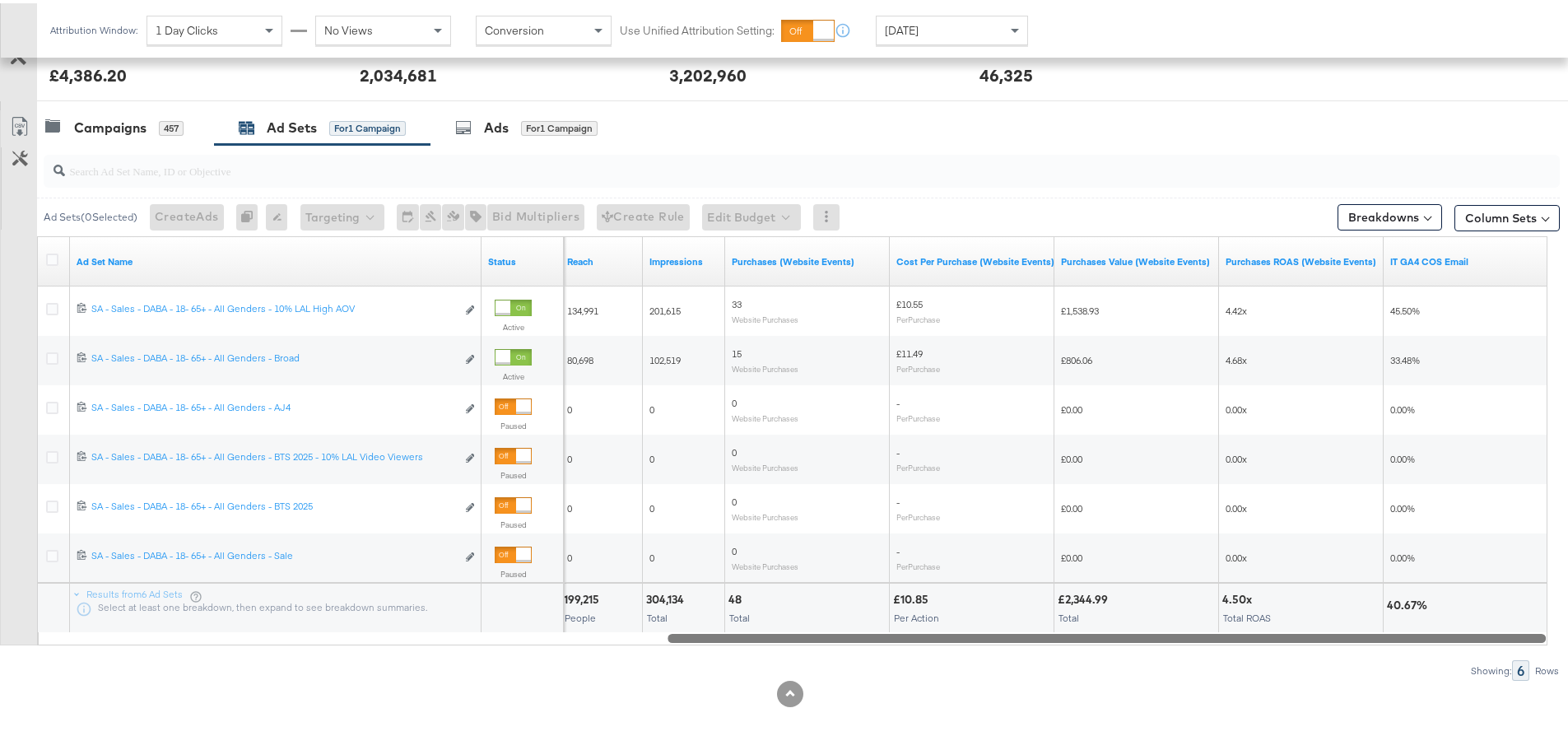
drag, startPoint x: 608, startPoint y: 632, endPoint x: 1580, endPoint y: 705, distance: 974.7
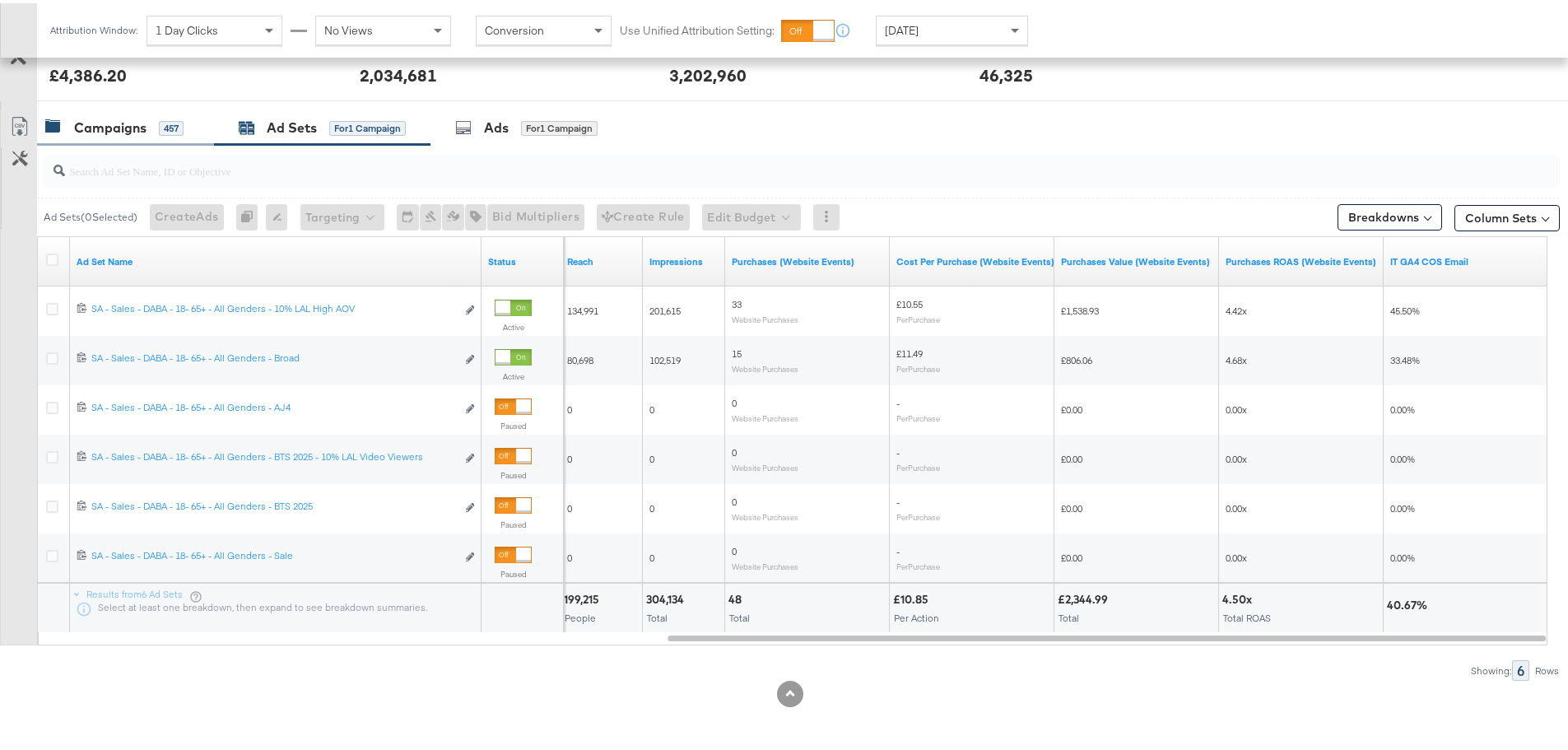
click at [148, 127] on div "Campaigns 457" at bounding box center [114, 124] width 139 height 19
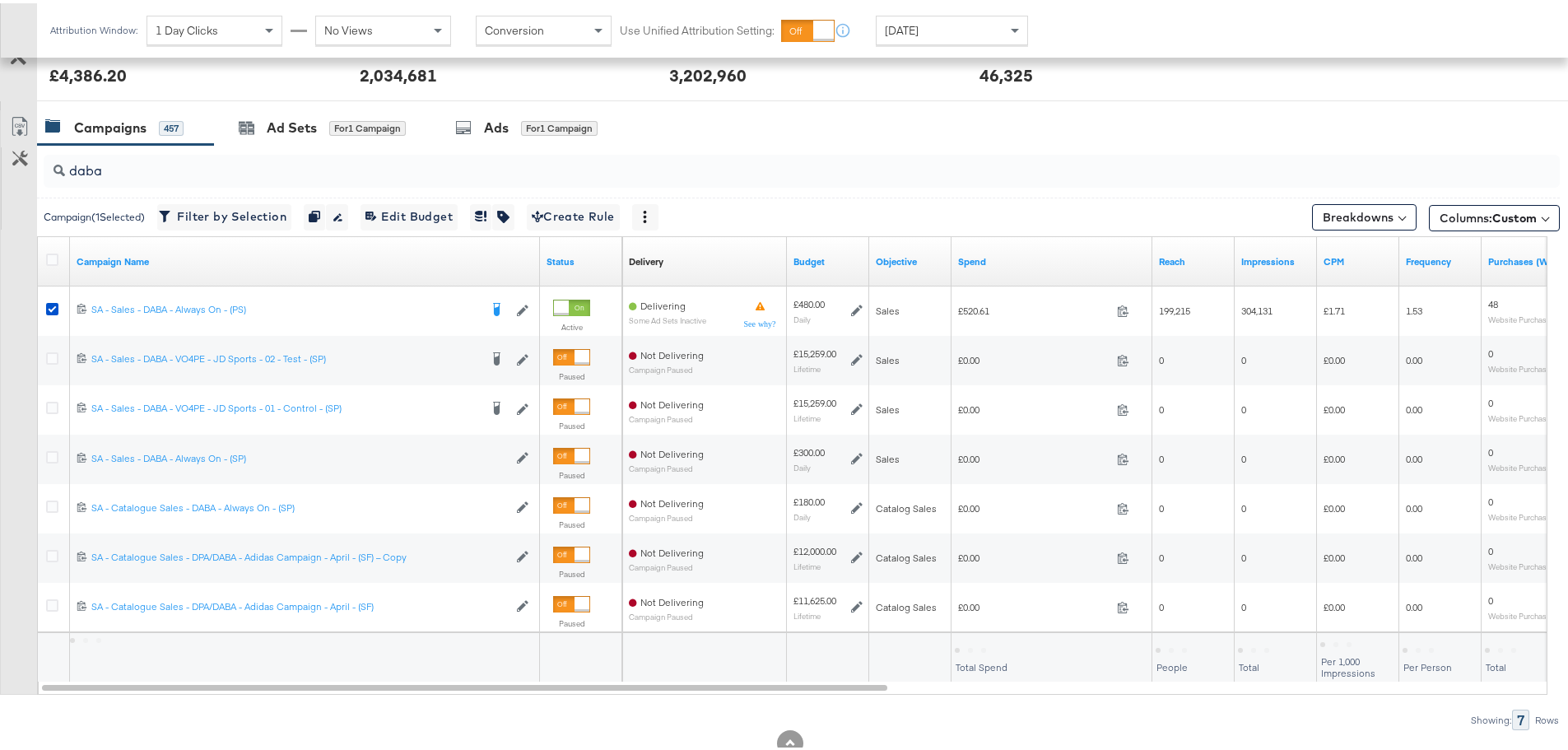
scroll to position [696, 0]
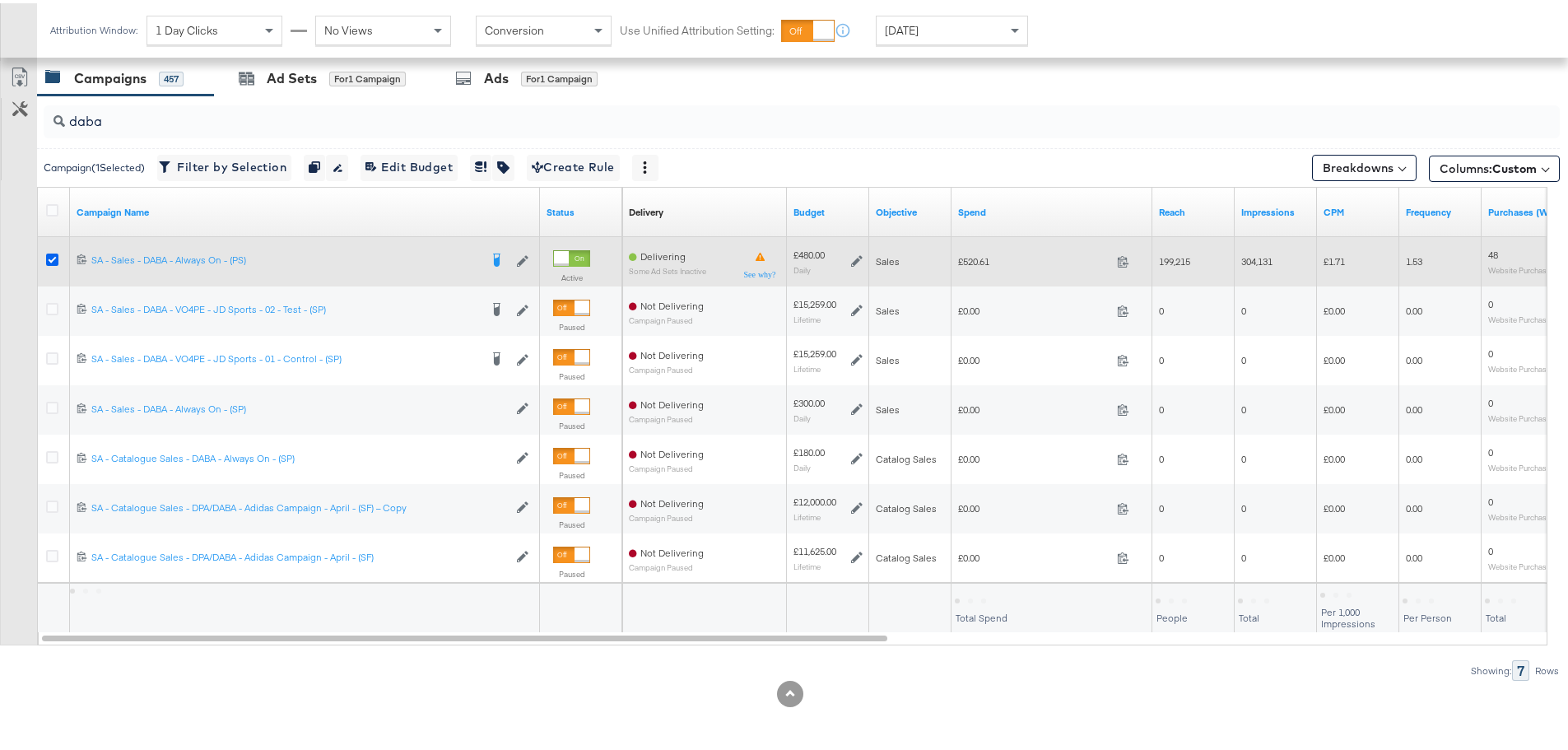
click at [53, 257] on icon at bounding box center [52, 256] width 12 height 12
click at [0, 0] on input "checkbox" at bounding box center [0, 0] width 0 height 0
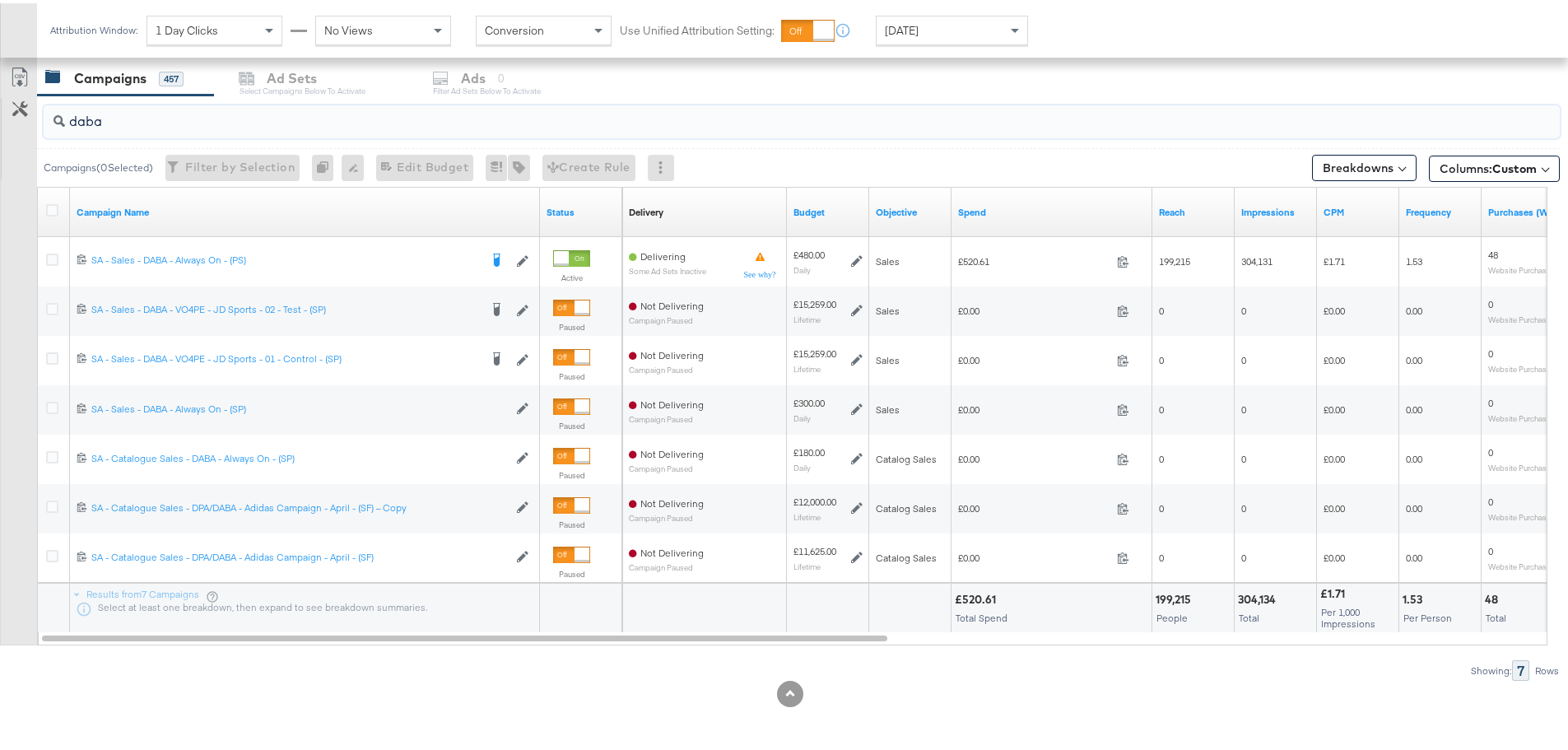
drag, startPoint x: 122, startPoint y: 116, endPoint x: 0, endPoint y: 108, distance: 122.3
click at [0, 108] on div "daba Campaigns ( 0 Selected) Filter by Selection Filter 0 campaigns 0 Rename 0 …" at bounding box center [780, 385] width 1560 height 585
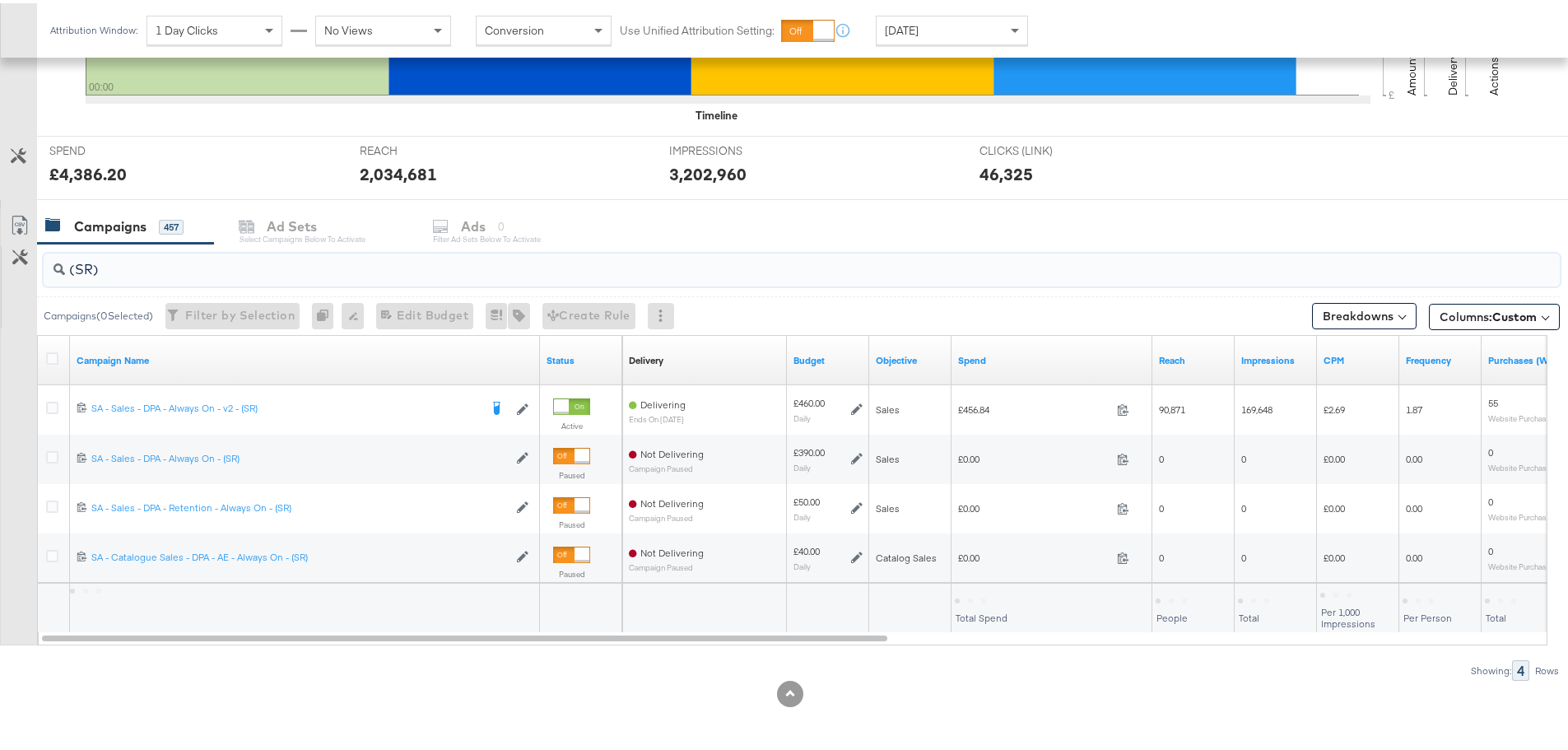
scroll to position [548, 0]
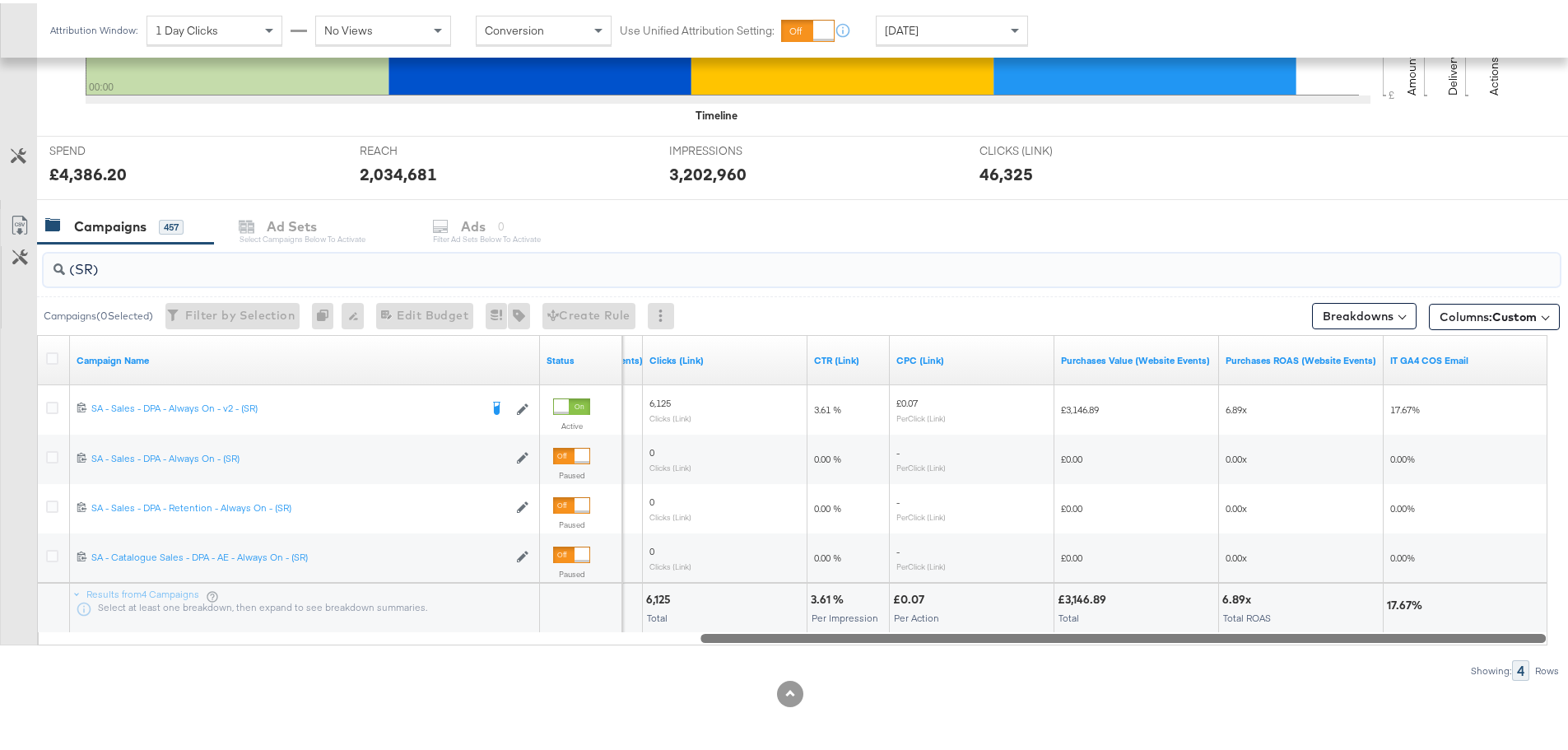
drag, startPoint x: 513, startPoint y: 636, endPoint x: 1575, endPoint y: 663, distance: 1062.3
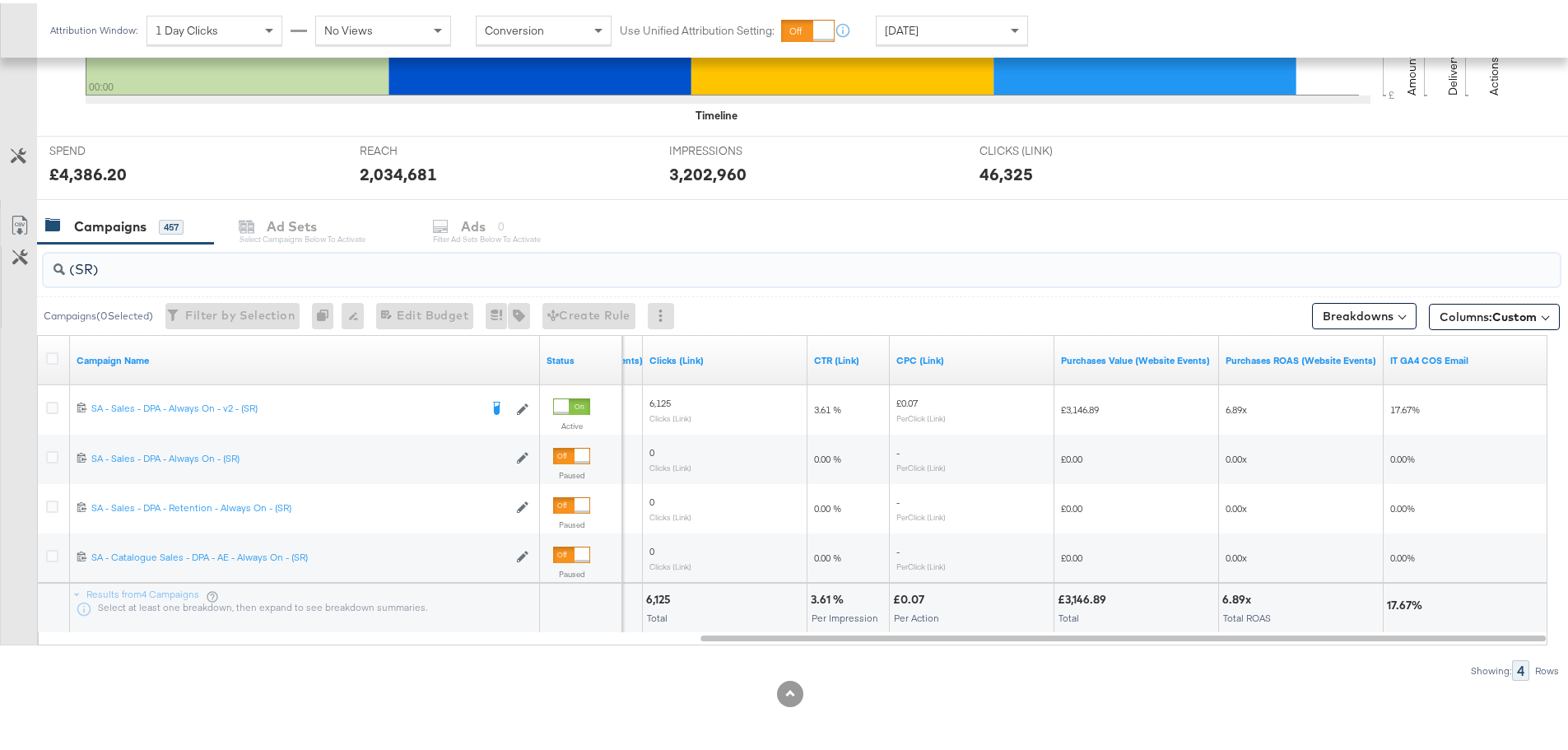
type input "(SR)"
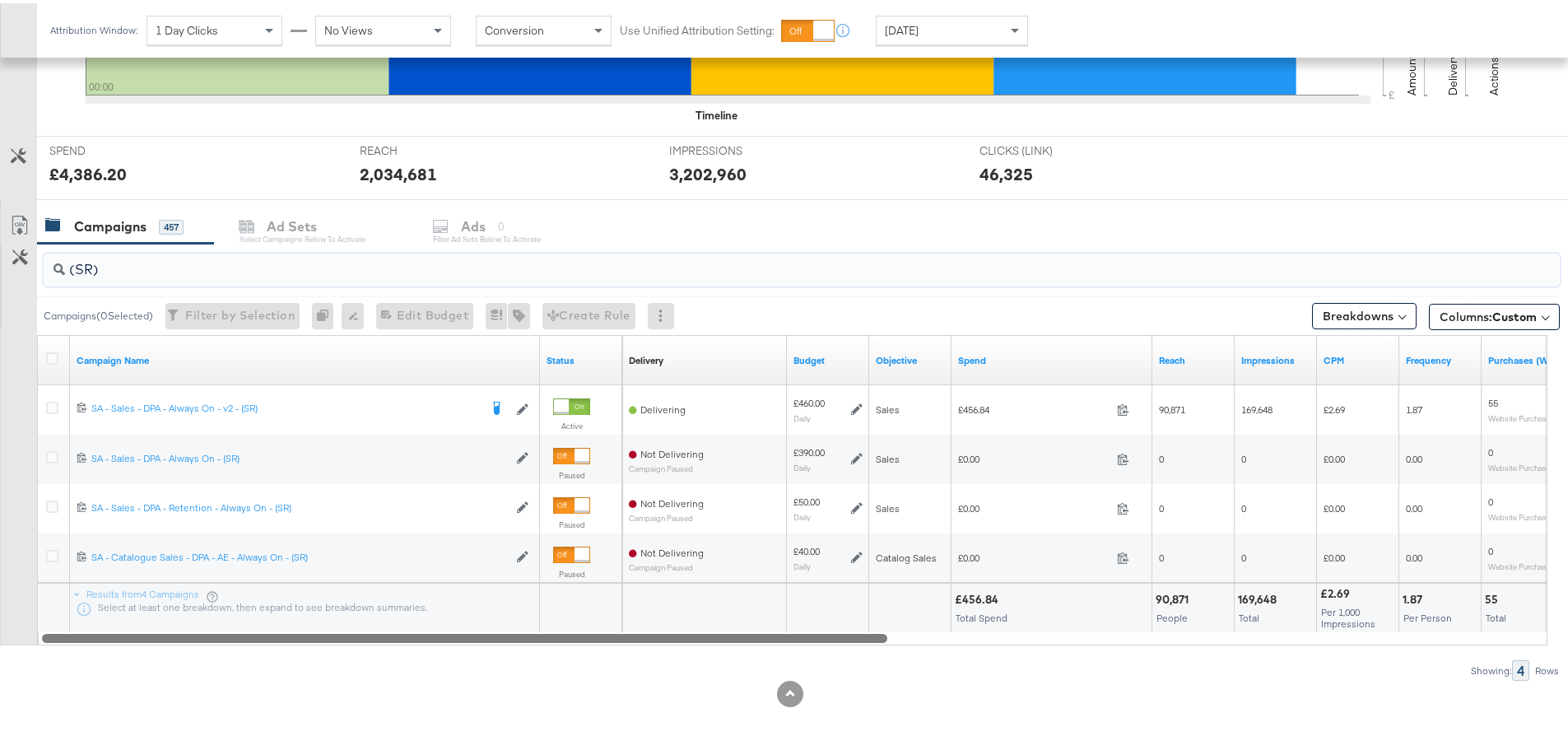
drag, startPoint x: 915, startPoint y: 641, endPoint x: 154, endPoint y: 641, distance: 761.0
click at [154, 641] on div at bounding box center [465, 634] width 846 height 14
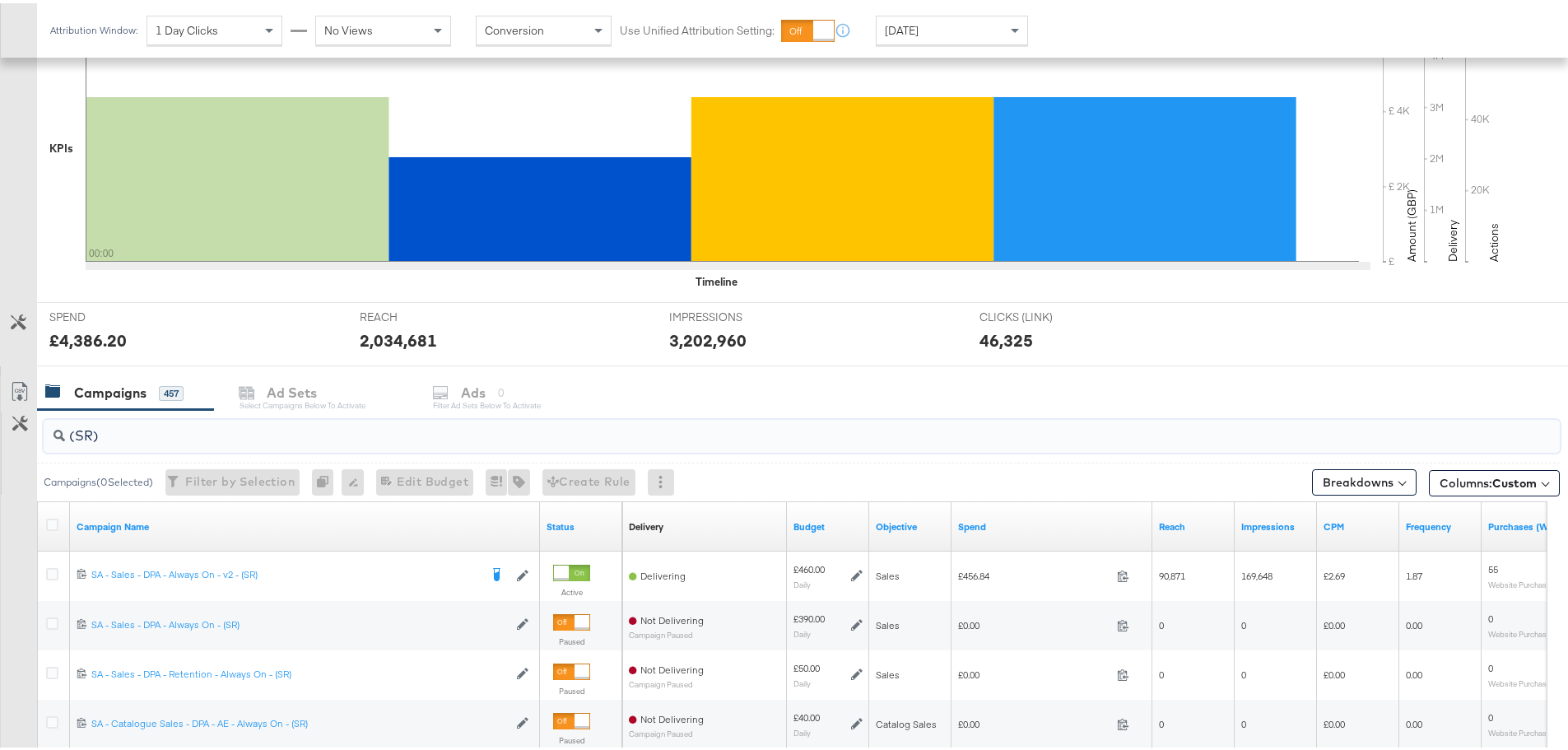
scroll to position [411, 0]
